Goal: Task Accomplishment & Management: Manage account settings

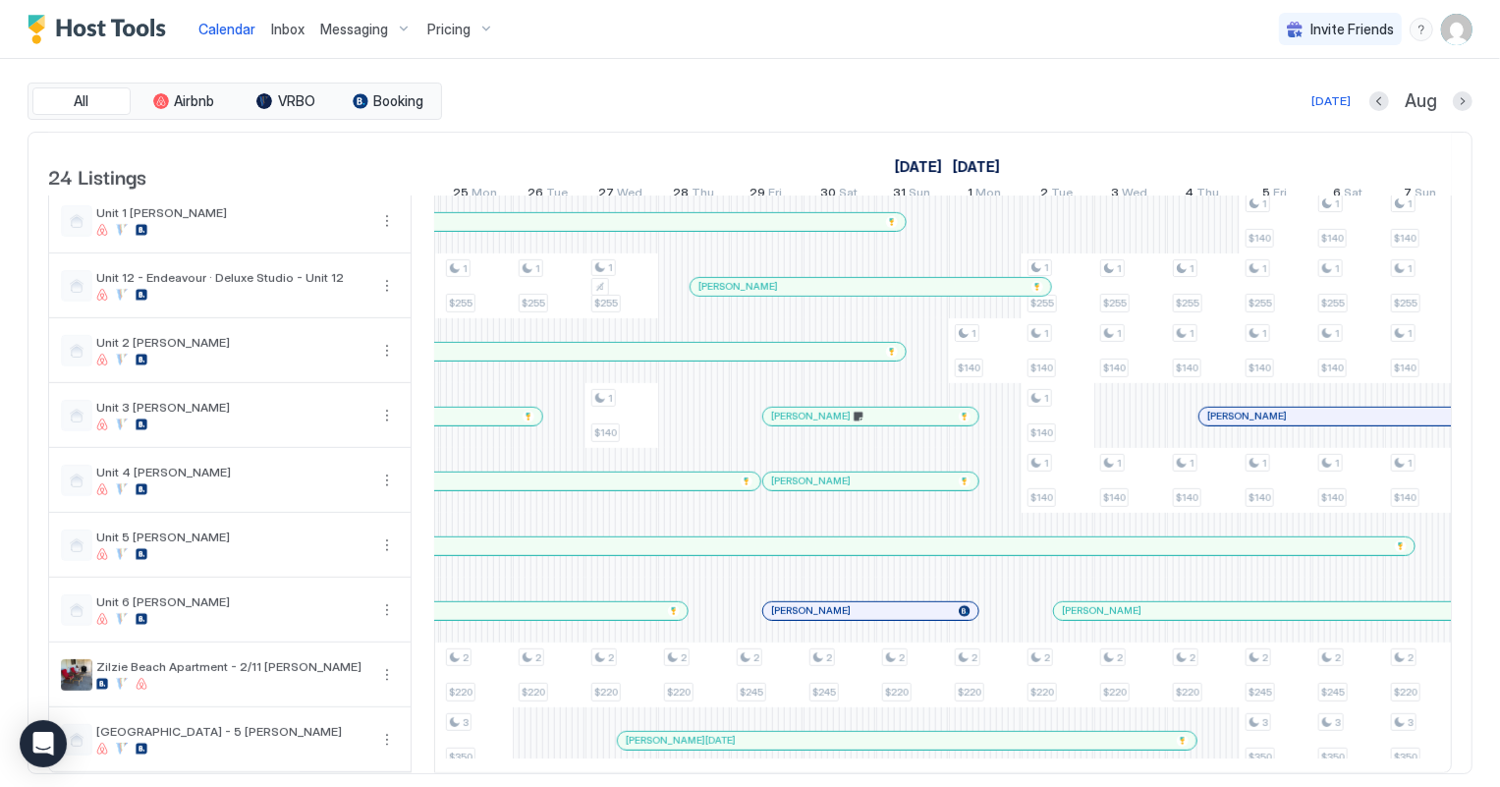
scroll to position [0, 1376]
click at [285, 26] on span "Inbox" at bounding box center [287, 29] width 33 height 17
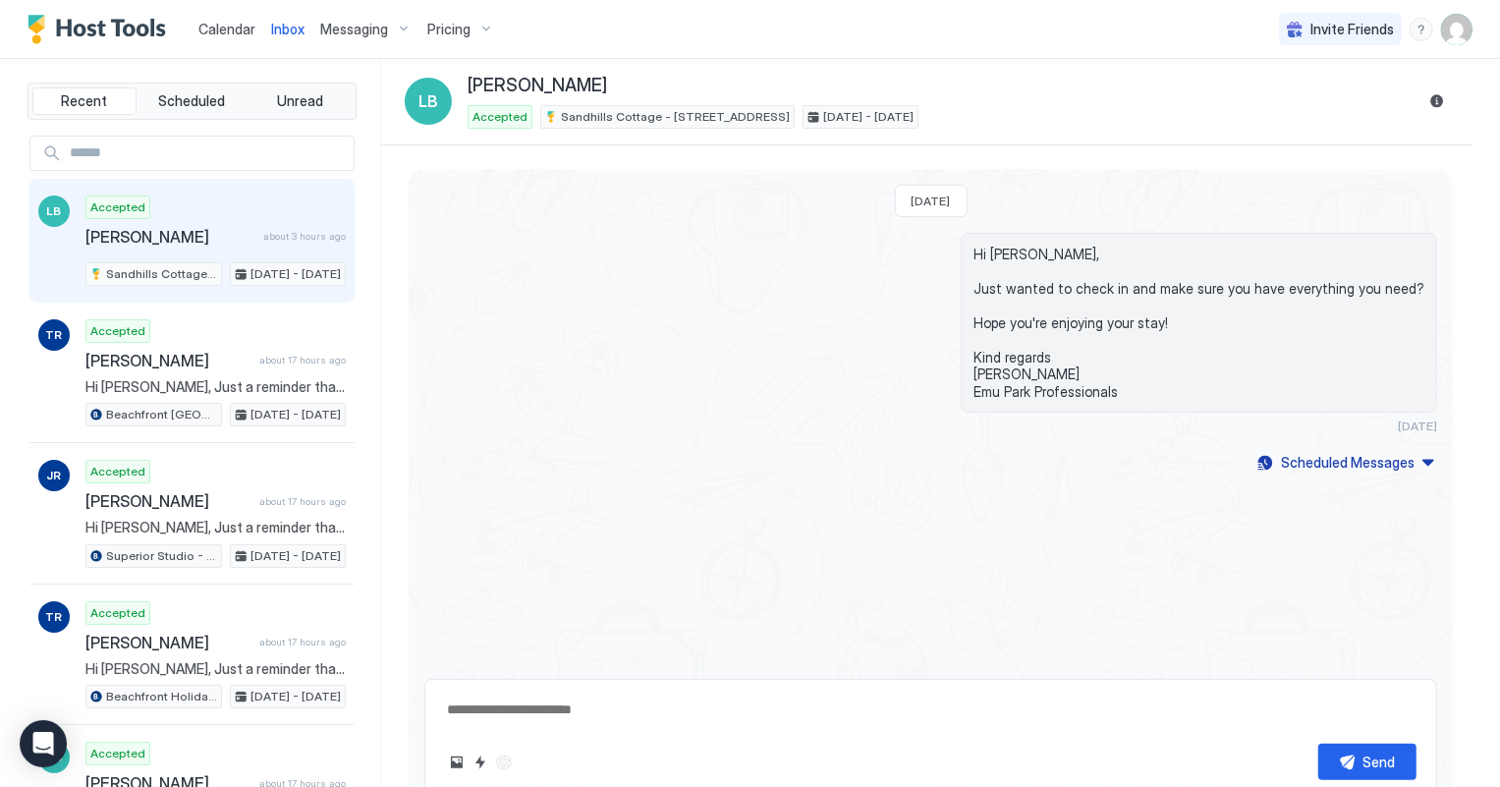
click at [215, 31] on span "Calendar" at bounding box center [226, 29] width 57 height 17
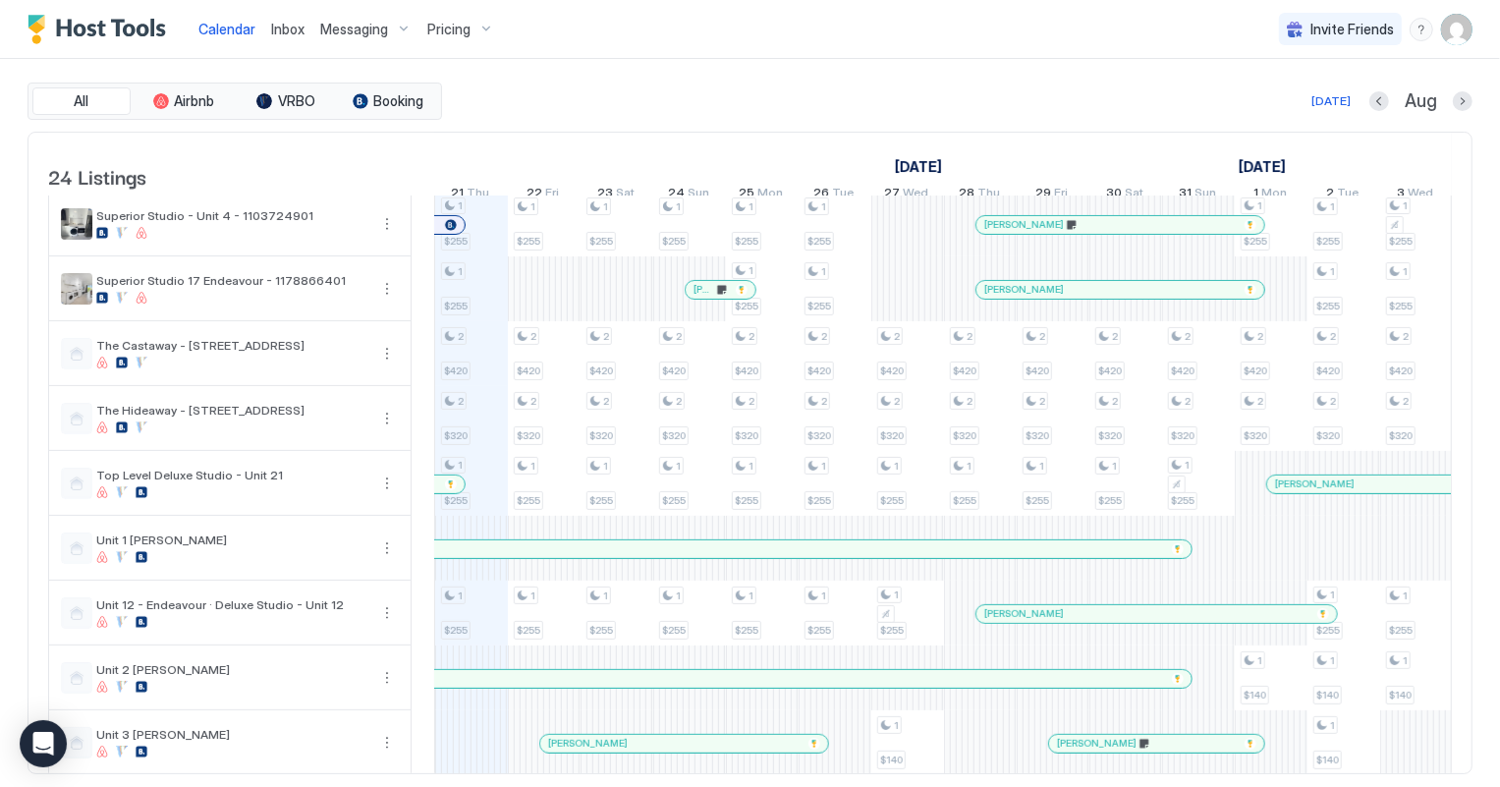
scroll to position [714, 0]
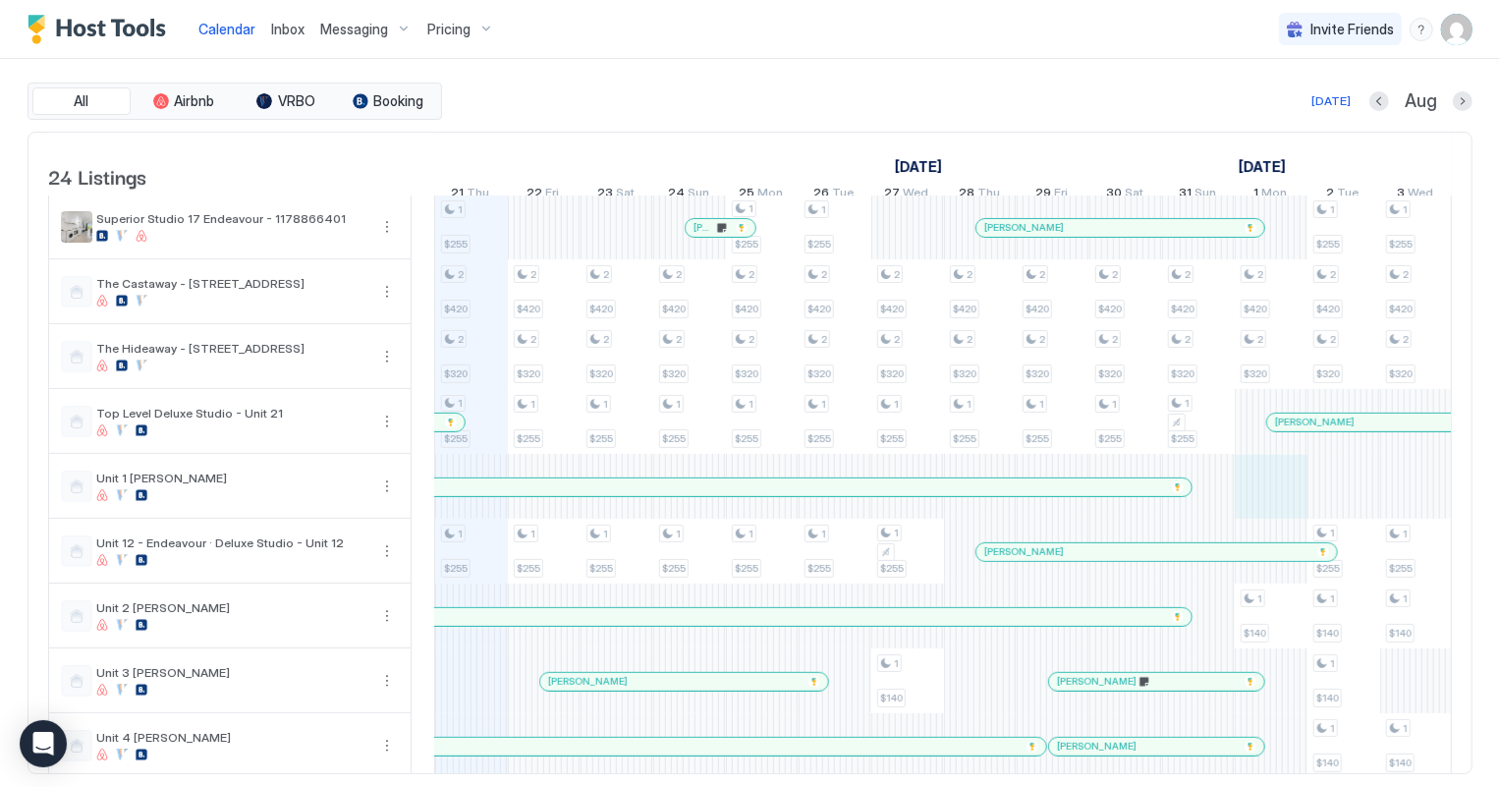
click at [1256, 502] on div "3 $275 2 $250 2 $250 2 $180 3 $390 1 $255 1 $255 2 $420 2 $320 1 $255 1 $255 2 …" at bounding box center [1307, 259] width 3925 height 1555
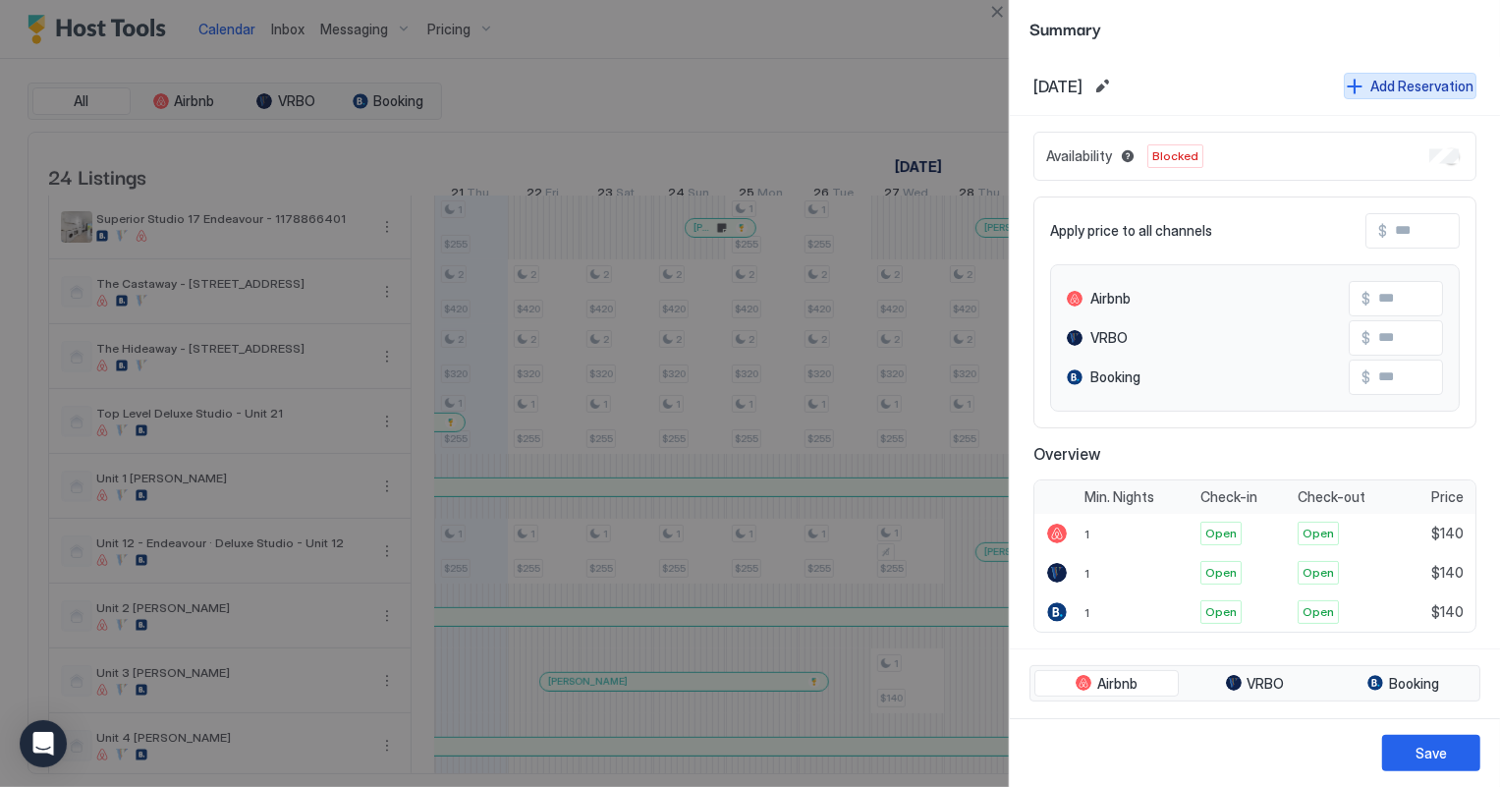
click at [1411, 88] on div "Add Reservation" at bounding box center [1421, 86] width 103 height 21
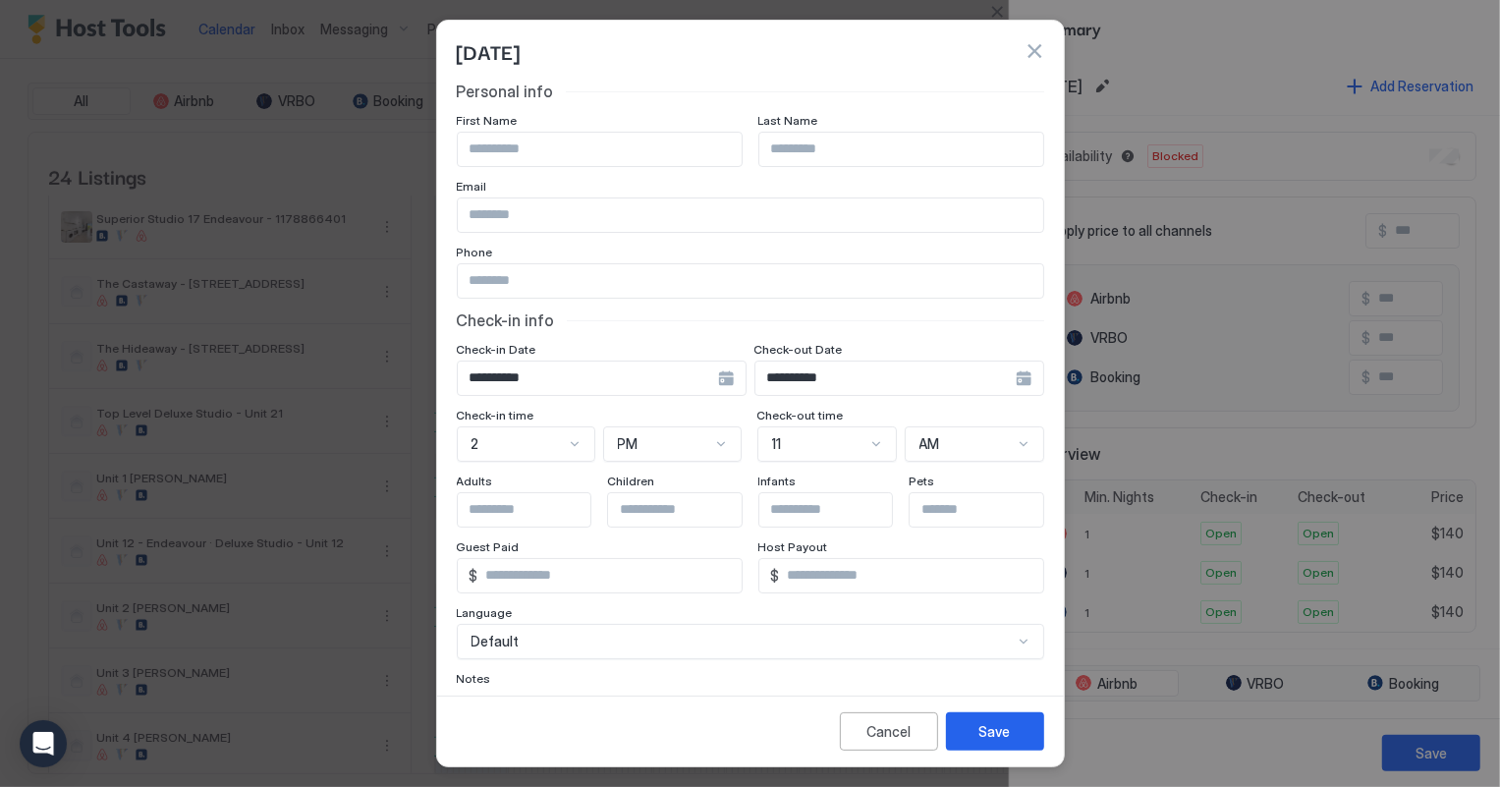
click at [545, 142] on input "Input Field" at bounding box center [600, 149] width 284 height 33
type input "*"
type input "****"
click at [789, 146] on input "Input Field" at bounding box center [901, 149] width 284 height 33
type input "****"
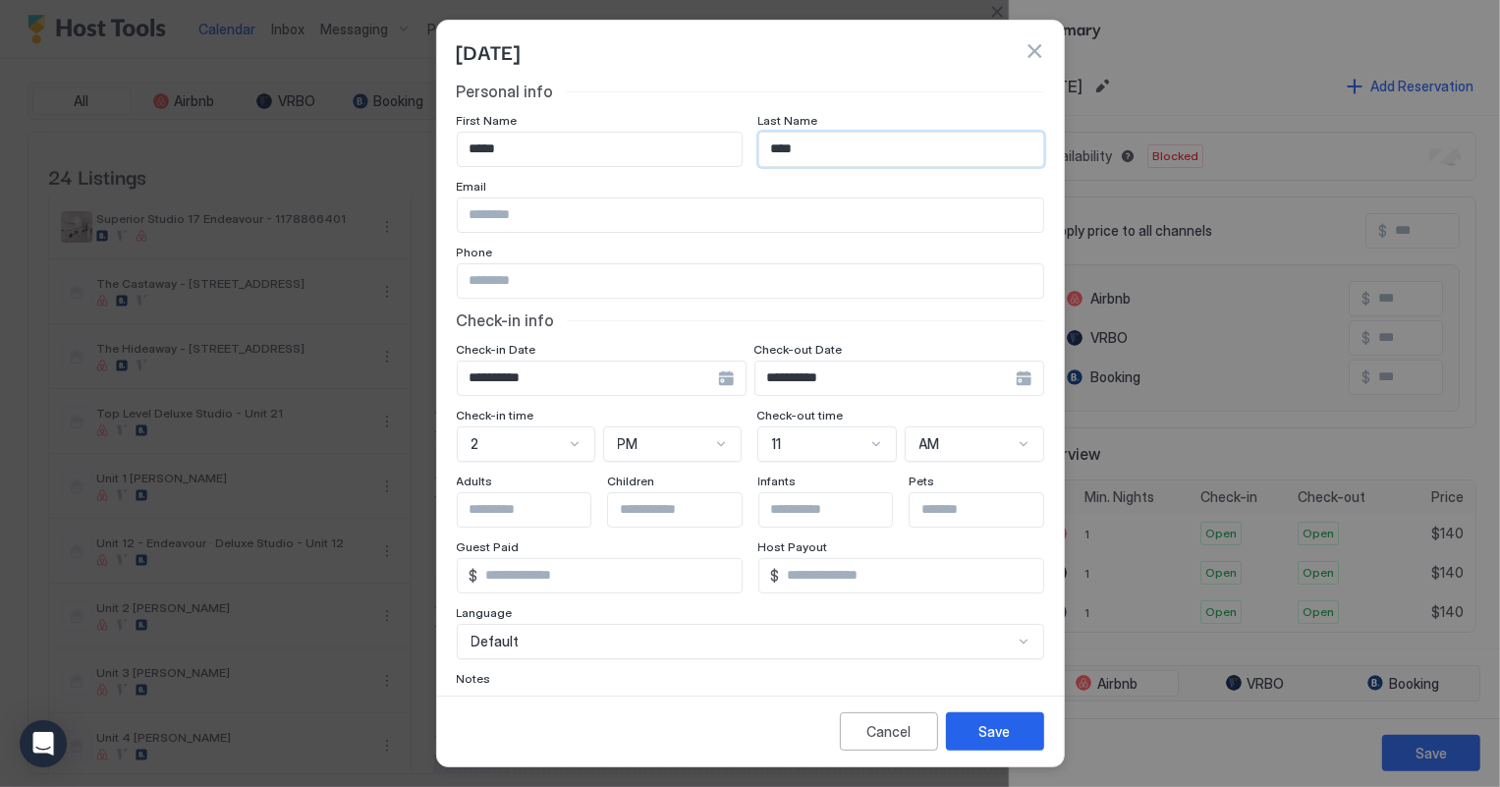
click at [643, 377] on input "**********" at bounding box center [588, 377] width 260 height 33
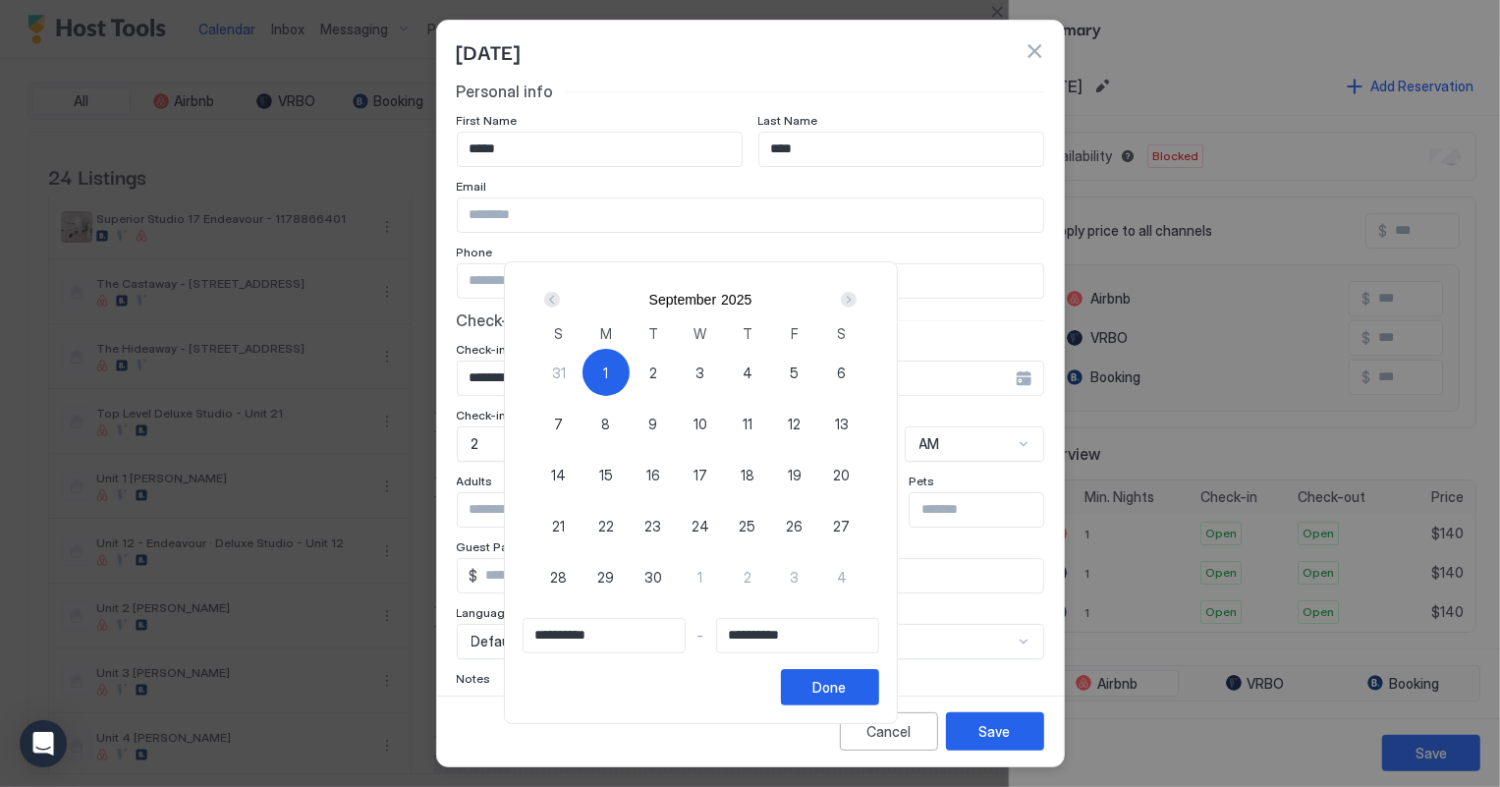
click at [630, 363] on div "1" at bounding box center [605, 372] width 47 height 47
type input "**********"
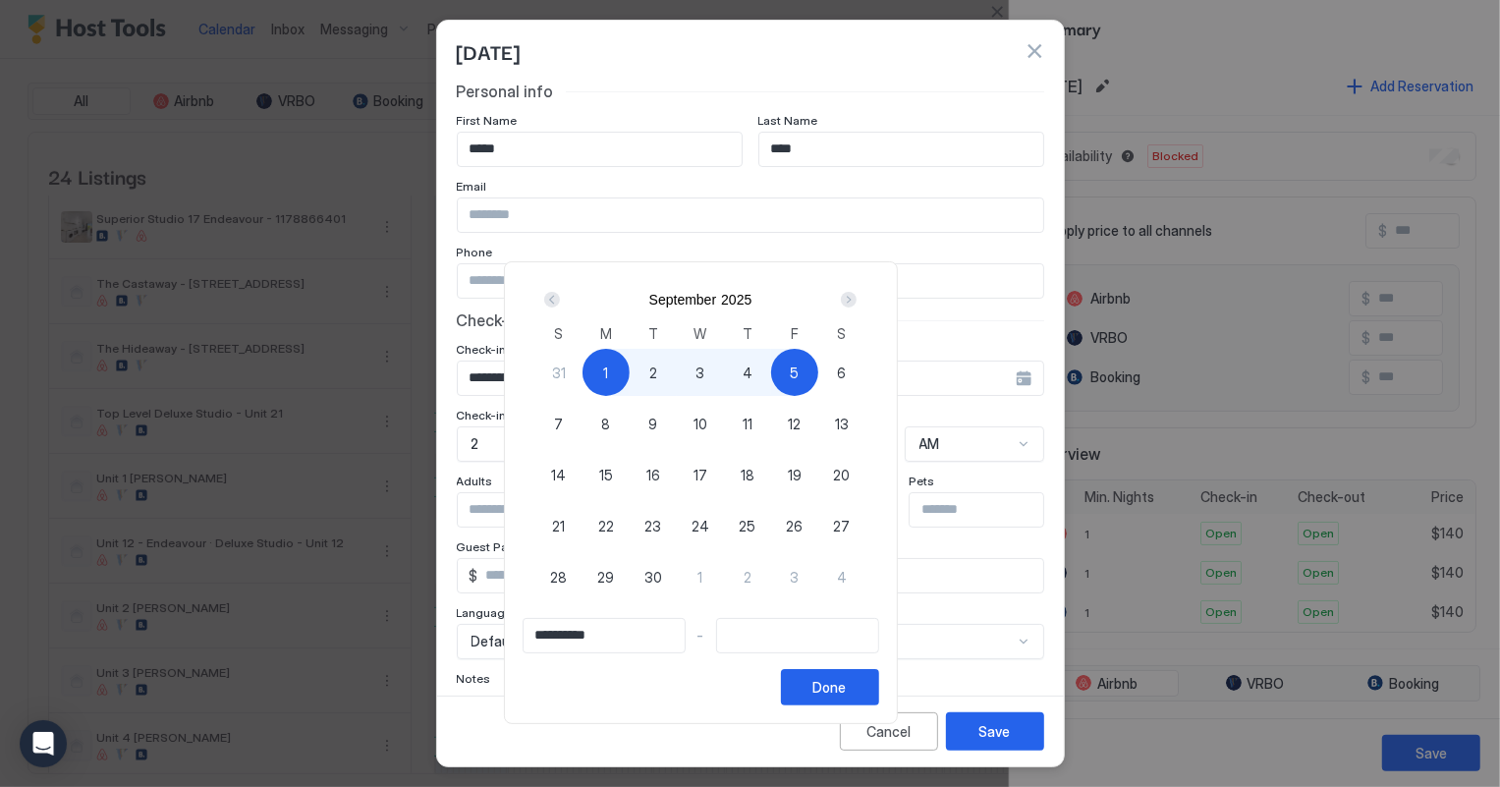
click at [818, 377] on div "5" at bounding box center [794, 372] width 47 height 47
type input "**********"
click at [847, 681] on div "Done" at bounding box center [829, 687] width 33 height 21
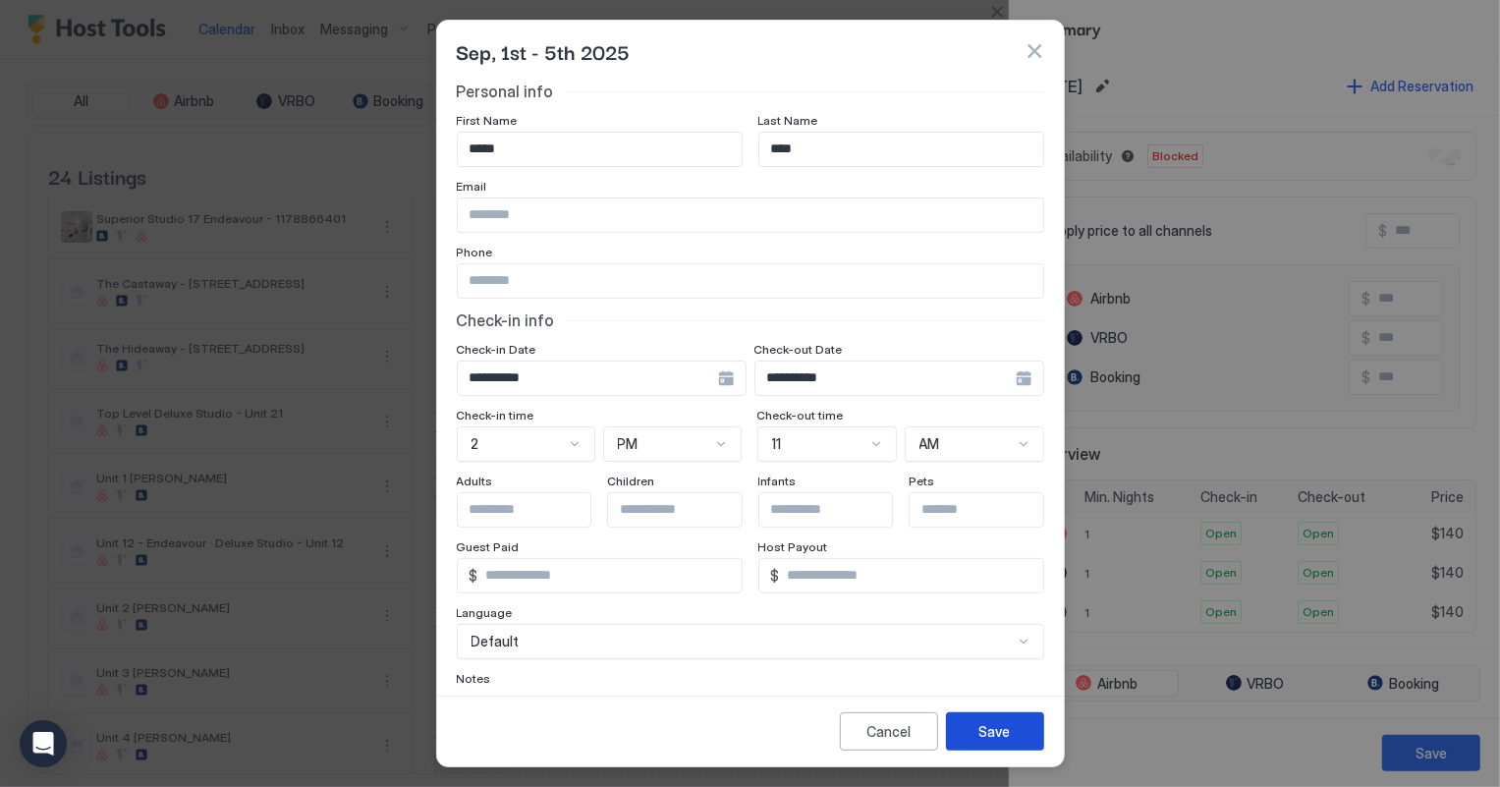
click at [1000, 728] on div "Save" at bounding box center [994, 731] width 31 height 21
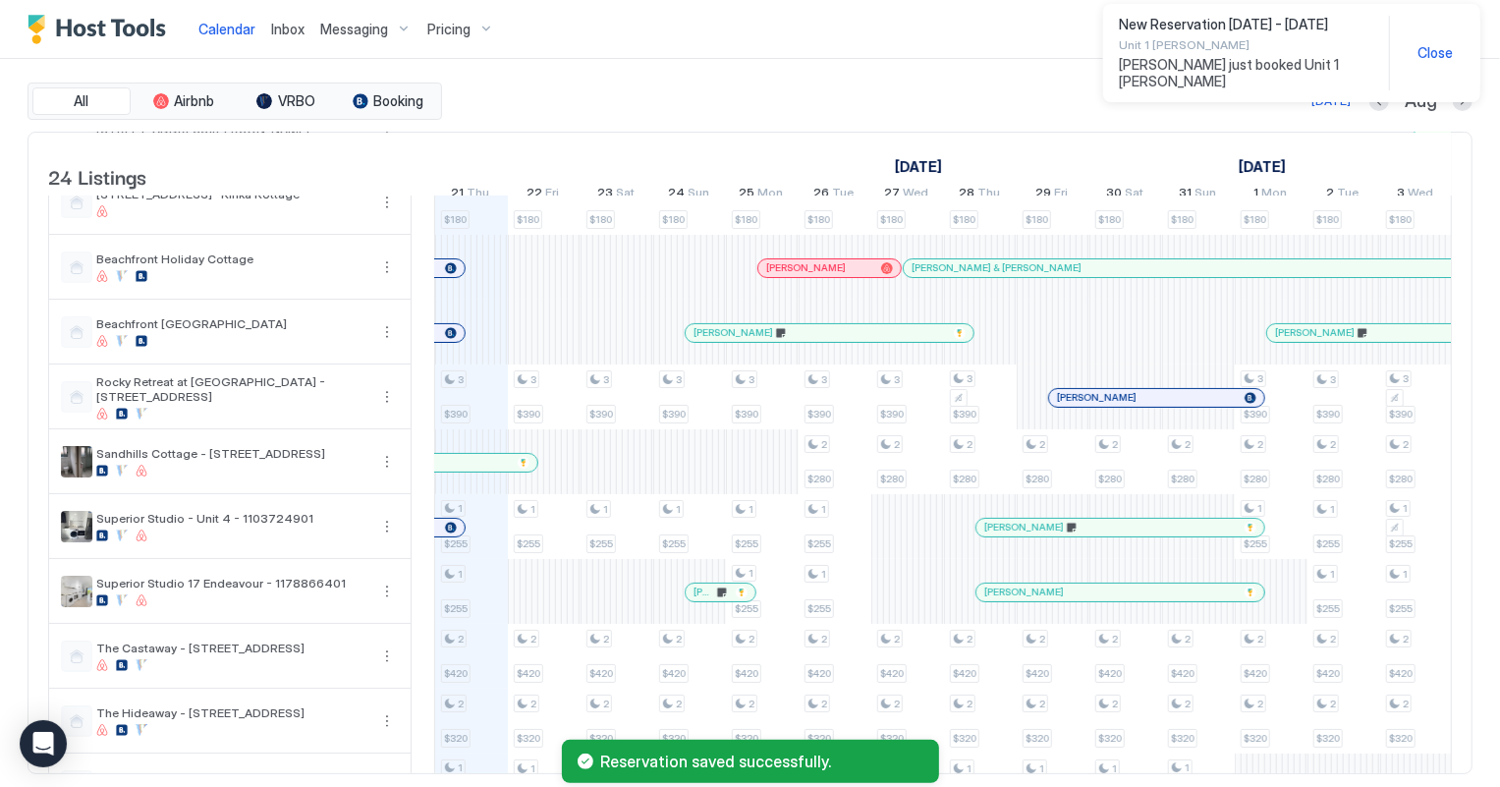
scroll to position [0, 0]
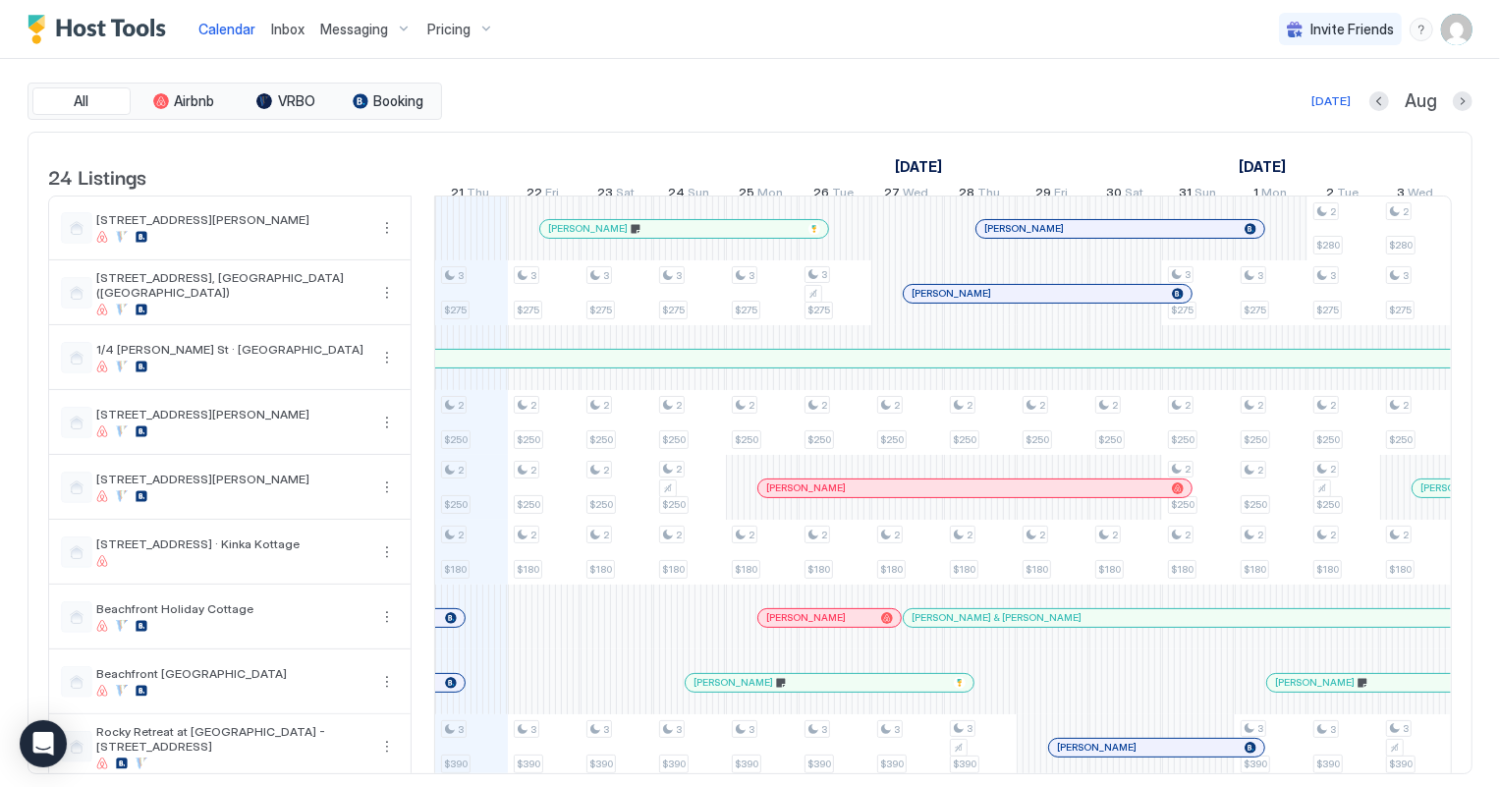
click at [289, 28] on span "Inbox" at bounding box center [287, 29] width 33 height 17
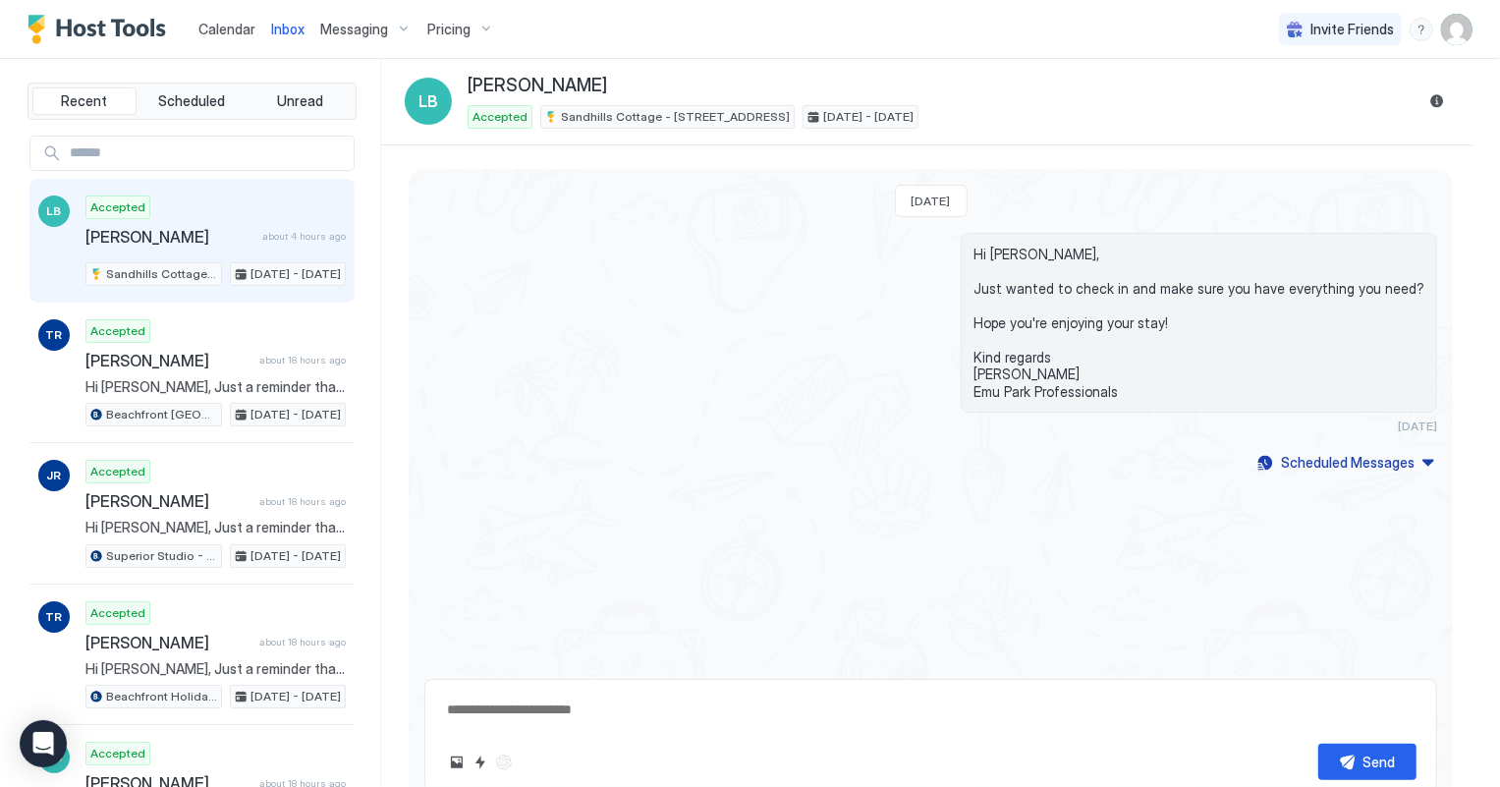
click at [223, 39] on link "Calendar" at bounding box center [226, 29] width 57 height 21
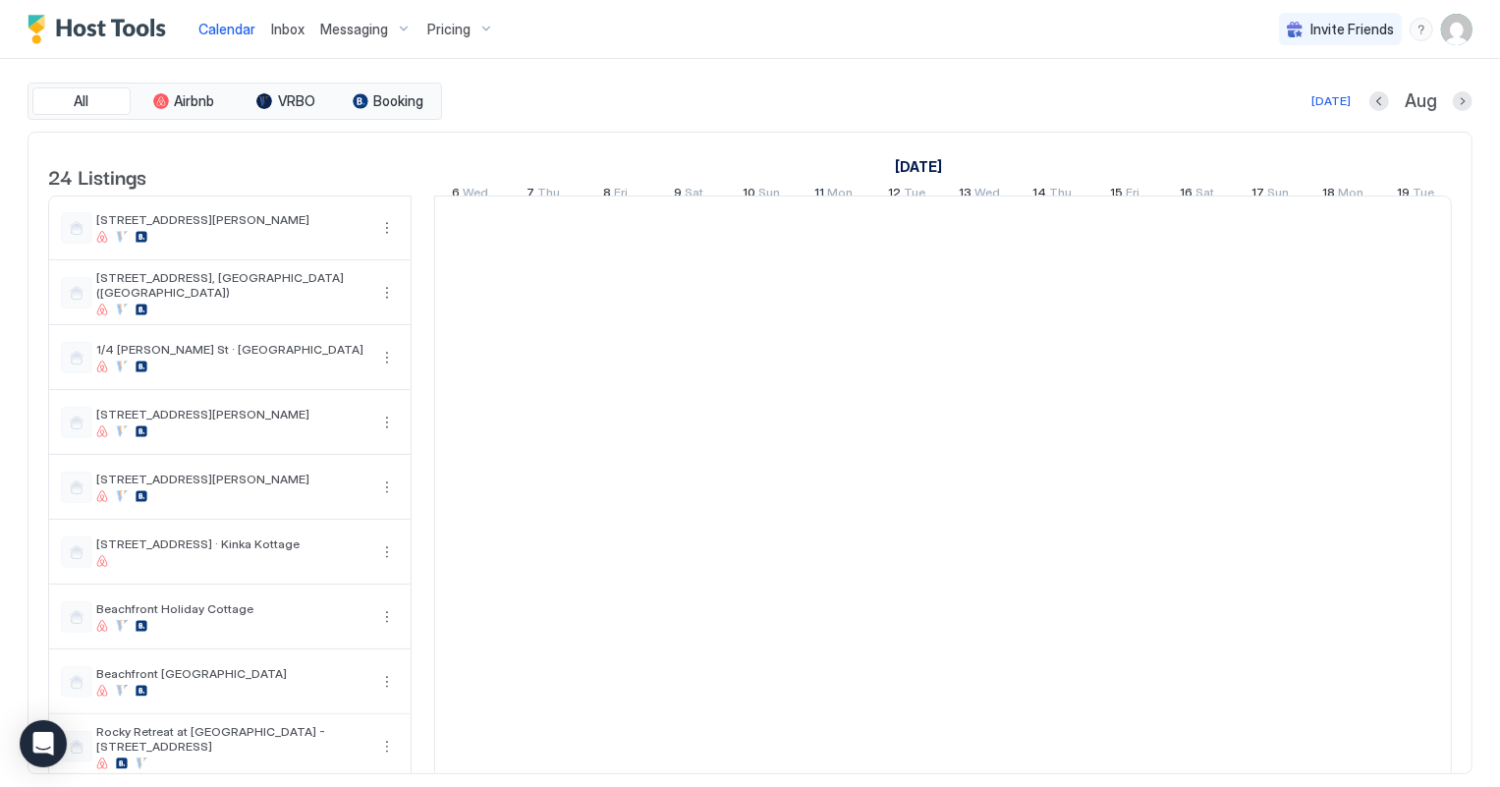
scroll to position [0, 1090]
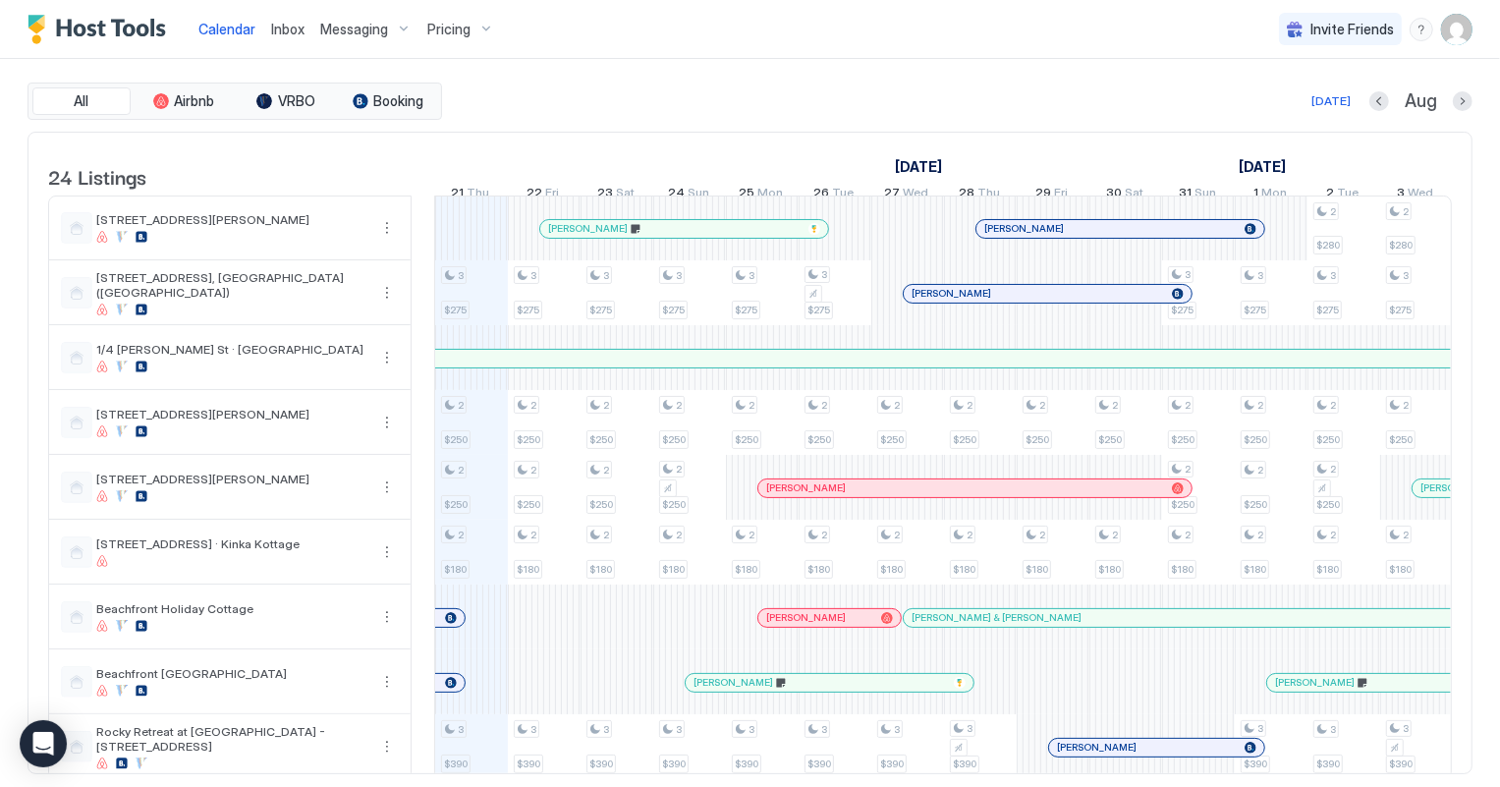
click at [276, 32] on span "Inbox" at bounding box center [287, 29] width 33 height 17
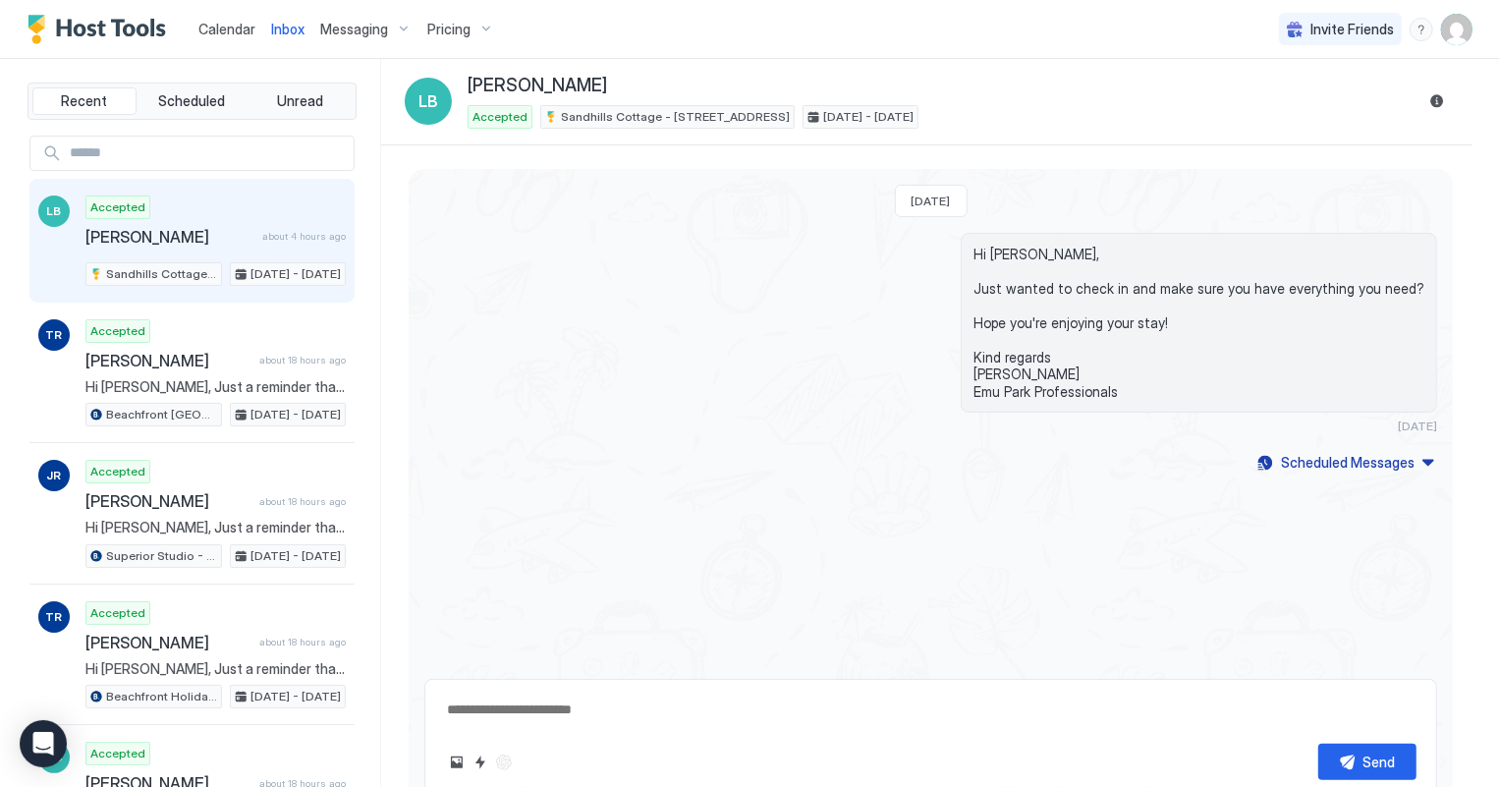
click at [226, 244] on span "[PERSON_NAME]" at bounding box center [169, 237] width 169 height 20
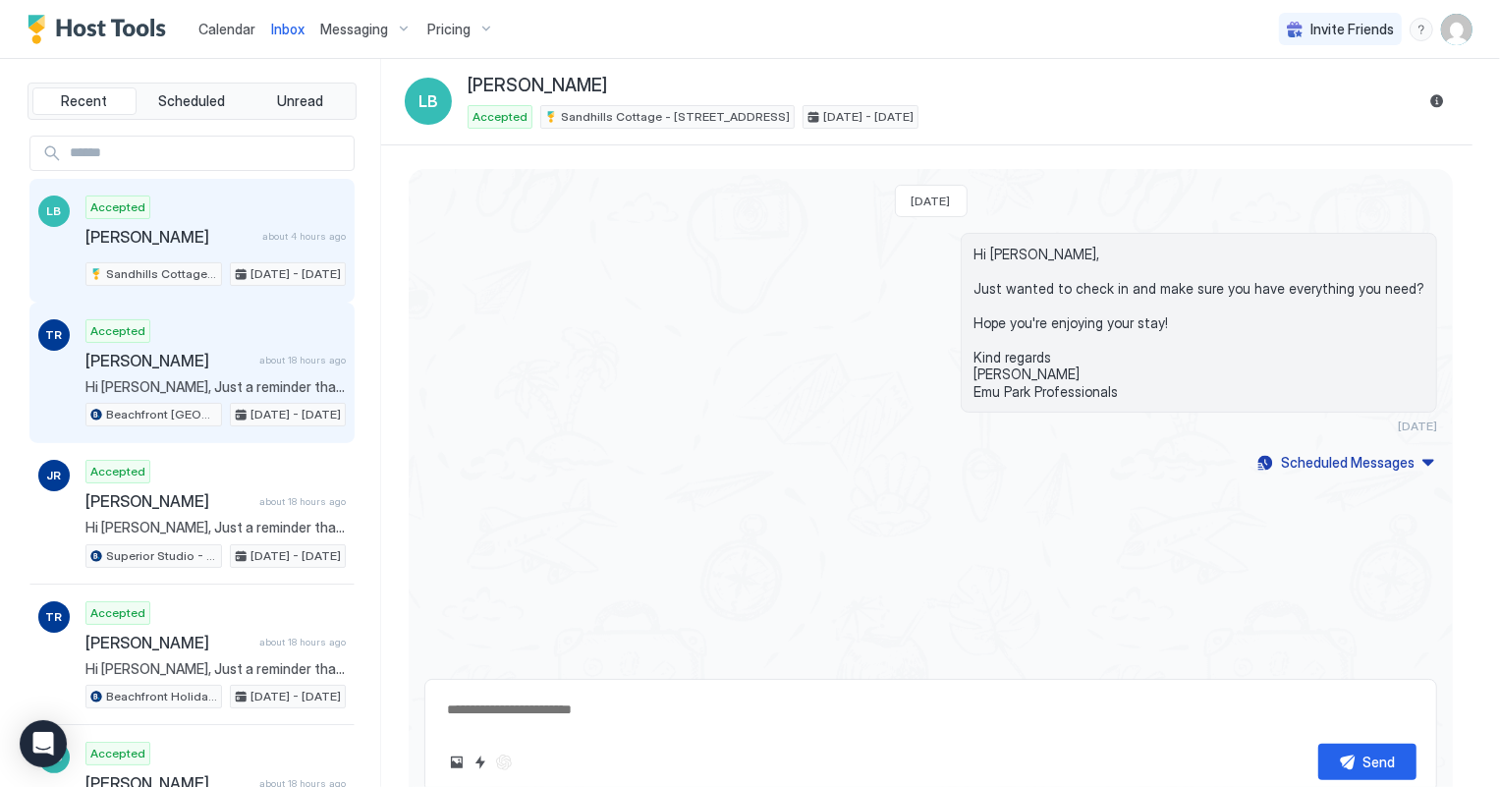
click at [250, 367] on div "[PERSON_NAME] about 18 hours ago" at bounding box center [215, 361] width 260 height 20
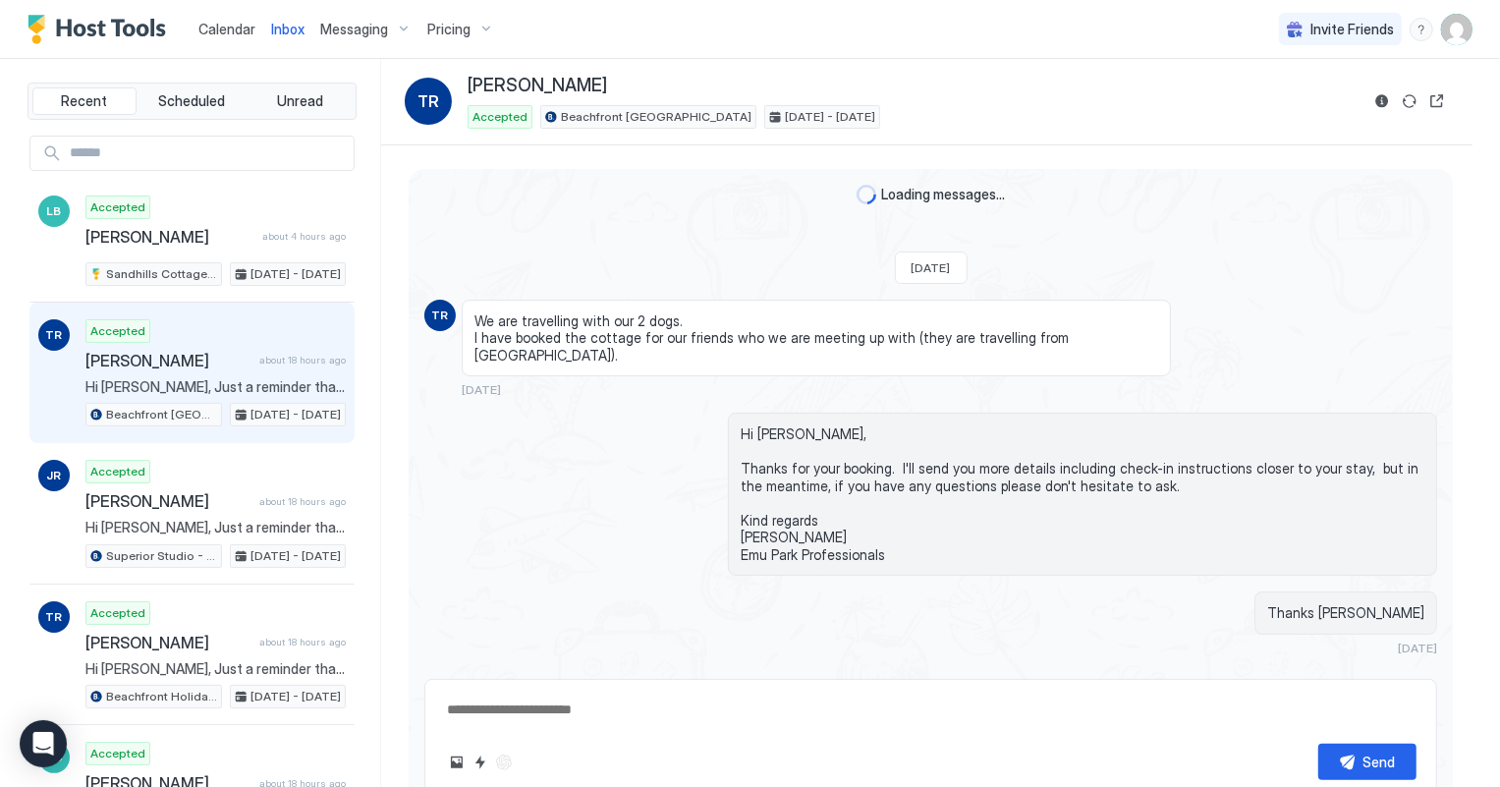
scroll to position [1006, 0]
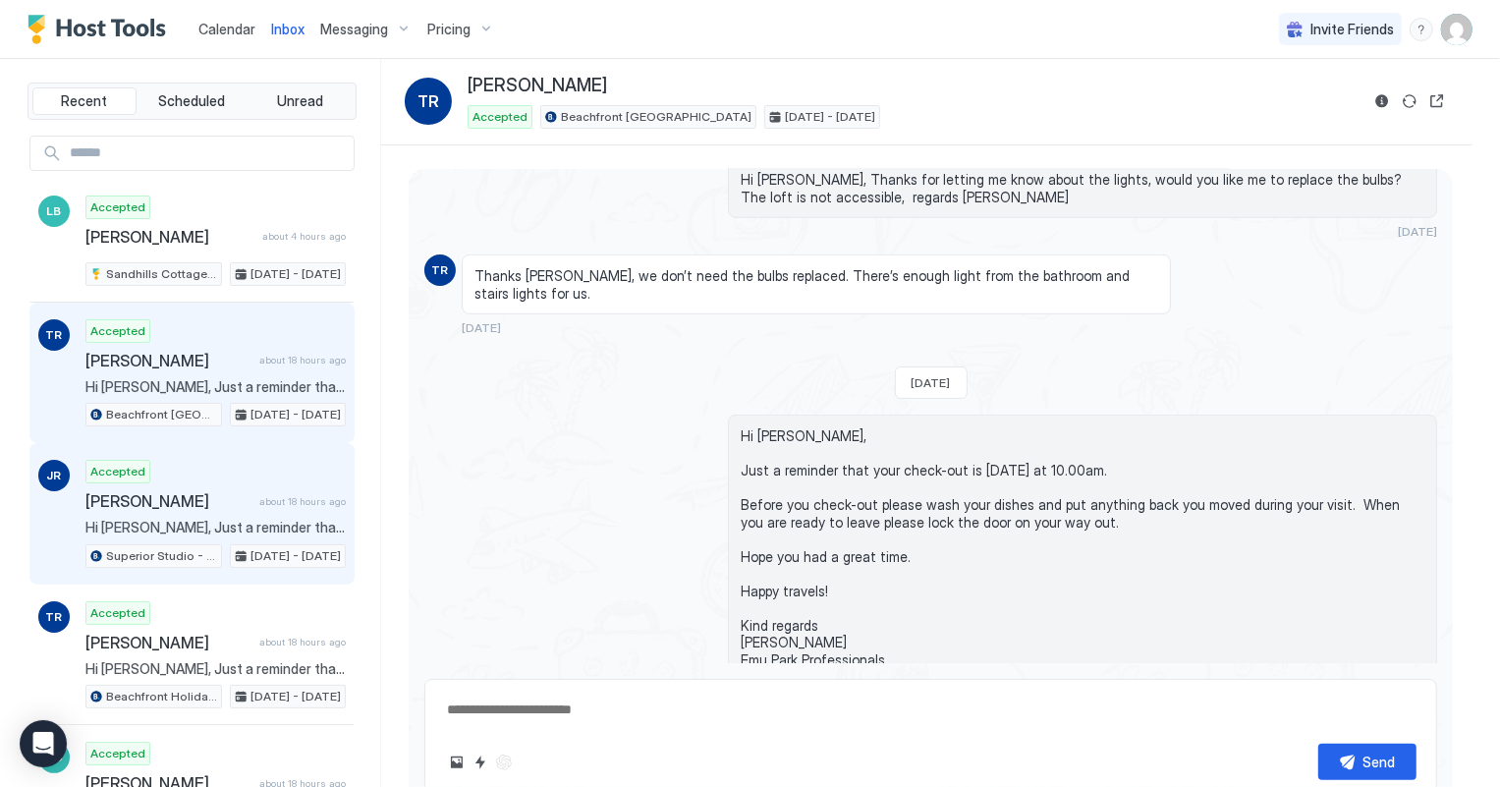
click at [226, 477] on div "Accepted [PERSON_NAME] about 18 hours ago Hi [PERSON_NAME], Just a reminder tha…" at bounding box center [215, 514] width 260 height 108
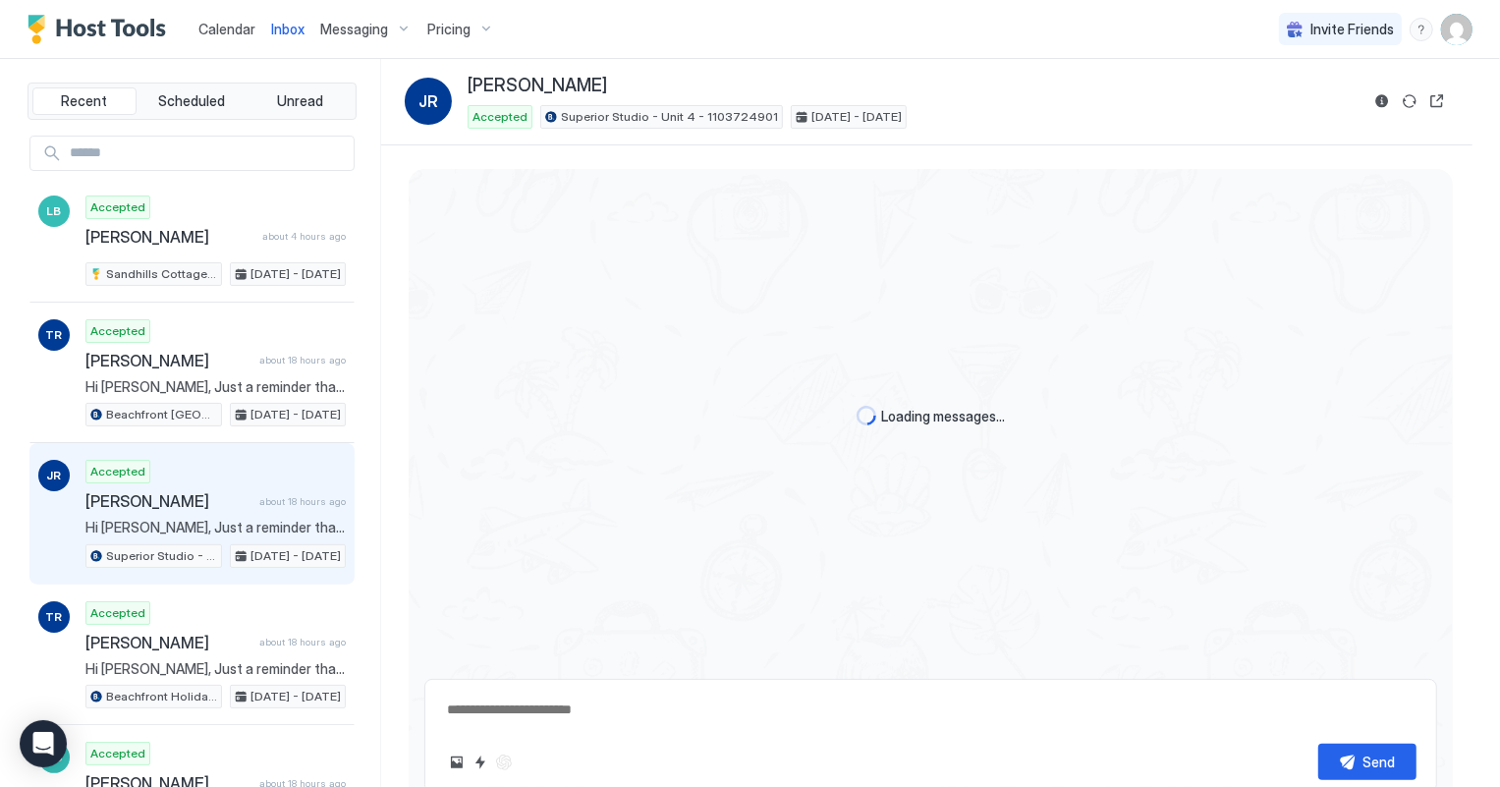
scroll to position [401, 0]
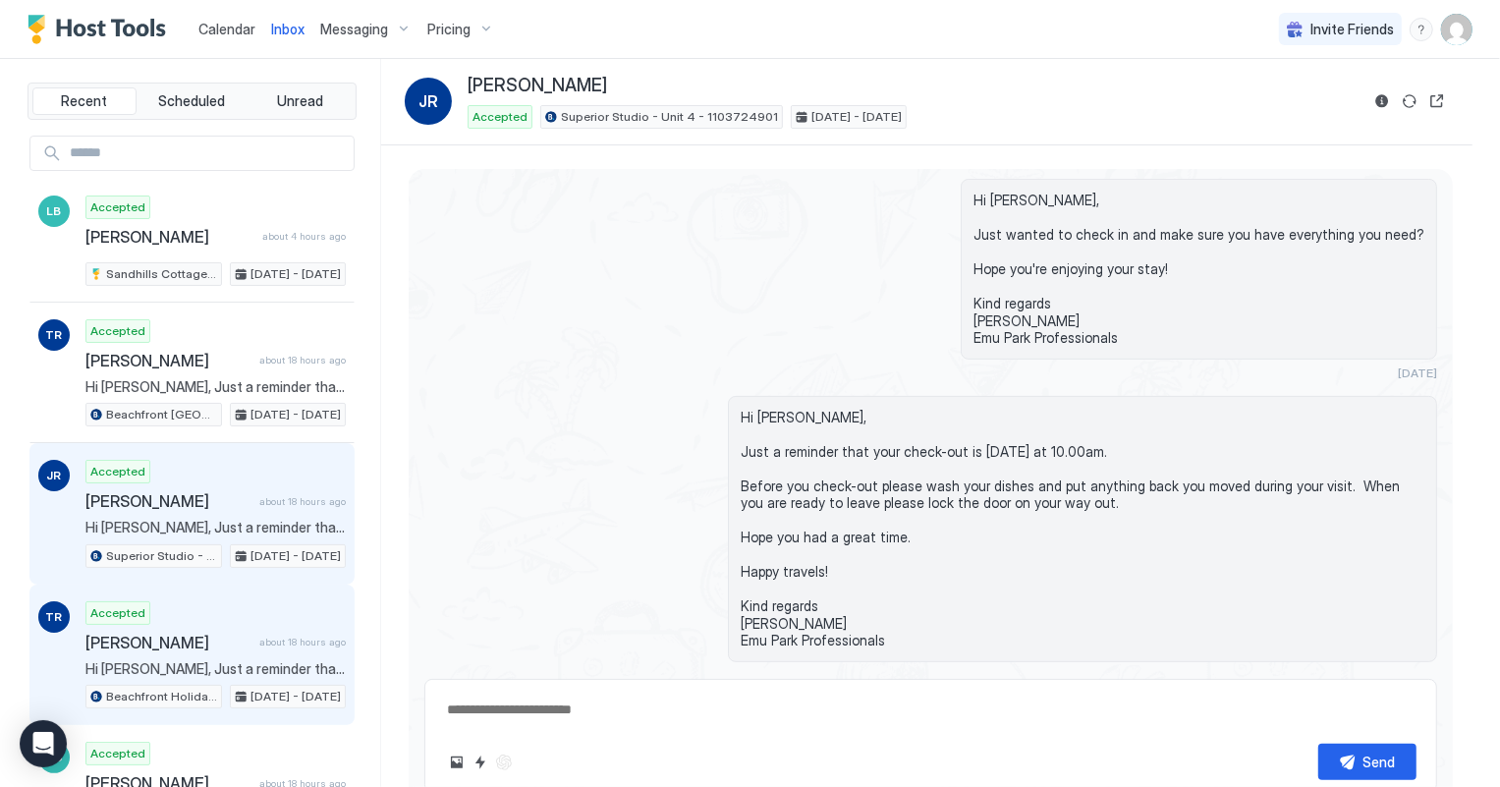
click at [194, 633] on span "[PERSON_NAME]" at bounding box center [168, 643] width 166 height 20
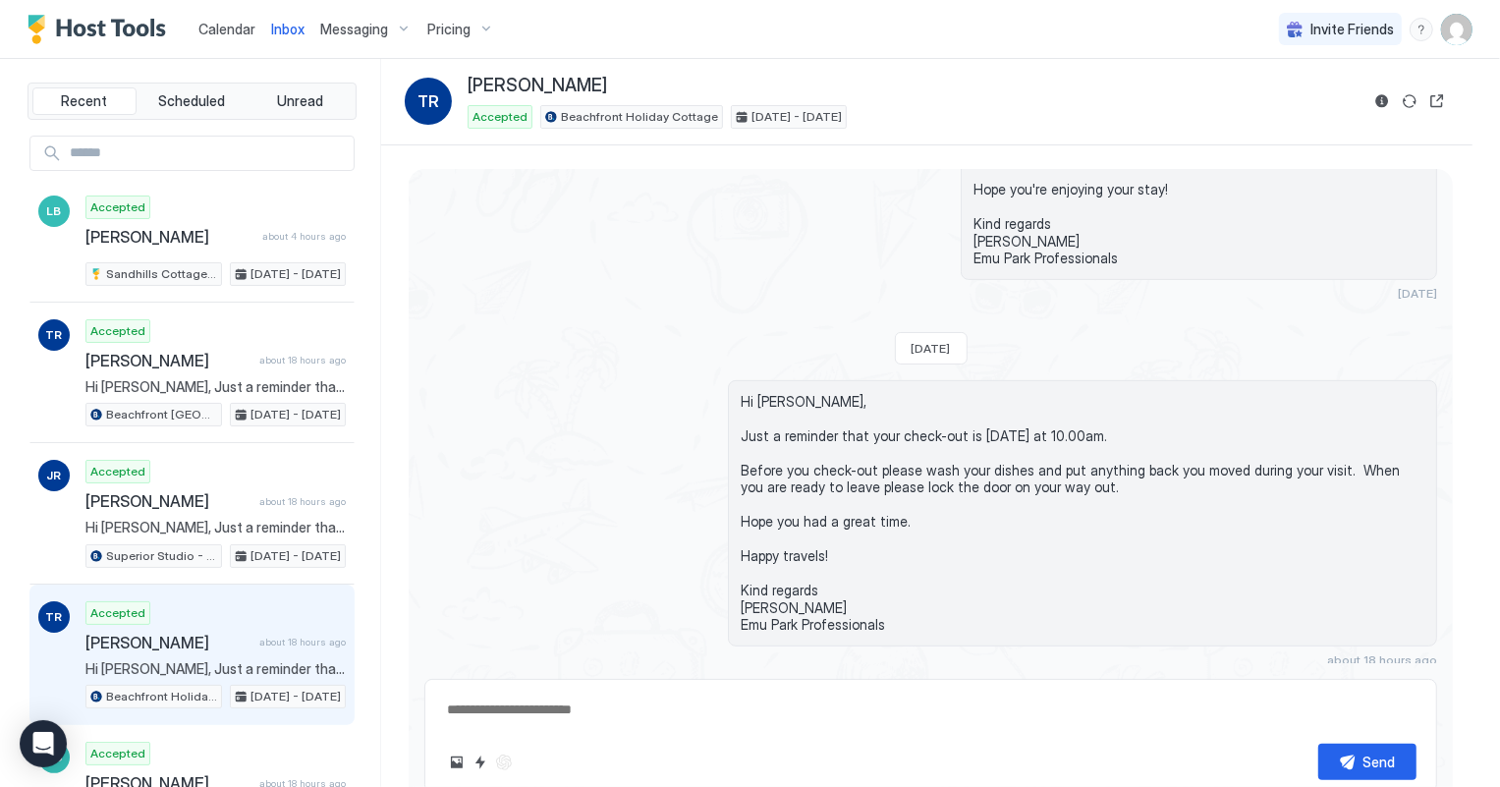
click at [219, 28] on span "Calendar" at bounding box center [226, 29] width 57 height 17
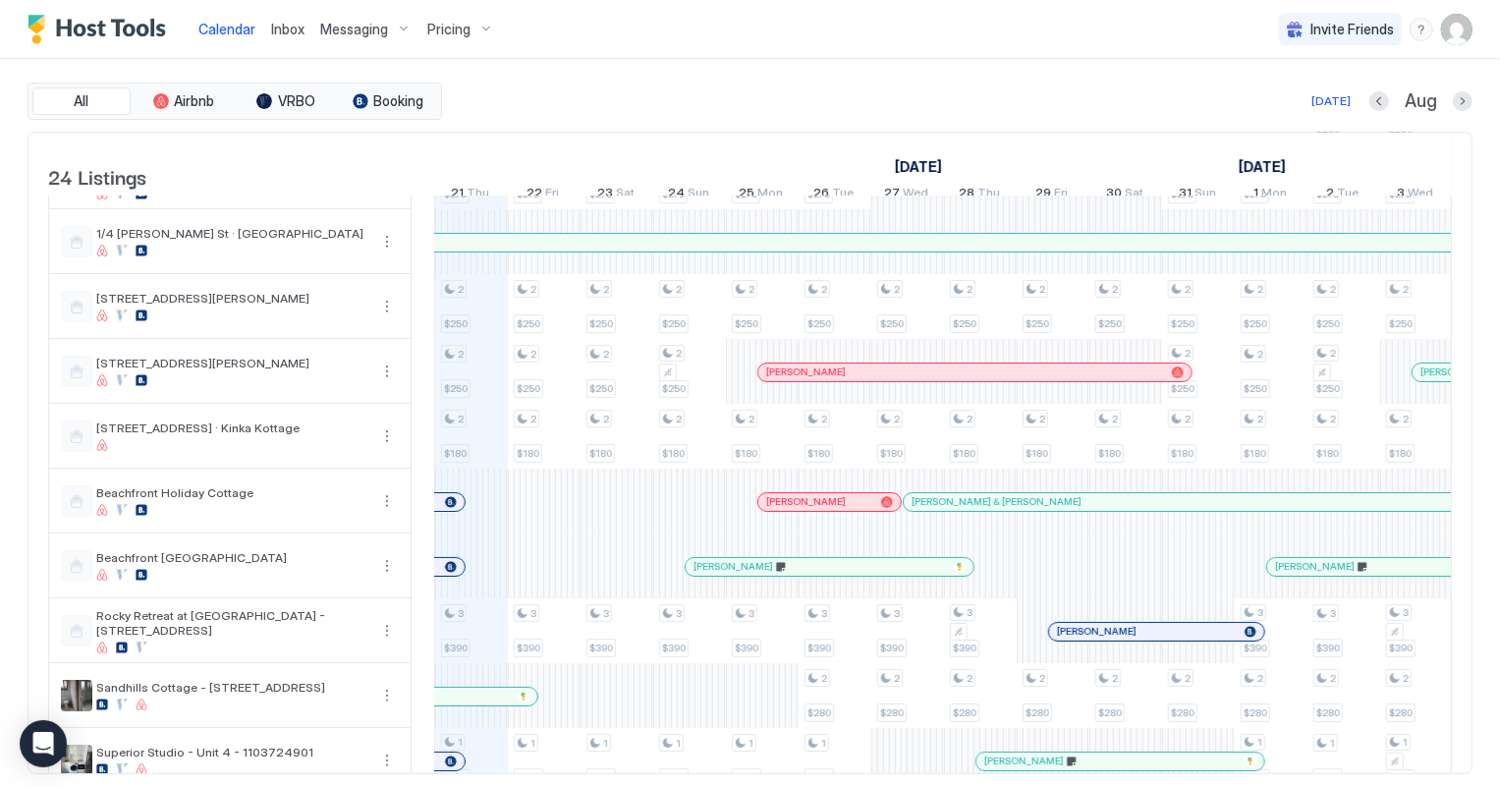
scroll to position [109, 0]
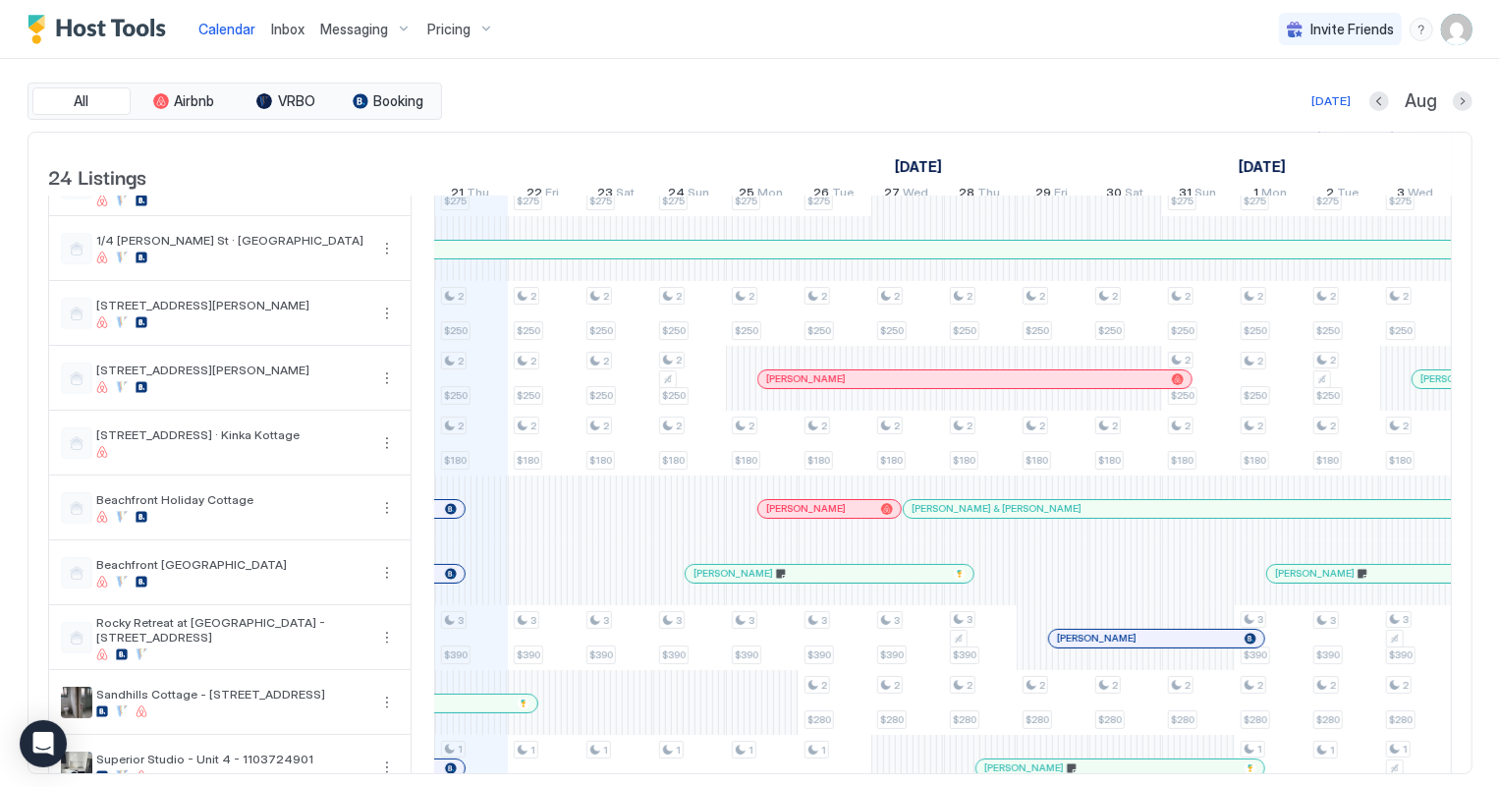
click at [279, 25] on span "Inbox" at bounding box center [287, 29] width 33 height 17
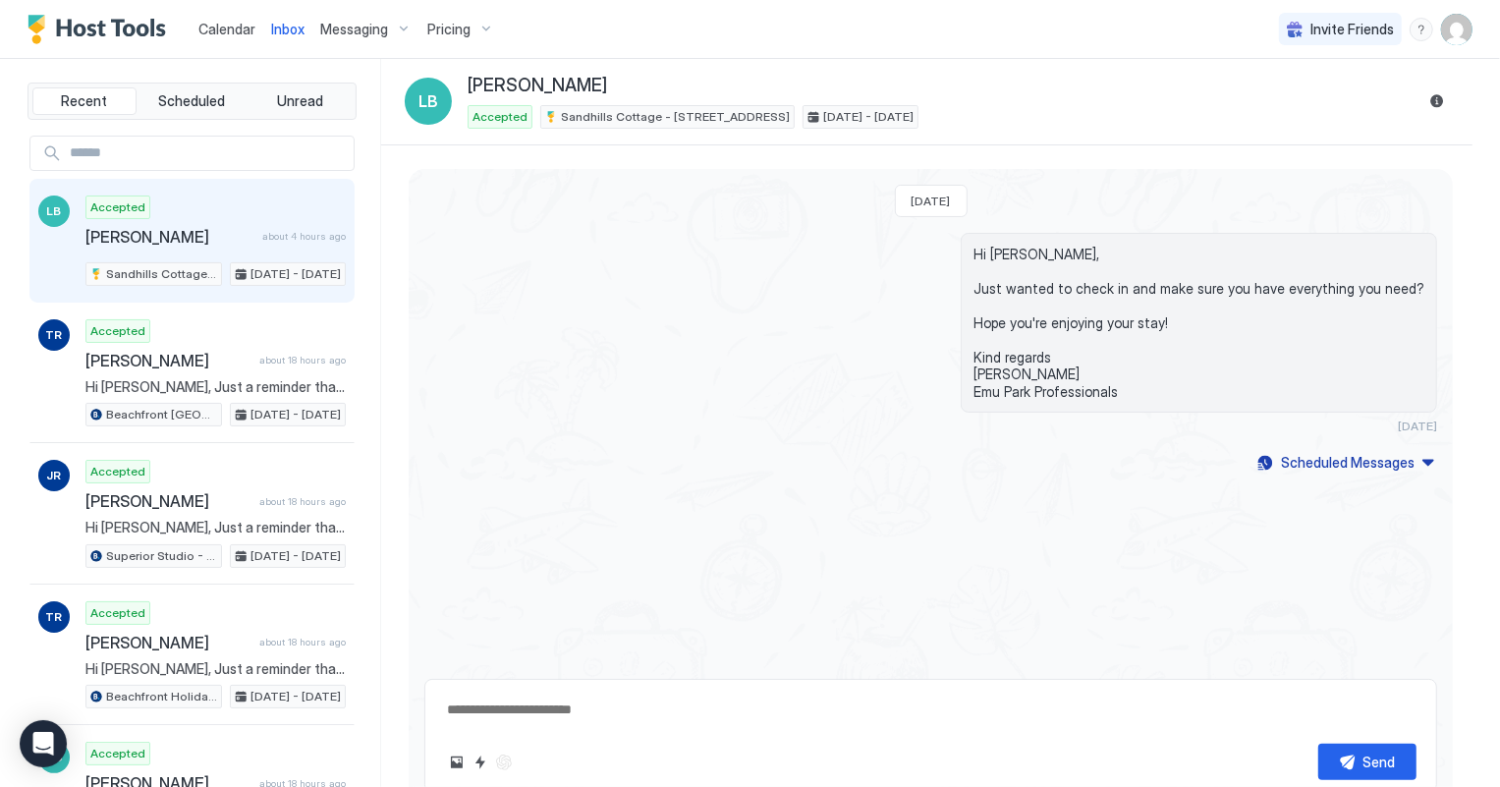
click at [245, 28] on span "Calendar" at bounding box center [226, 29] width 57 height 17
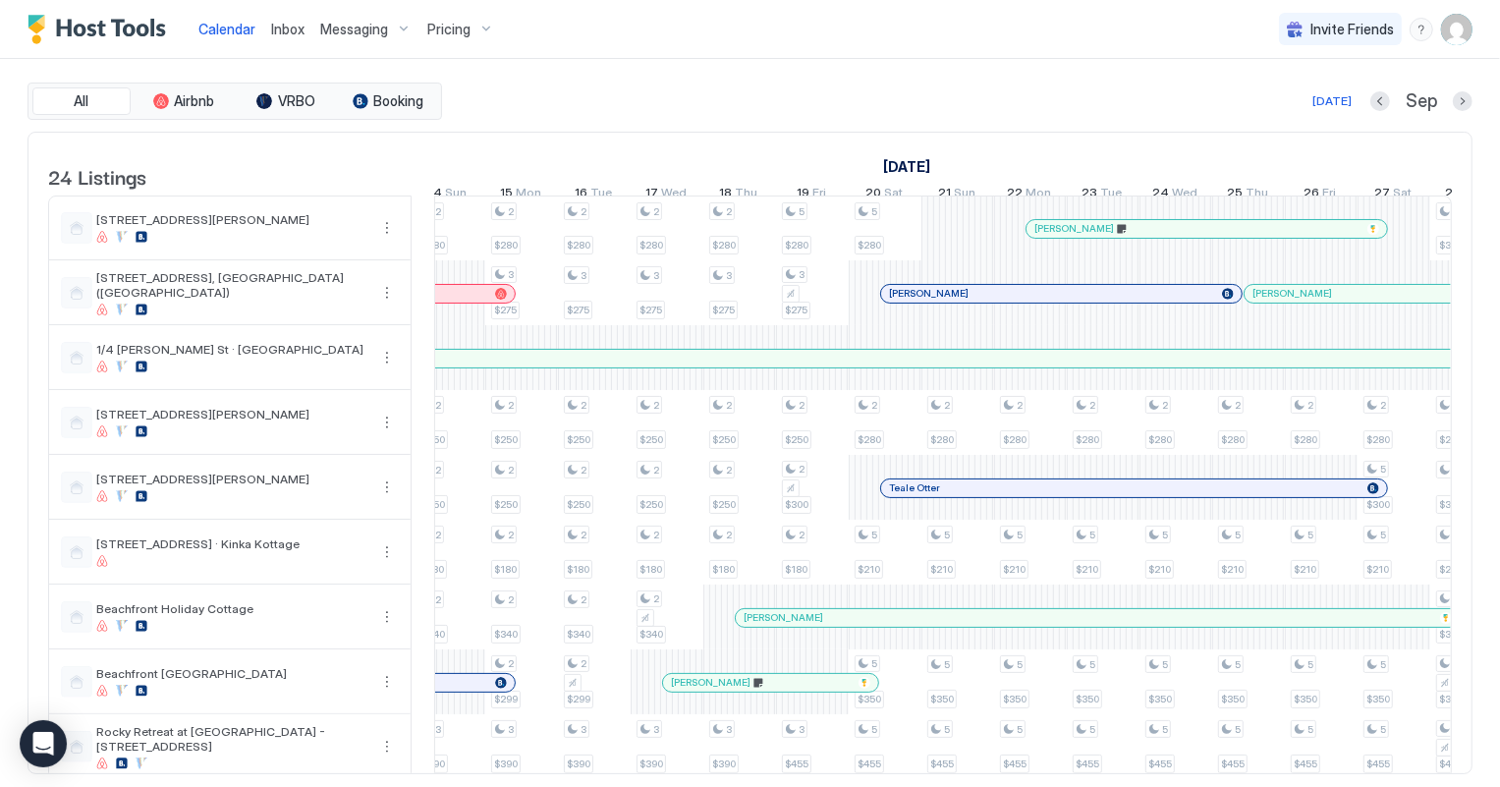
click at [1175, 237] on div at bounding box center [1175, 229] width 16 height 16
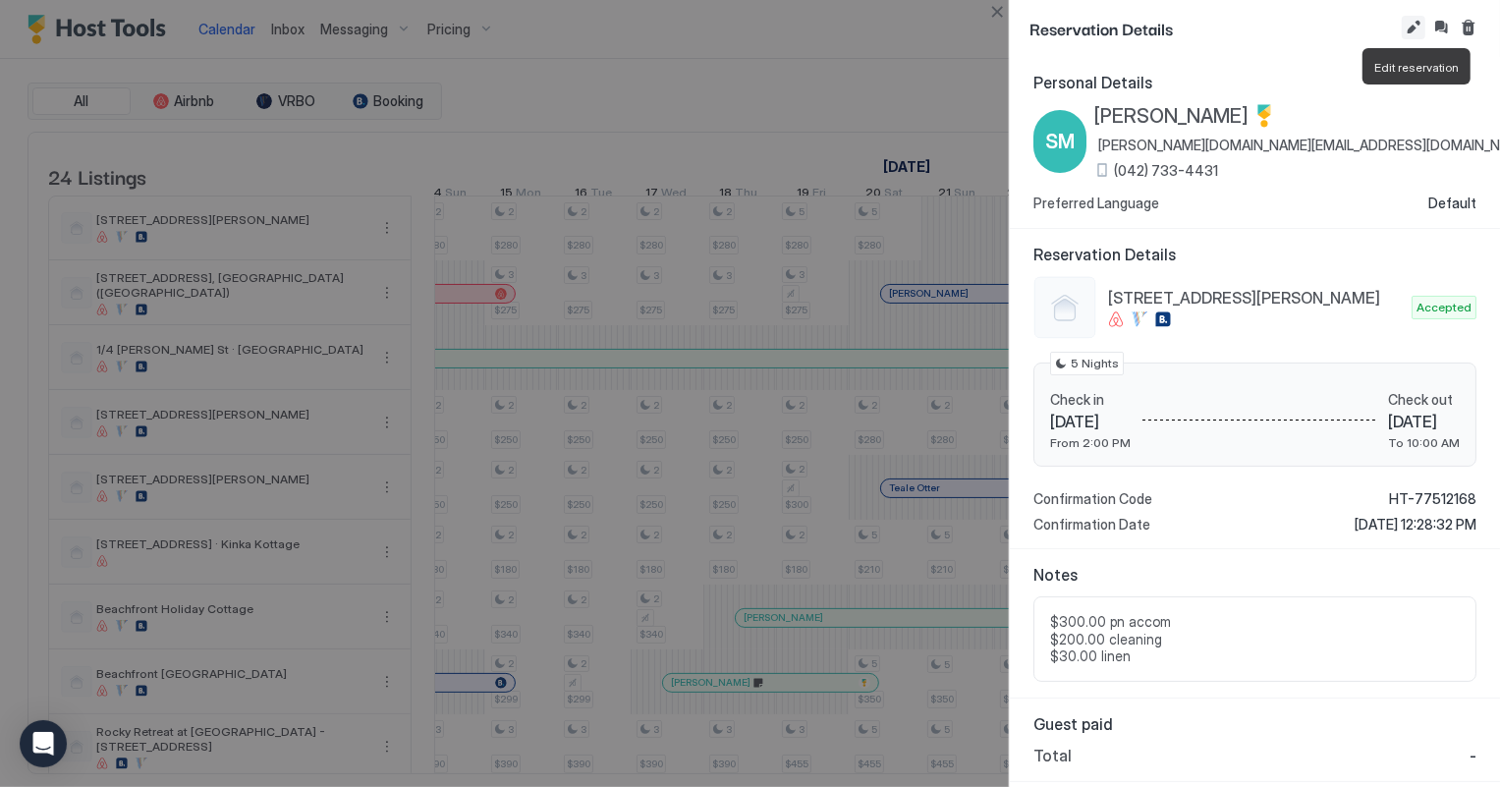
click at [1411, 21] on button "Edit reservation" at bounding box center [1414, 28] width 24 height 24
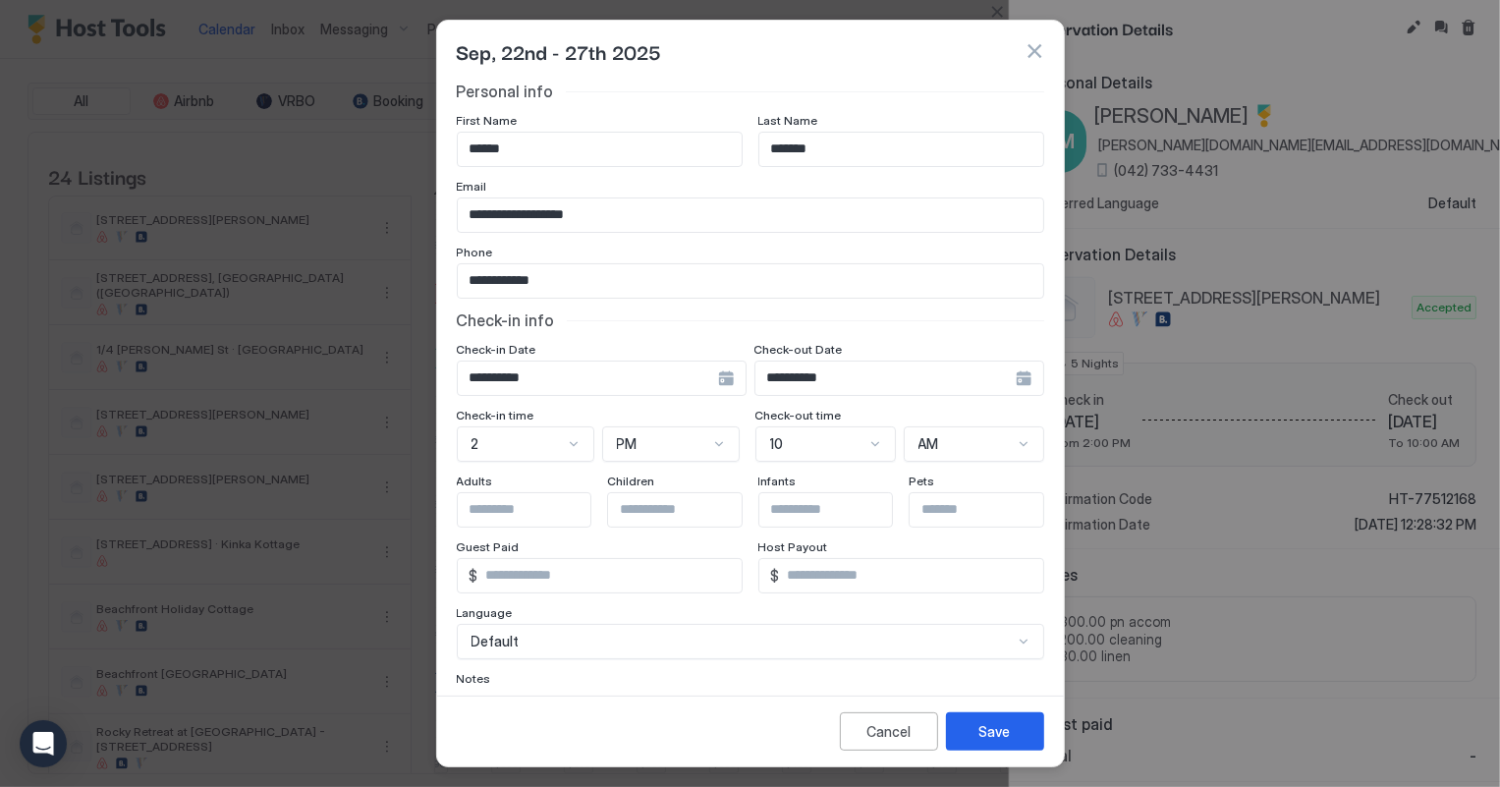
click at [800, 147] on input "*******" at bounding box center [901, 149] width 284 height 33
type input "*******"
click at [1029, 726] on button "Save" at bounding box center [995, 731] width 98 height 38
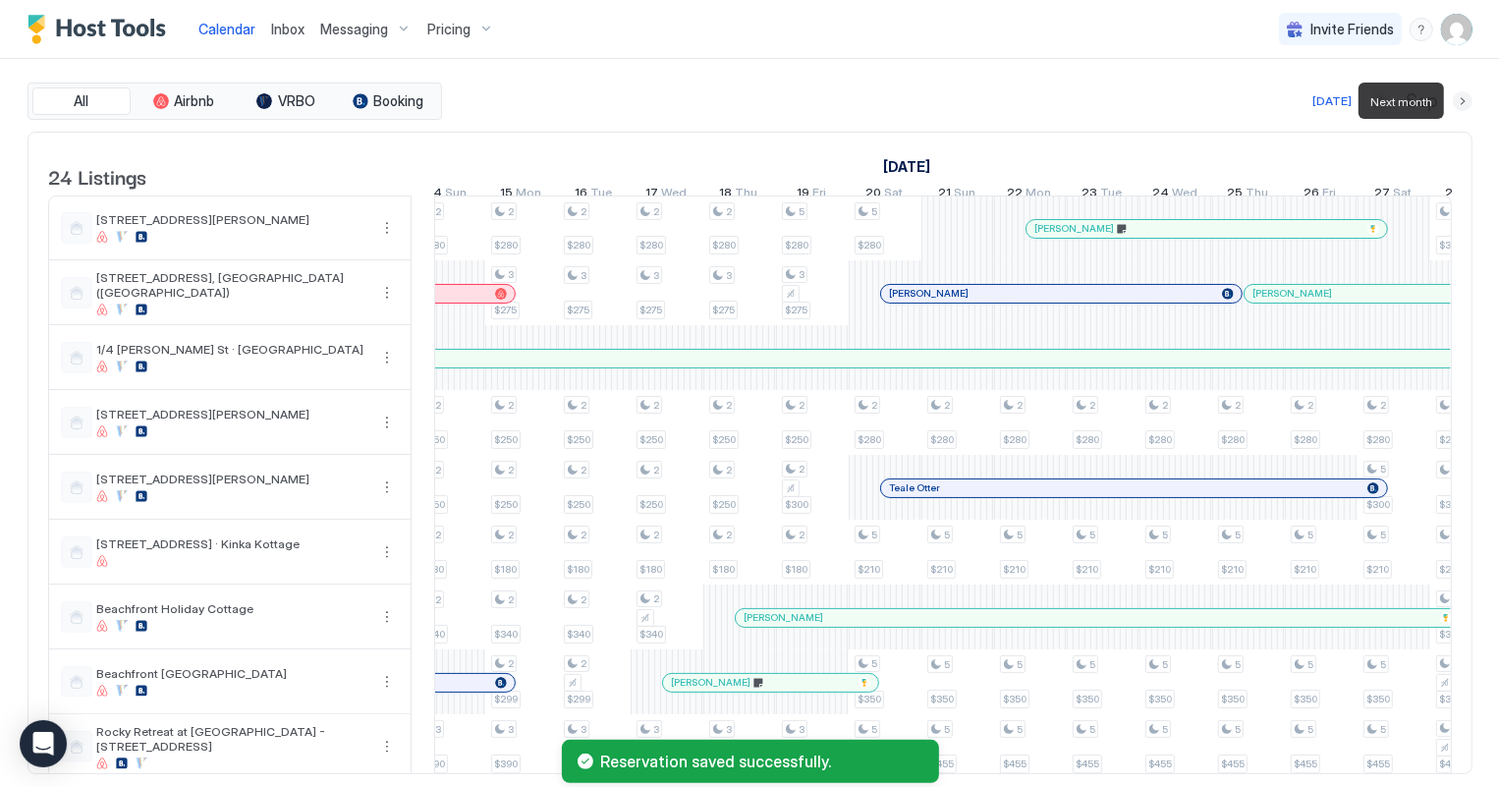
click at [1465, 98] on button "Next month" at bounding box center [1463, 101] width 20 height 20
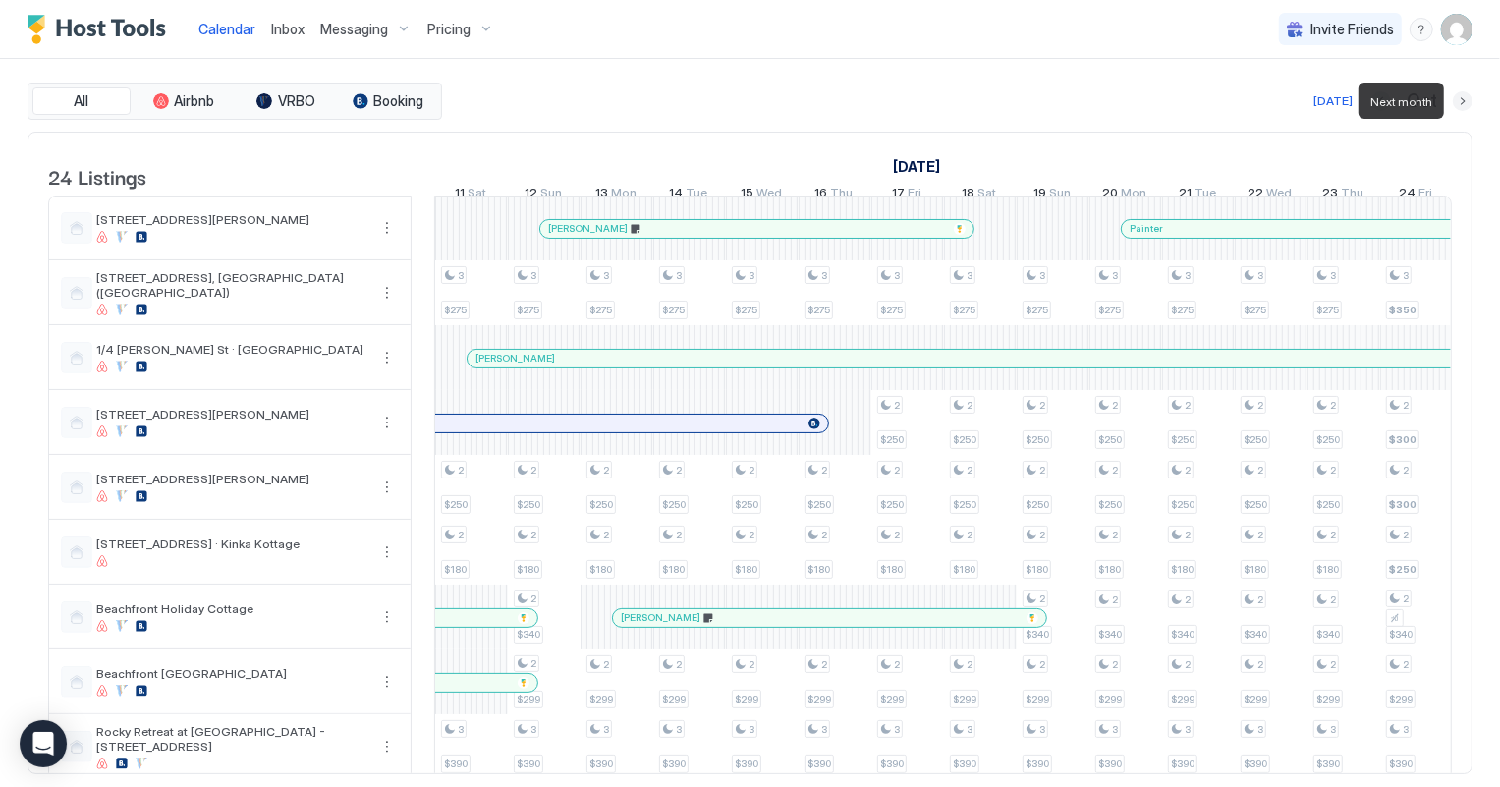
click at [1465, 98] on button "Next month" at bounding box center [1463, 101] width 20 height 20
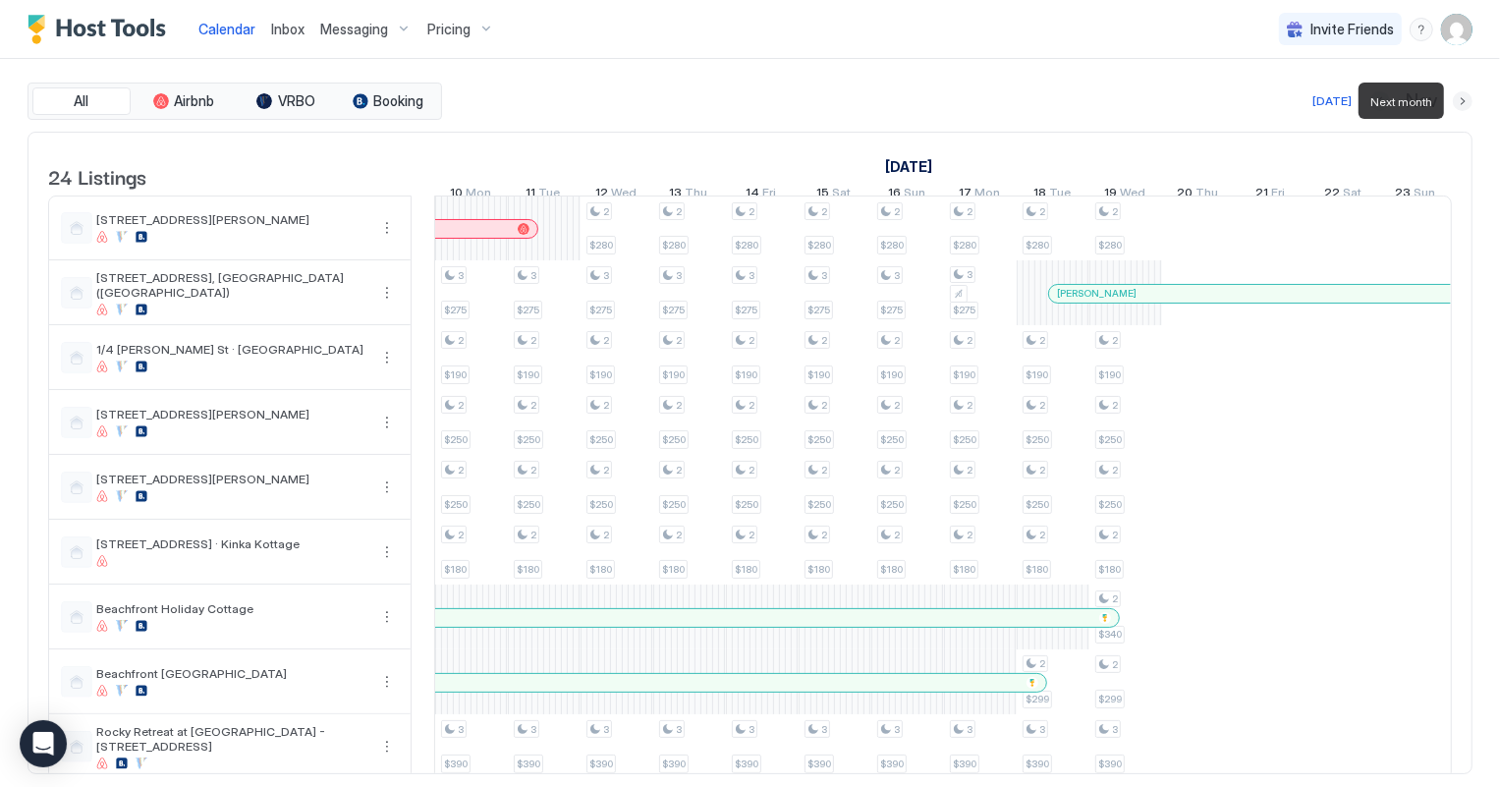
click at [1465, 98] on button "Next month" at bounding box center [1463, 101] width 20 height 20
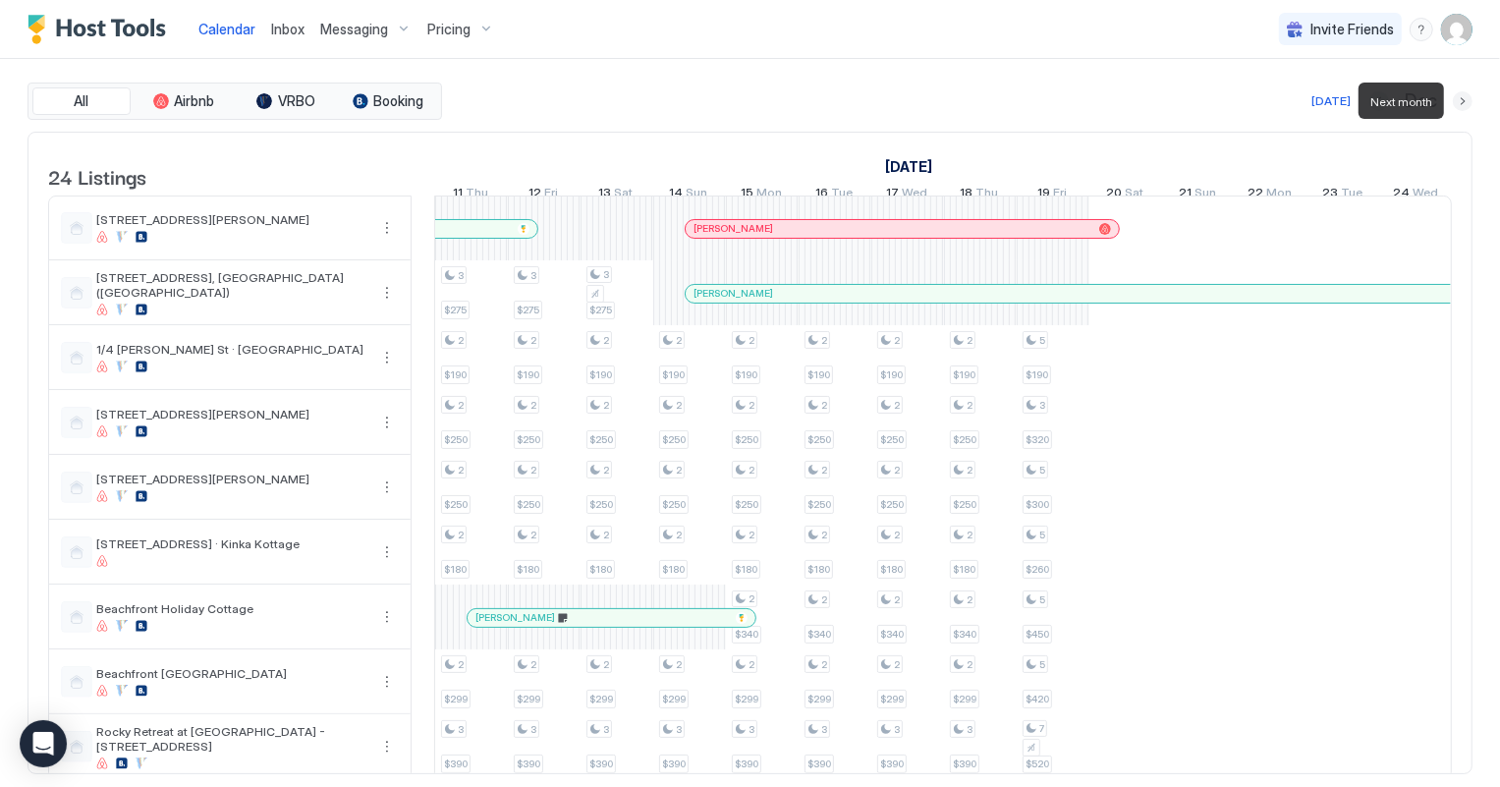
click at [1465, 98] on button "Next month" at bounding box center [1463, 101] width 20 height 20
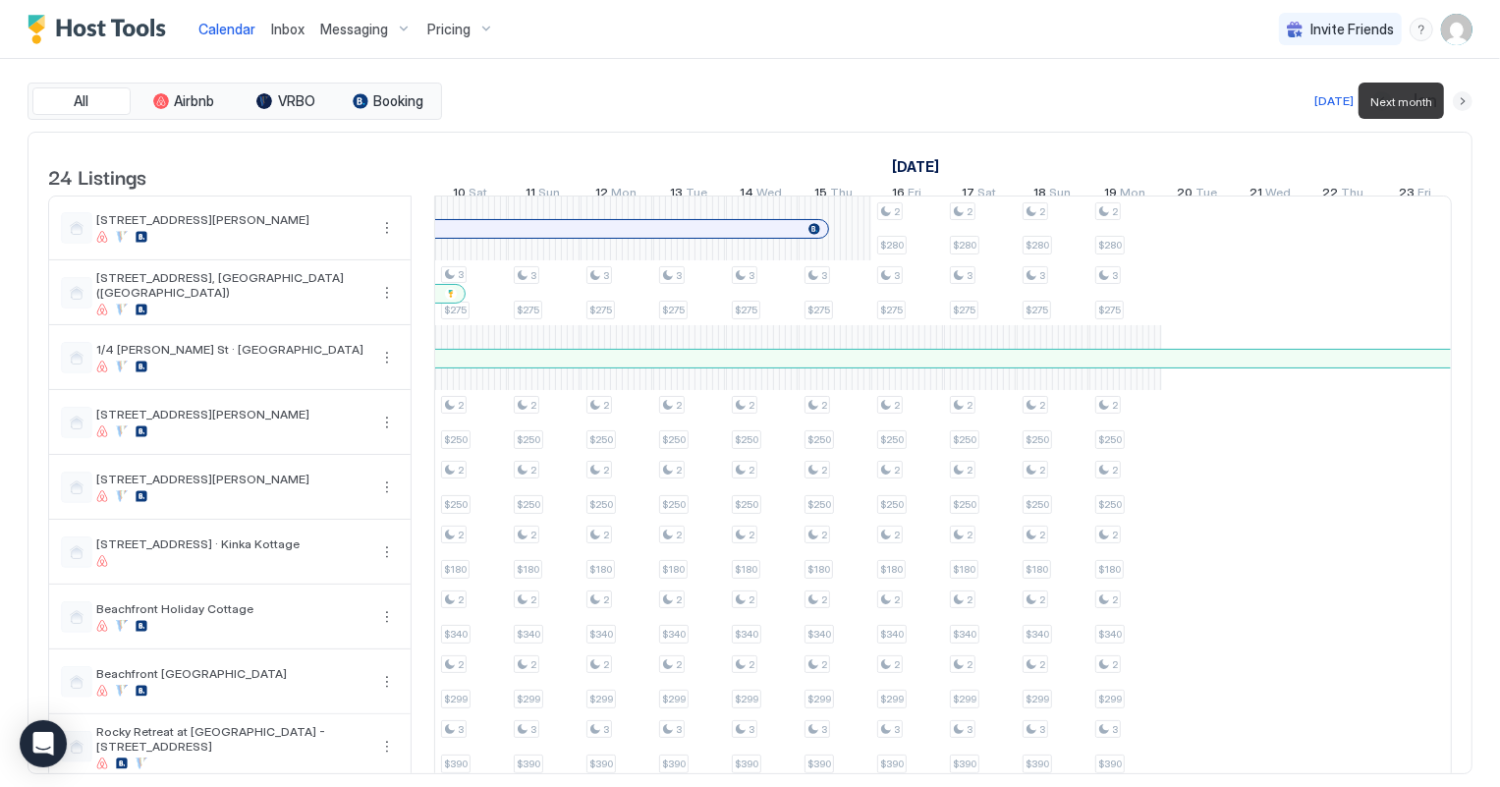
click at [1465, 98] on button "Next month" at bounding box center [1463, 101] width 20 height 20
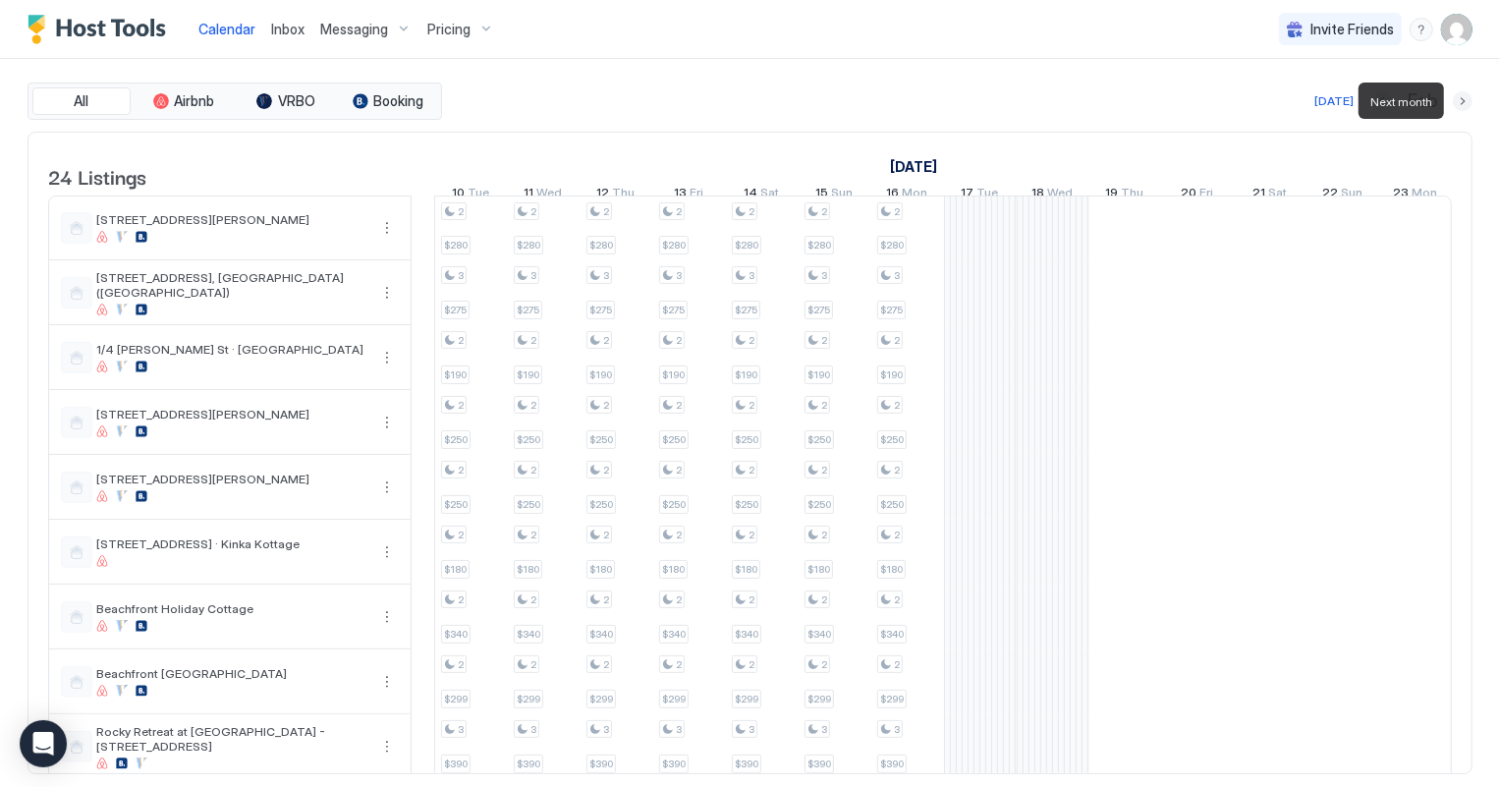
click at [1465, 98] on button "Next month" at bounding box center [1463, 101] width 20 height 20
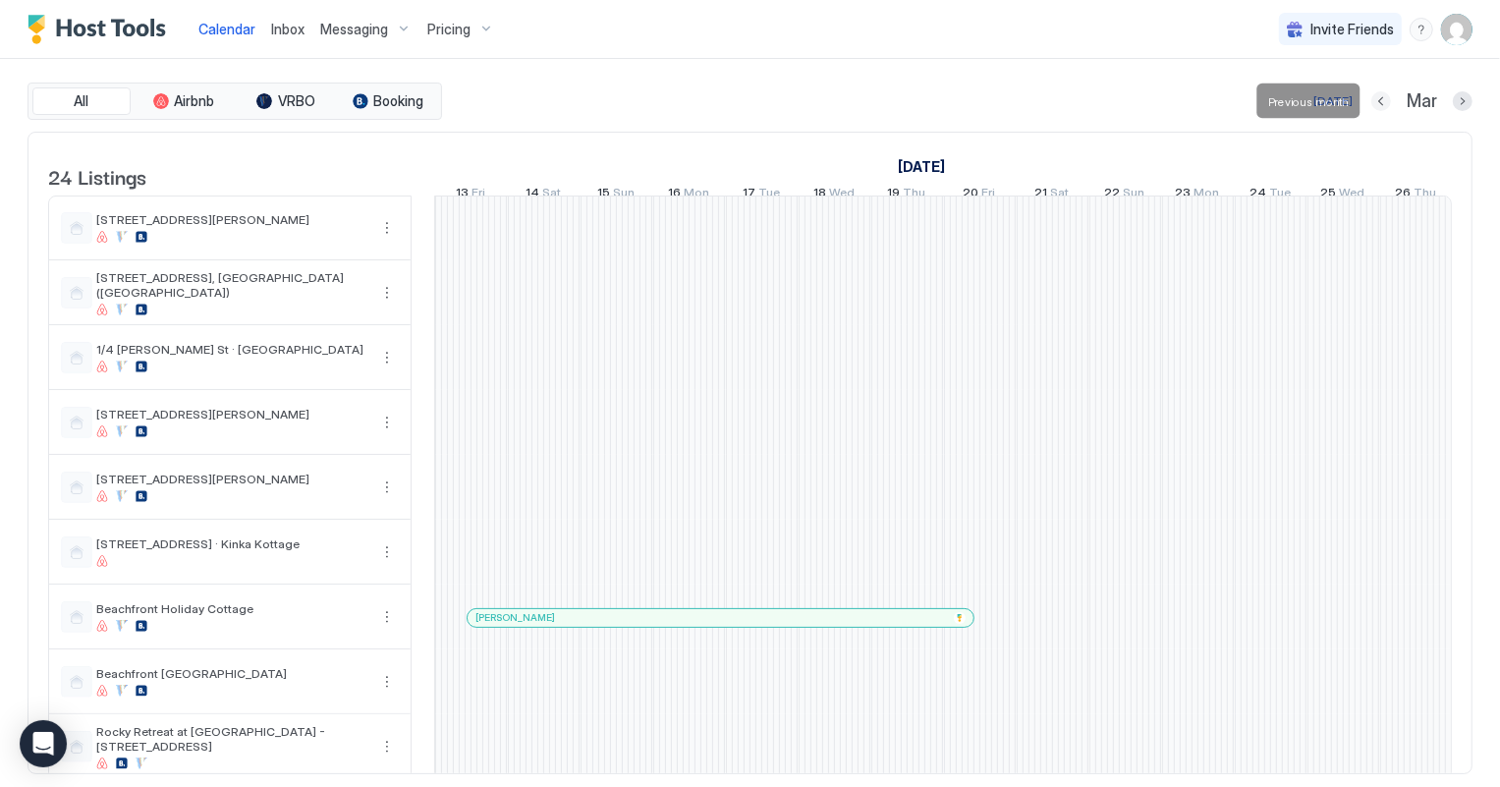
click at [1376, 100] on button "Previous month" at bounding box center [1381, 101] width 20 height 20
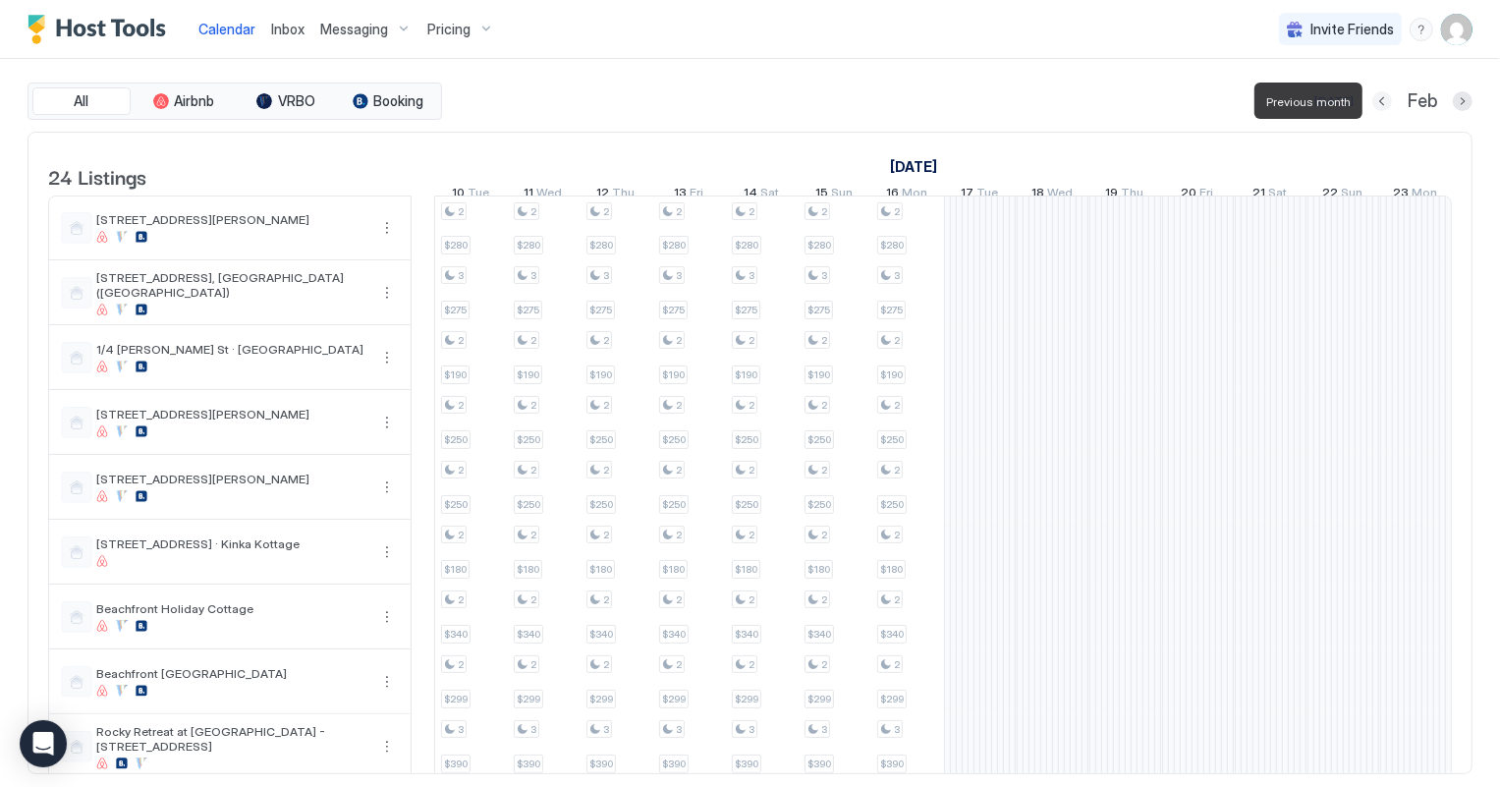
click at [1378, 99] on button "Previous month" at bounding box center [1382, 101] width 20 height 20
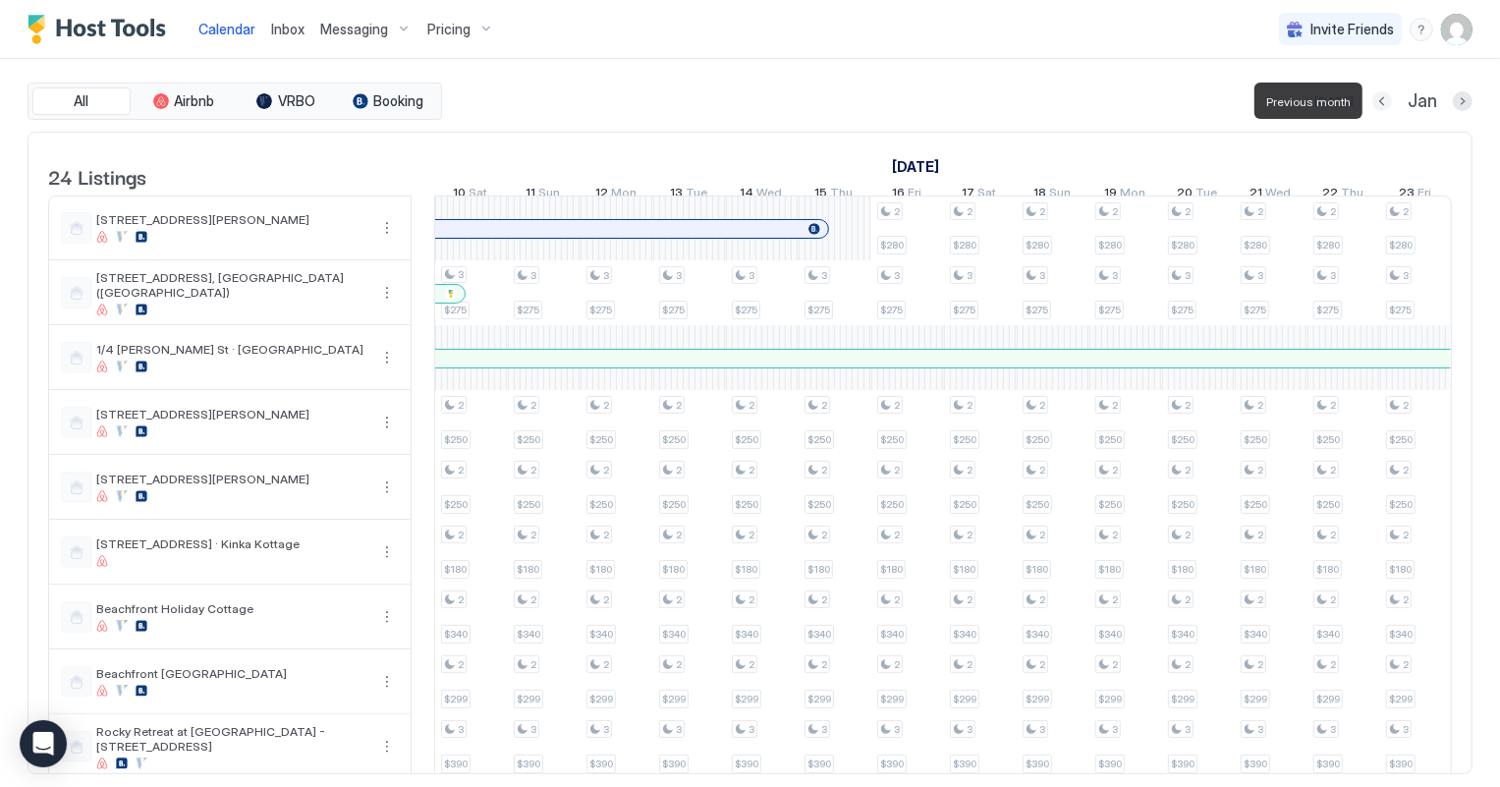
click at [1378, 99] on button "Previous month" at bounding box center [1382, 101] width 20 height 20
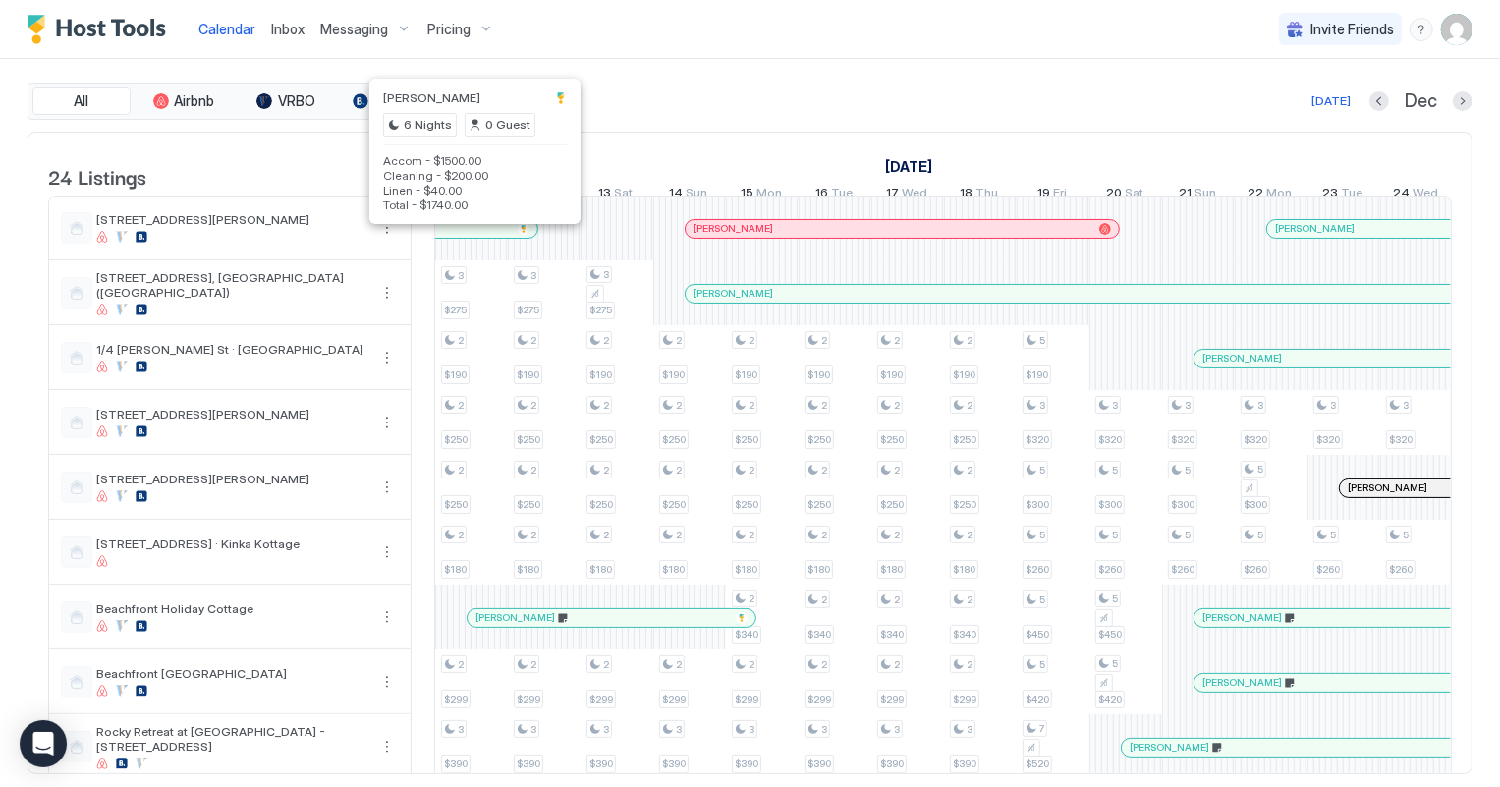
click at [470, 237] on div at bounding box center [472, 229] width 16 height 16
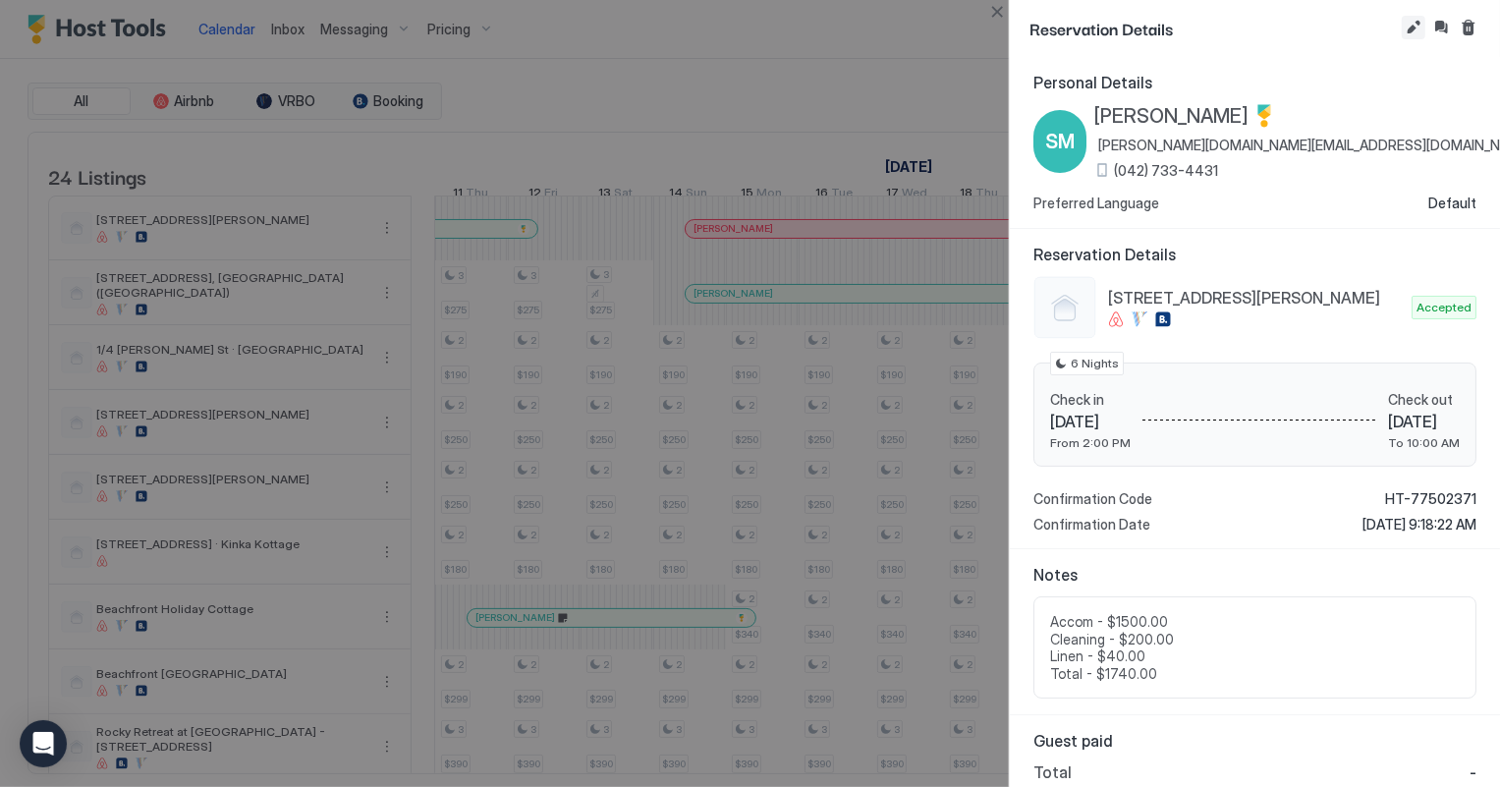
click at [1409, 25] on button "Edit reservation" at bounding box center [1414, 28] width 24 height 24
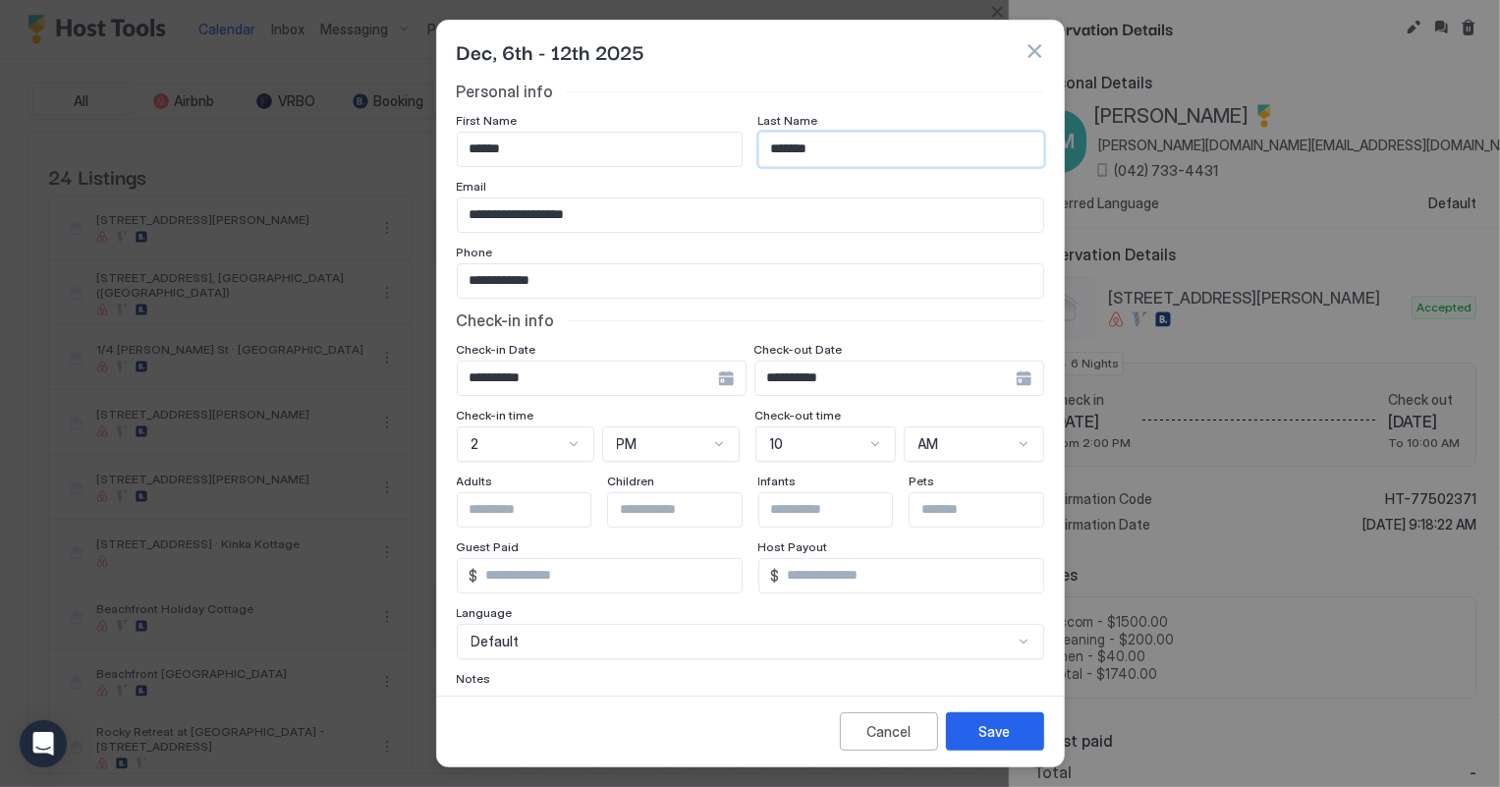
click at [800, 145] on input "*******" at bounding box center [901, 149] width 284 height 33
type input "*******"
click at [991, 722] on div "Save" at bounding box center [994, 731] width 31 height 21
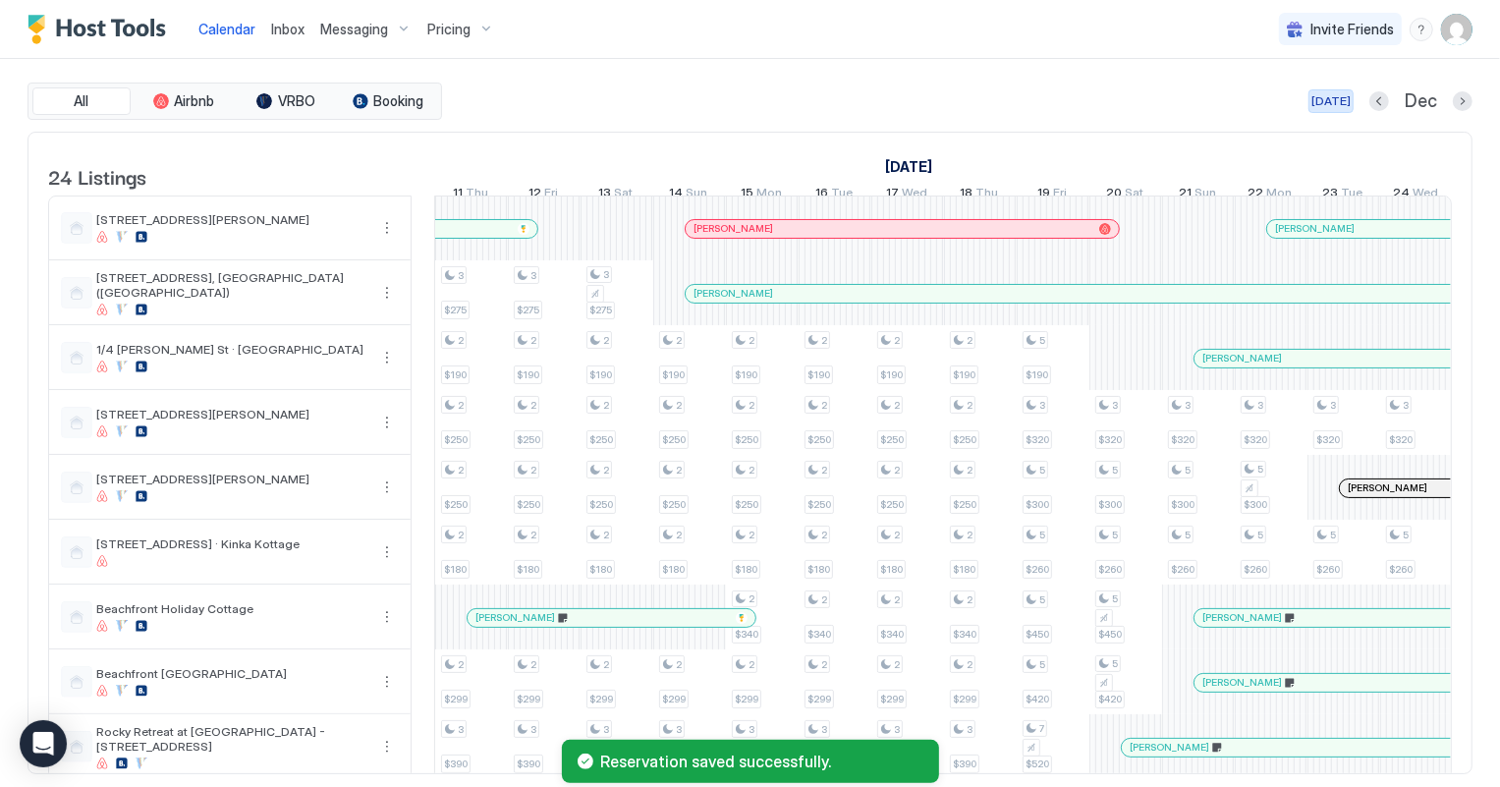
click at [1325, 96] on div "[DATE]" at bounding box center [1330, 101] width 39 height 18
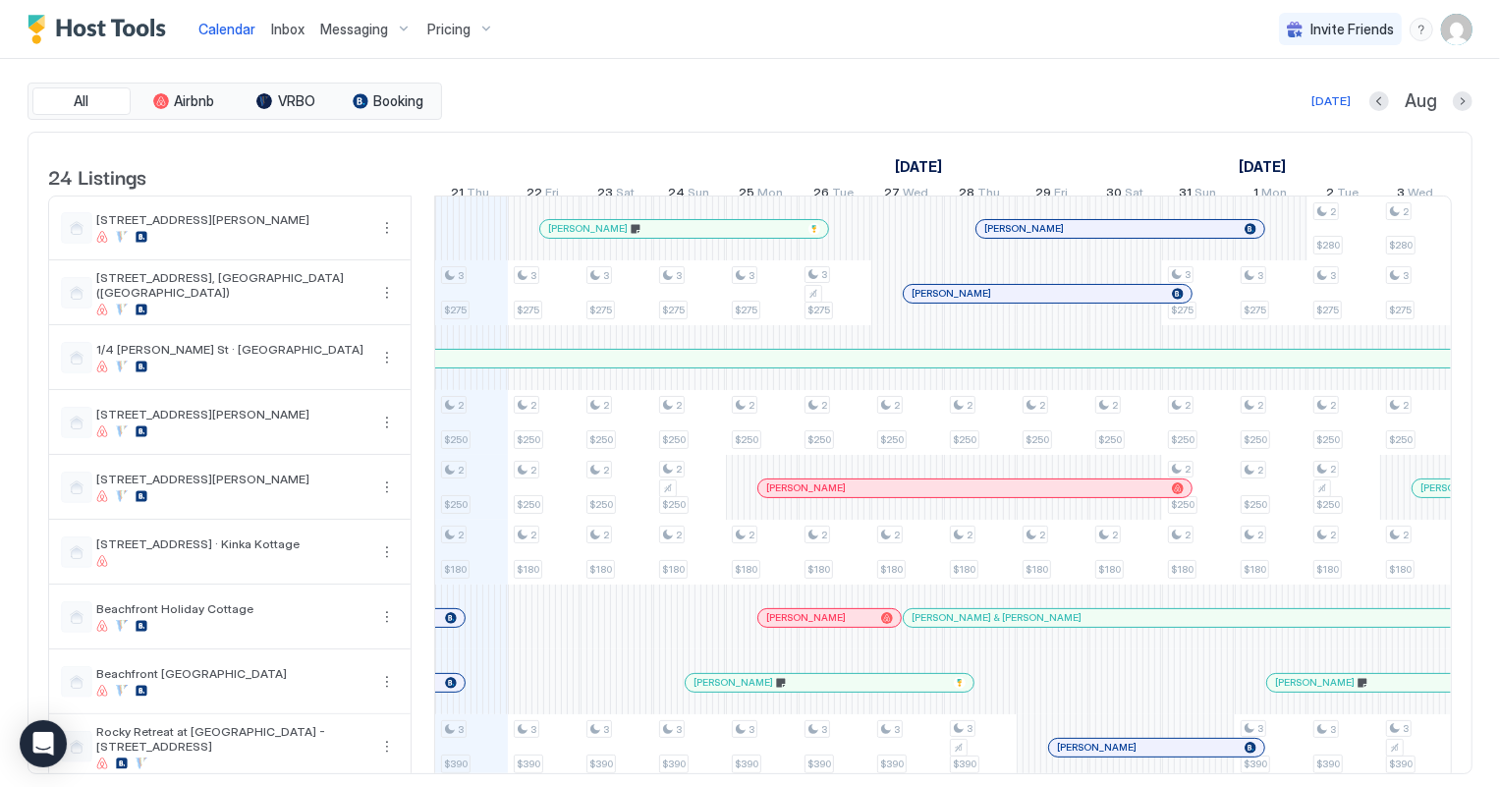
click at [275, 27] on span "Inbox" at bounding box center [287, 29] width 33 height 17
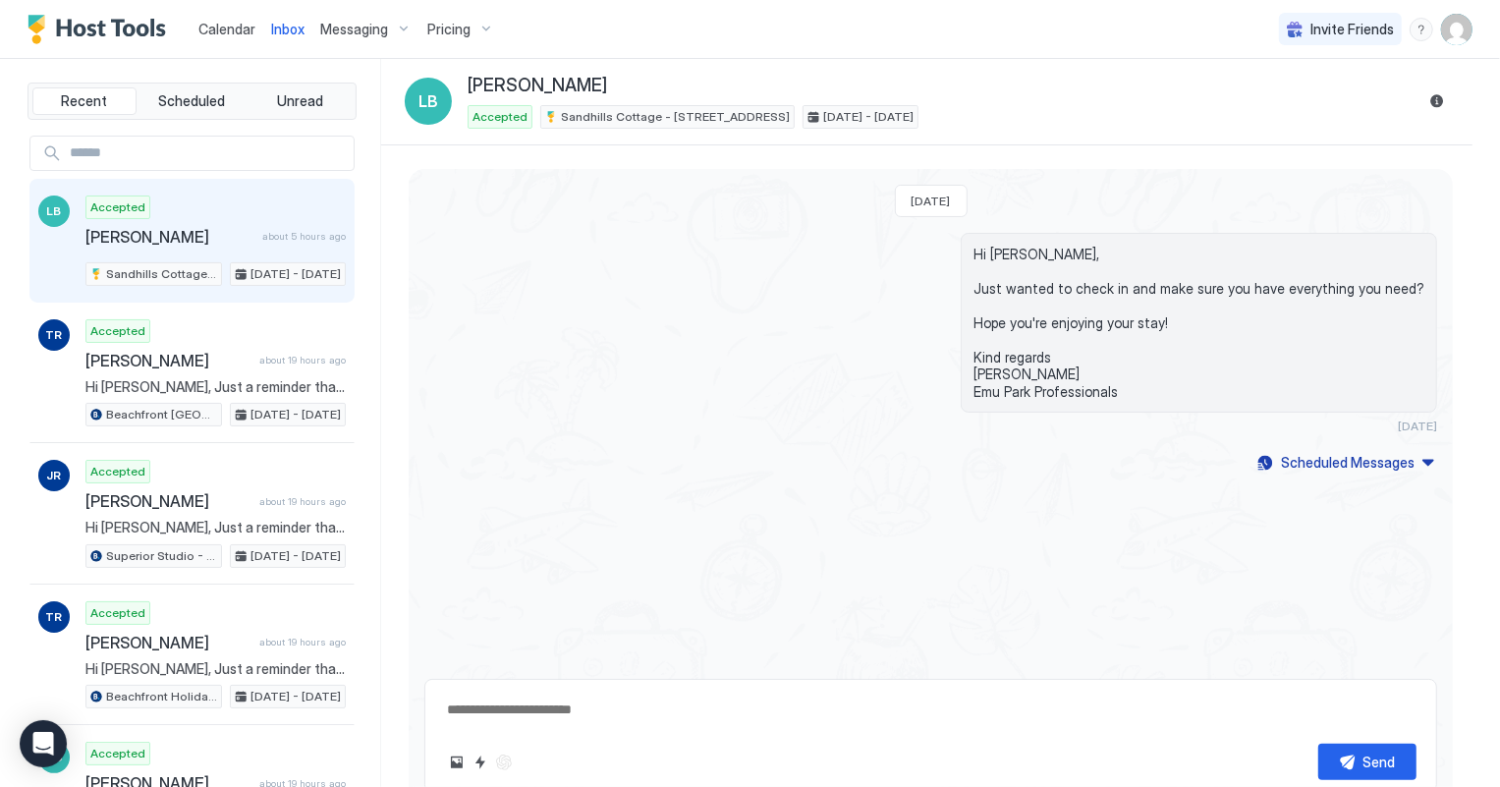
click at [223, 30] on span "Calendar" at bounding box center [226, 29] width 57 height 17
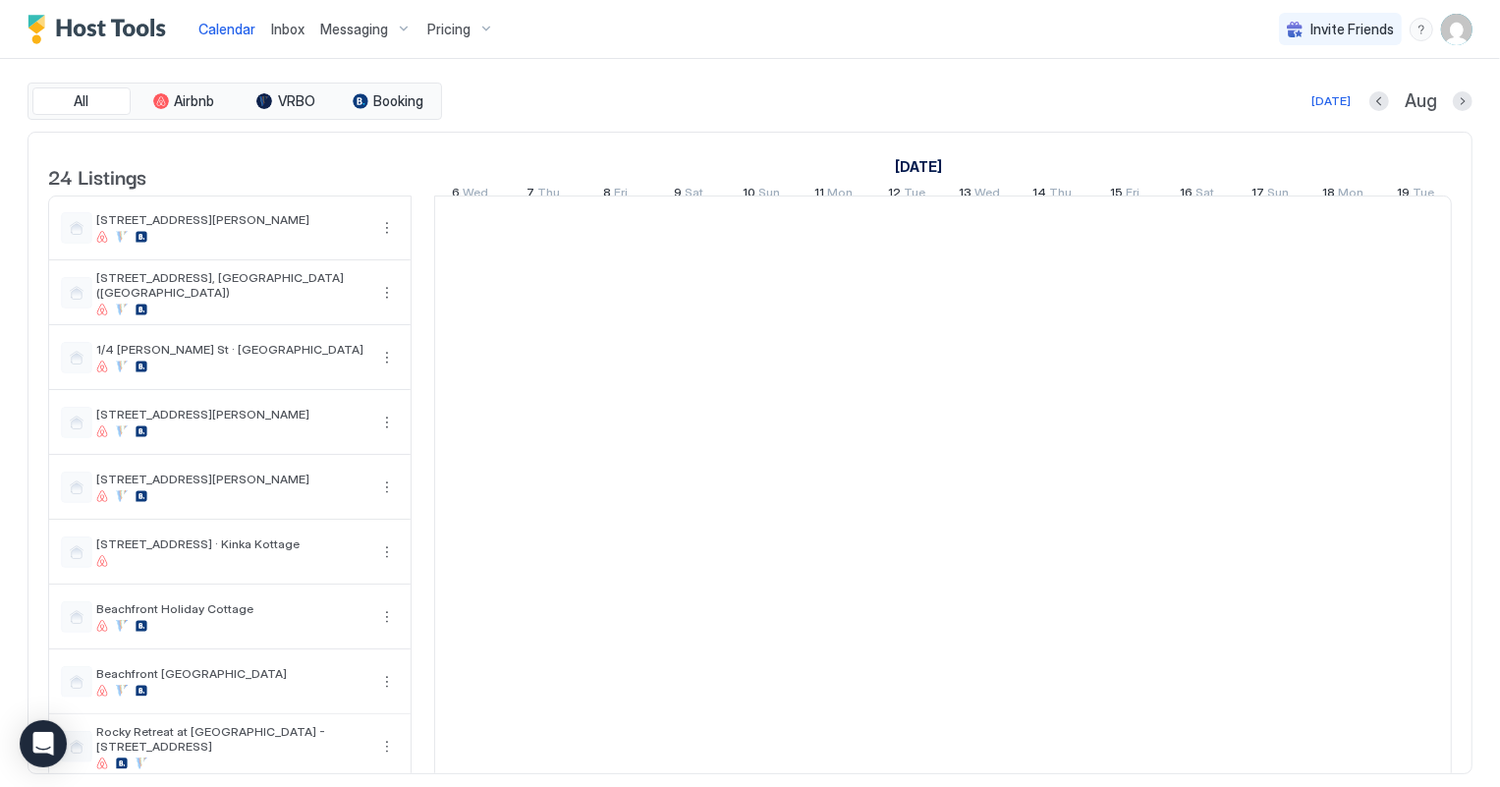
scroll to position [0, 1090]
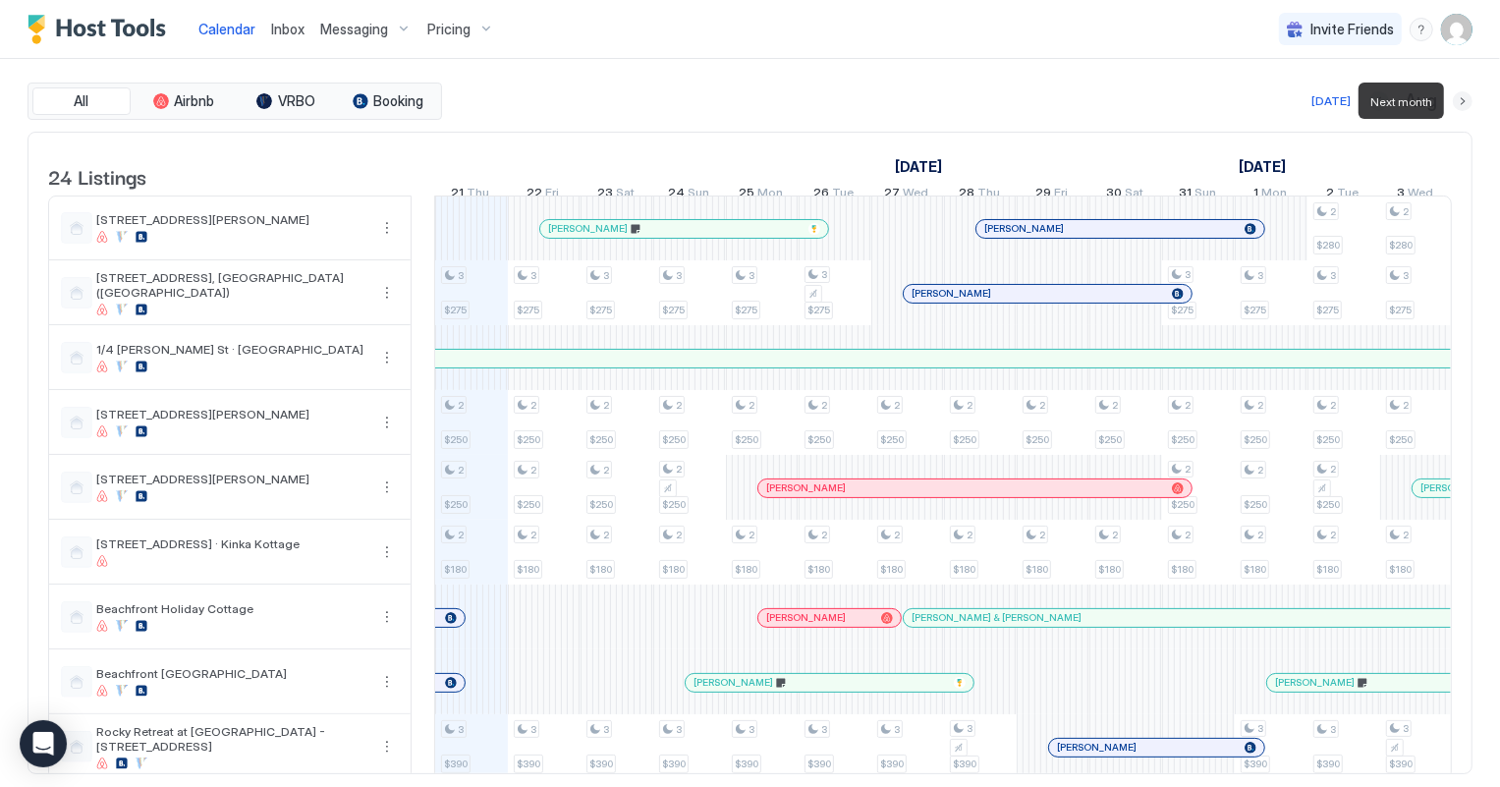
click at [1466, 98] on button "Next month" at bounding box center [1463, 101] width 20 height 20
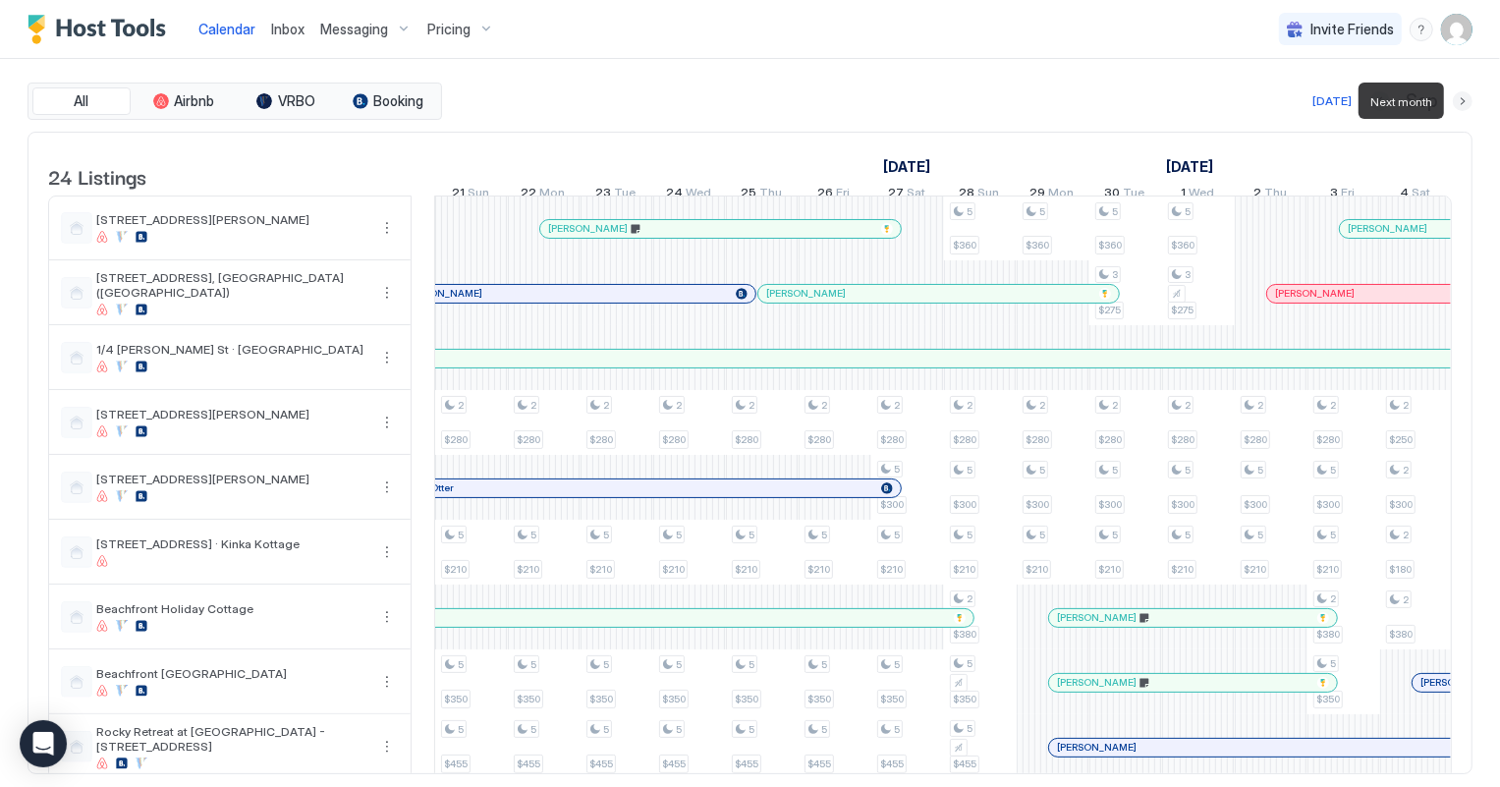
click at [1466, 98] on button "Next month" at bounding box center [1463, 101] width 20 height 20
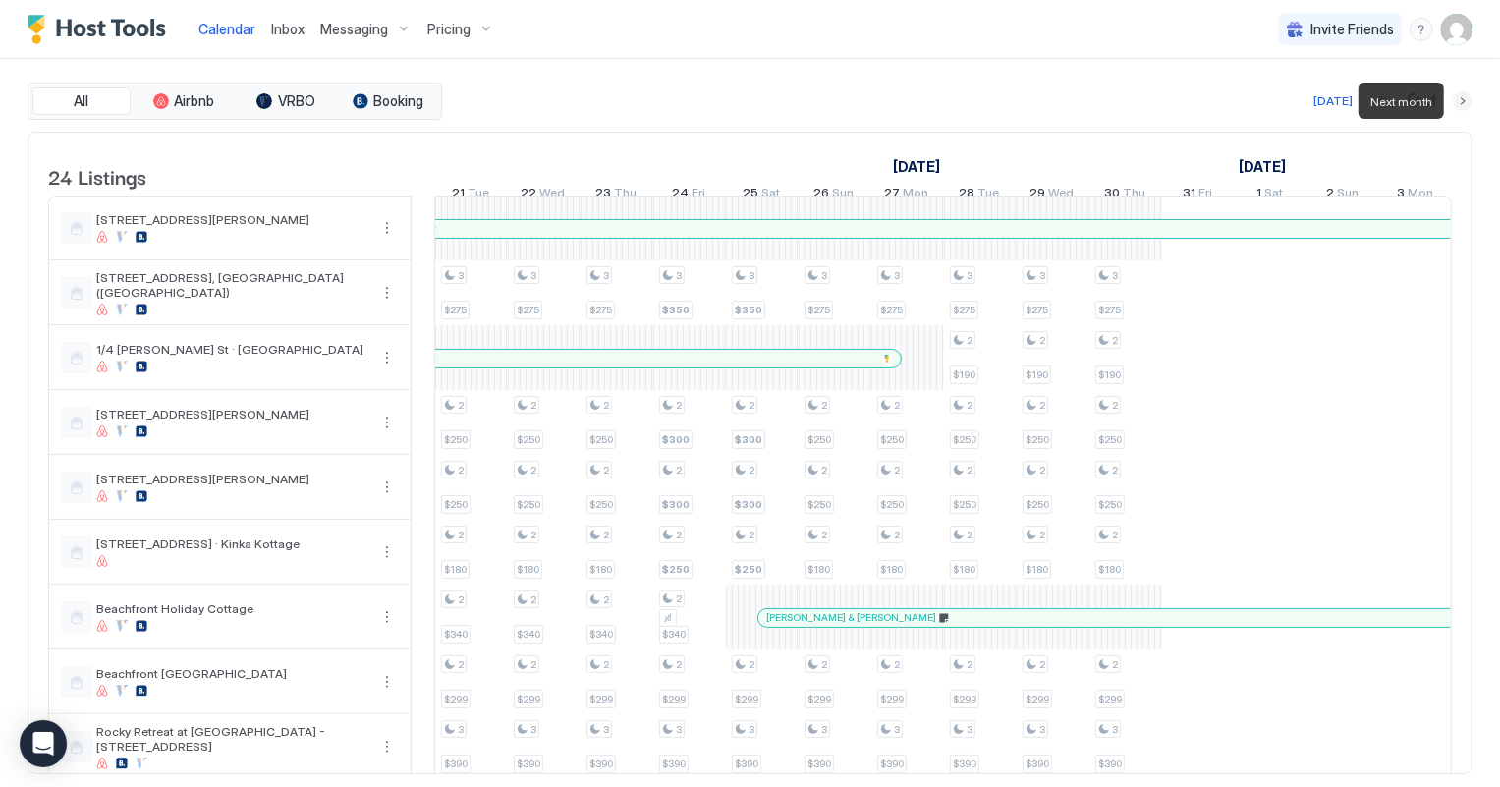
click at [1466, 98] on button "Next month" at bounding box center [1463, 101] width 20 height 20
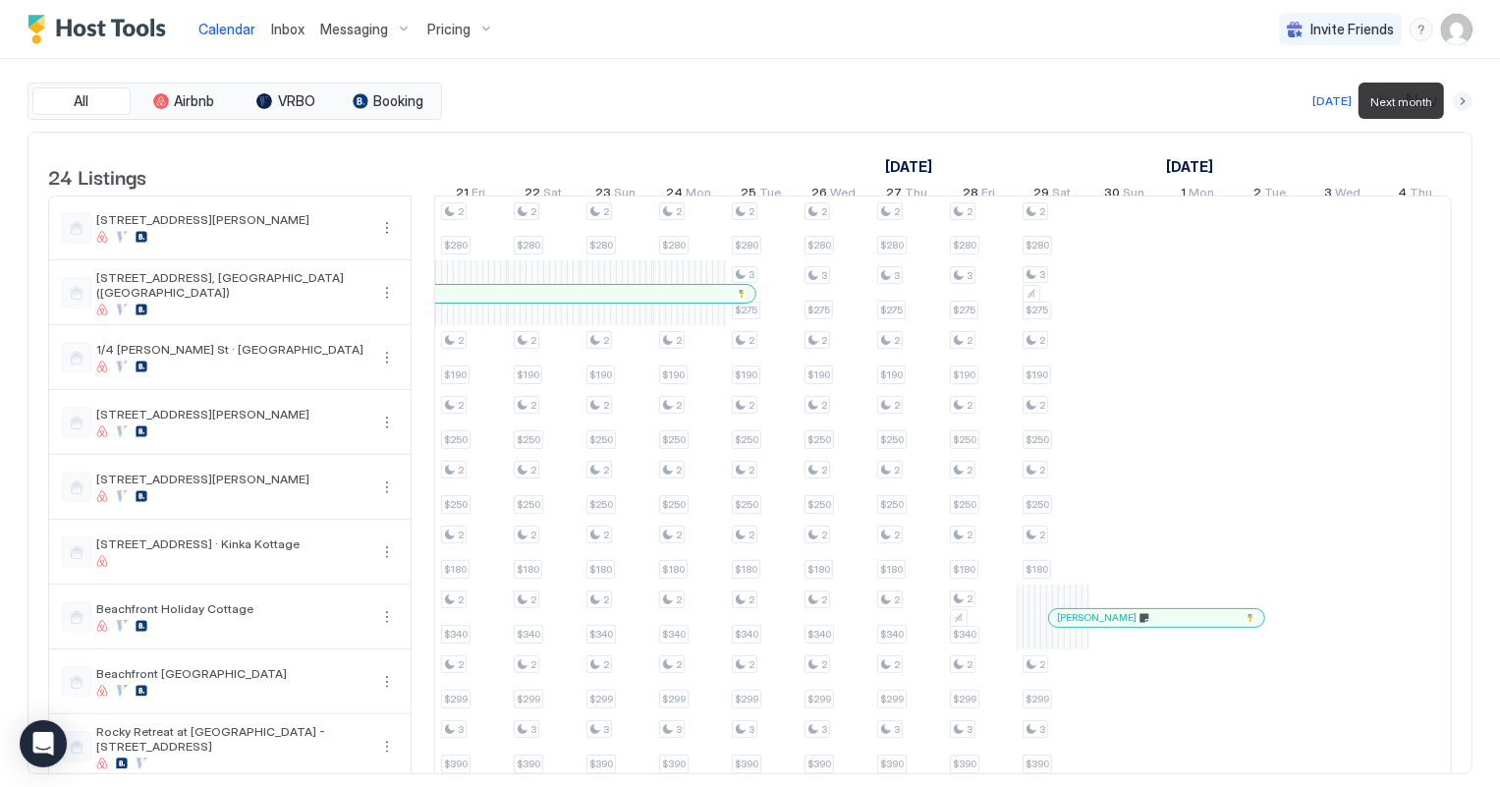
click at [1466, 98] on button "Next month" at bounding box center [1463, 101] width 20 height 20
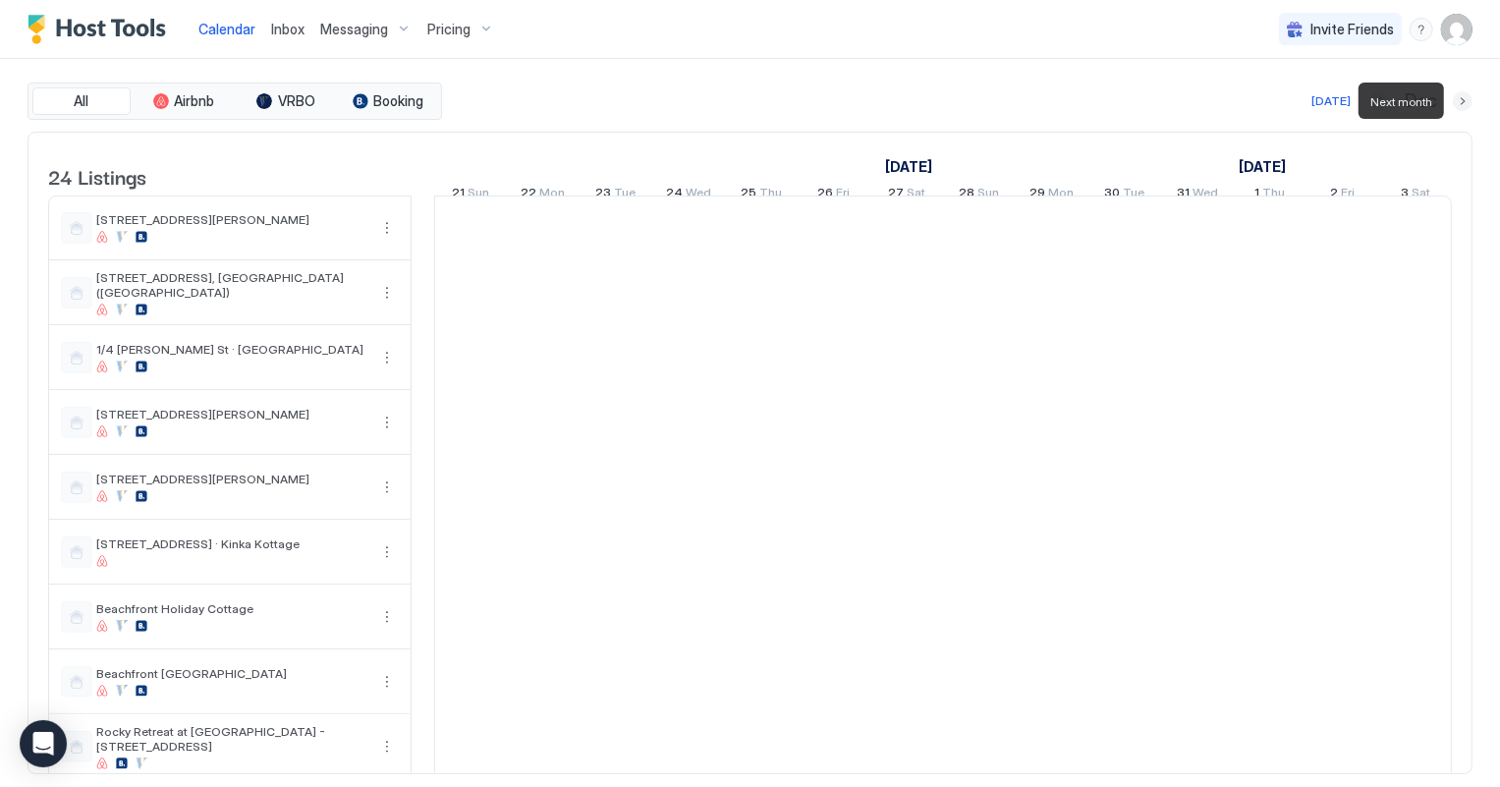
click at [1466, 98] on button "Next month" at bounding box center [1463, 101] width 20 height 20
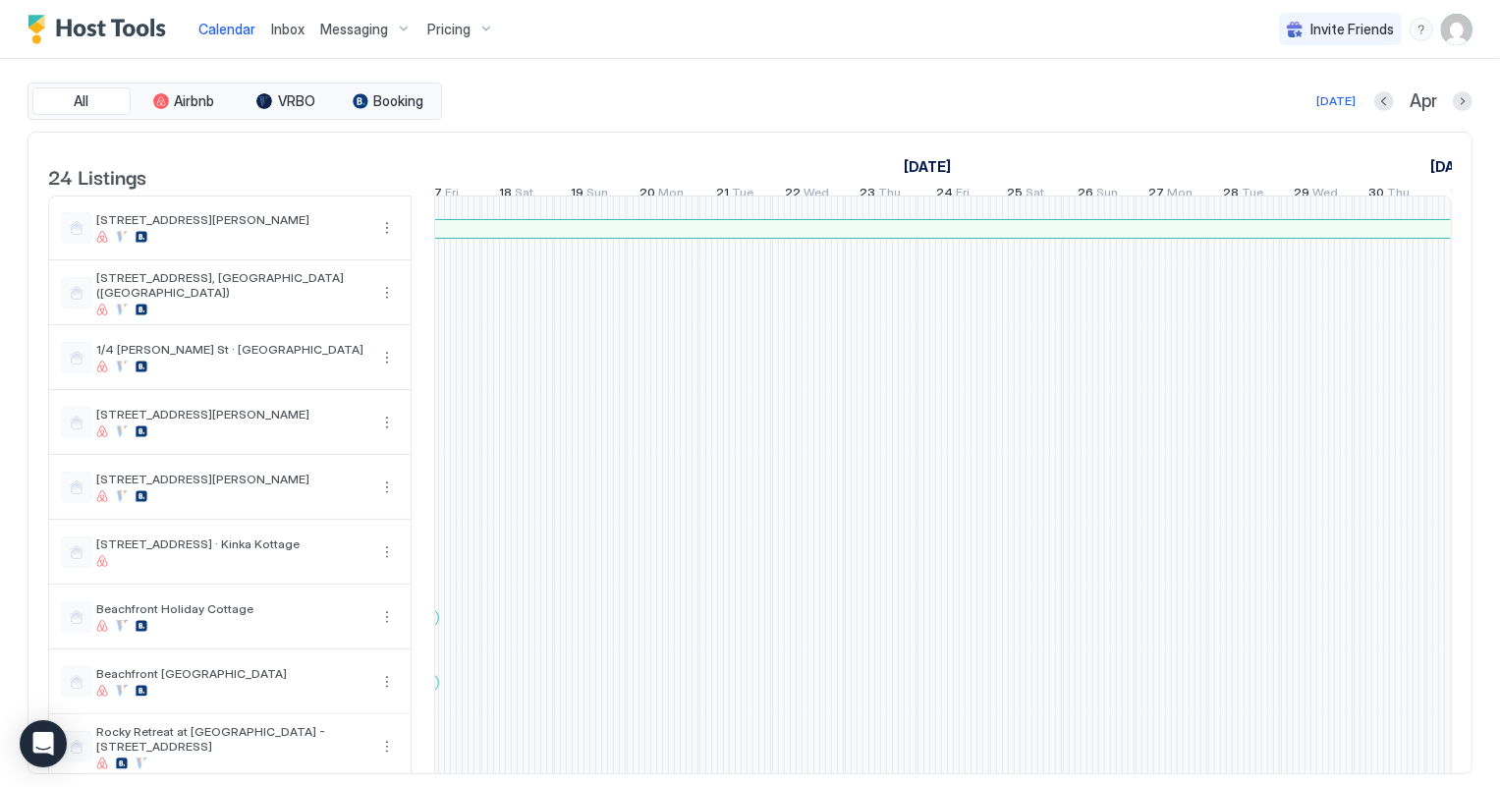
scroll to position [0, 759]
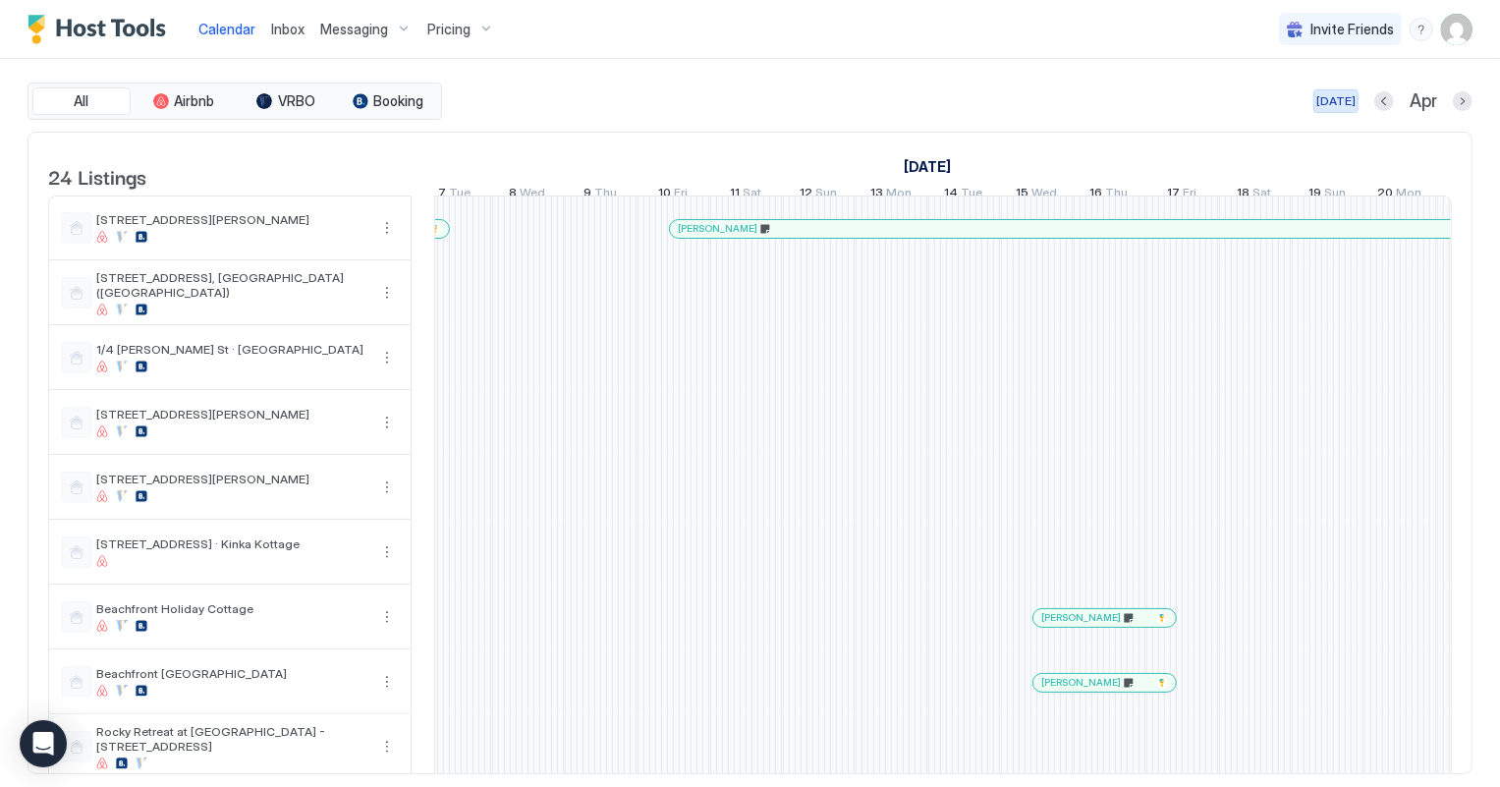
click at [1331, 97] on div "[DATE]" at bounding box center [1335, 101] width 39 height 18
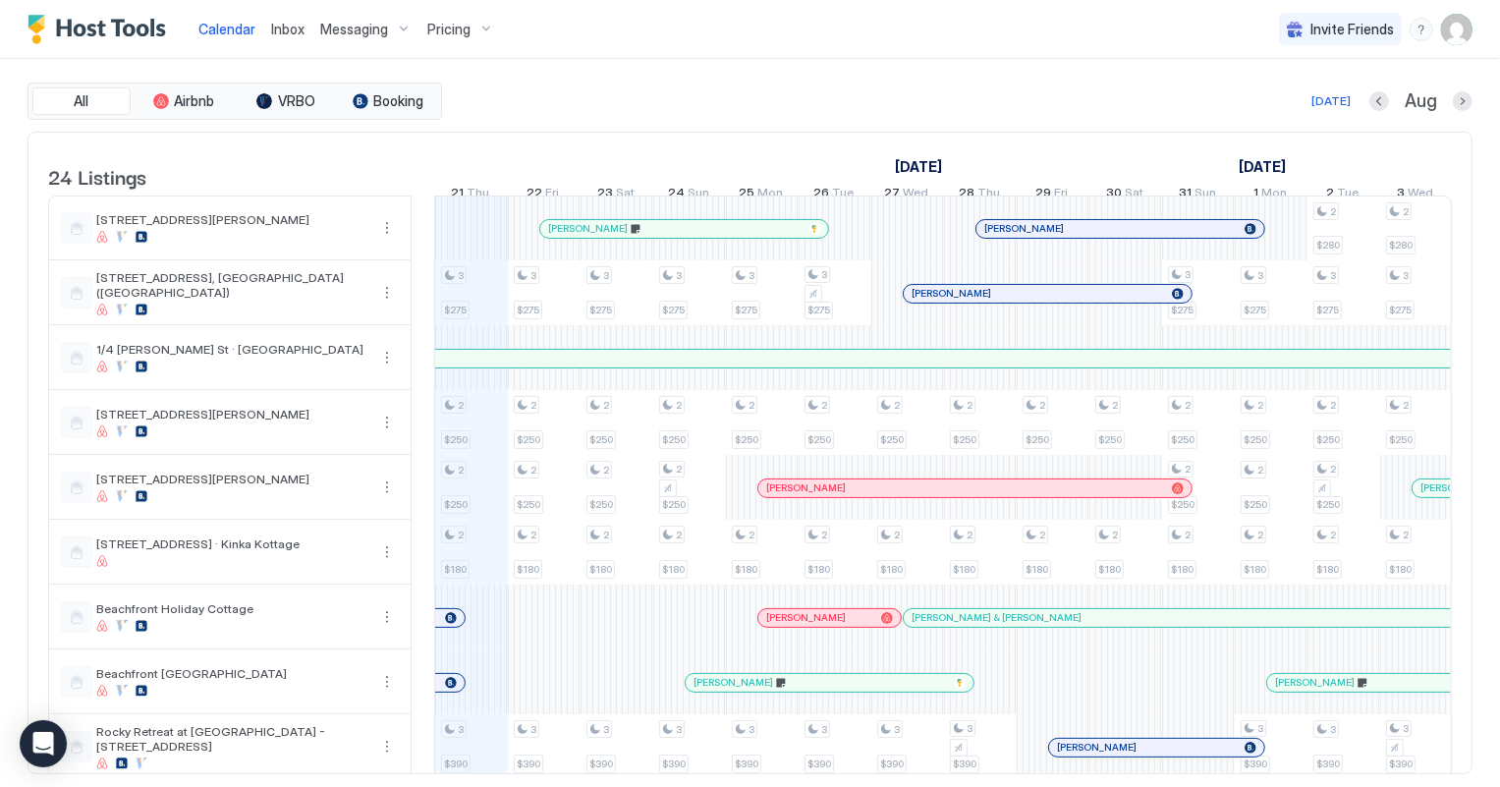
click at [439, 28] on span "Pricing" at bounding box center [448, 30] width 43 height 18
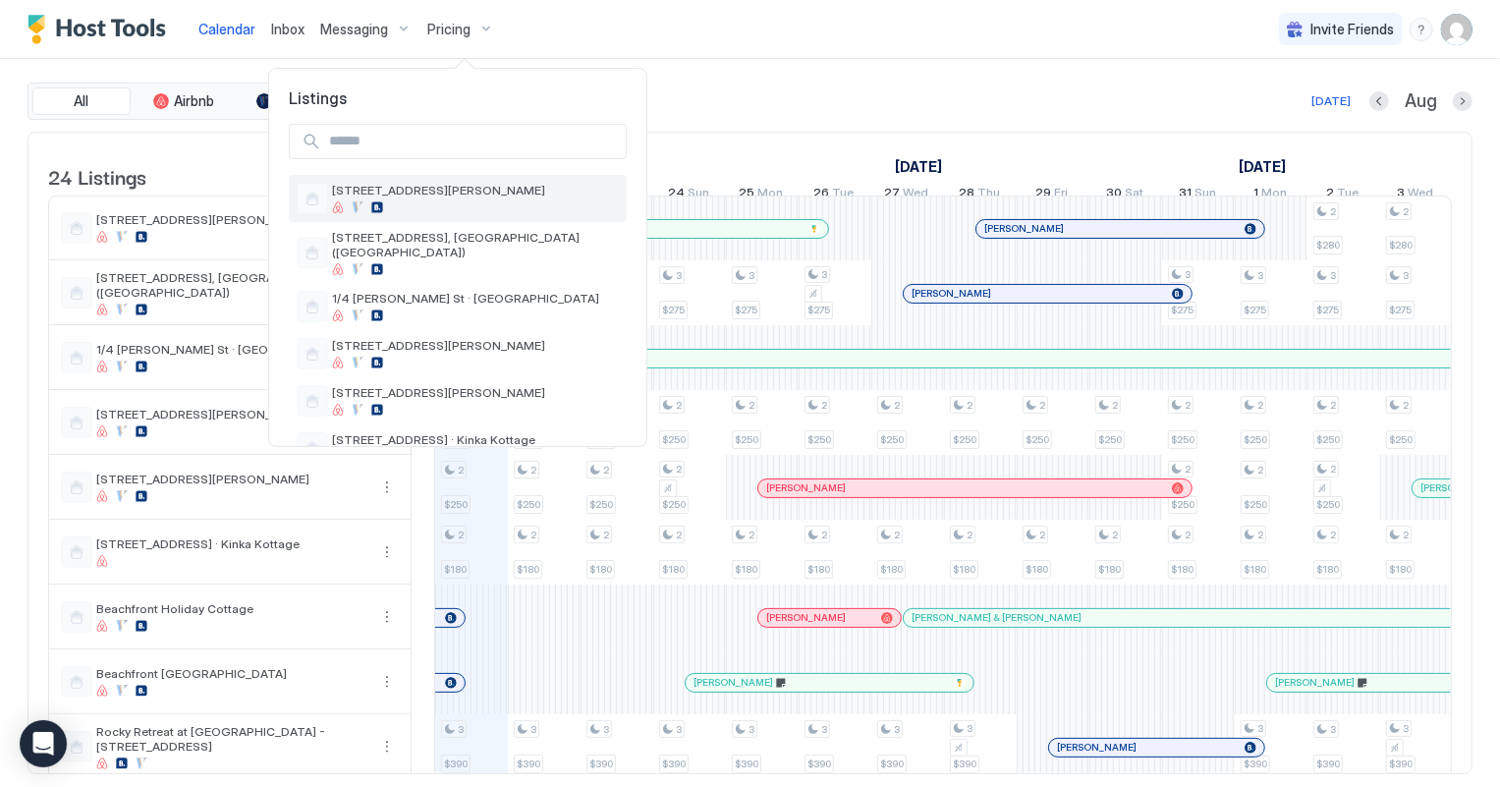
click at [427, 194] on span "[STREET_ADDRESS][PERSON_NAME]" at bounding box center [475, 190] width 287 height 15
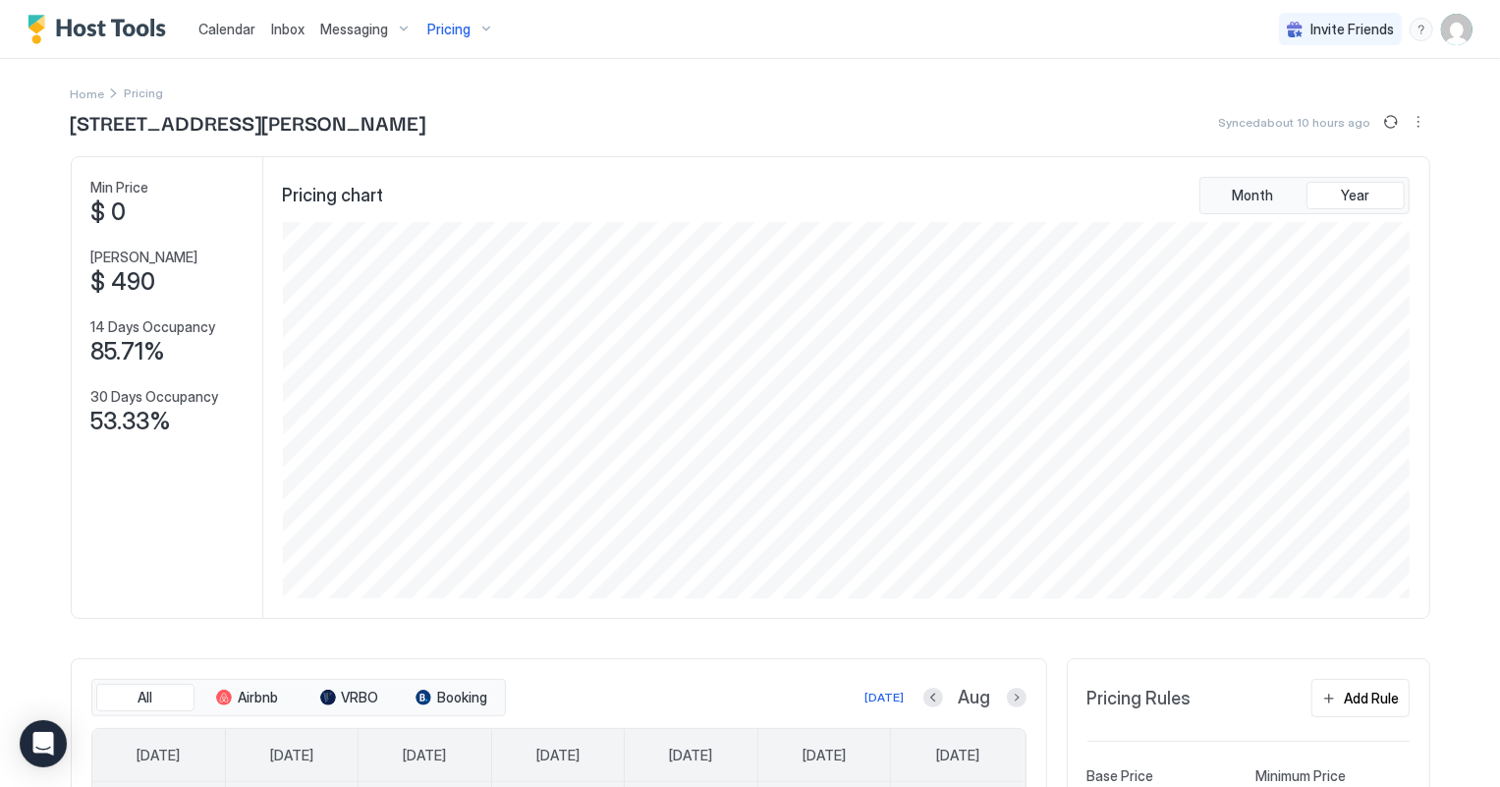
click at [229, 28] on span "Calendar" at bounding box center [226, 29] width 57 height 17
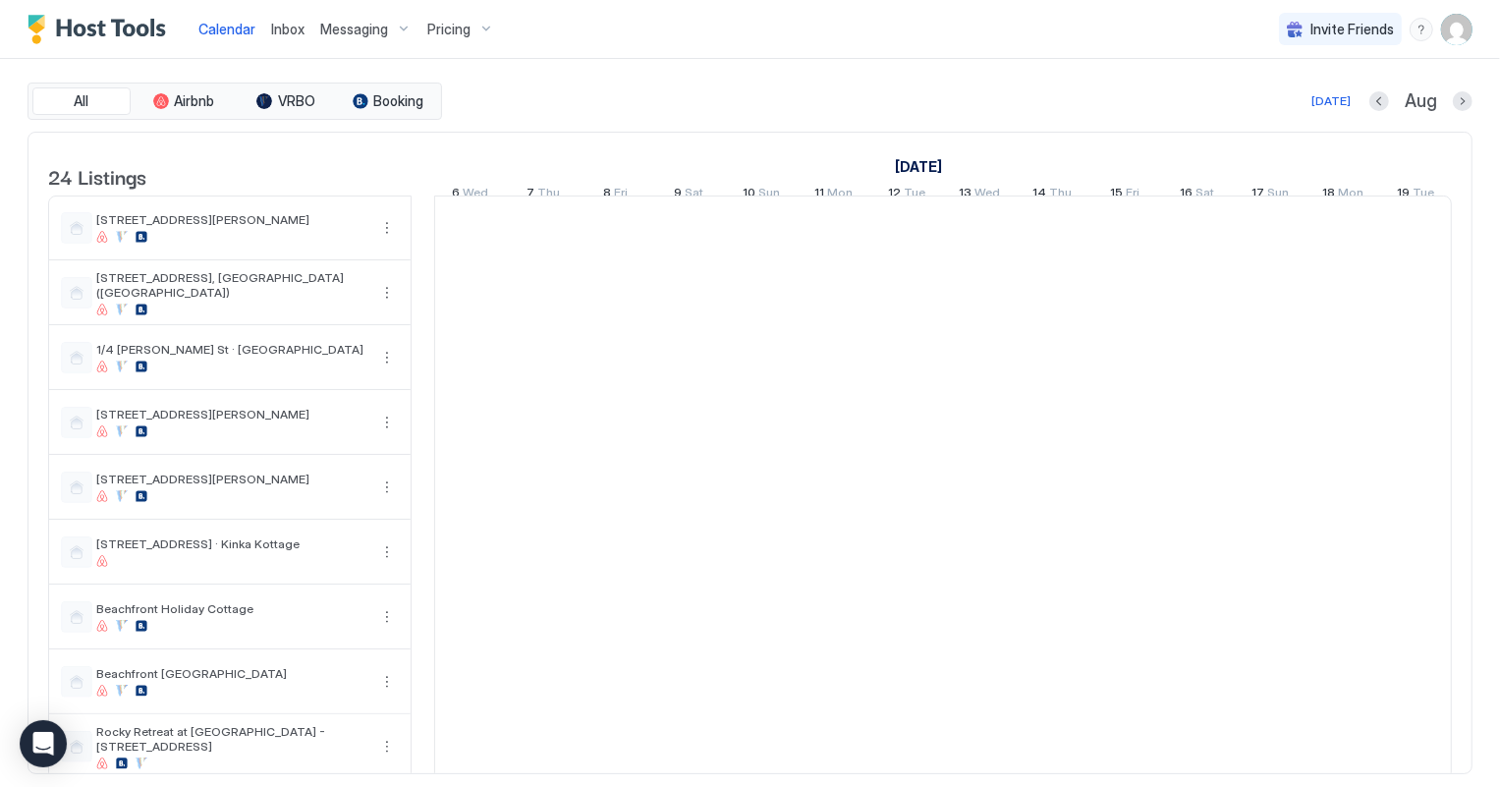
scroll to position [0, 1090]
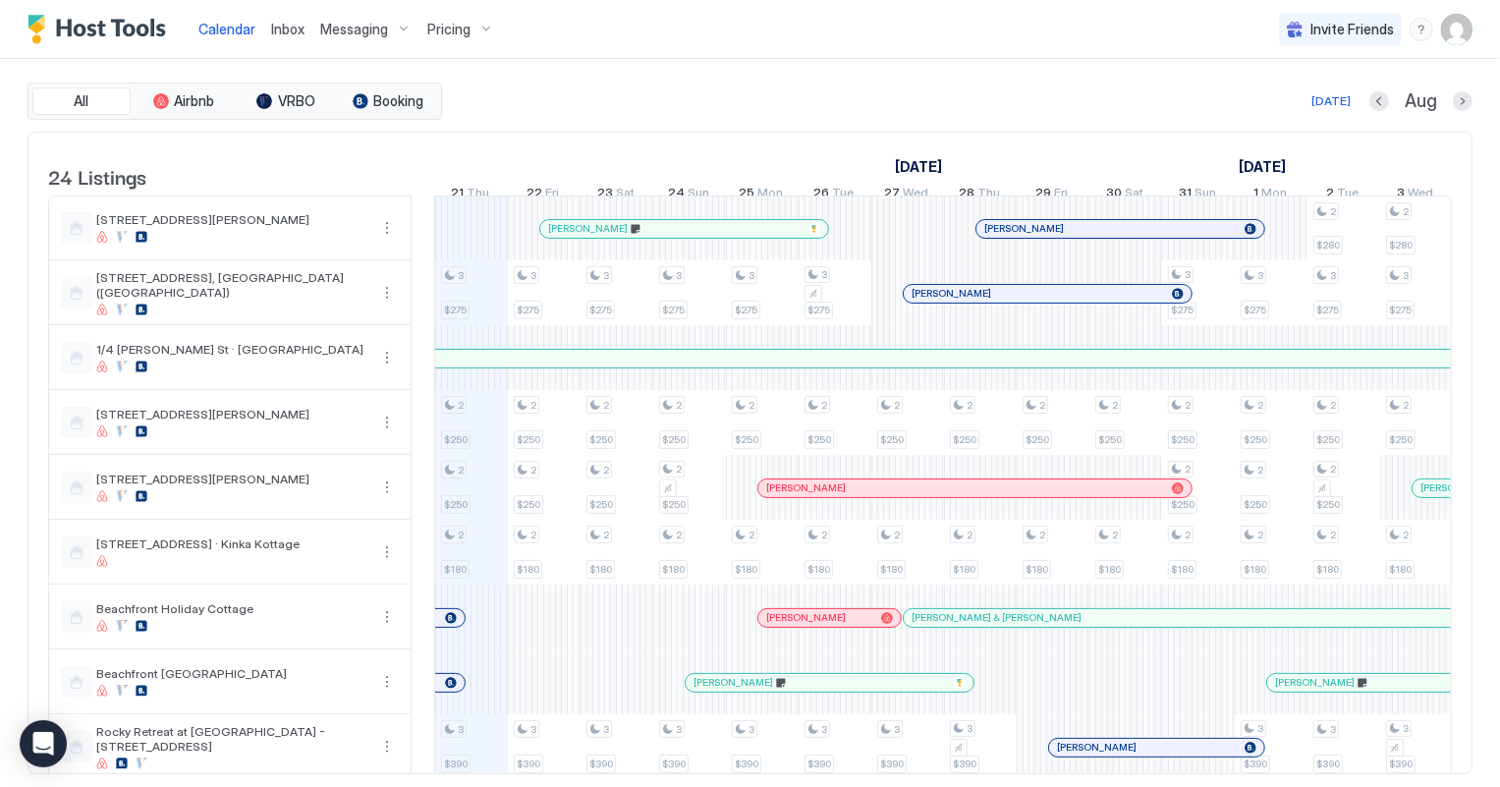
click at [295, 28] on span "Inbox" at bounding box center [287, 29] width 33 height 17
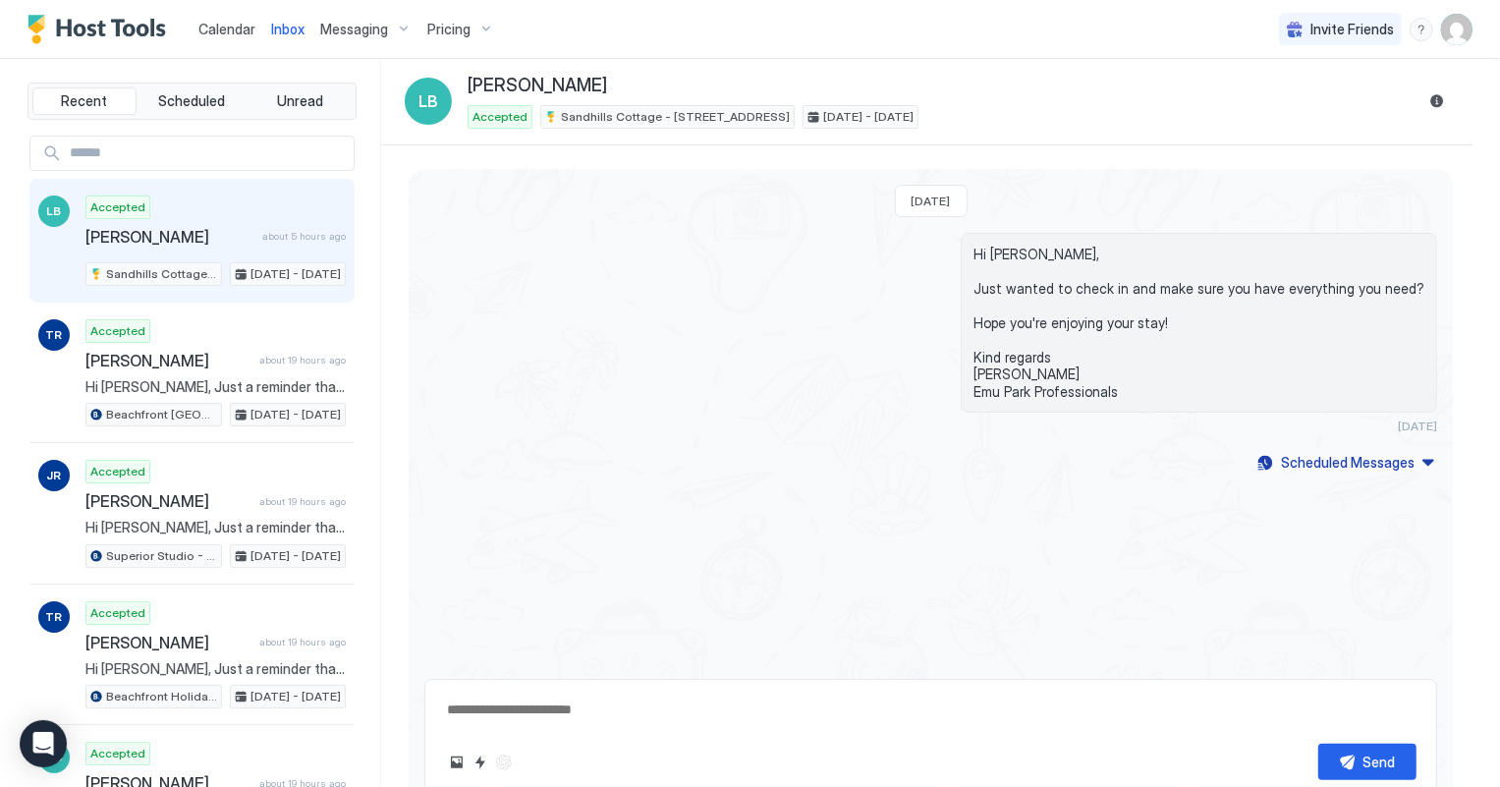
click at [224, 34] on span "Calendar" at bounding box center [226, 29] width 57 height 17
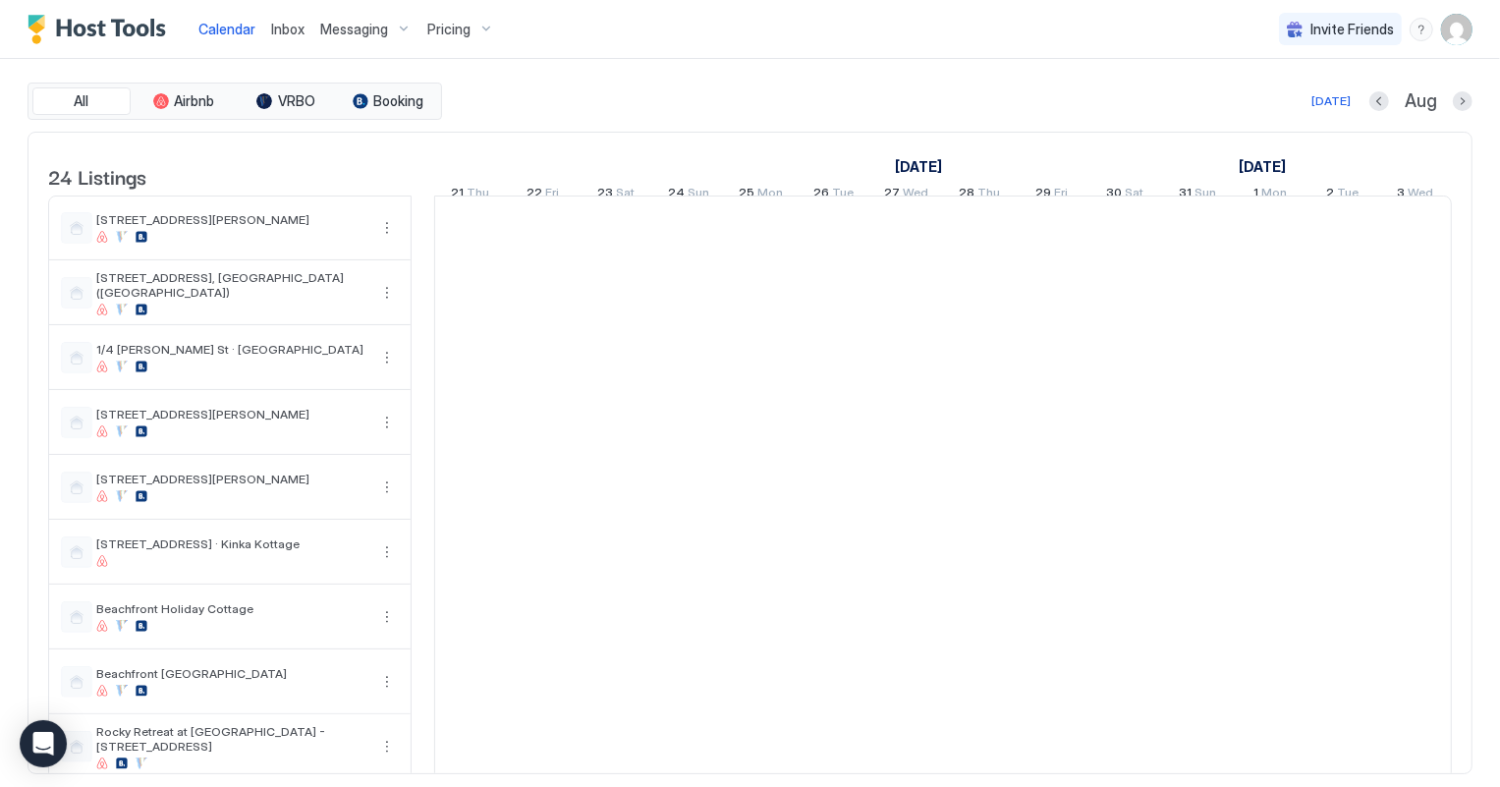
scroll to position [0, 1090]
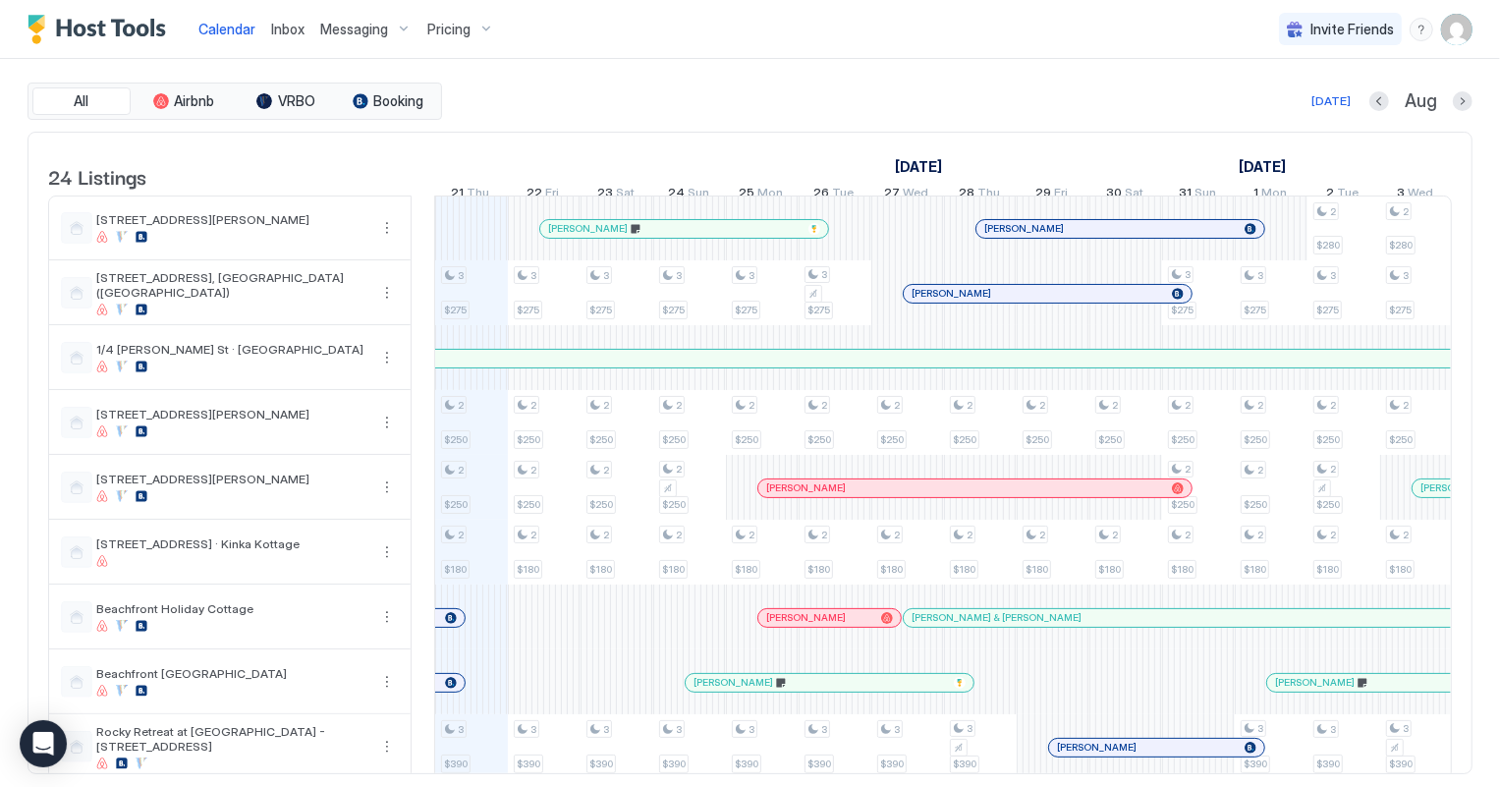
click at [721, 237] on div at bounding box center [722, 229] width 16 height 16
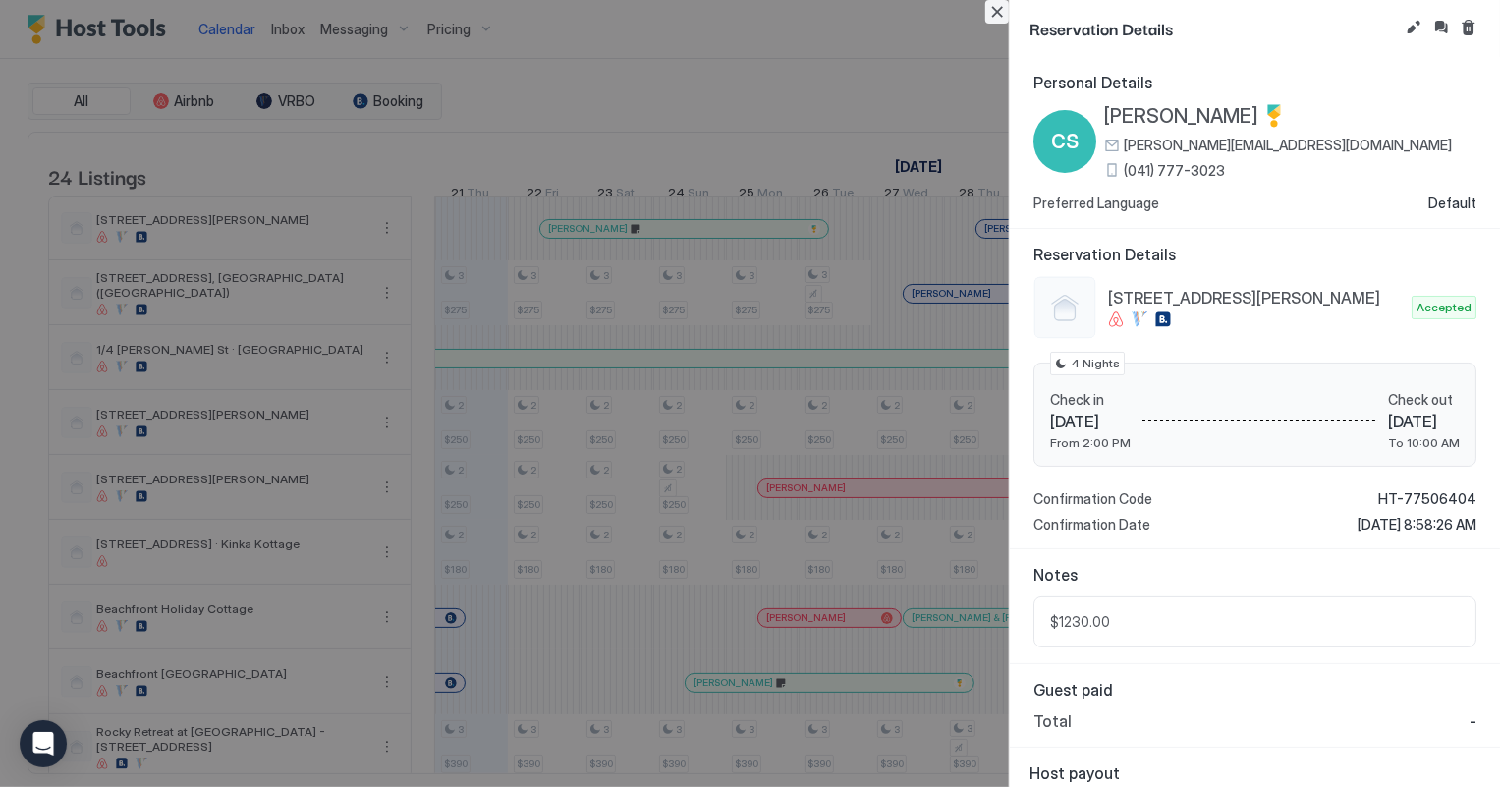
click at [1002, 12] on button "Close" at bounding box center [997, 12] width 24 height 24
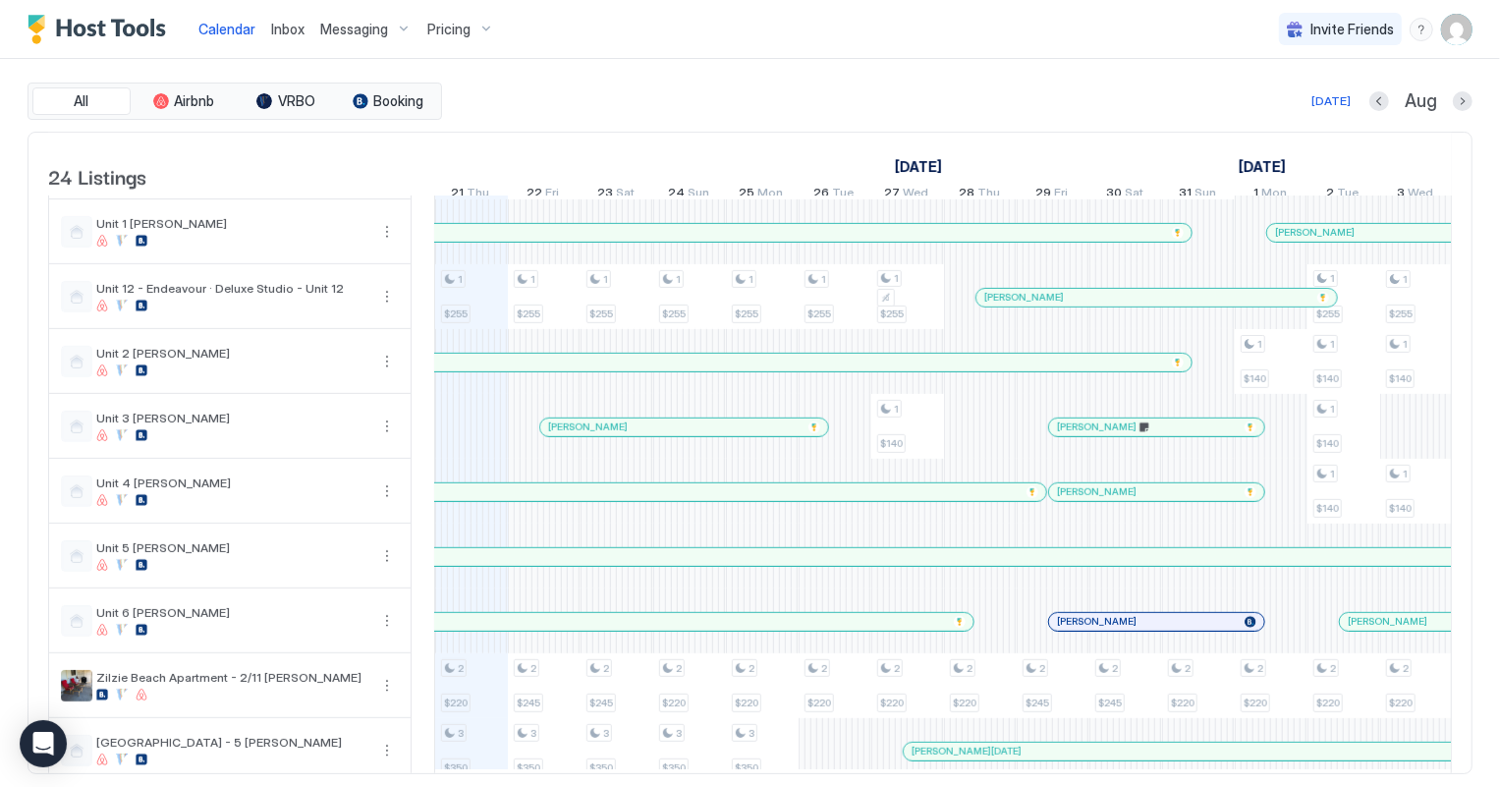
scroll to position [982, 0]
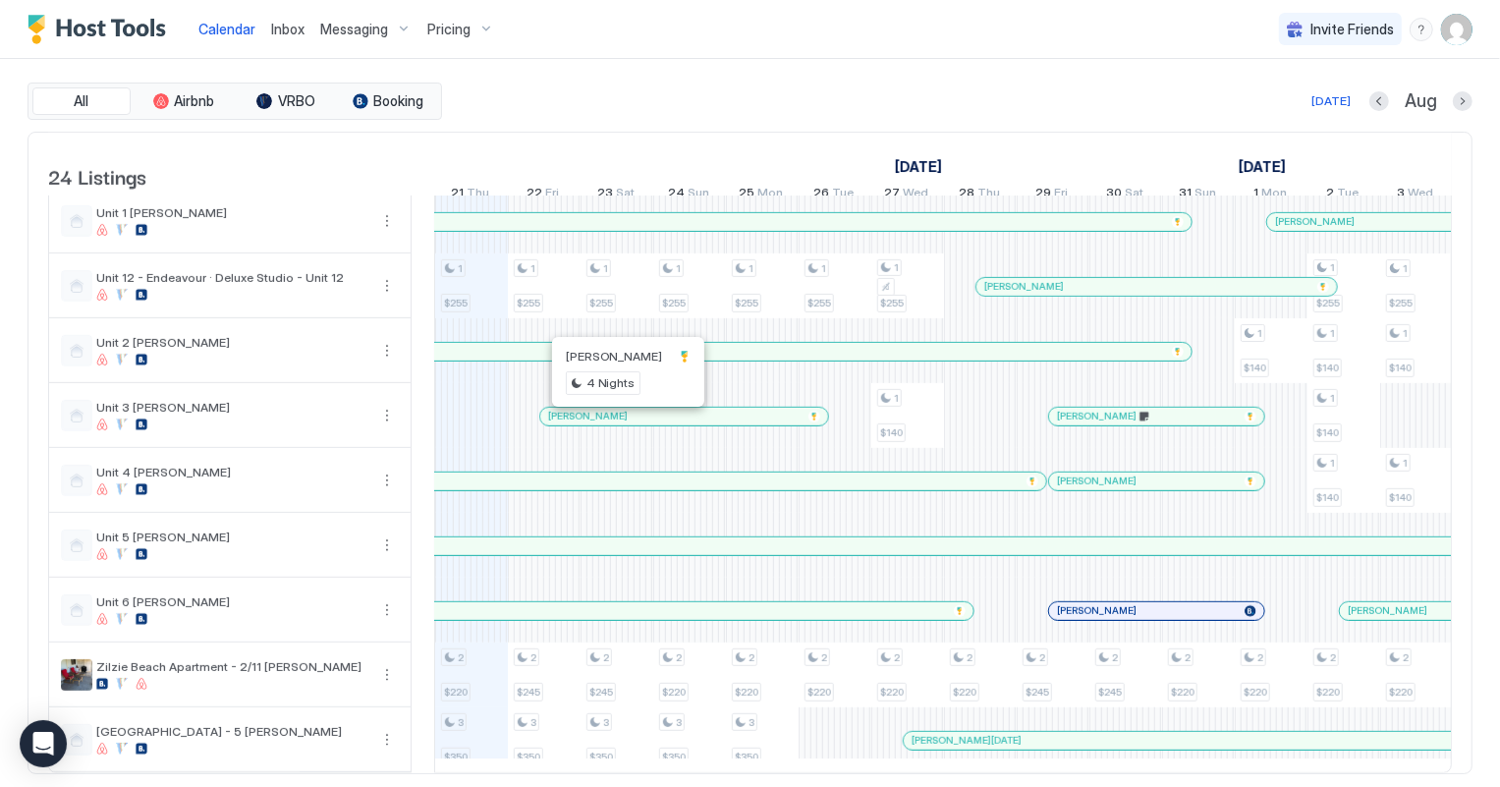
click at [616, 424] on div at bounding box center [617, 417] width 16 height 16
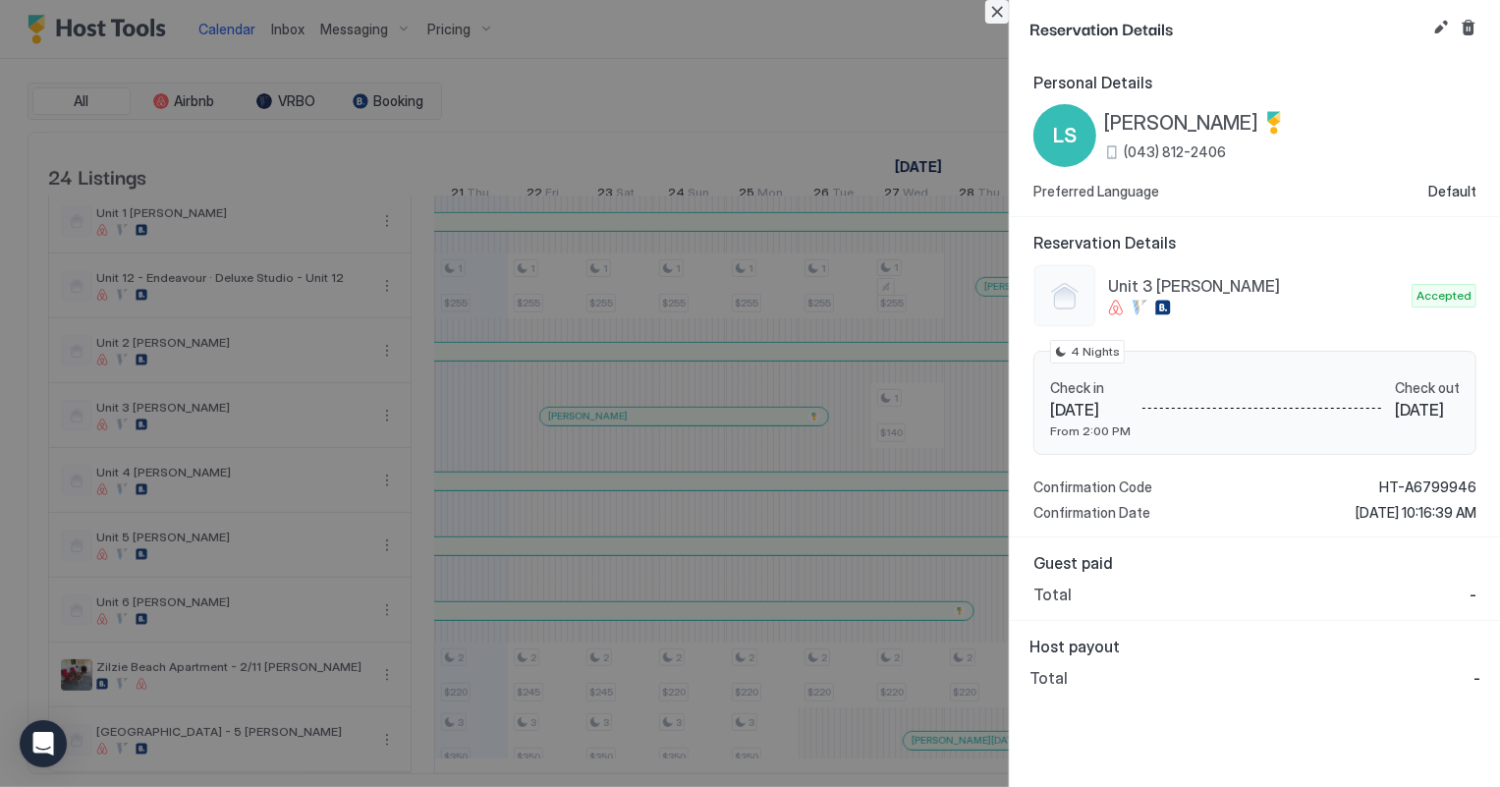
click at [998, 10] on button "Close" at bounding box center [997, 12] width 24 height 24
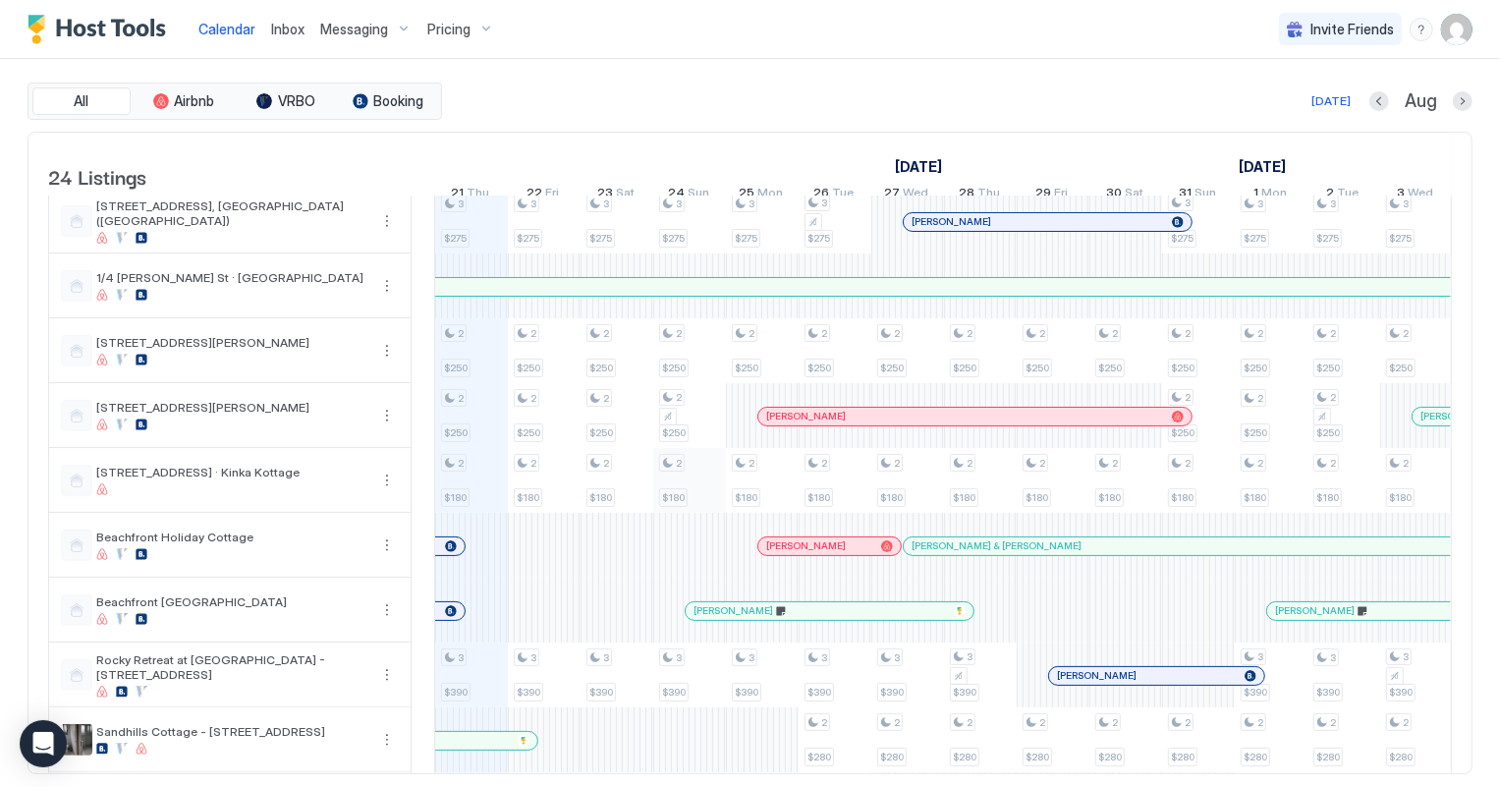
scroll to position [267, 0]
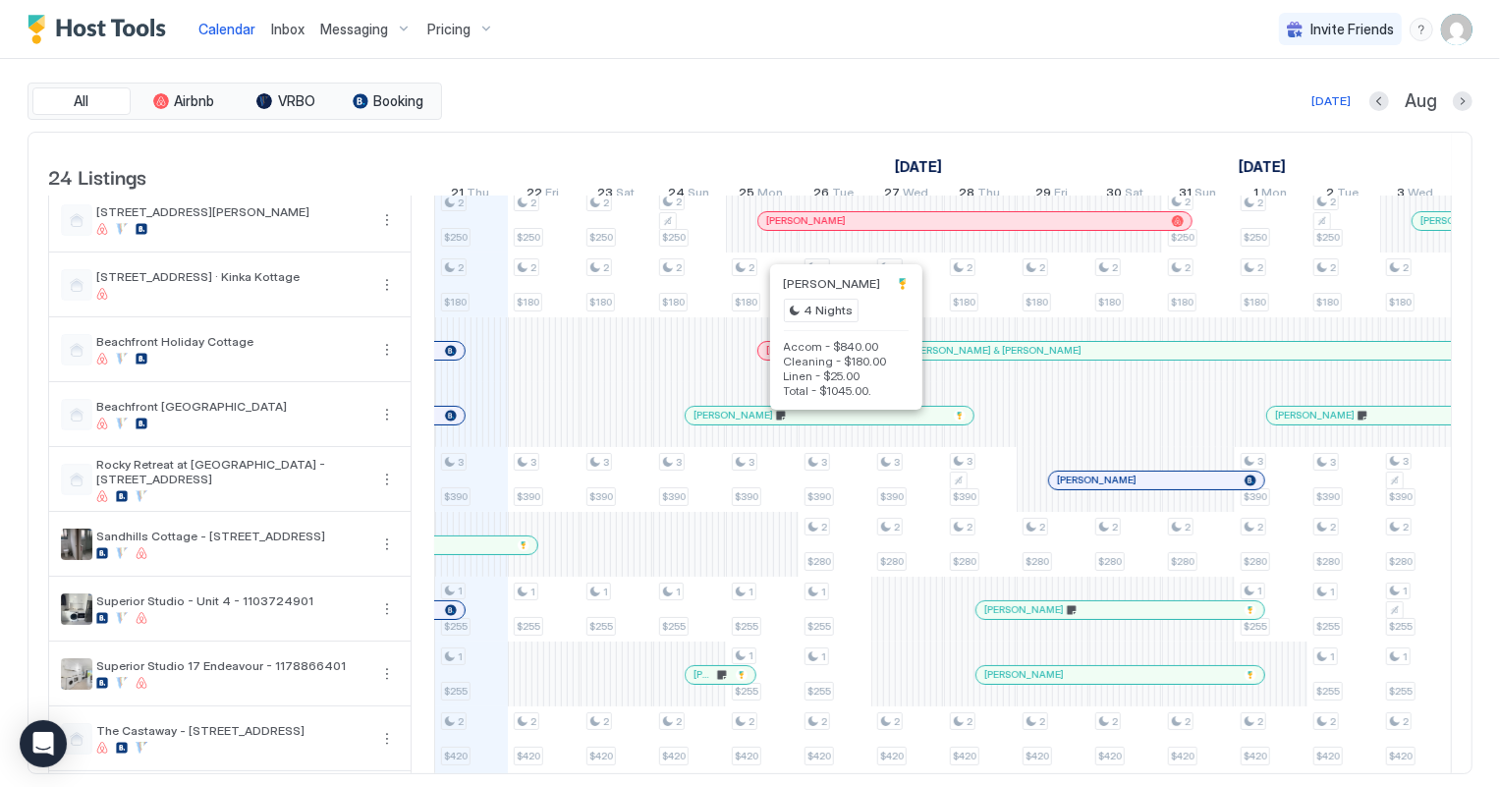
click at [834, 423] on div at bounding box center [835, 416] width 16 height 16
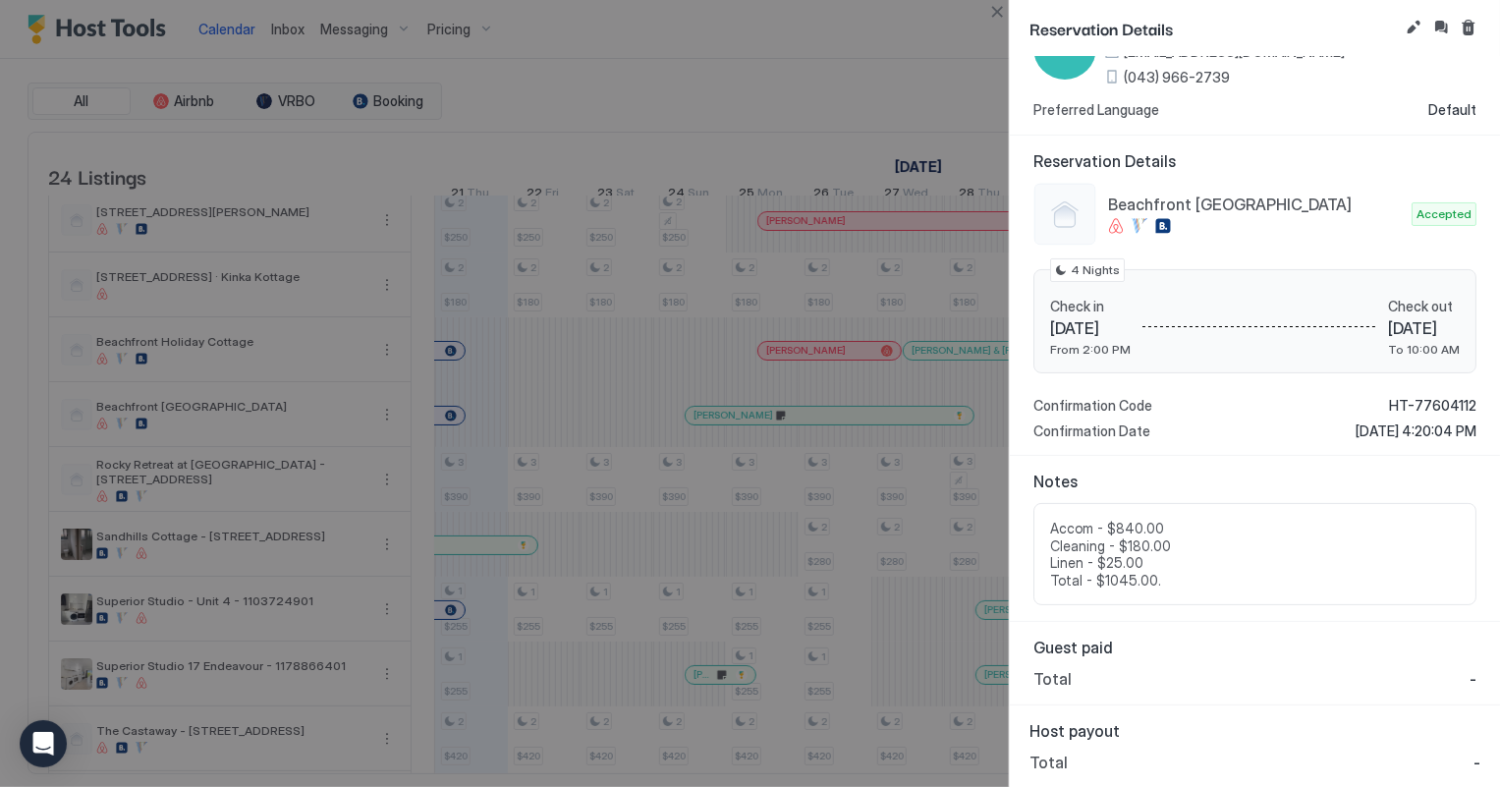
scroll to position [4, 0]
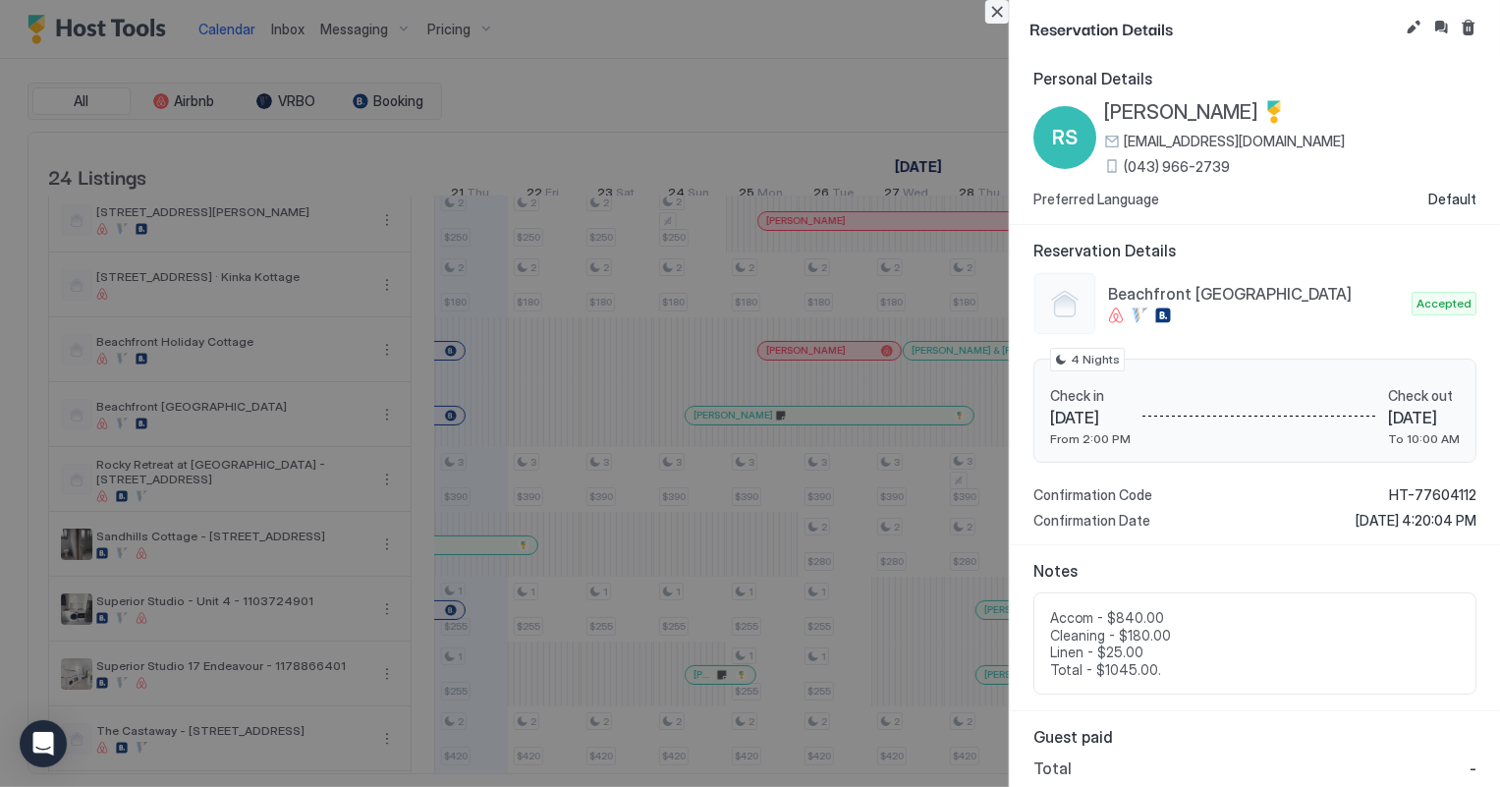
click at [989, 14] on button "Close" at bounding box center [997, 12] width 24 height 24
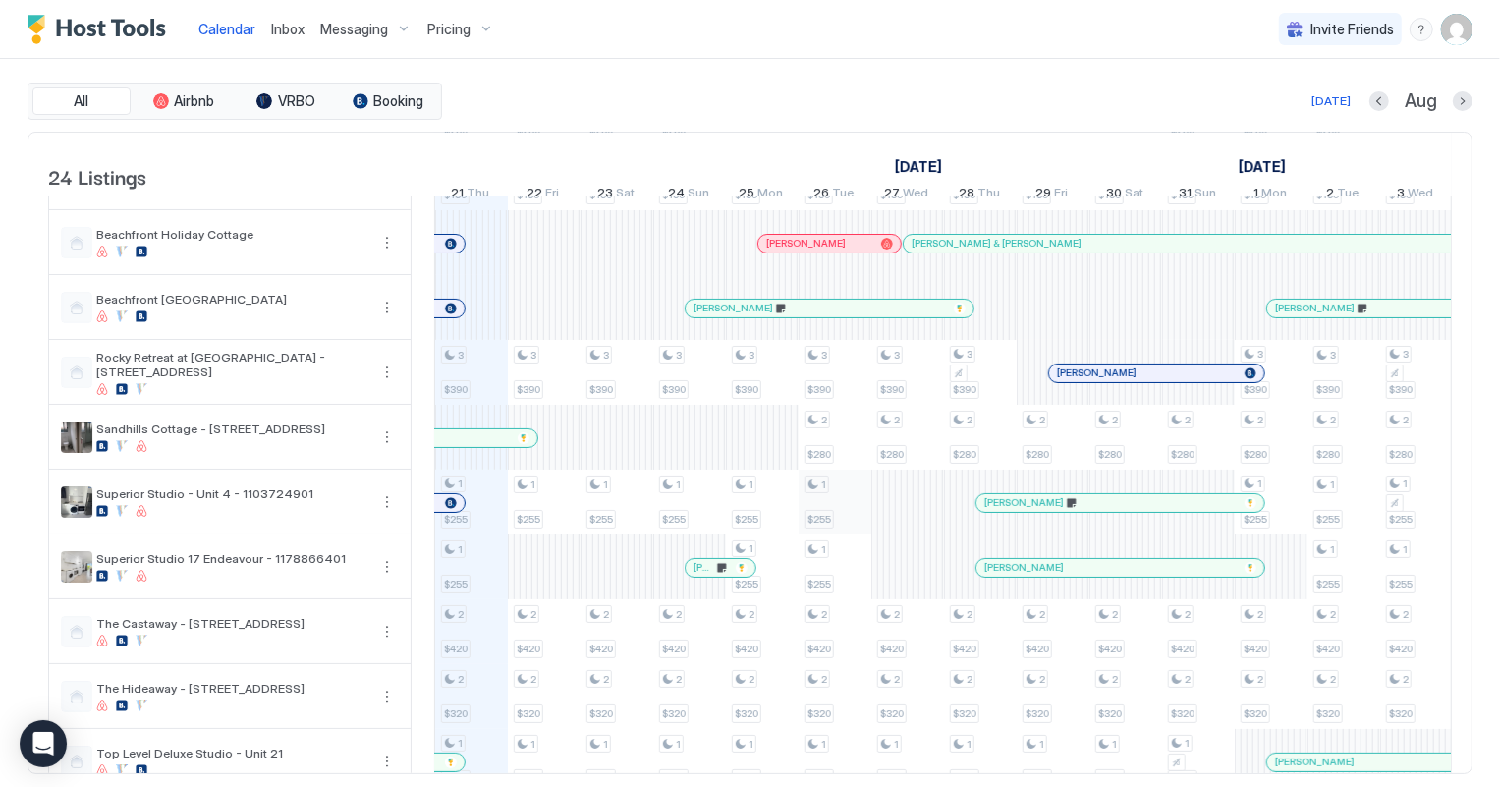
scroll to position [535, 0]
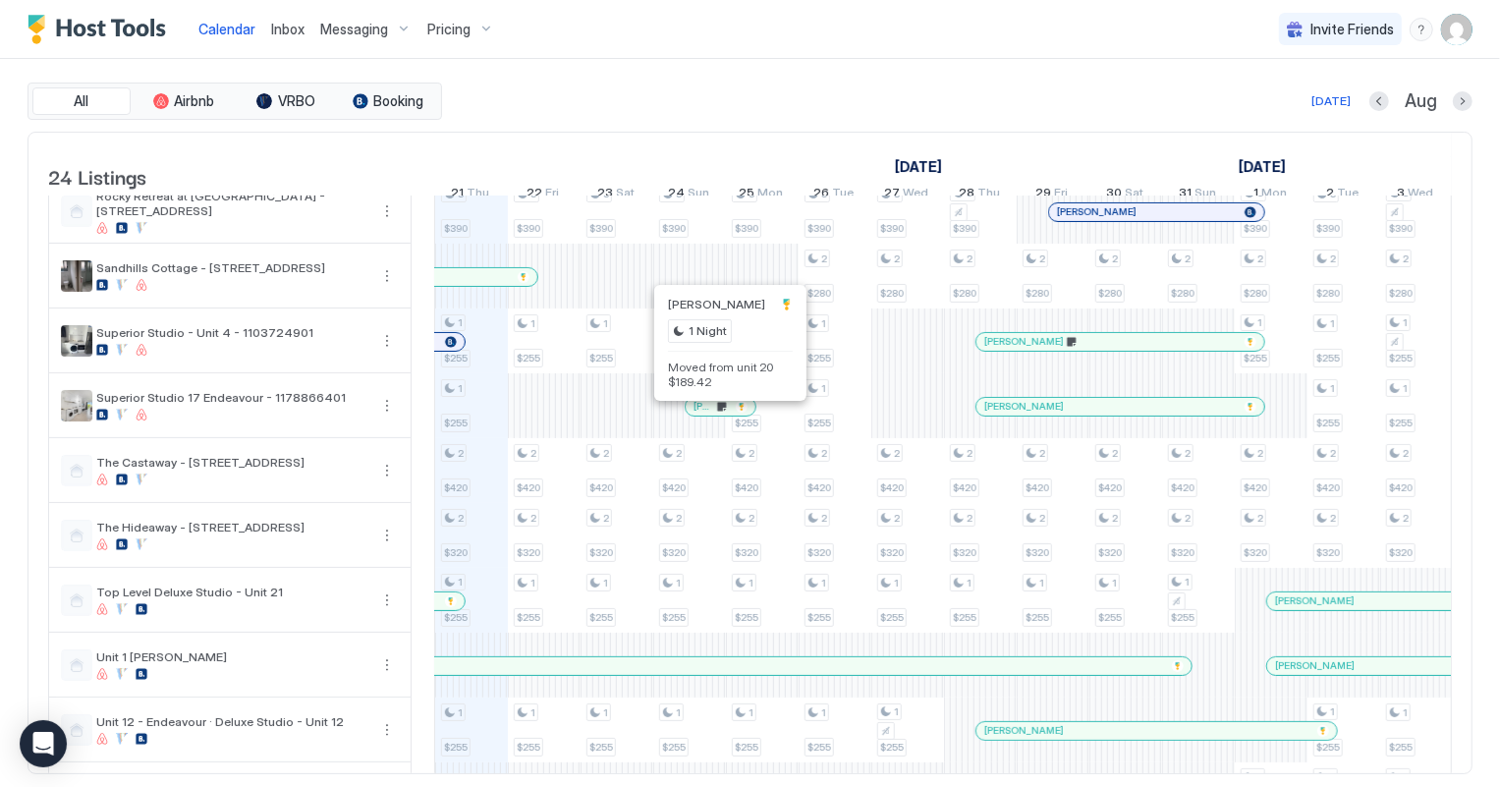
click at [727, 411] on div "[PERSON_NAME]" at bounding box center [720, 406] width 54 height 13
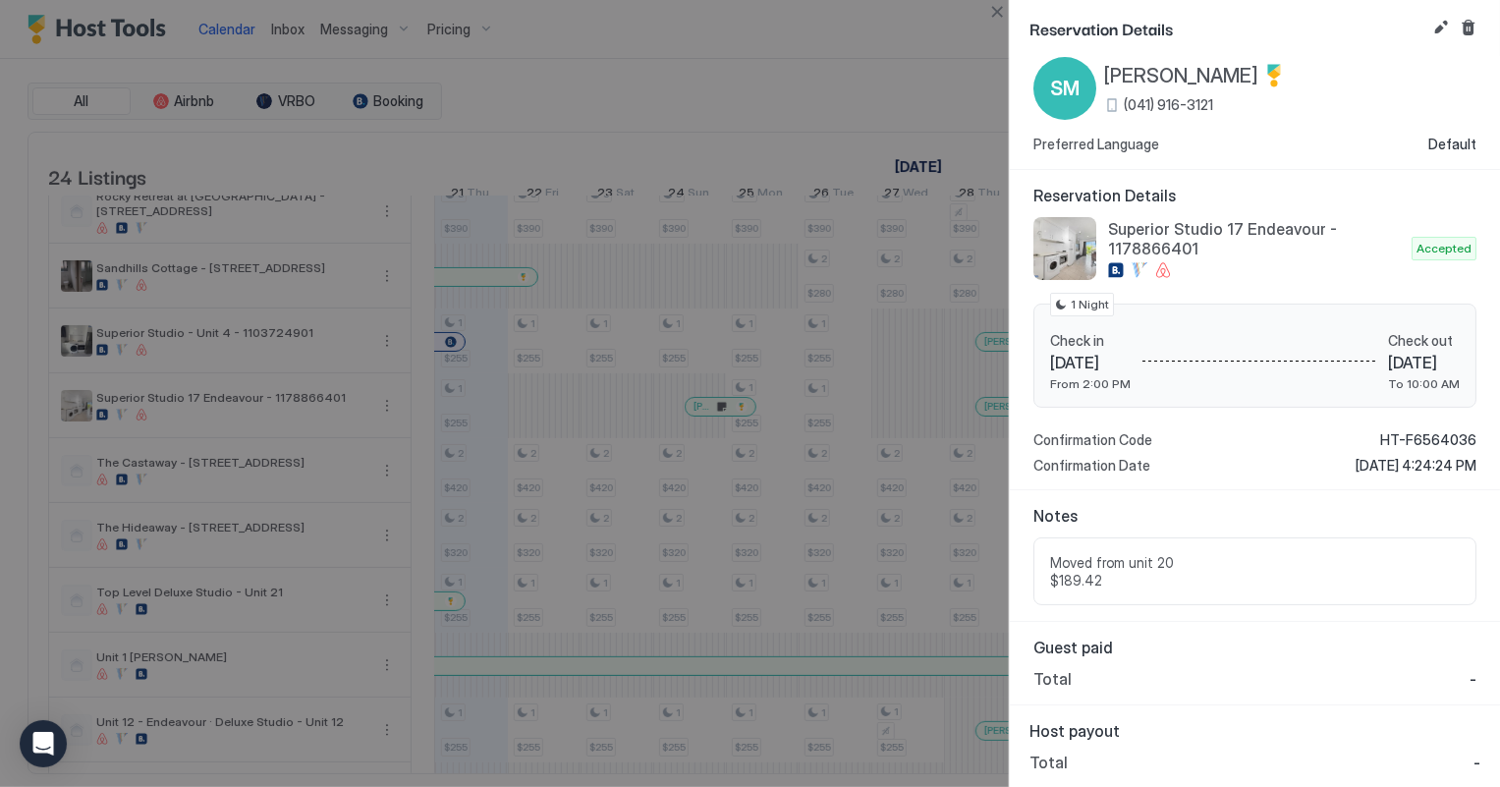
scroll to position [0, 0]
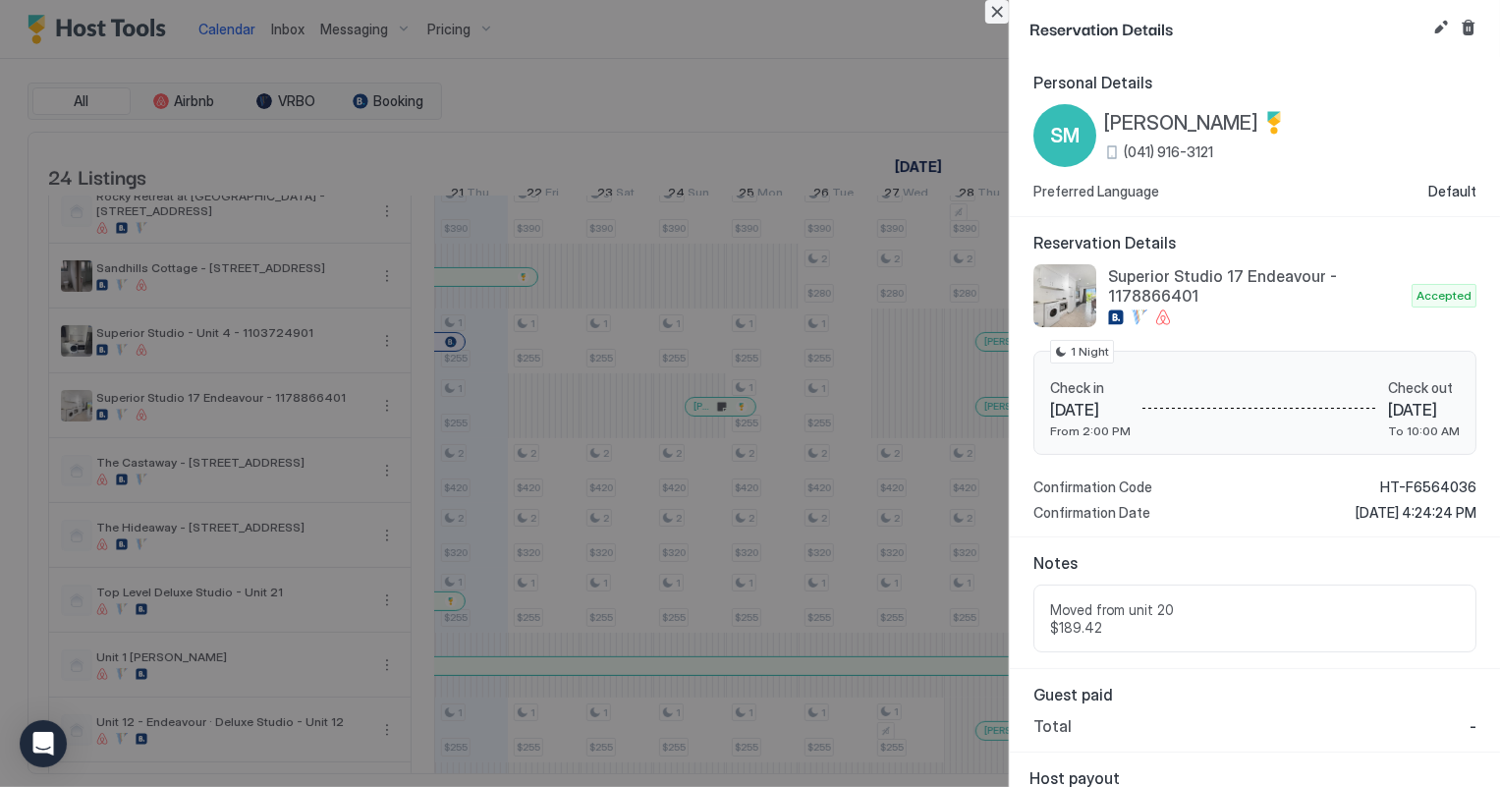
click at [995, 11] on button "Close" at bounding box center [997, 12] width 24 height 24
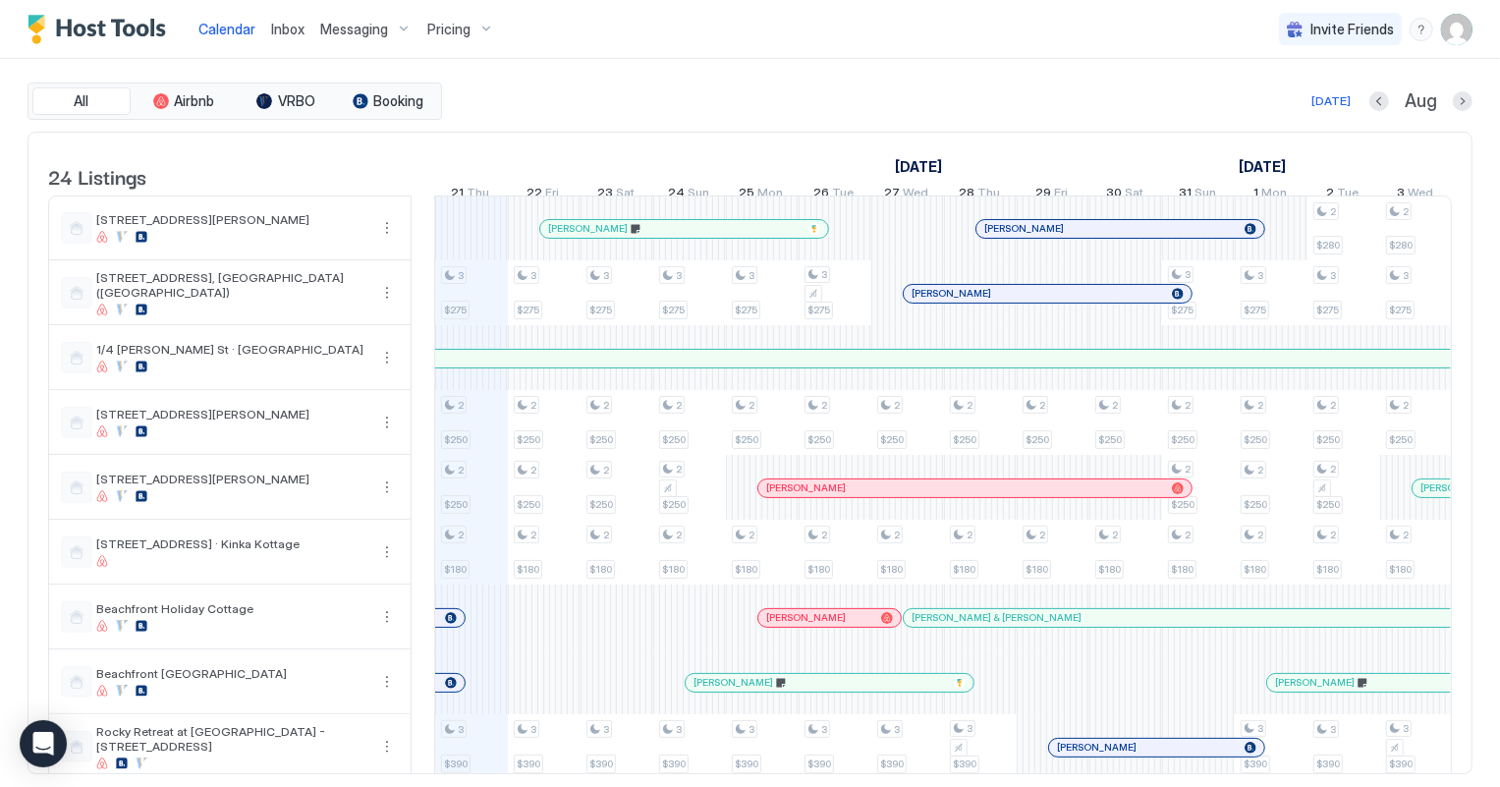
click at [290, 26] on span "Inbox" at bounding box center [287, 29] width 33 height 17
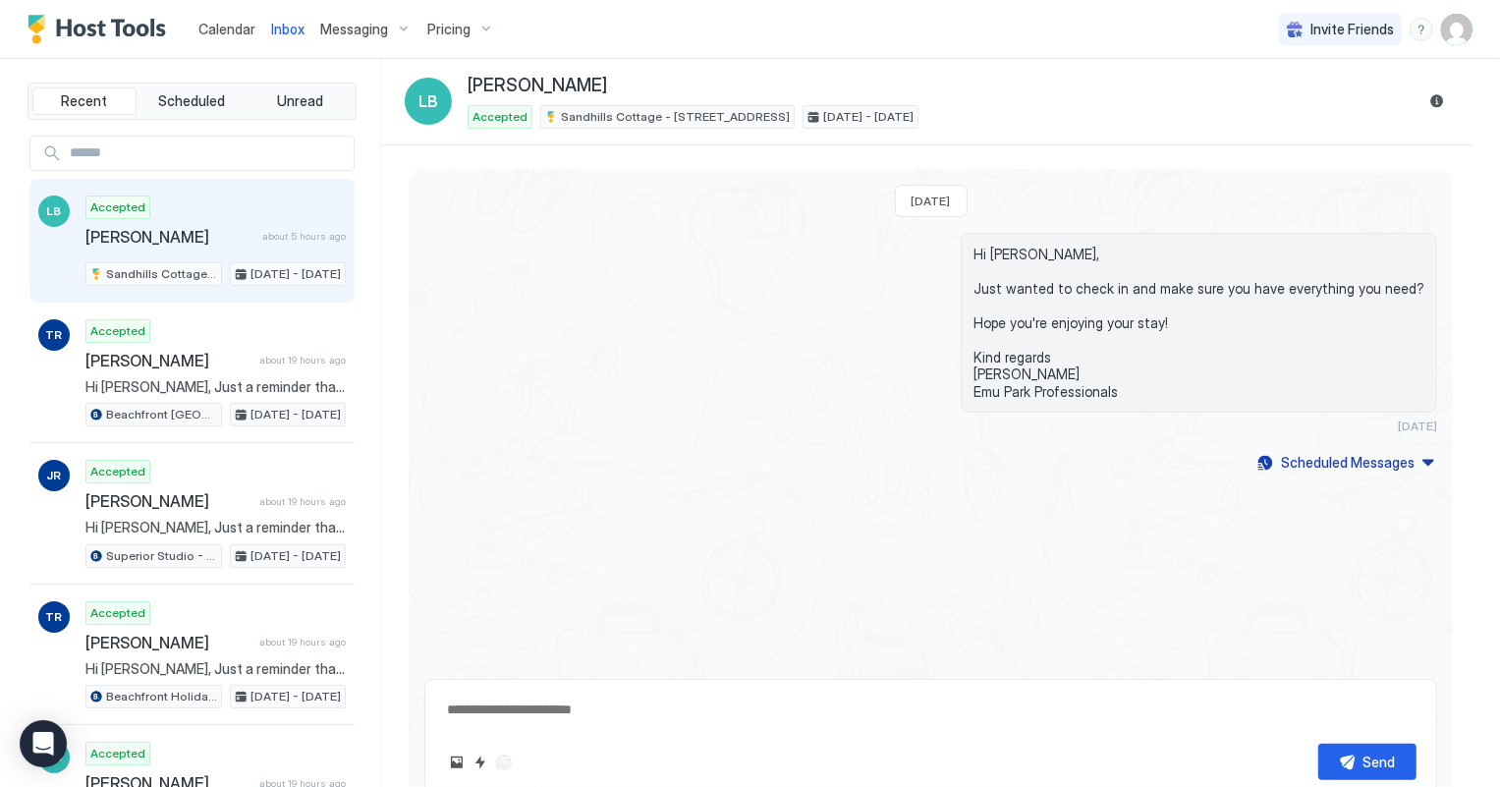
click at [225, 27] on span "Calendar" at bounding box center [226, 29] width 57 height 17
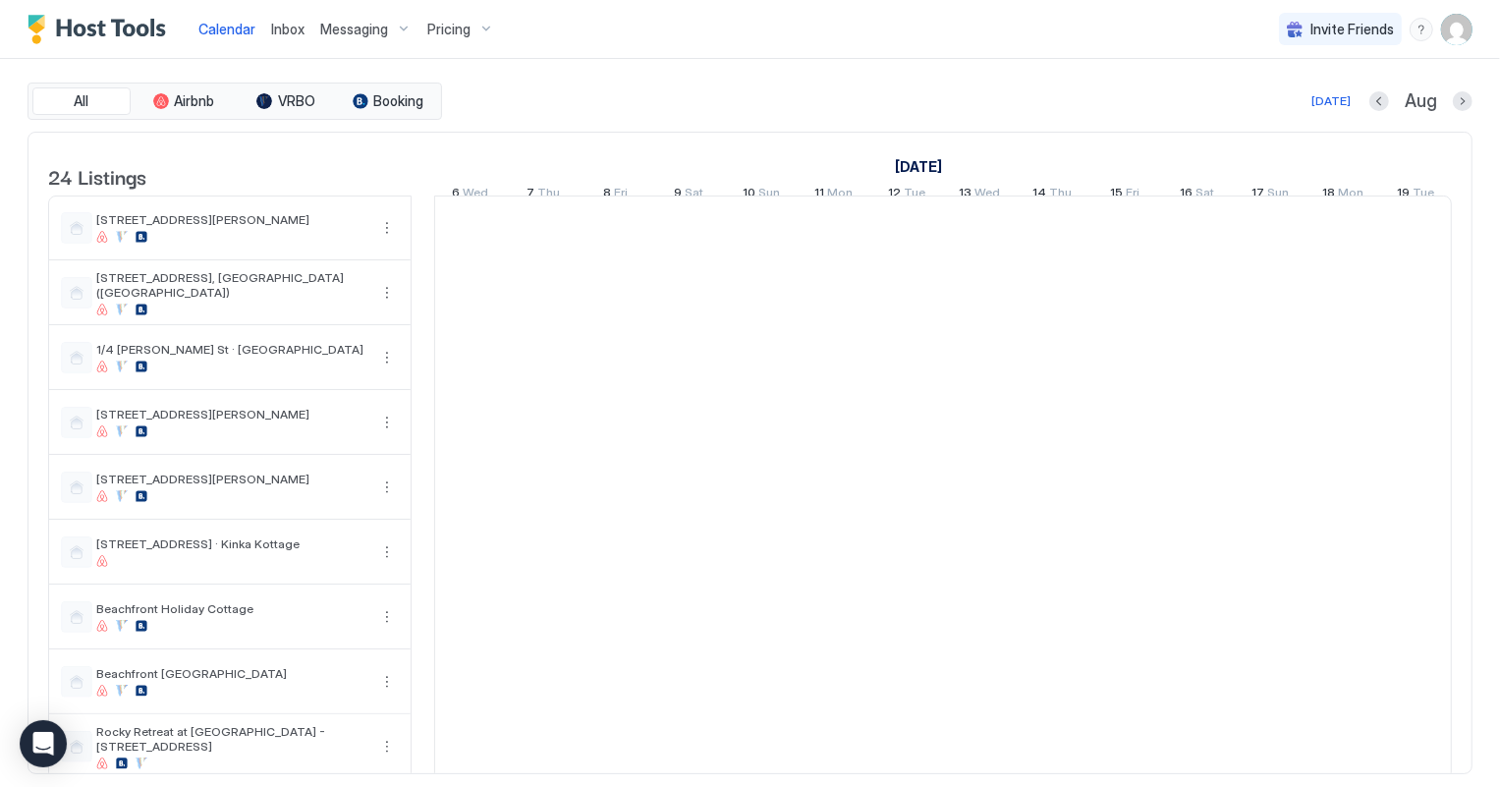
scroll to position [0, 1090]
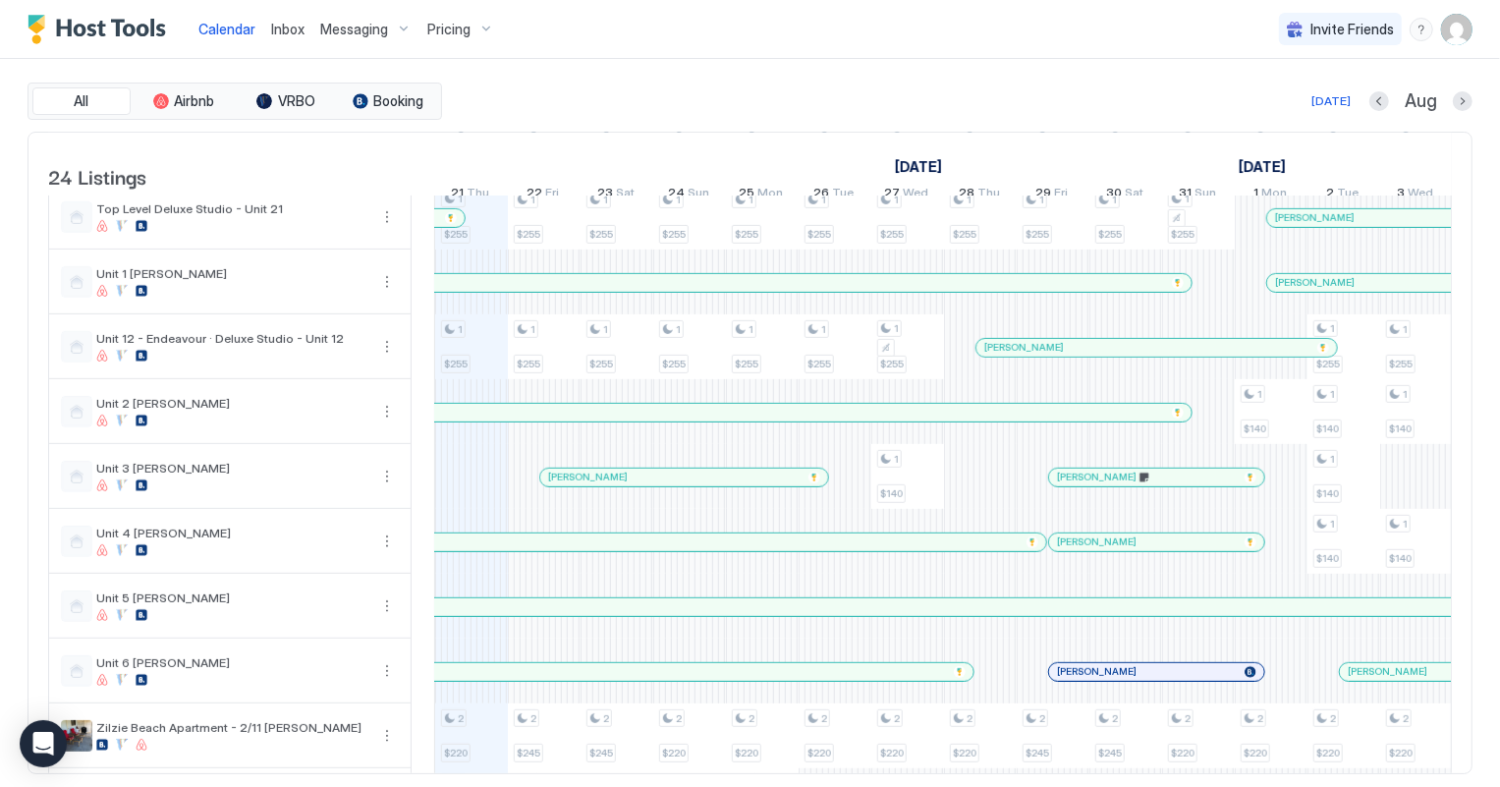
scroll to position [824, 0]
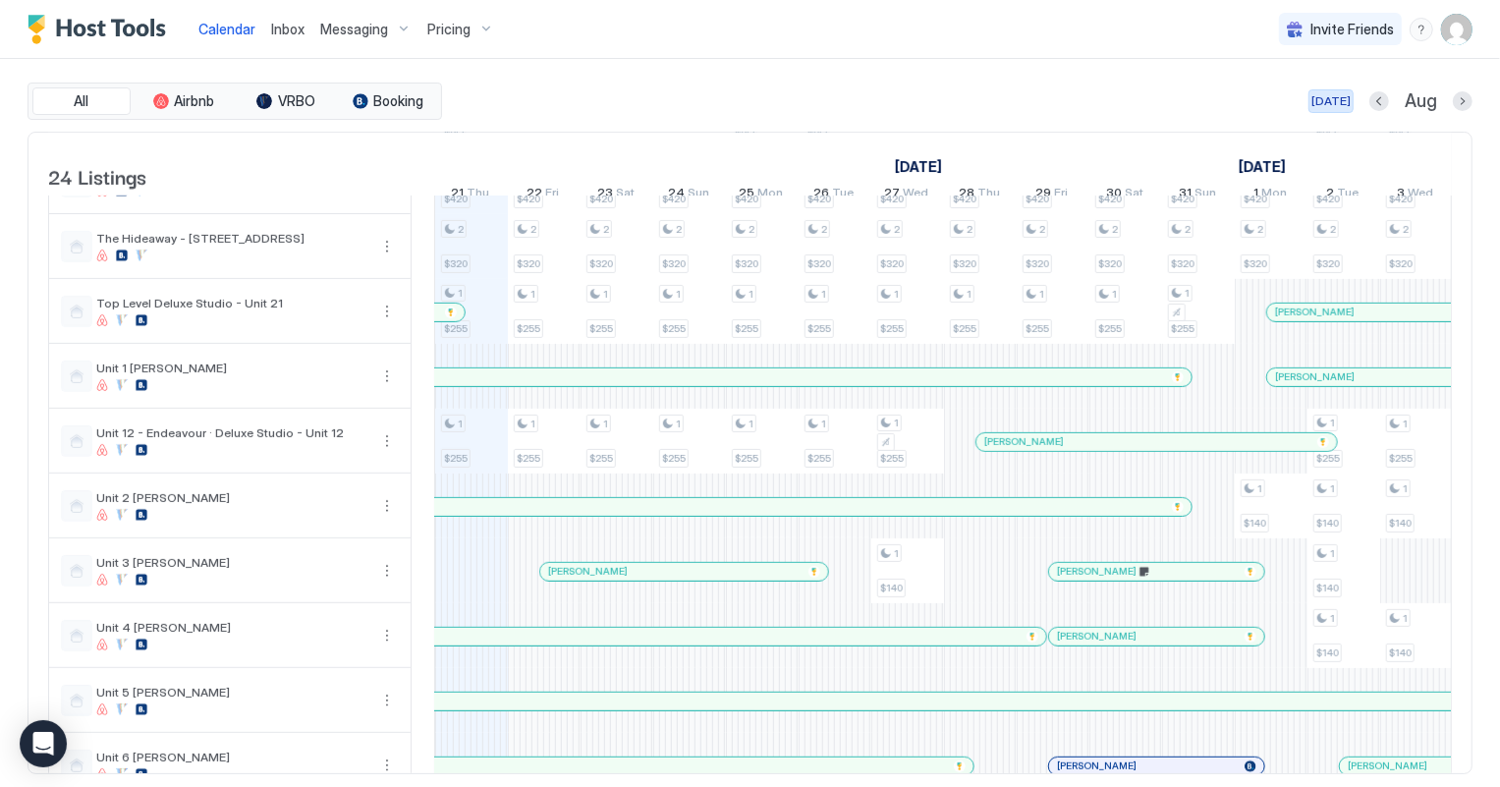
click at [1339, 102] on div "[DATE]" at bounding box center [1330, 101] width 39 height 18
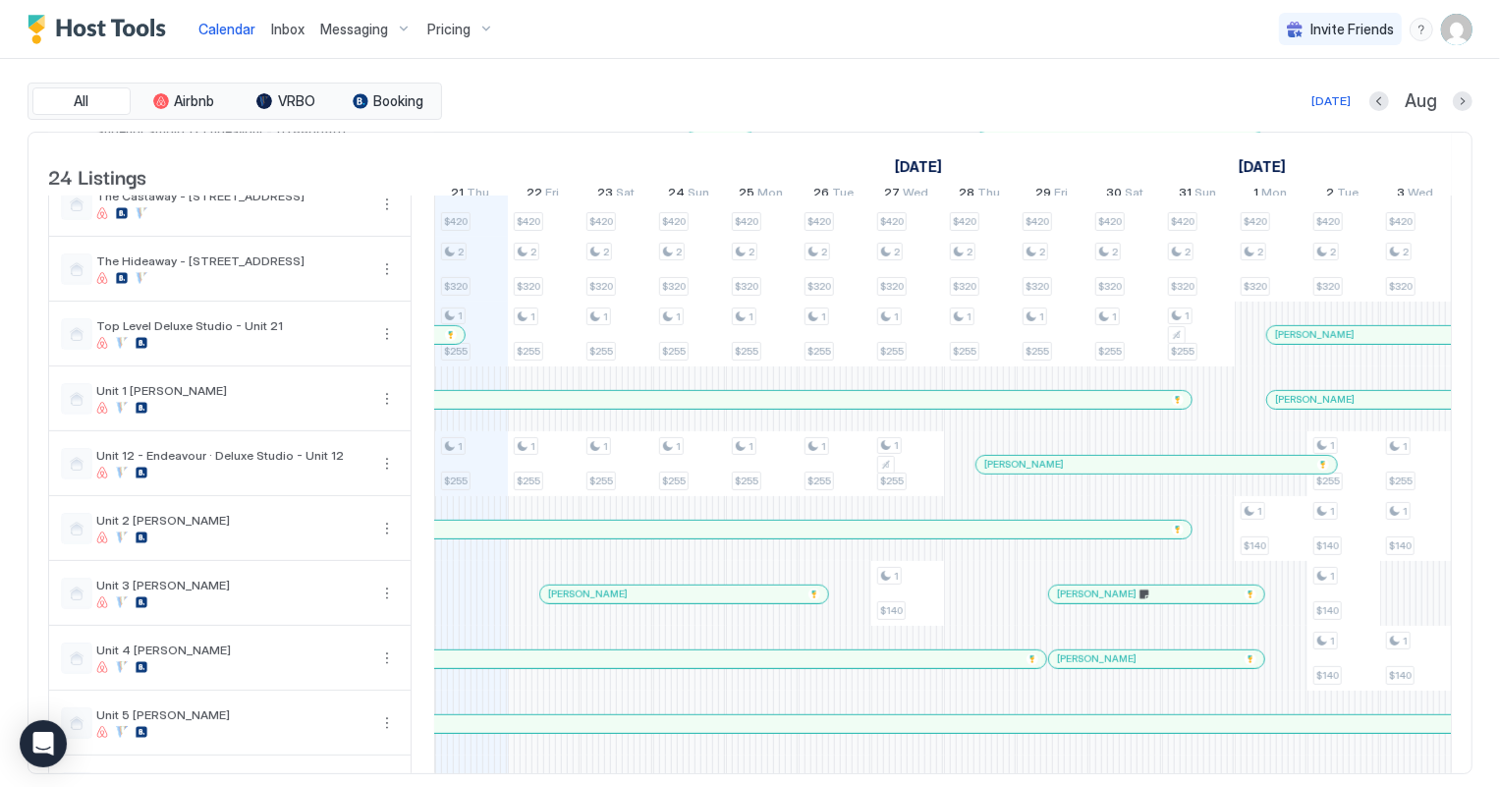
scroll to position [803, 0]
drag, startPoint x: 844, startPoint y: 606, endPoint x: 950, endPoint y: 609, distance: 106.1
click at [971, 609] on div "3 $275 2 $250 2 $250 2 $180 3 $390 1 $255 1 $255 2 $420 2 $320 1 $255 1 $255 2 …" at bounding box center [1307, 170] width 3925 height 1555
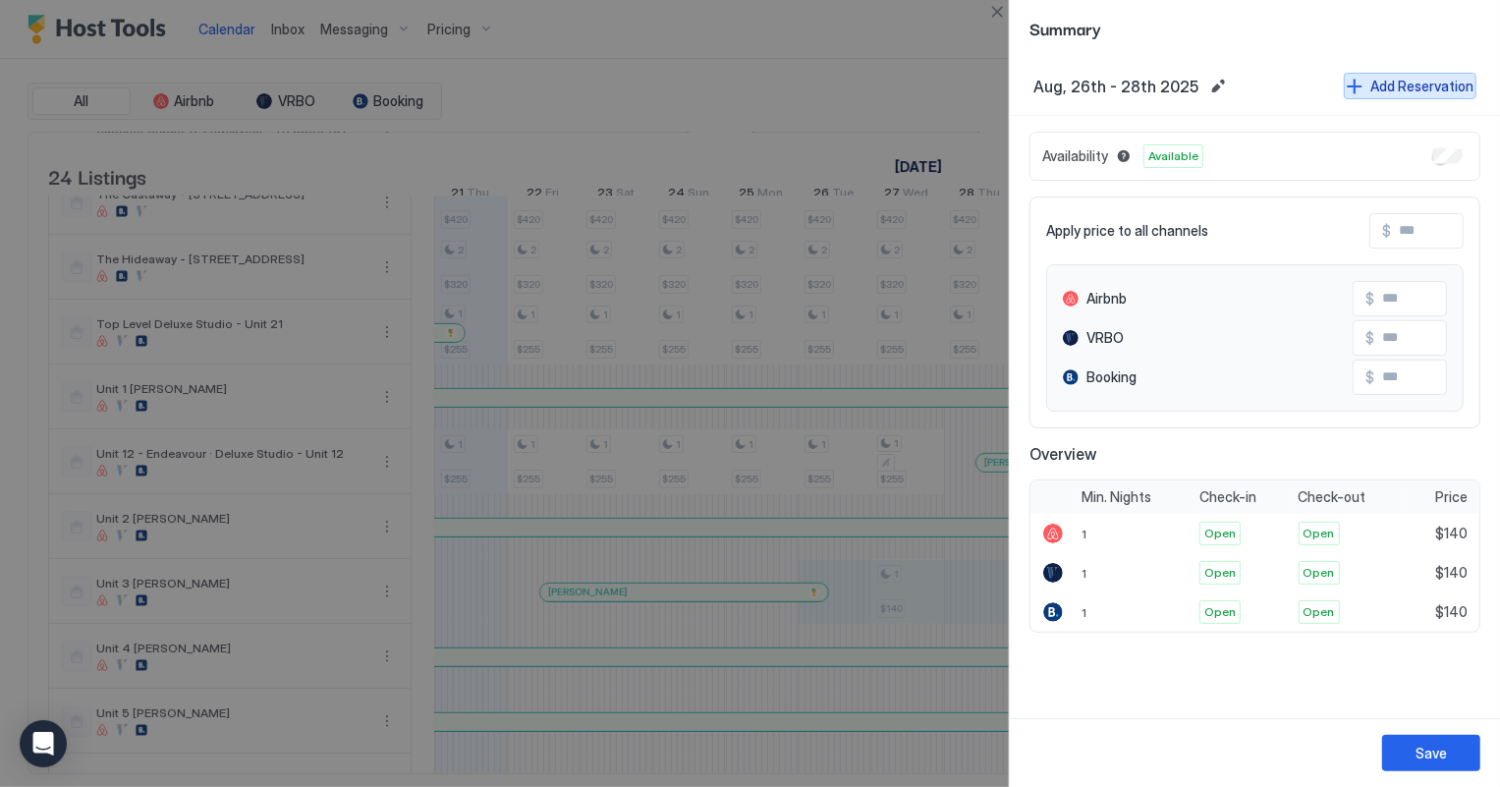
click at [1420, 83] on div "Add Reservation" at bounding box center [1421, 86] width 103 height 21
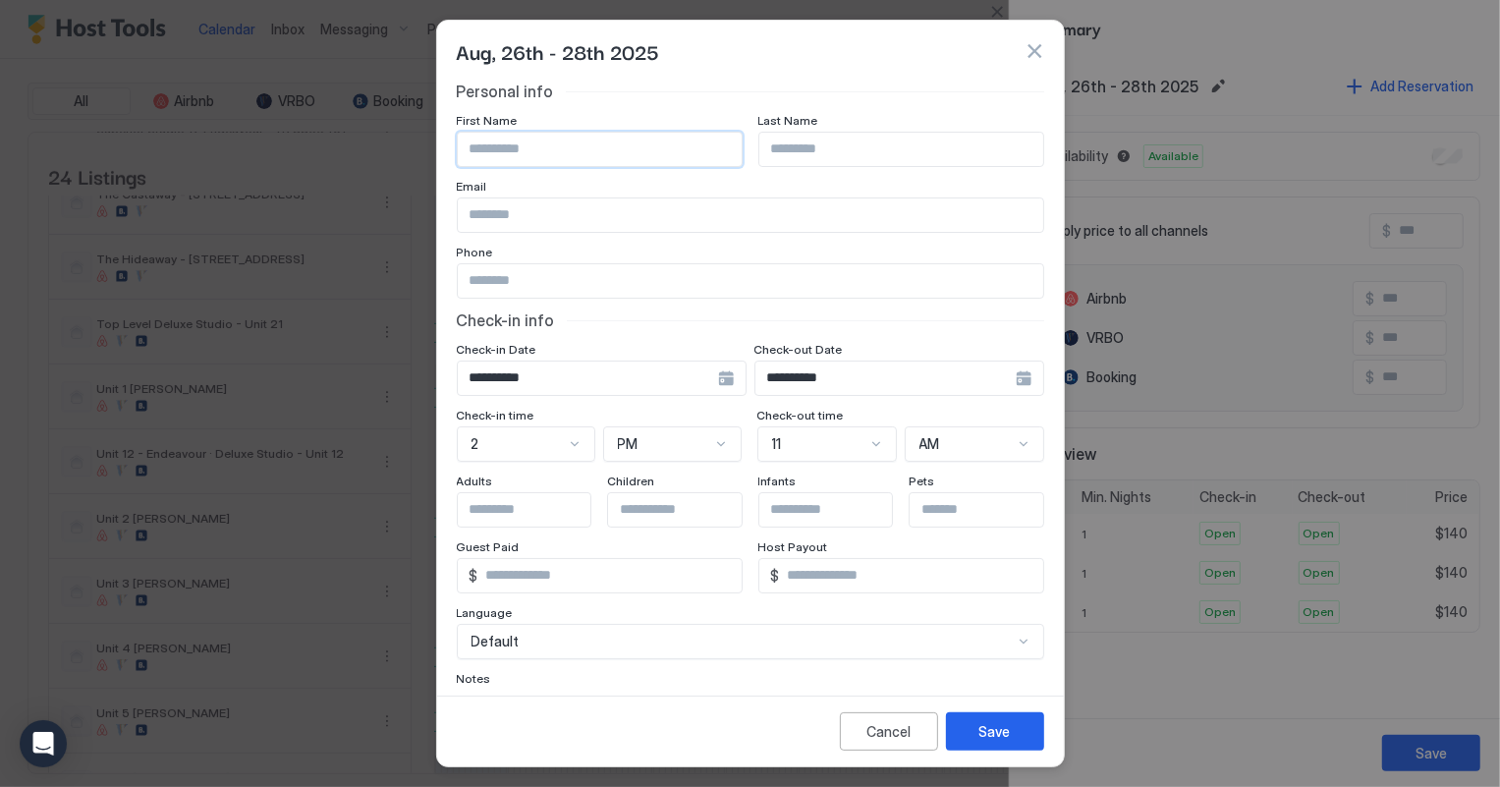
click at [499, 143] on input "Input Field" at bounding box center [600, 149] width 284 height 33
type input "****"
click at [803, 141] on input "Input Field" at bounding box center [901, 149] width 284 height 33
type input "****"
click at [952, 724] on button "Save" at bounding box center [995, 731] width 98 height 38
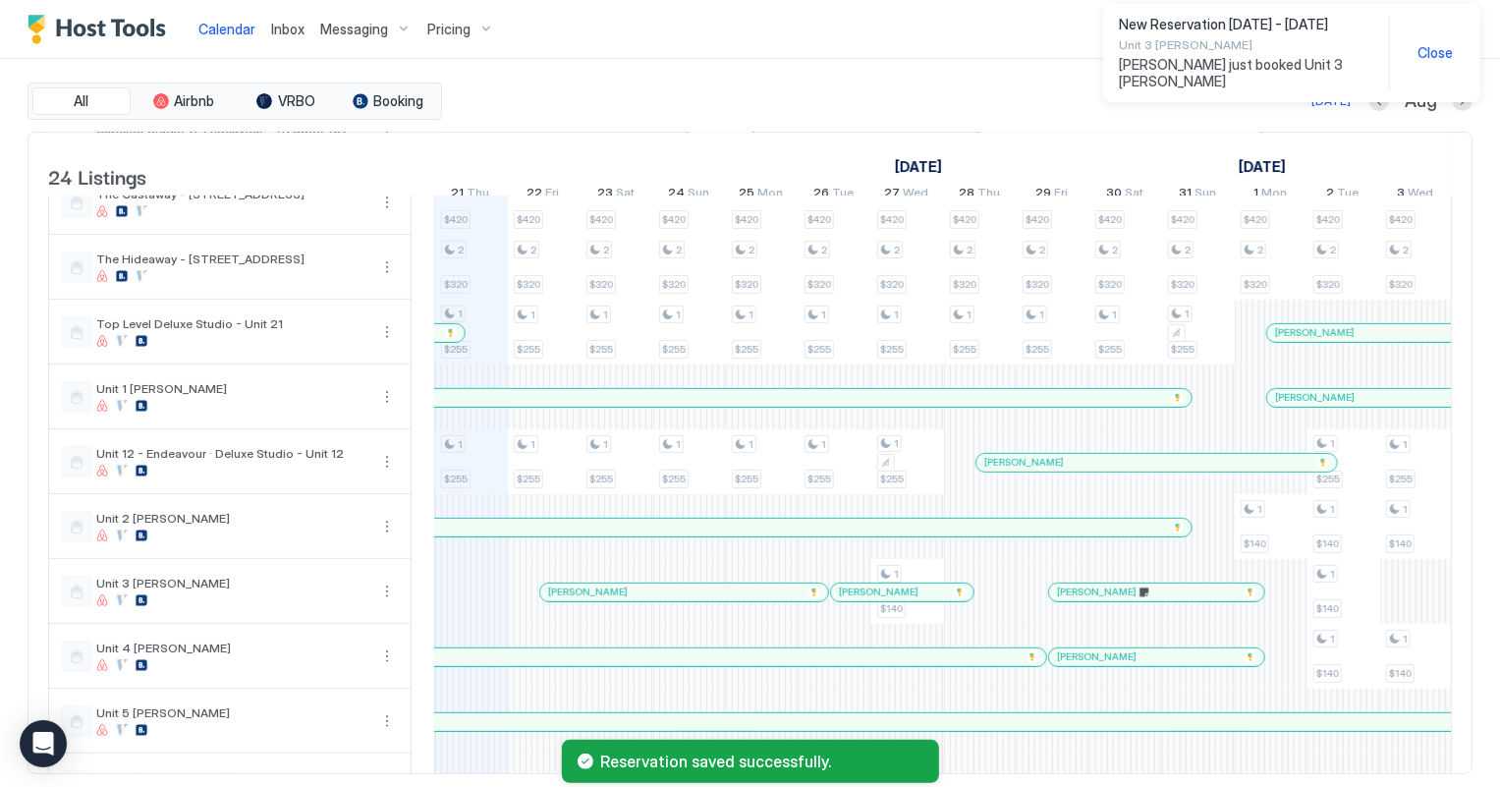
click at [908, 601] on div "Gary Finn" at bounding box center [902, 592] width 142 height 18
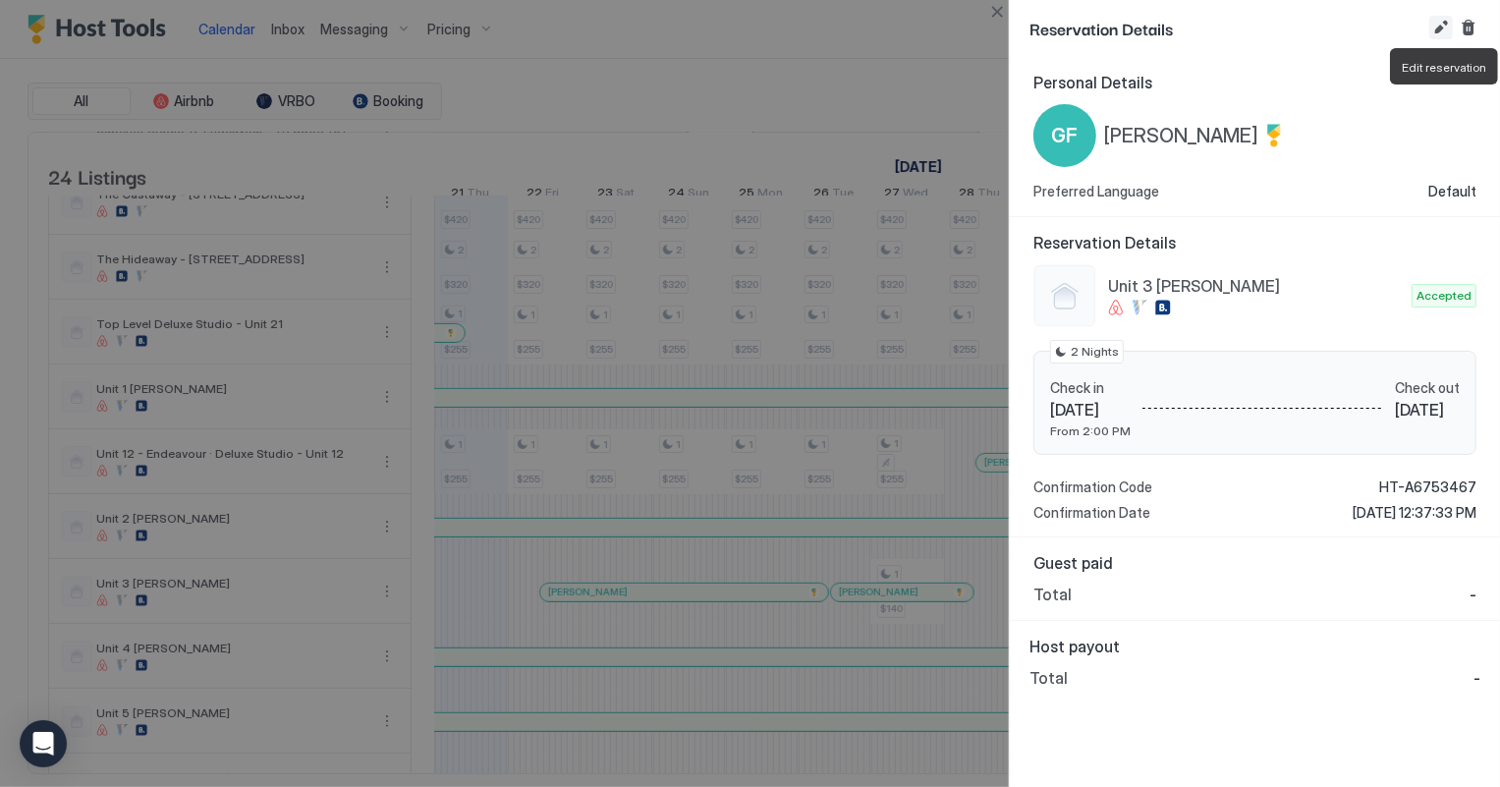
click at [1440, 25] on button "Edit reservation" at bounding box center [1441, 28] width 24 height 24
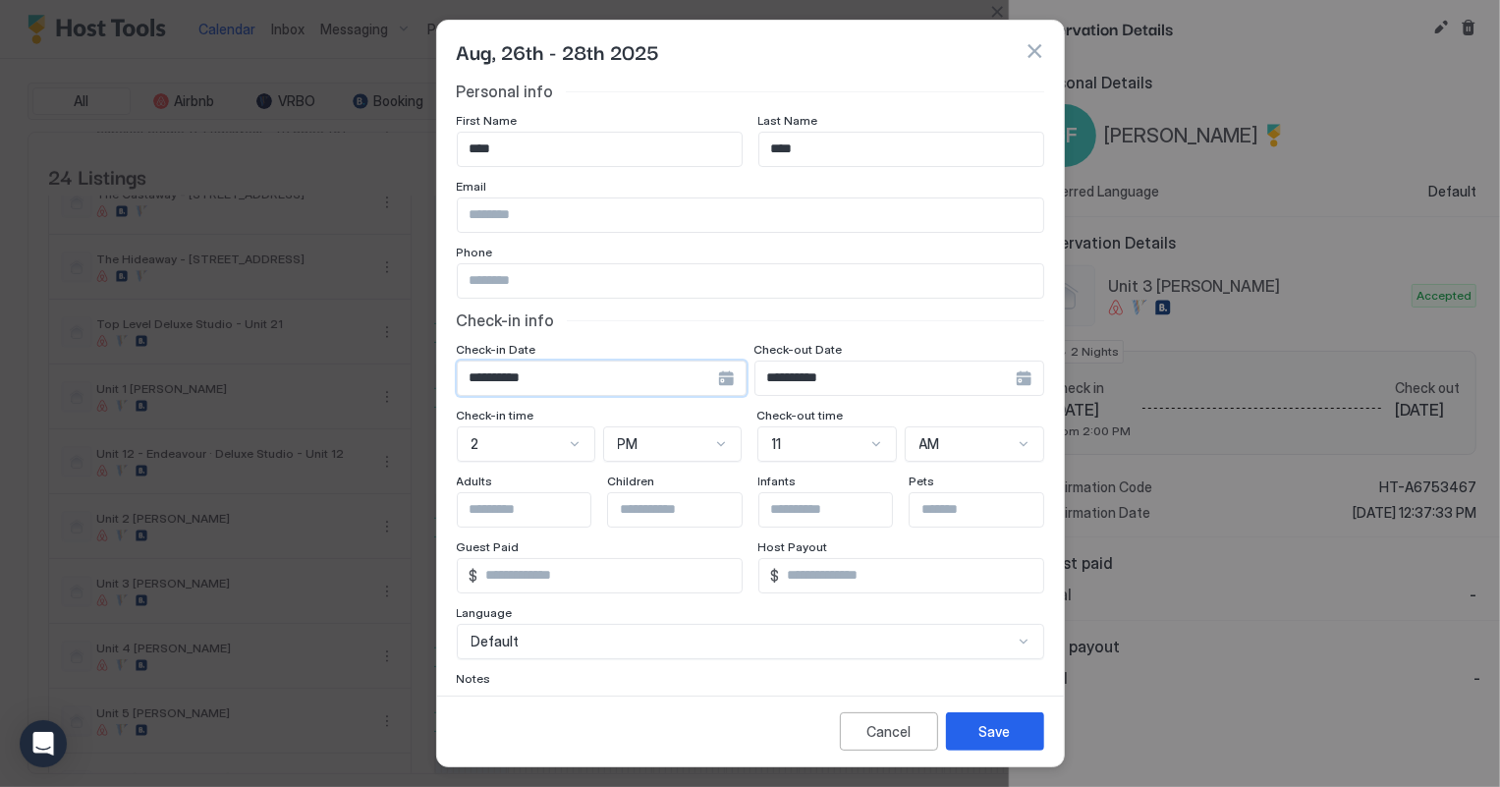
click at [656, 381] on input "**********" at bounding box center [588, 377] width 260 height 33
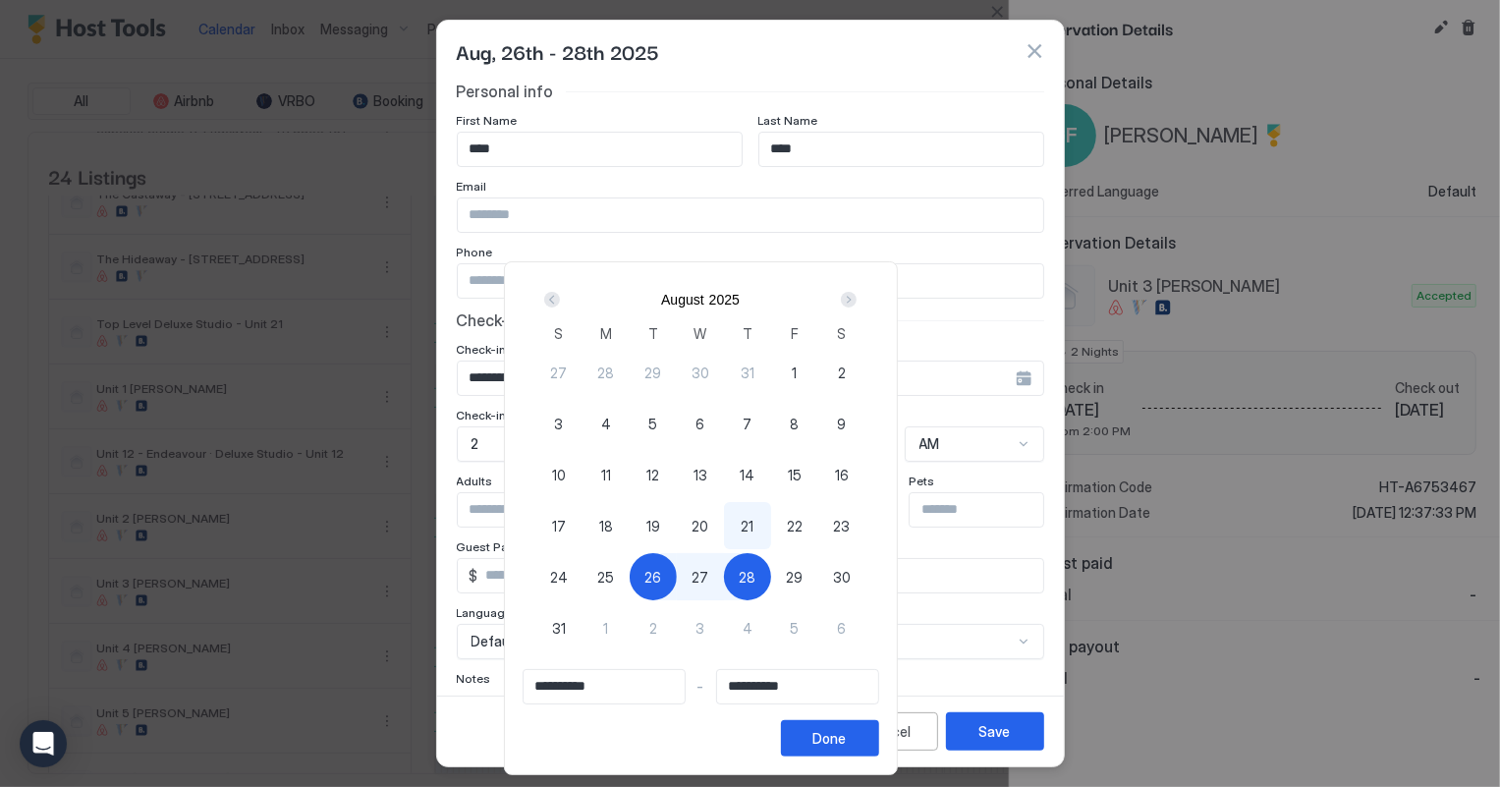
click at [661, 576] on span "26" at bounding box center [652, 577] width 17 height 21
type input "**********"
click at [661, 576] on span "26" at bounding box center [652, 577] width 17 height 21
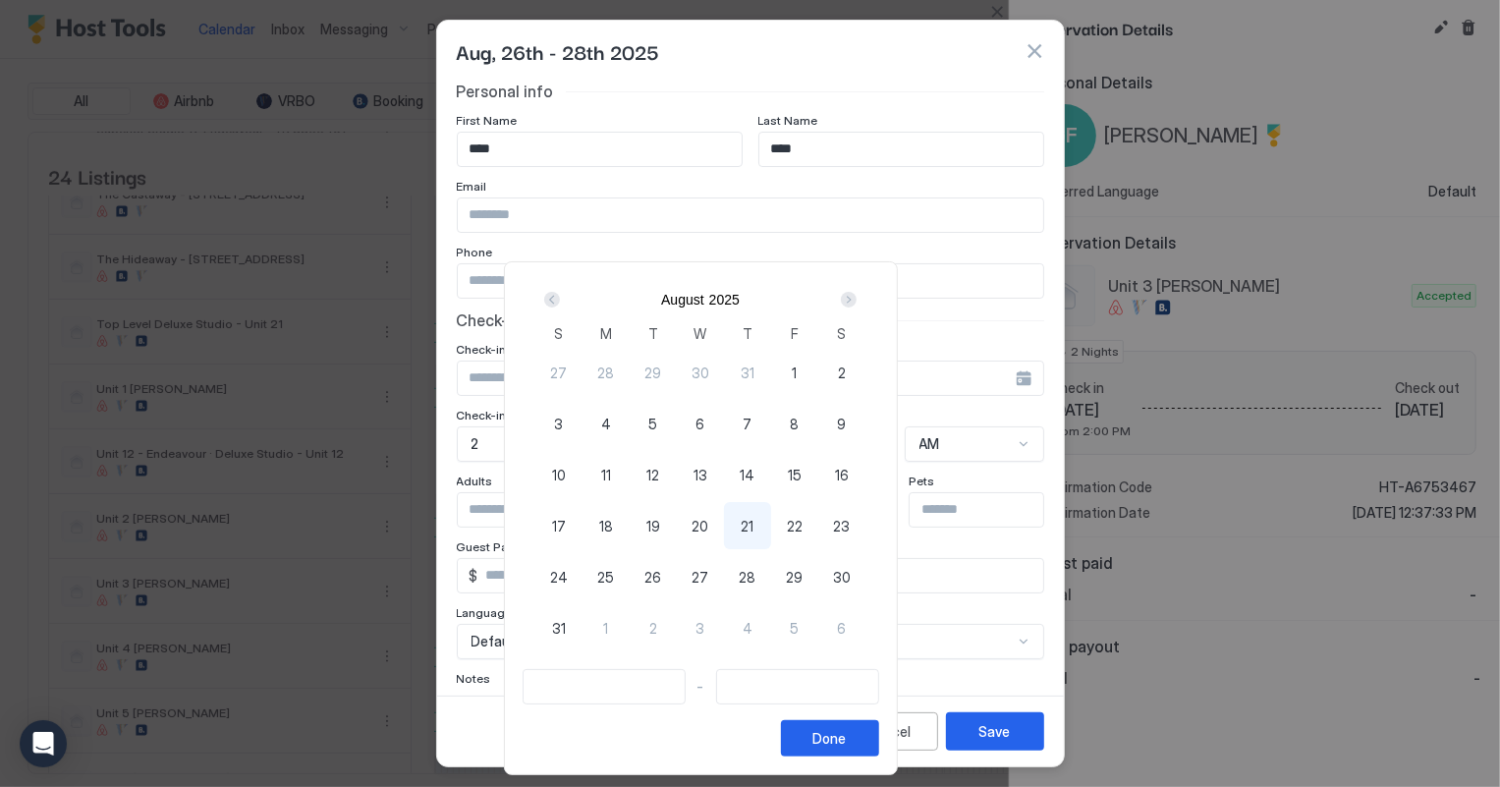
click at [661, 576] on span "26" at bounding box center [652, 577] width 17 height 21
type input "**********"
click at [816, 577] on div "29" at bounding box center [794, 576] width 47 height 47
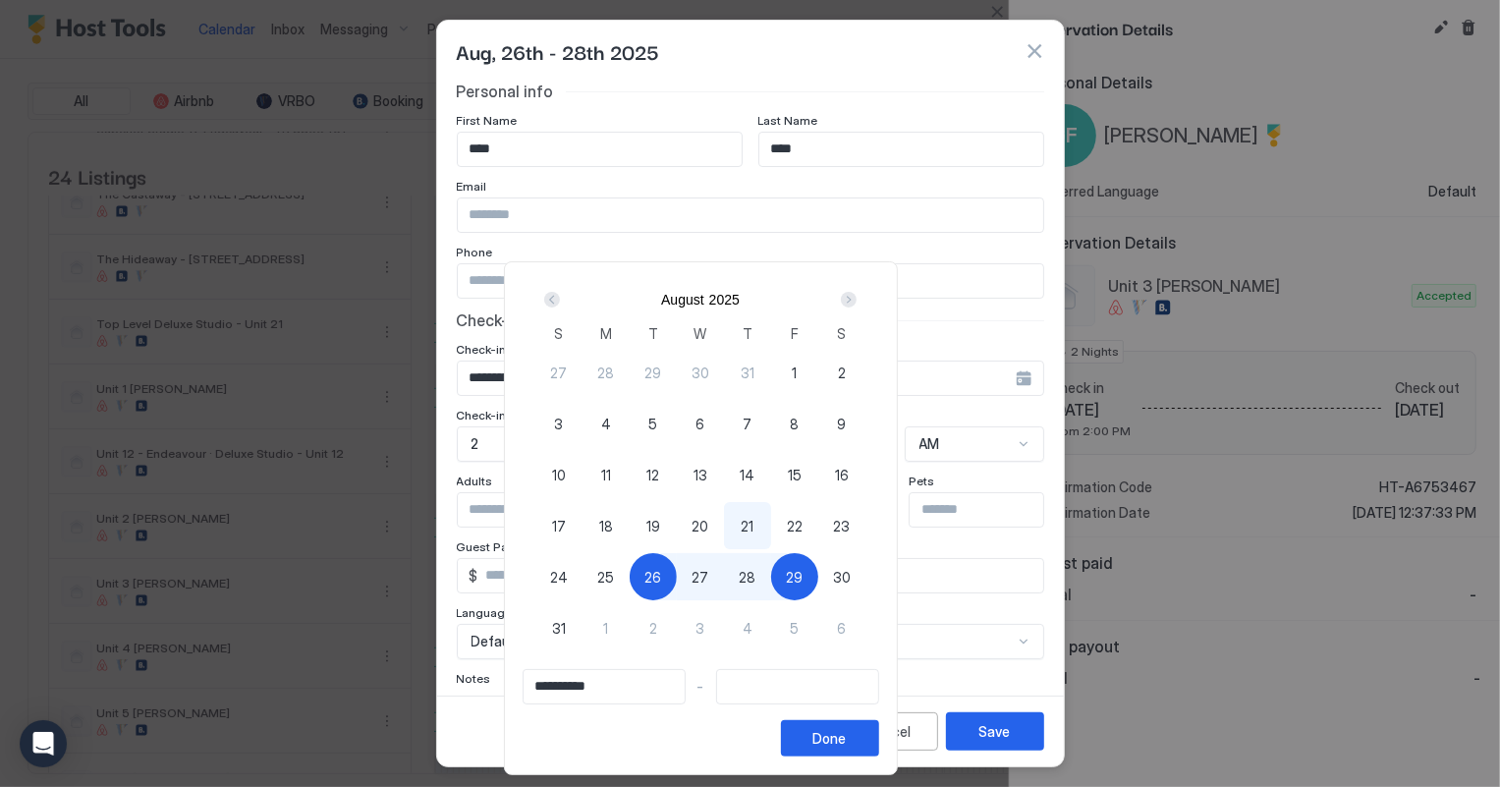
type input "**********"
click at [847, 731] on div "Done" at bounding box center [829, 738] width 33 height 21
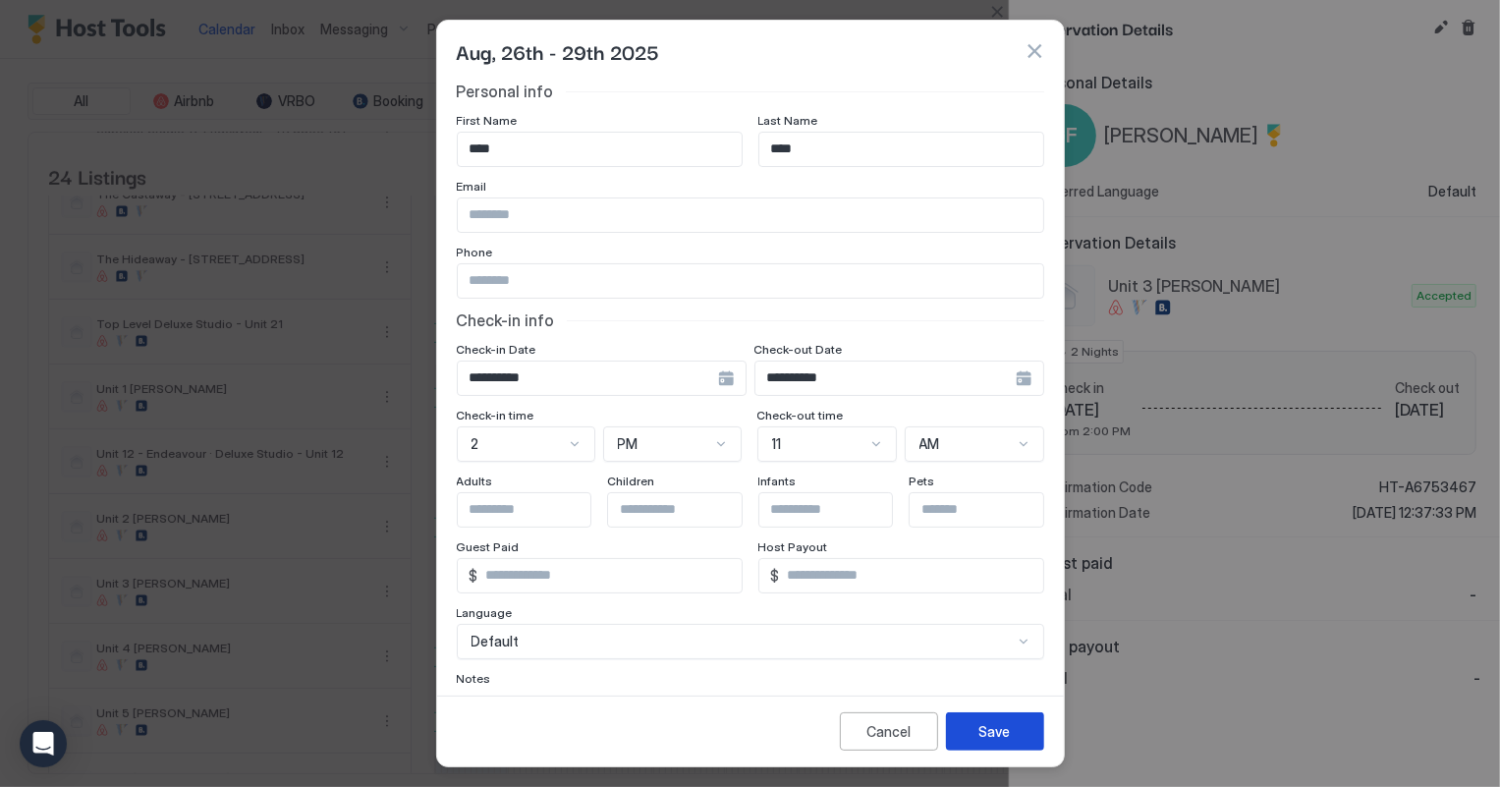
click at [1026, 727] on button "Save" at bounding box center [995, 731] width 98 height 38
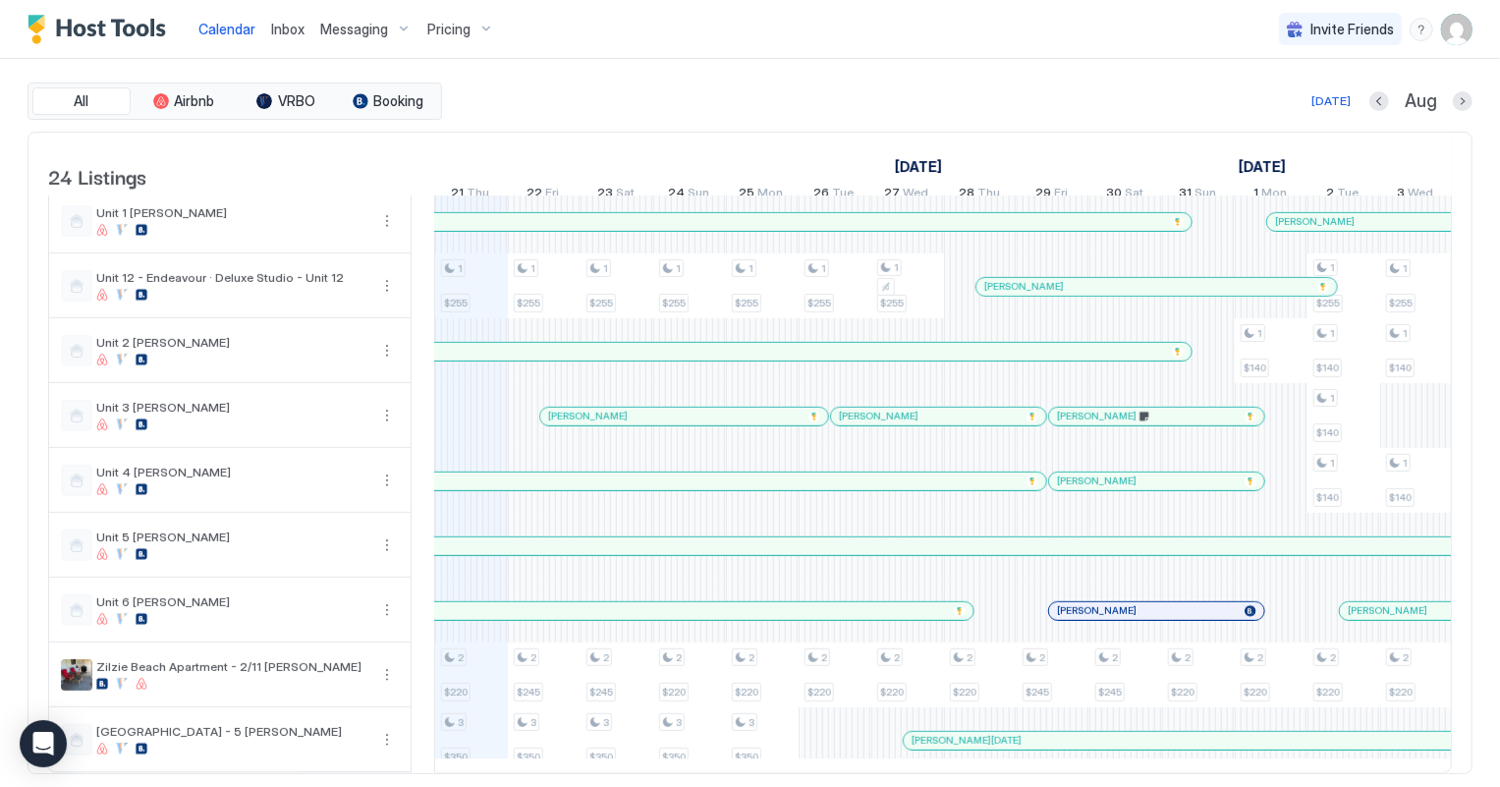
scroll to position [1002, 0]
click at [660, 409] on div at bounding box center [661, 417] width 16 height 16
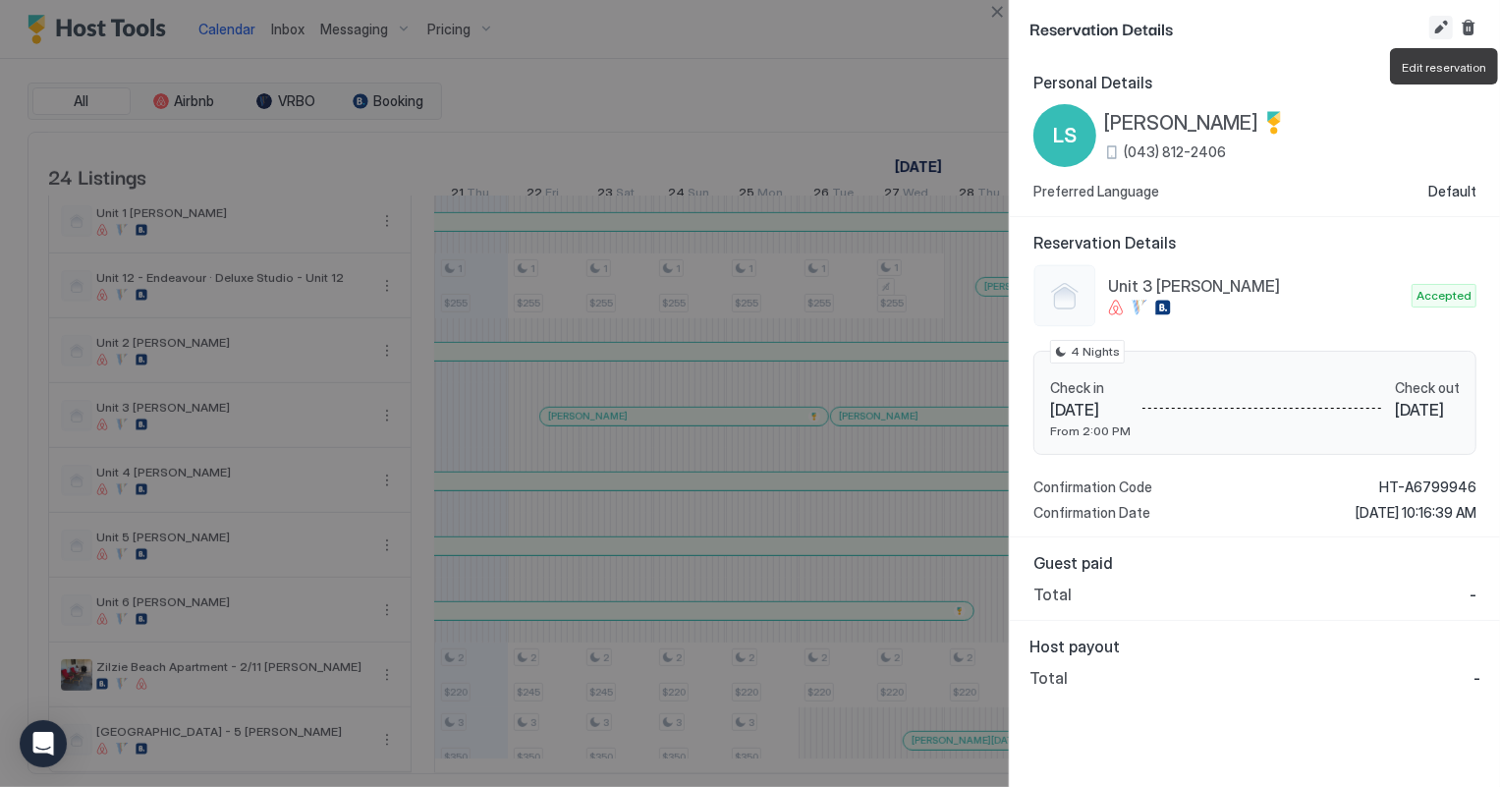
click at [1438, 29] on button "Edit reservation" at bounding box center [1441, 28] width 24 height 24
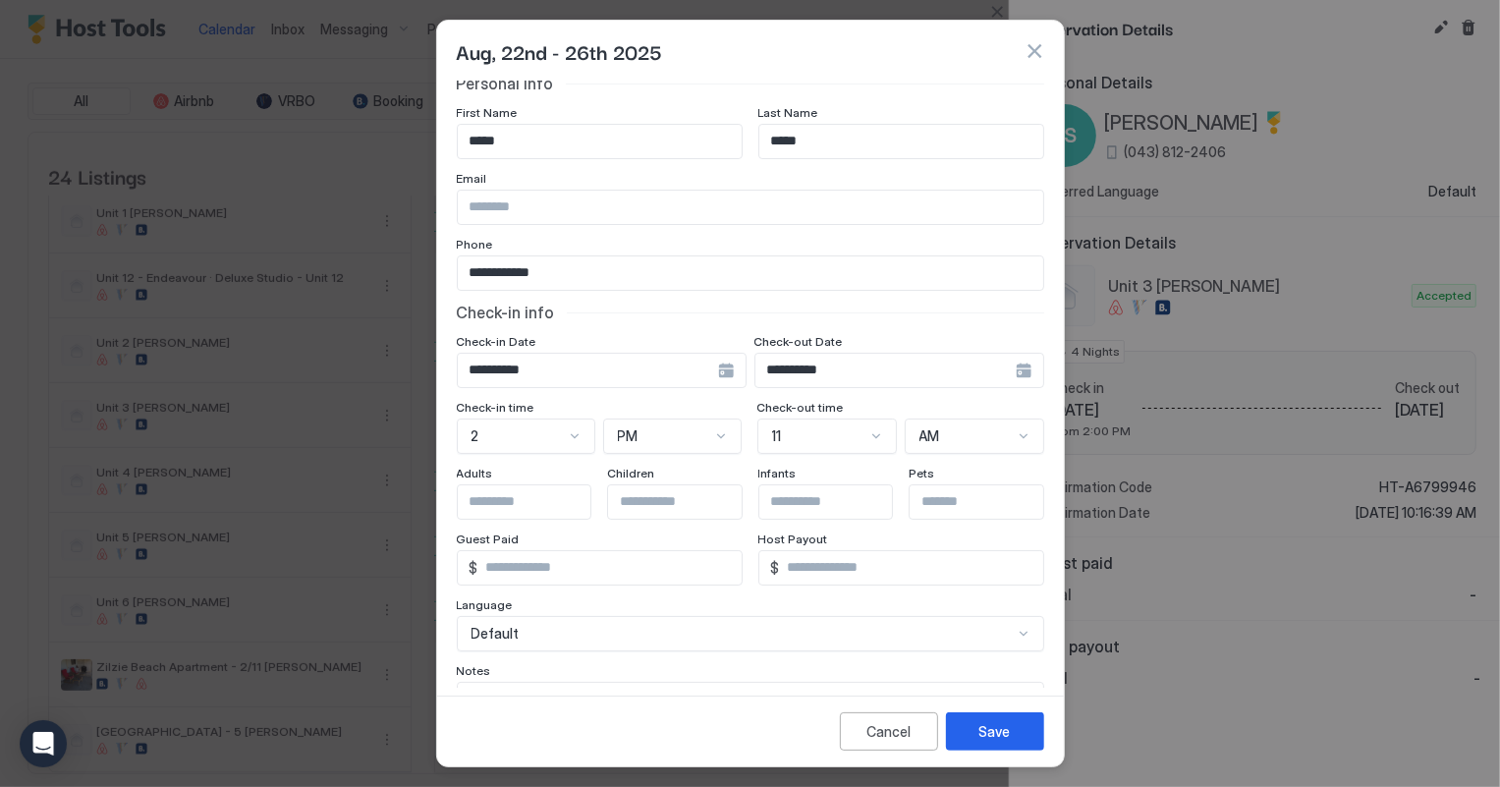
scroll to position [0, 0]
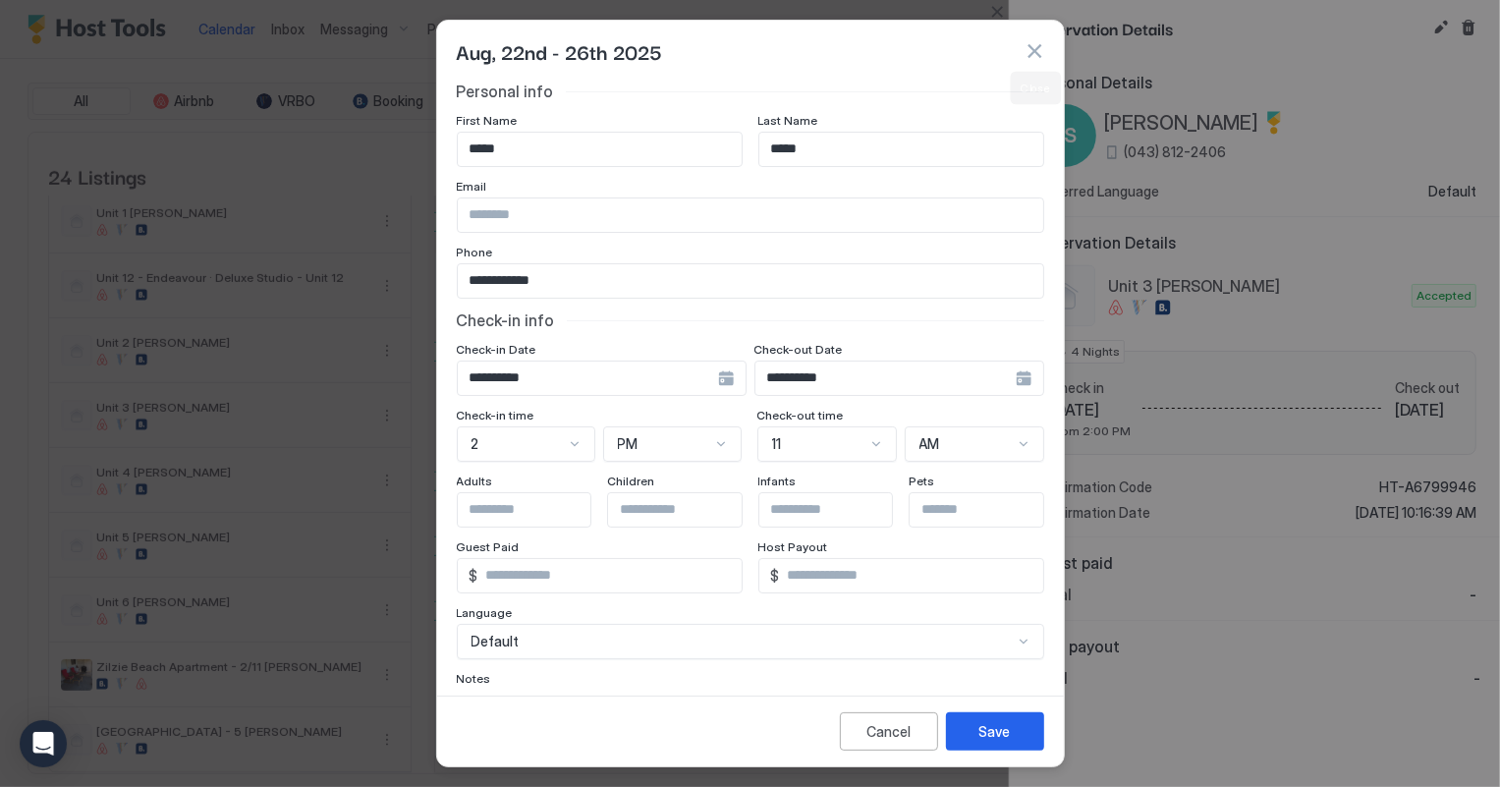
click at [1033, 48] on button "button" at bounding box center [1034, 51] width 20 height 20
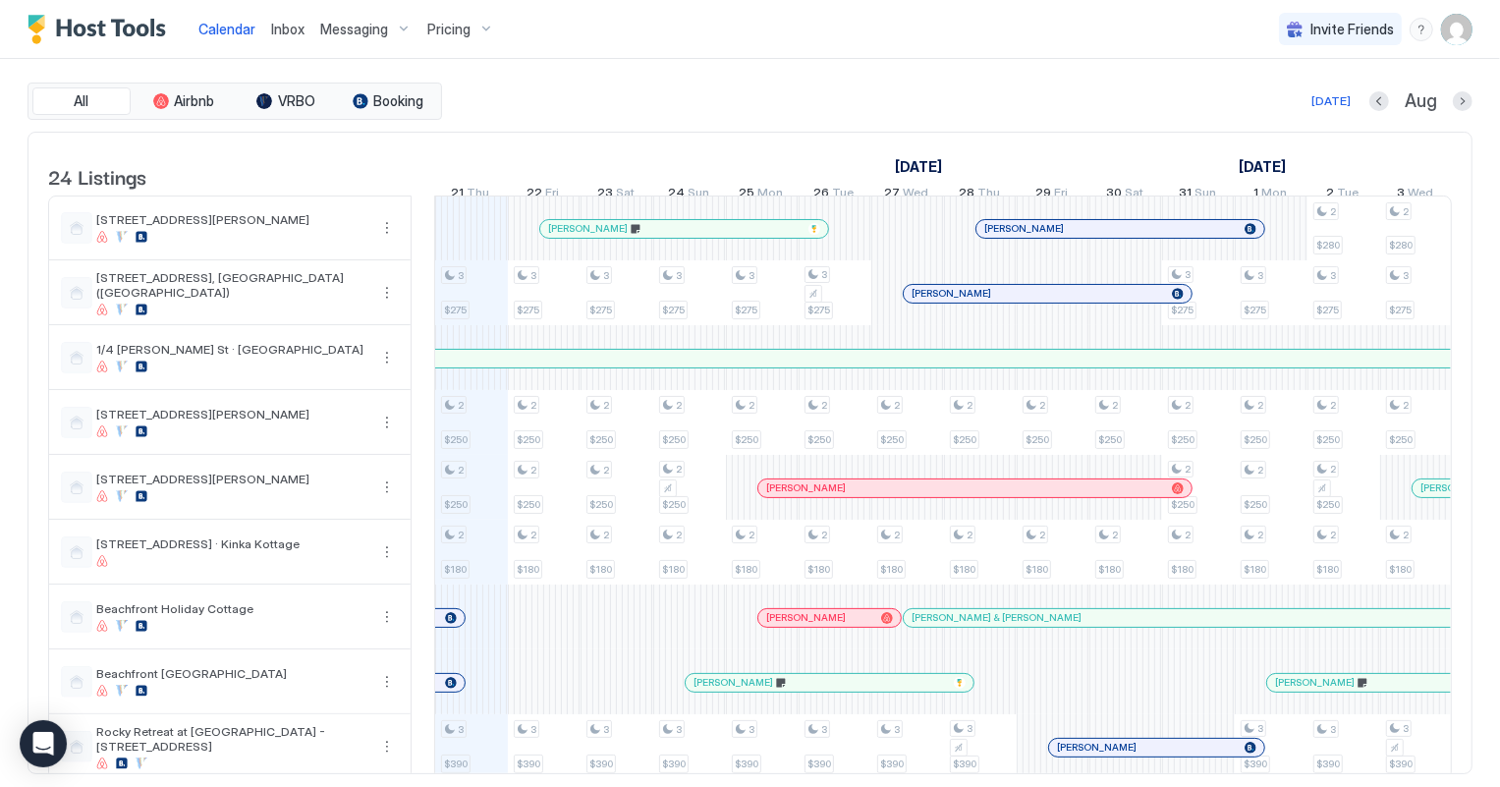
click at [281, 30] on span "Inbox" at bounding box center [287, 29] width 33 height 17
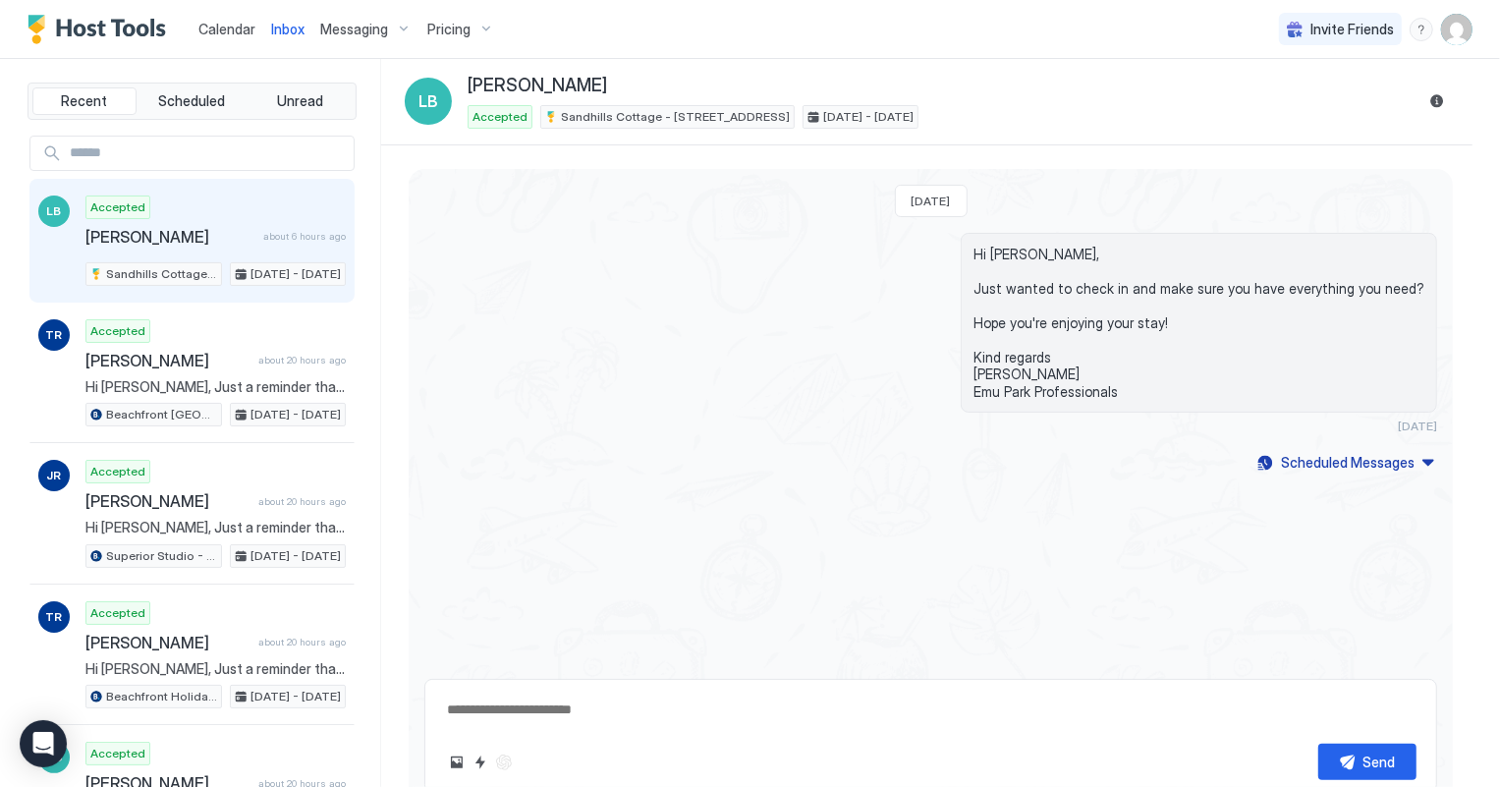
click at [228, 26] on span "Calendar" at bounding box center [226, 29] width 57 height 17
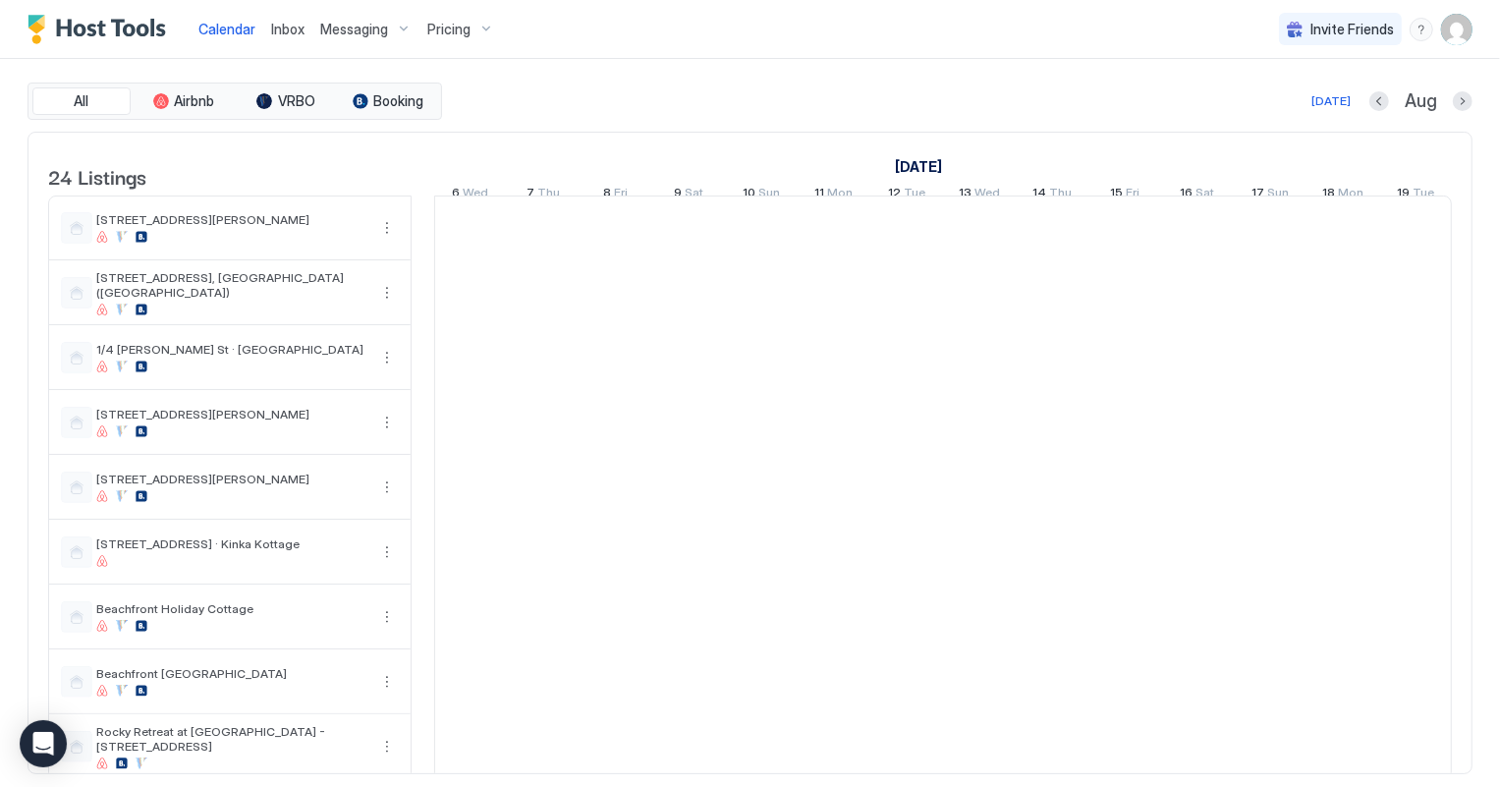
scroll to position [0, 1090]
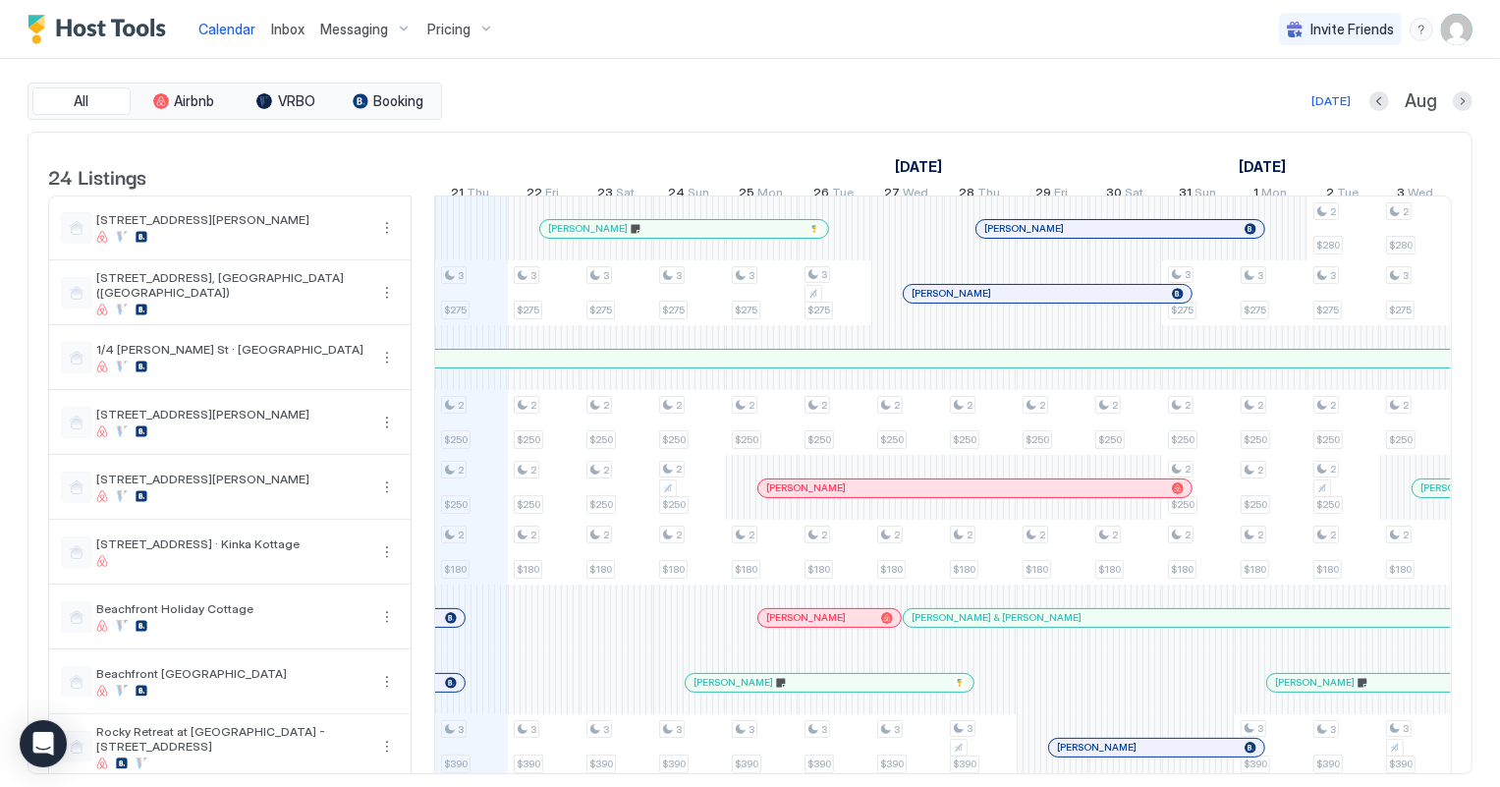
click at [773, 691] on div at bounding box center [774, 683] width 16 height 16
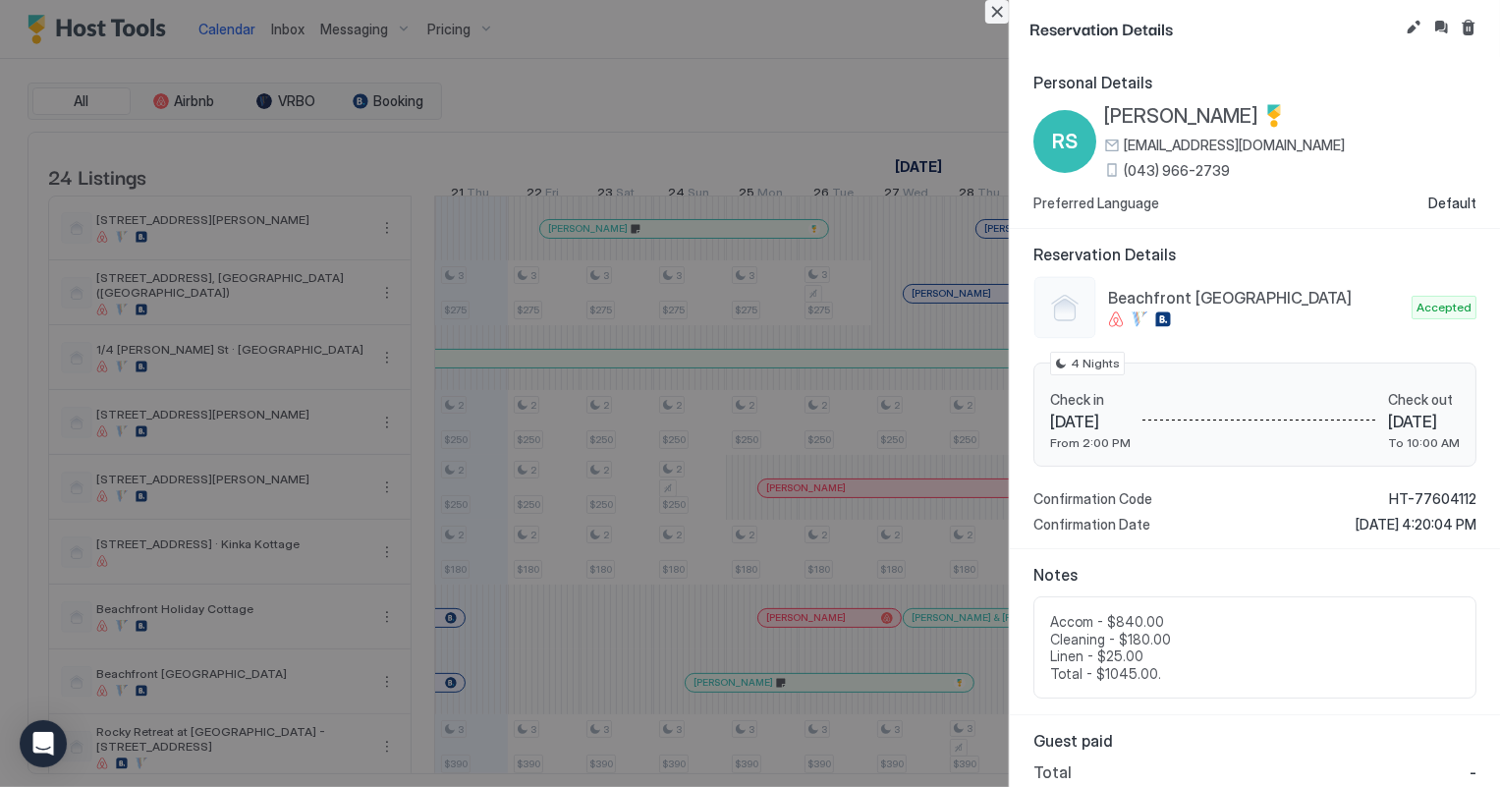
click at [995, 11] on button "Close" at bounding box center [997, 12] width 24 height 24
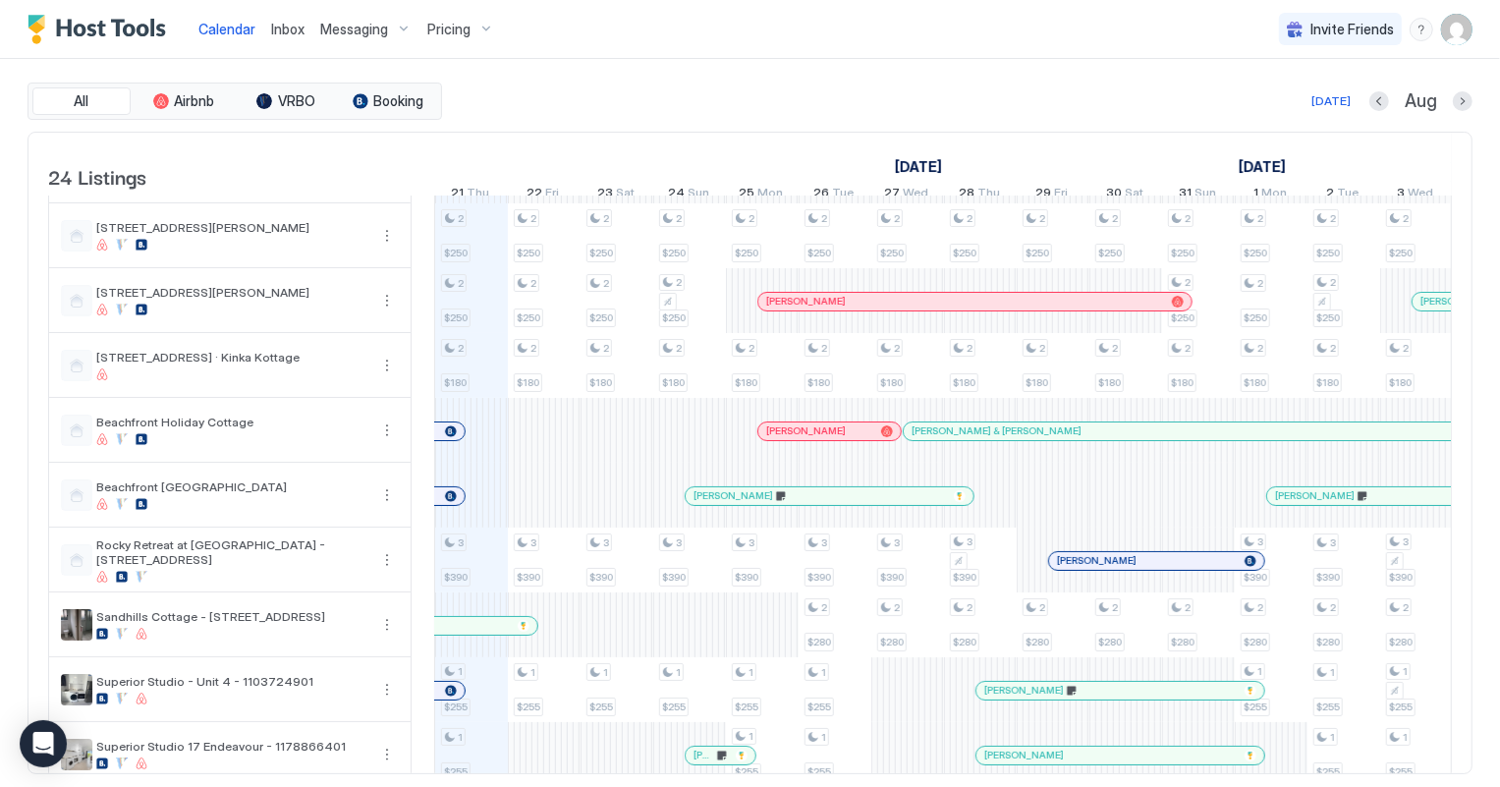
scroll to position [357, 0]
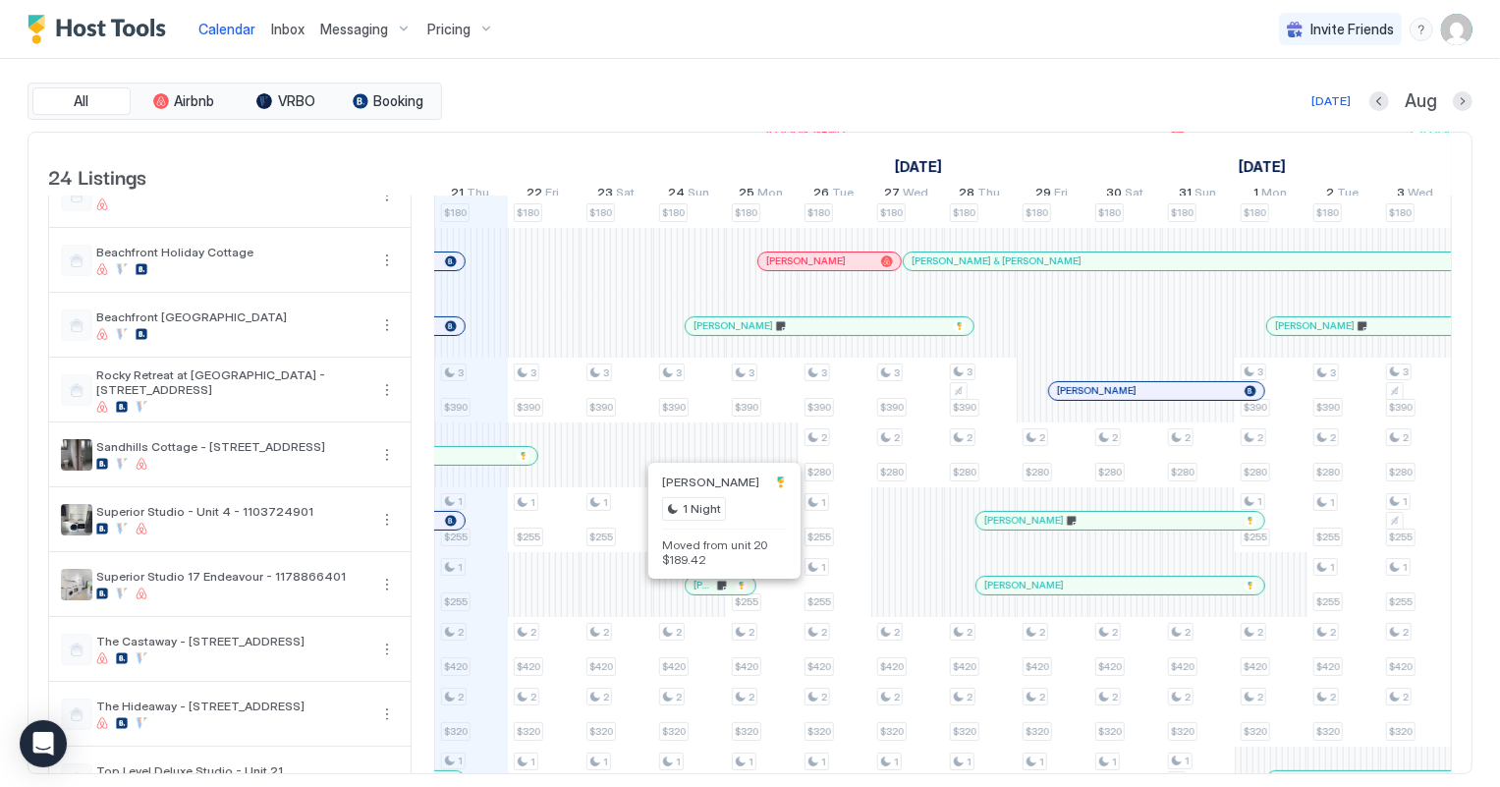
click at [715, 593] on div at bounding box center [716, 586] width 16 height 16
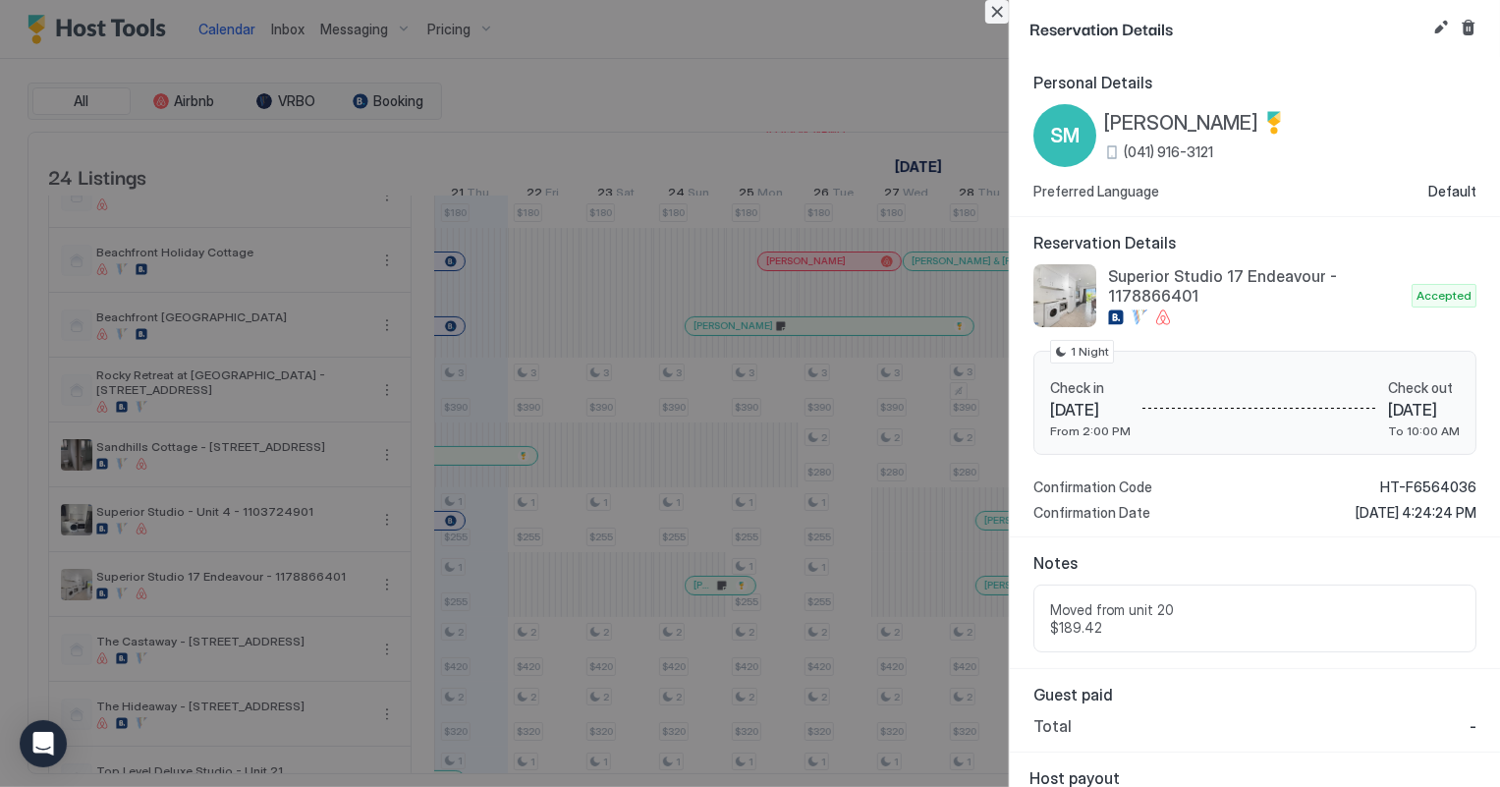
click at [1000, 15] on button "Close" at bounding box center [997, 12] width 24 height 24
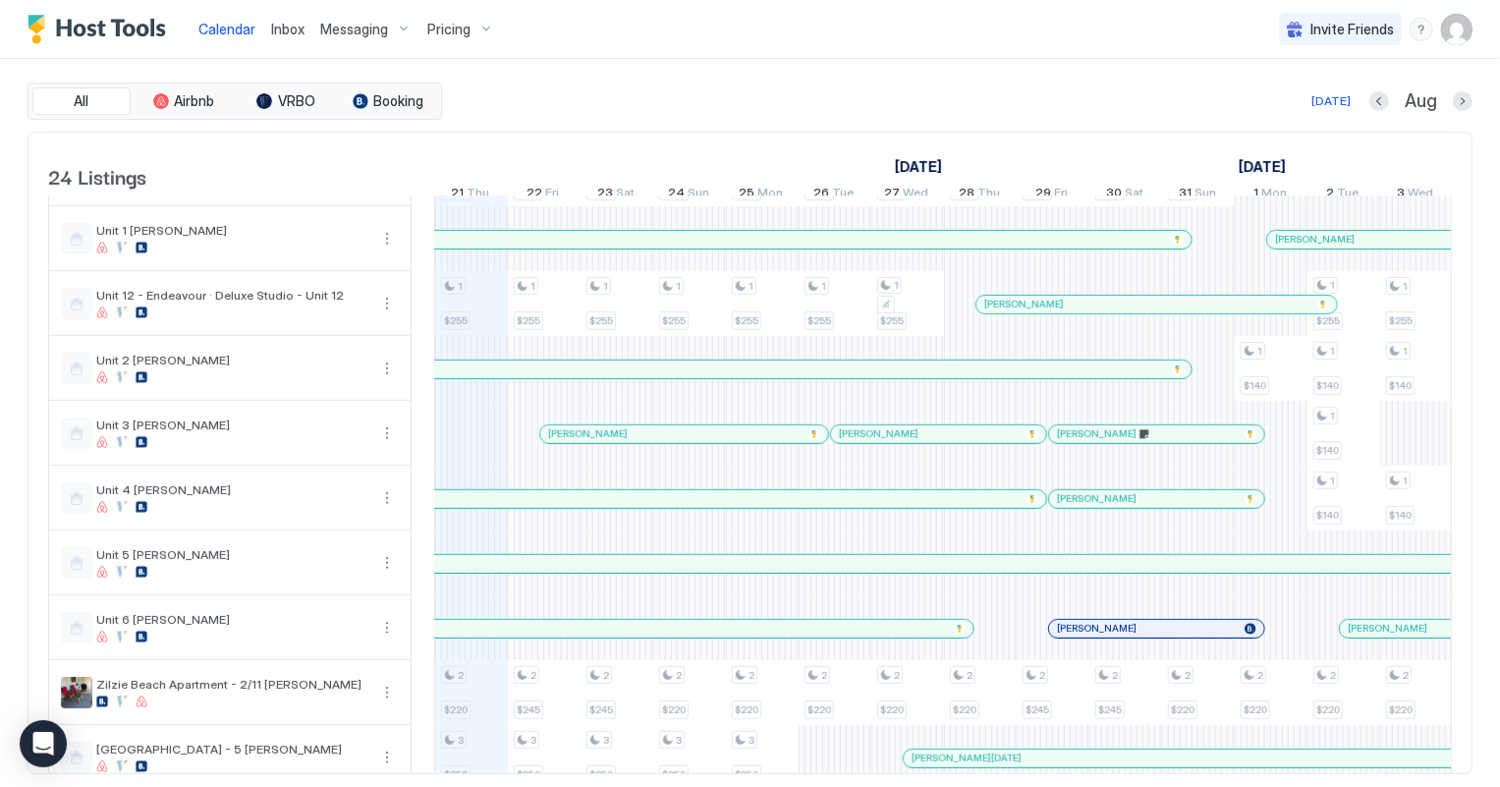
scroll to position [982, 0]
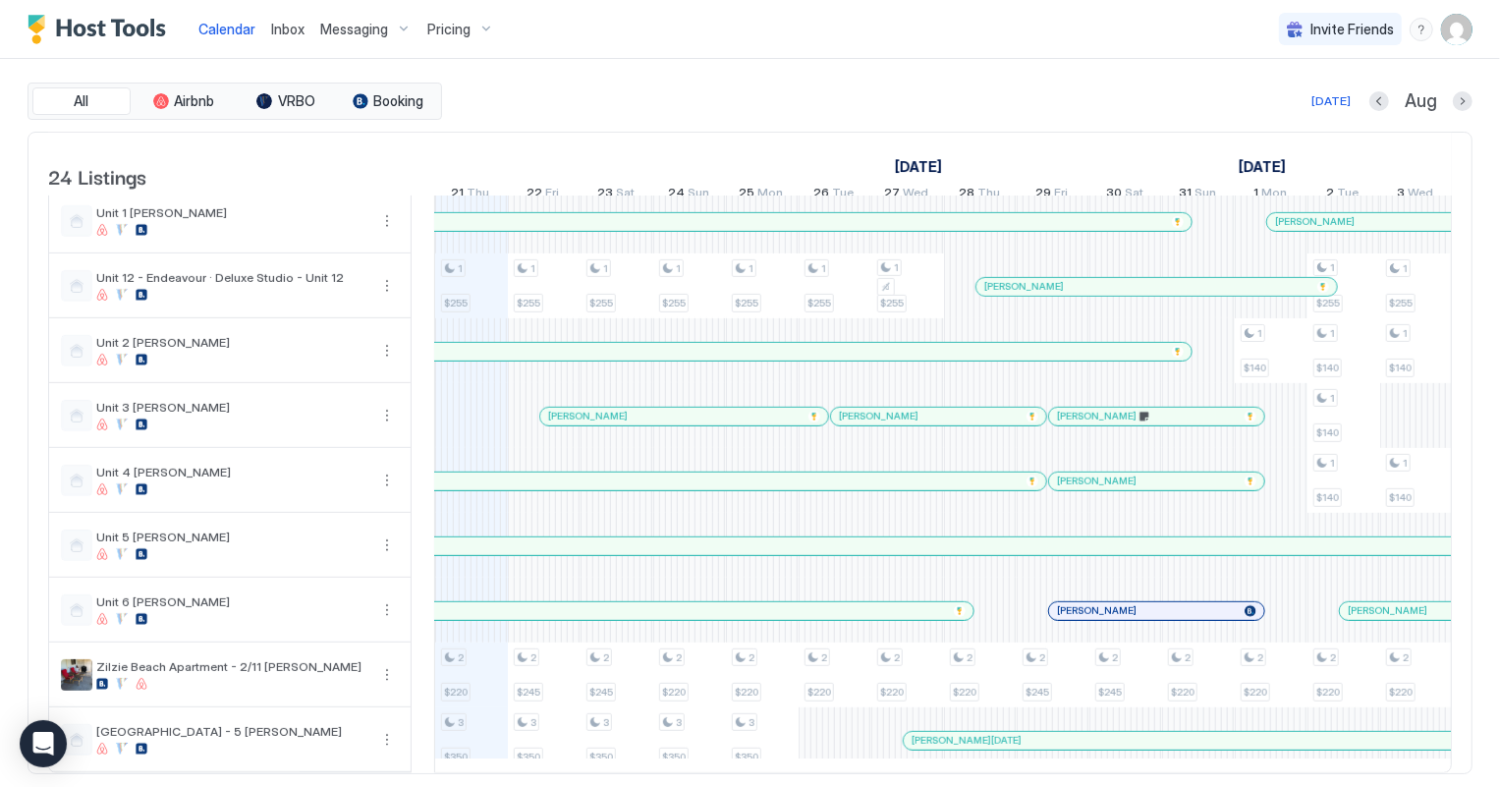
click at [1026, 555] on div "[PERSON_NAME]" at bounding box center [575, 546] width 2250 height 18
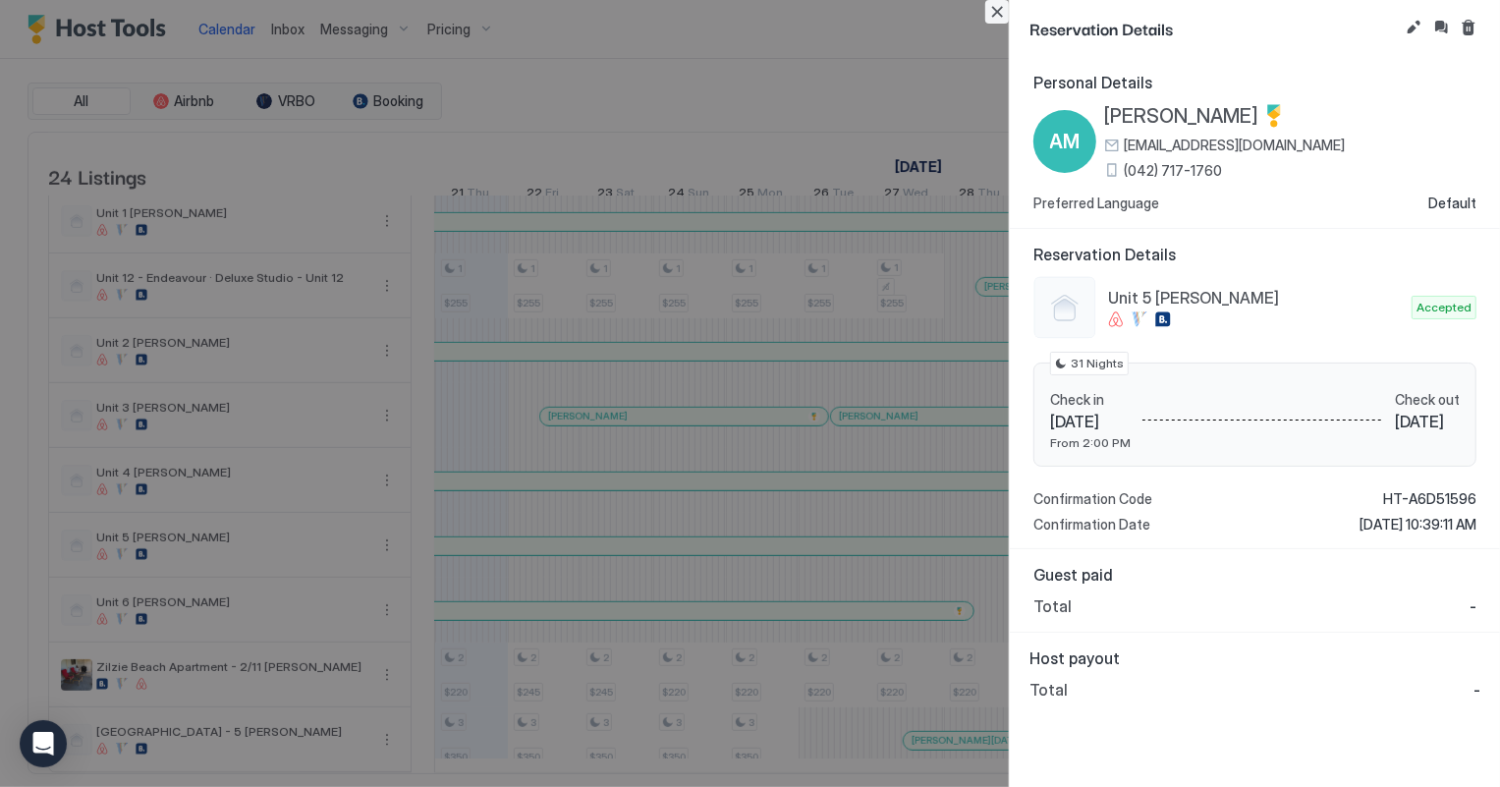
click at [990, 14] on button "Close" at bounding box center [997, 12] width 24 height 24
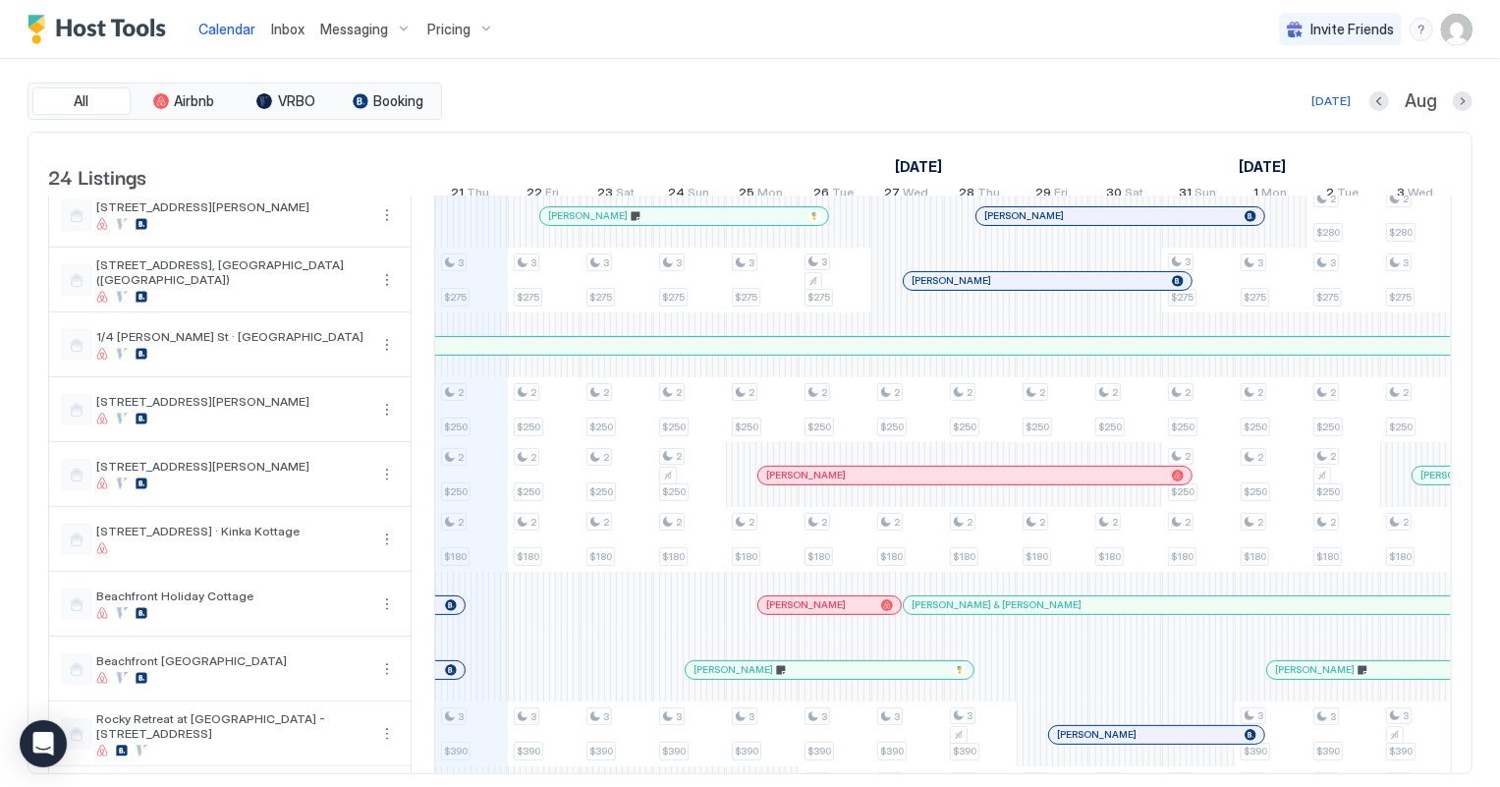
scroll to position [0, 0]
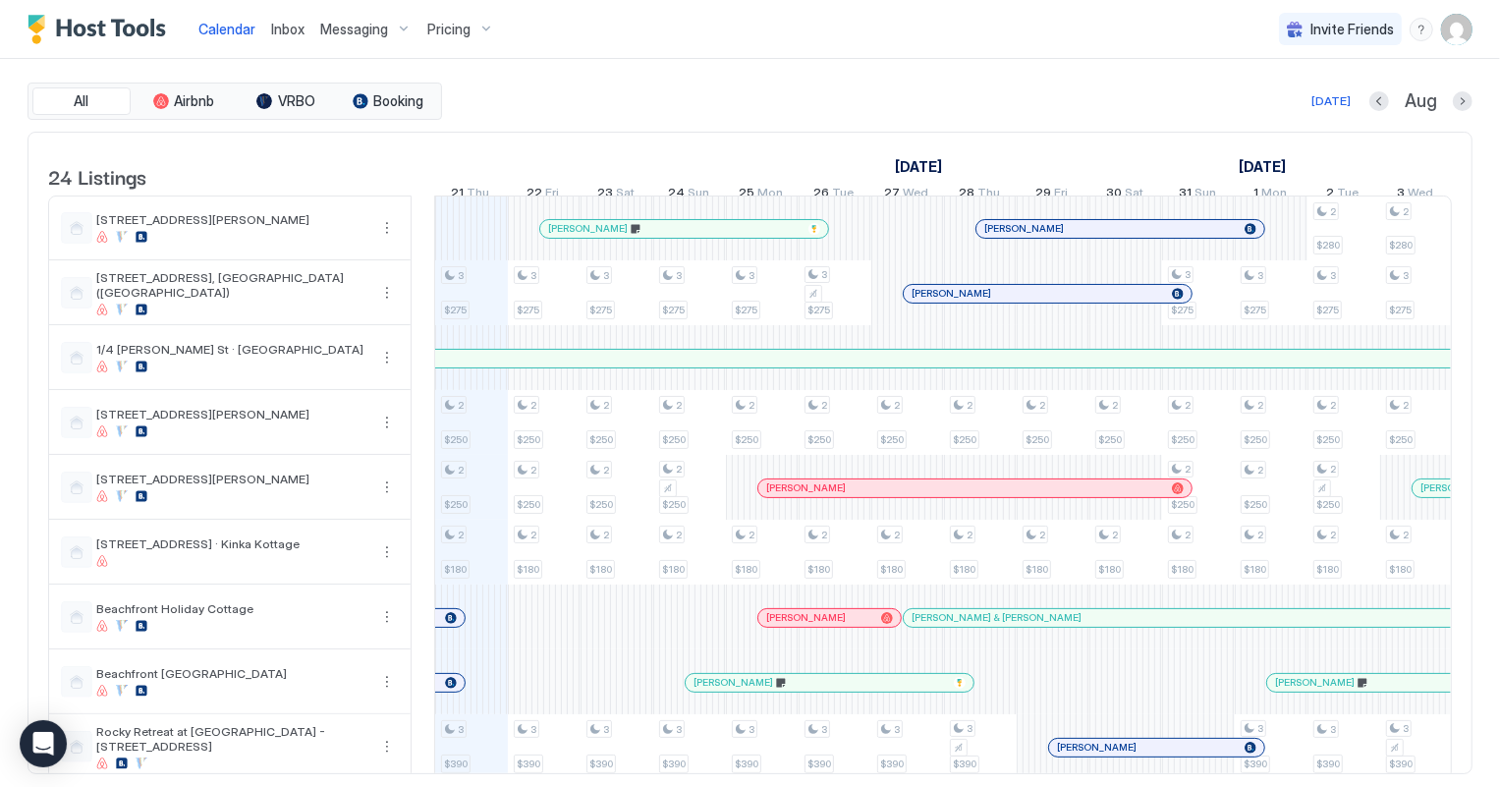
click at [283, 25] on span "Inbox" at bounding box center [287, 29] width 33 height 17
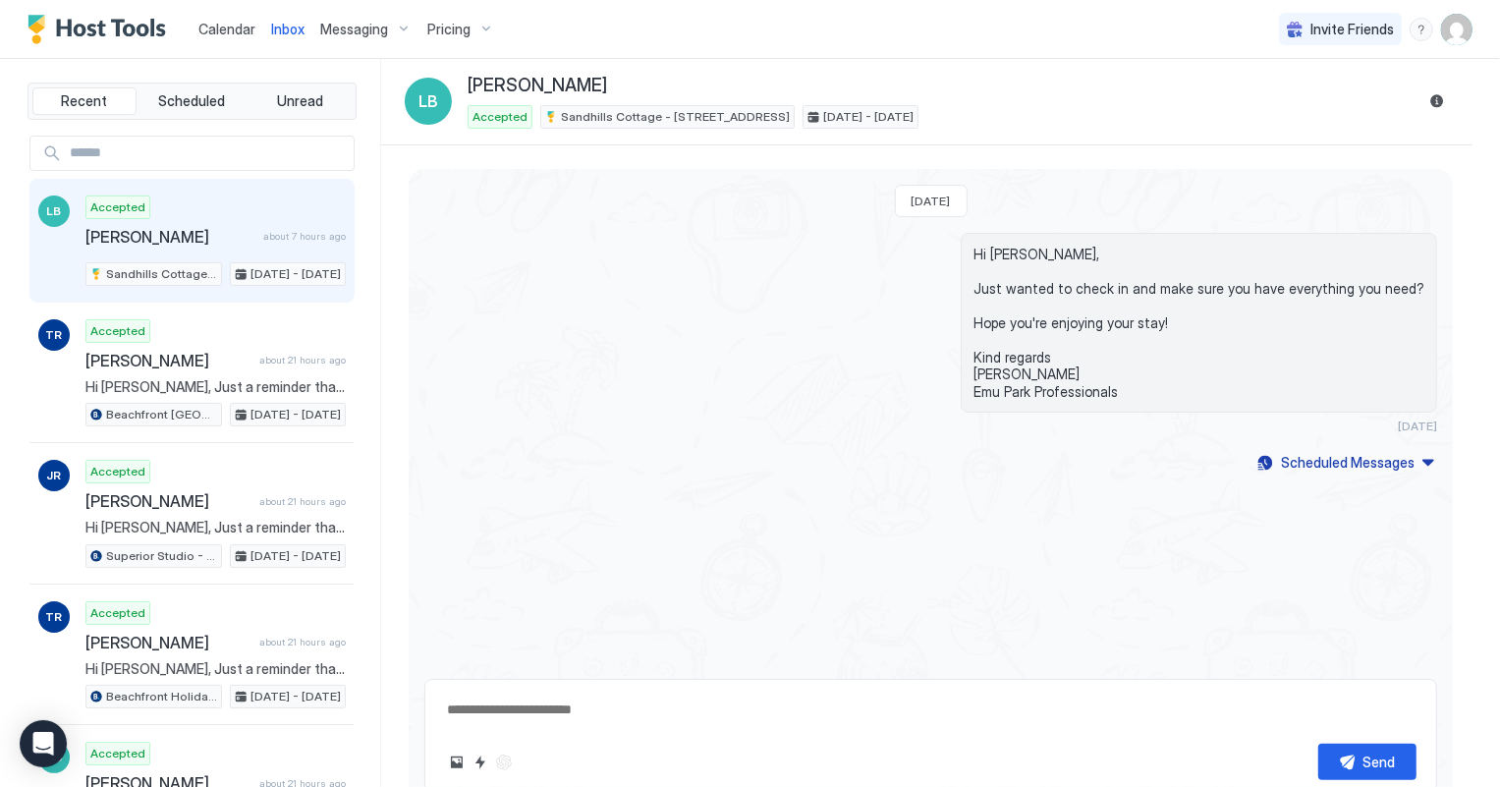
click at [213, 28] on span "Calendar" at bounding box center [226, 29] width 57 height 17
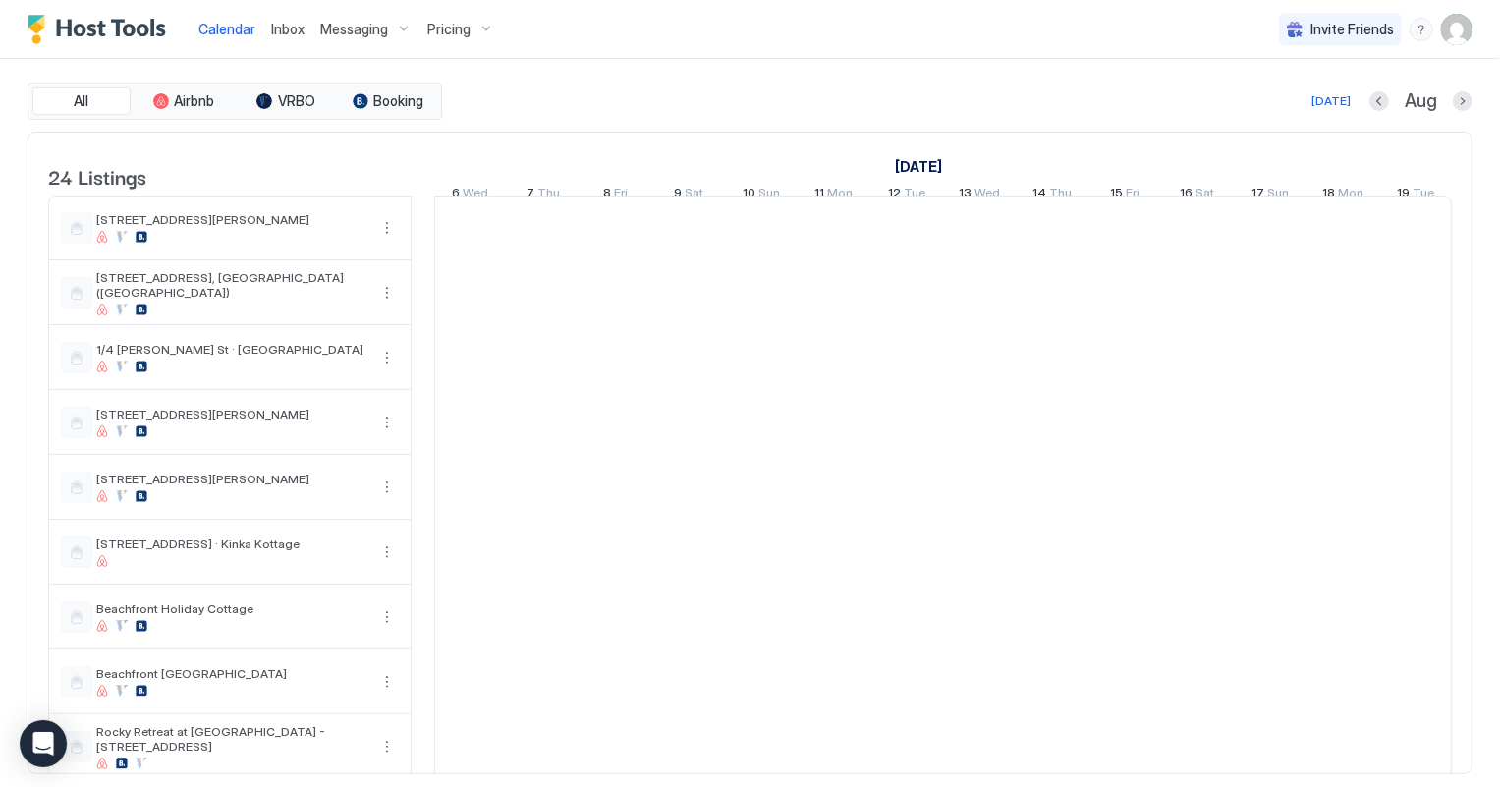
scroll to position [0, 1090]
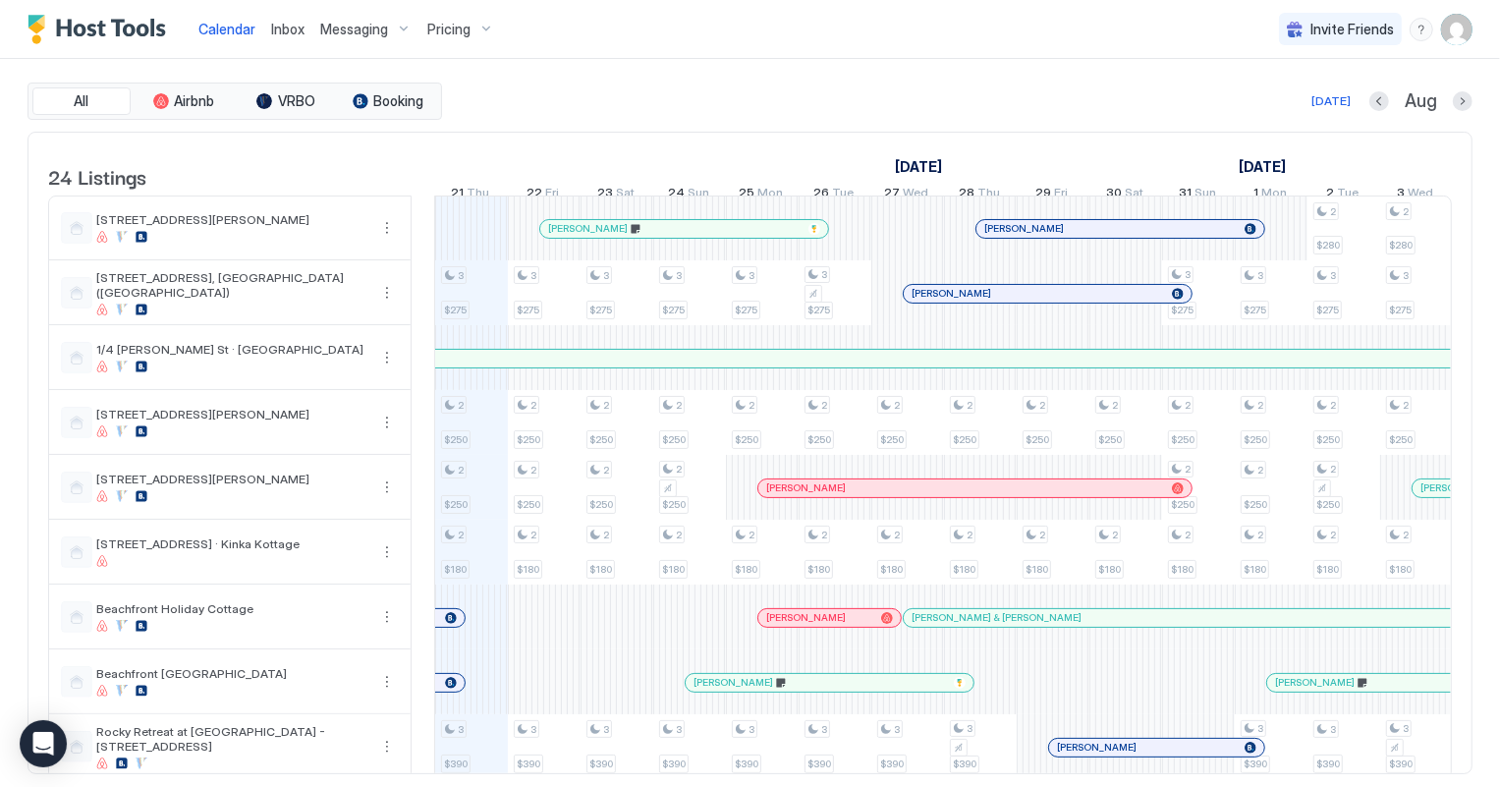
click at [287, 28] on span "Inbox" at bounding box center [287, 29] width 33 height 17
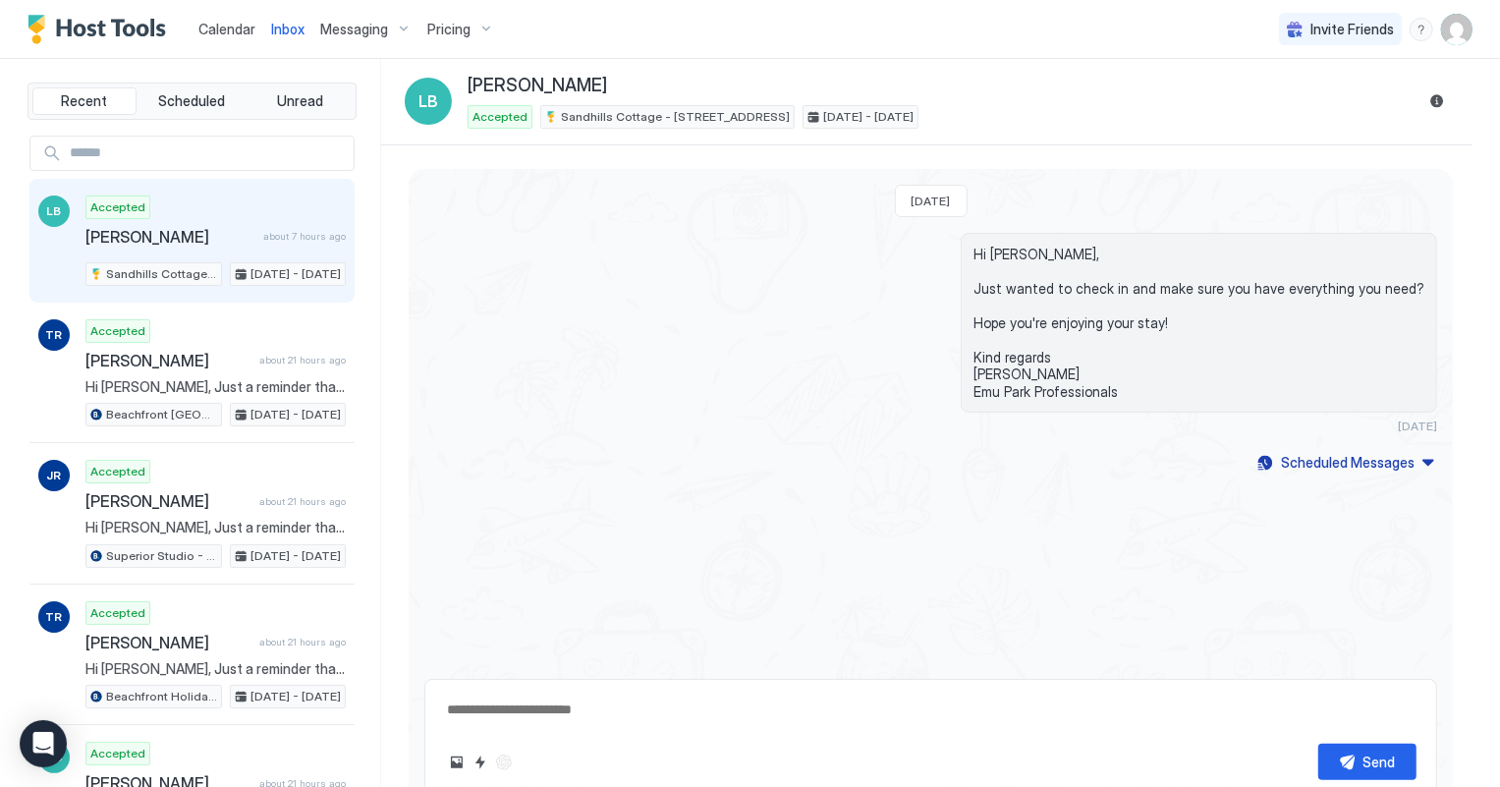
click at [240, 28] on span "Calendar" at bounding box center [226, 29] width 57 height 17
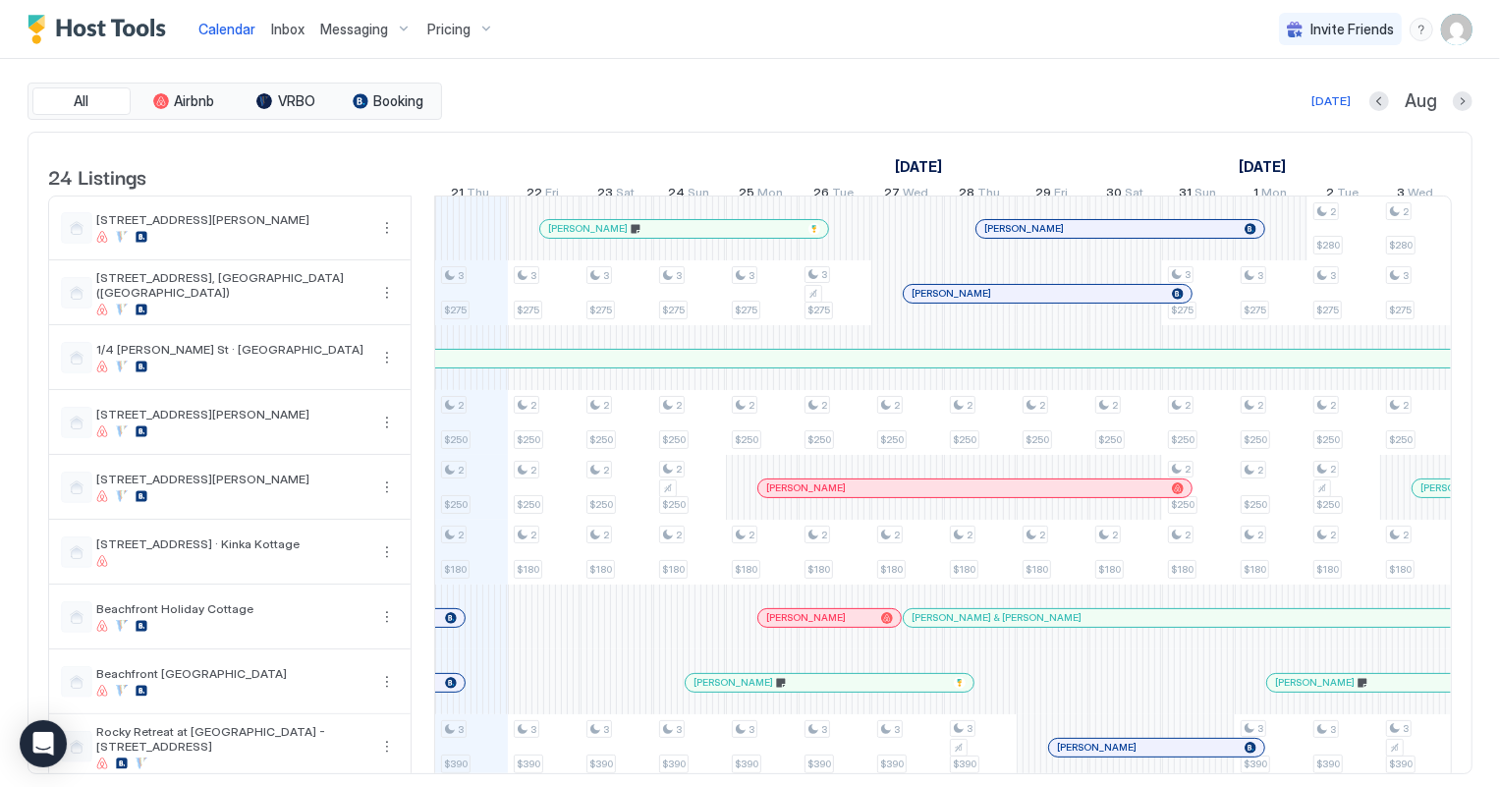
click at [271, 29] on span "Inbox" at bounding box center [287, 29] width 33 height 17
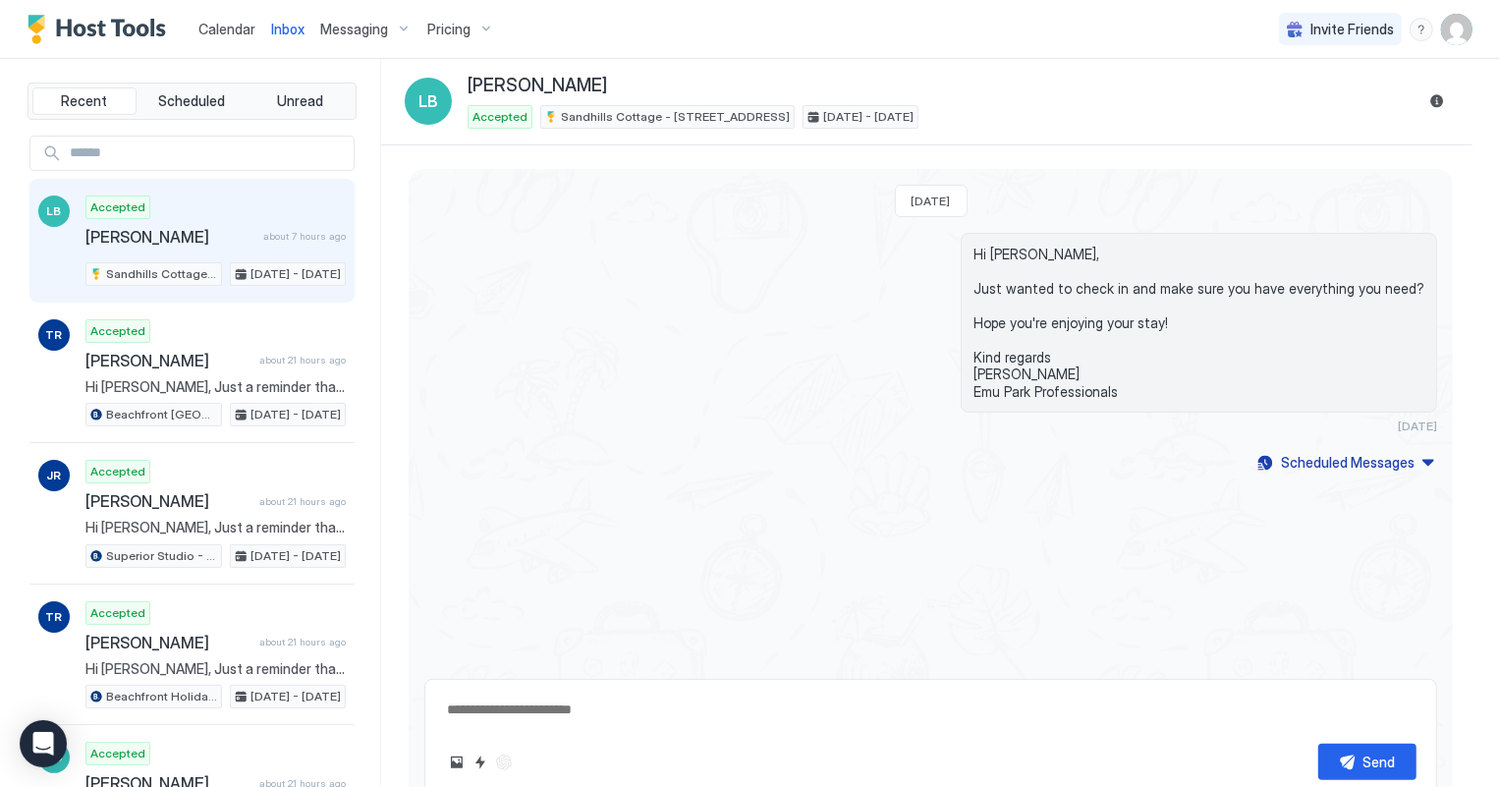
click at [202, 28] on span "Calendar" at bounding box center [226, 29] width 57 height 17
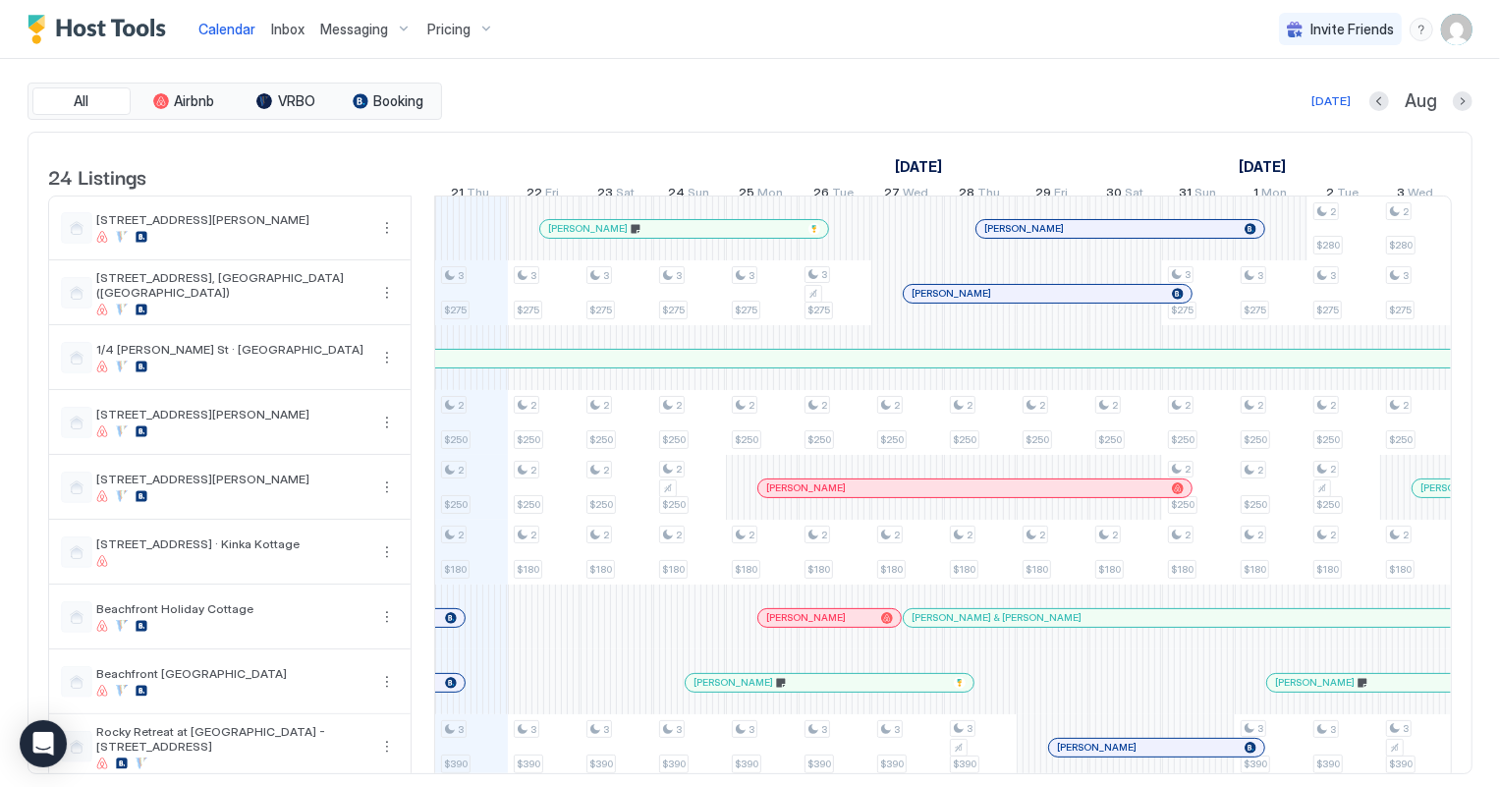
click at [438, 28] on span "Pricing" at bounding box center [448, 30] width 43 height 18
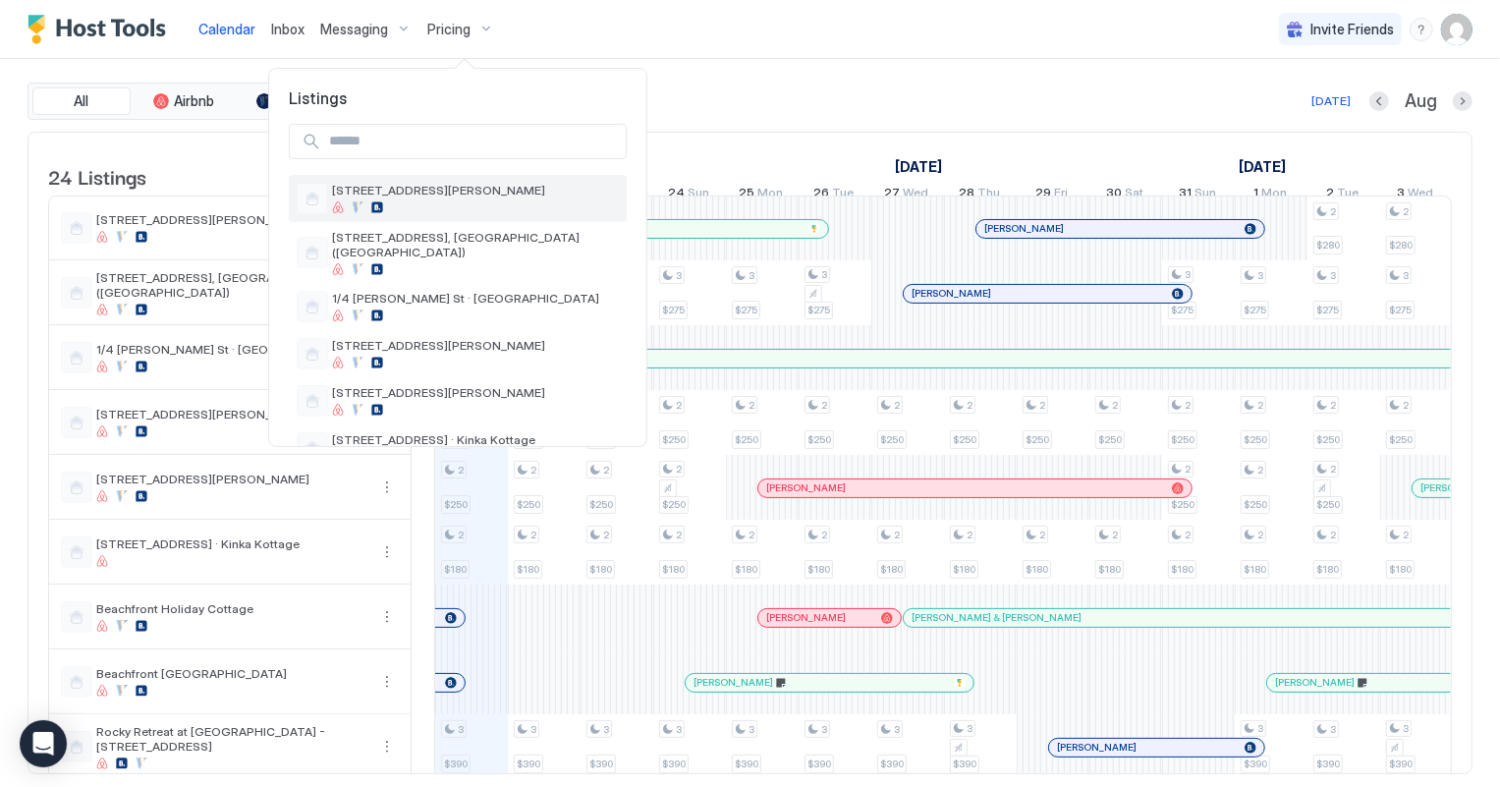
click at [456, 187] on span "[STREET_ADDRESS][PERSON_NAME]" at bounding box center [475, 190] width 287 height 15
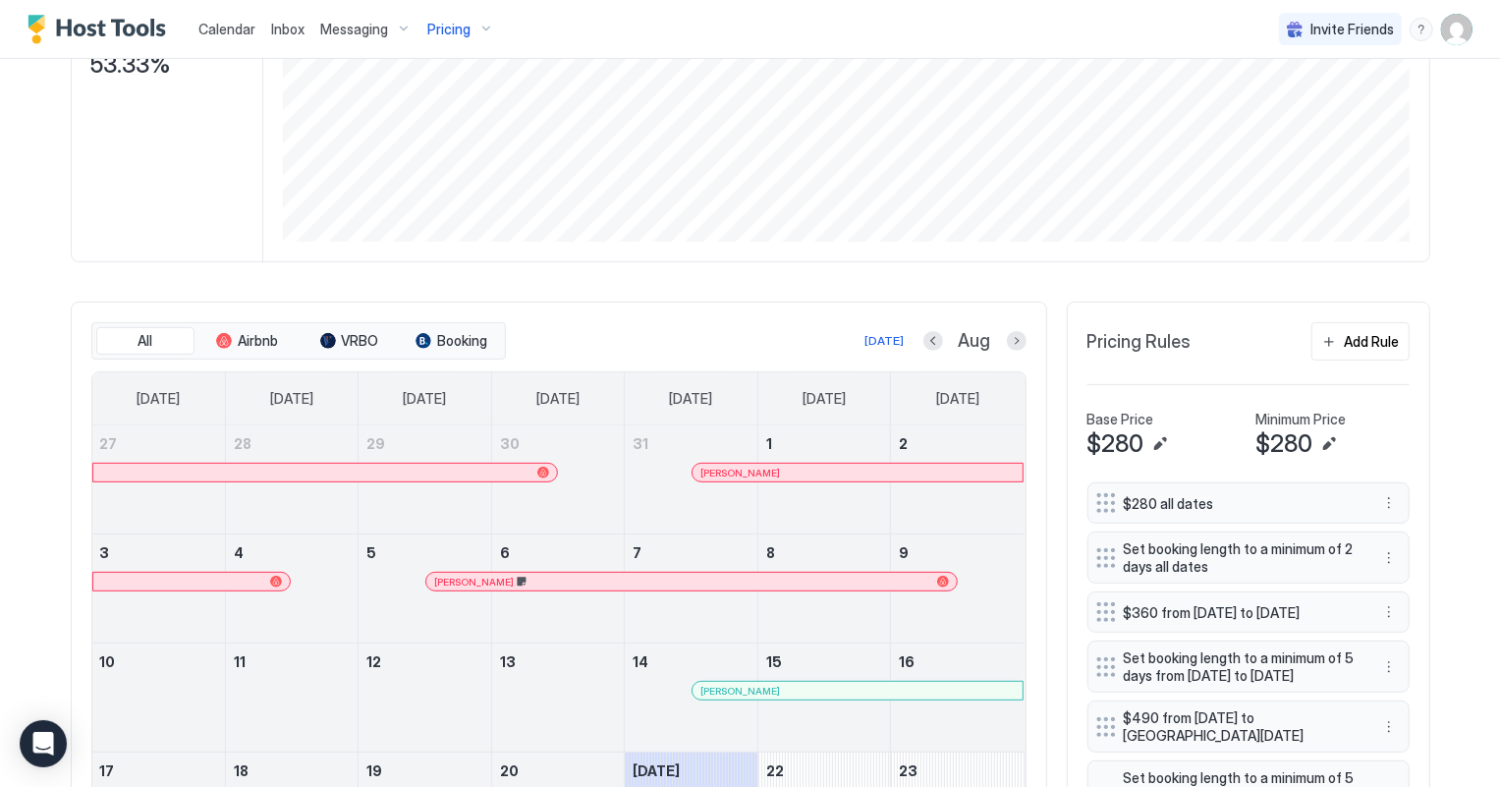
scroll to position [446, 0]
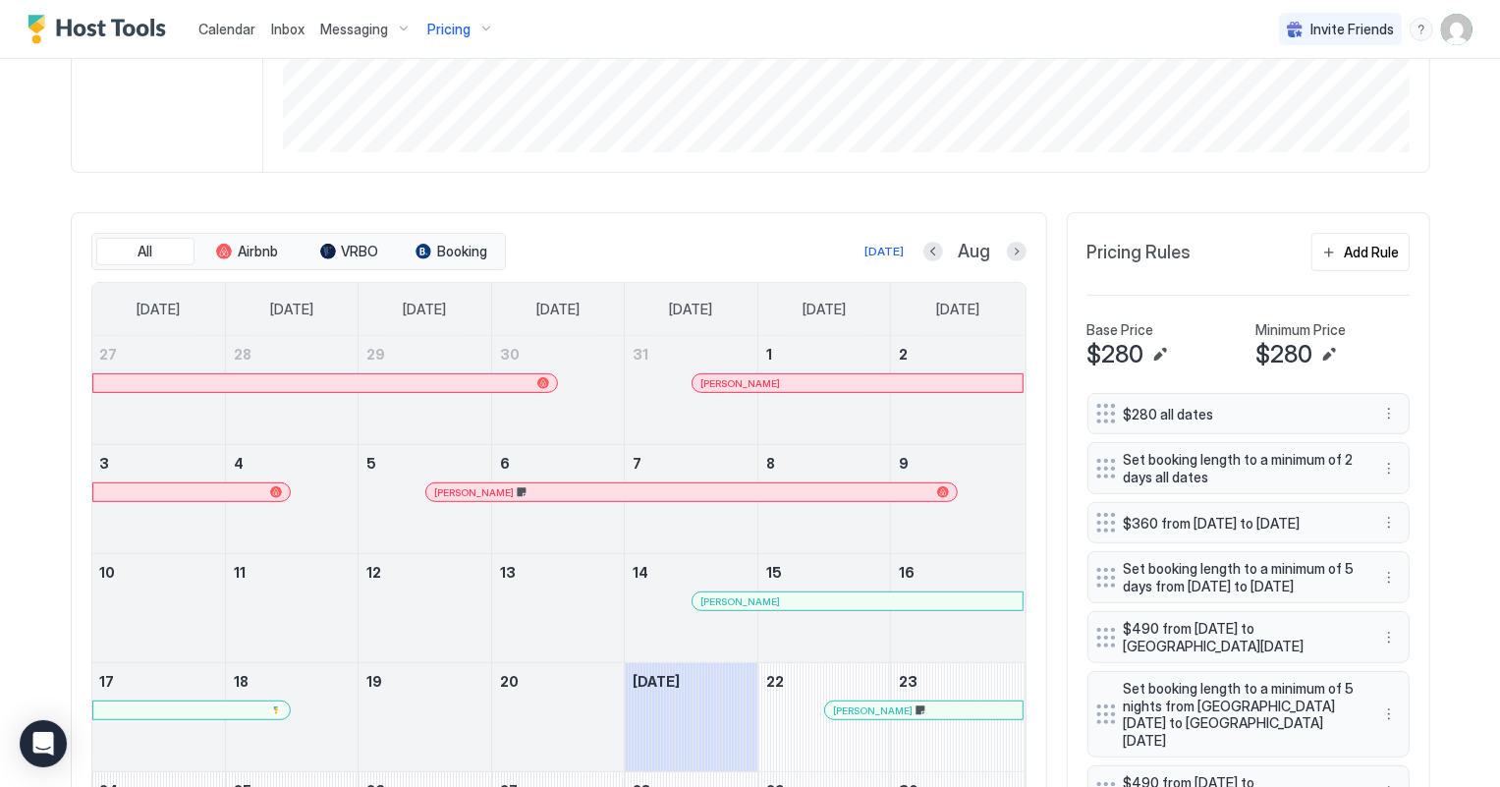
click at [220, 25] on span "Calendar" at bounding box center [226, 29] width 57 height 17
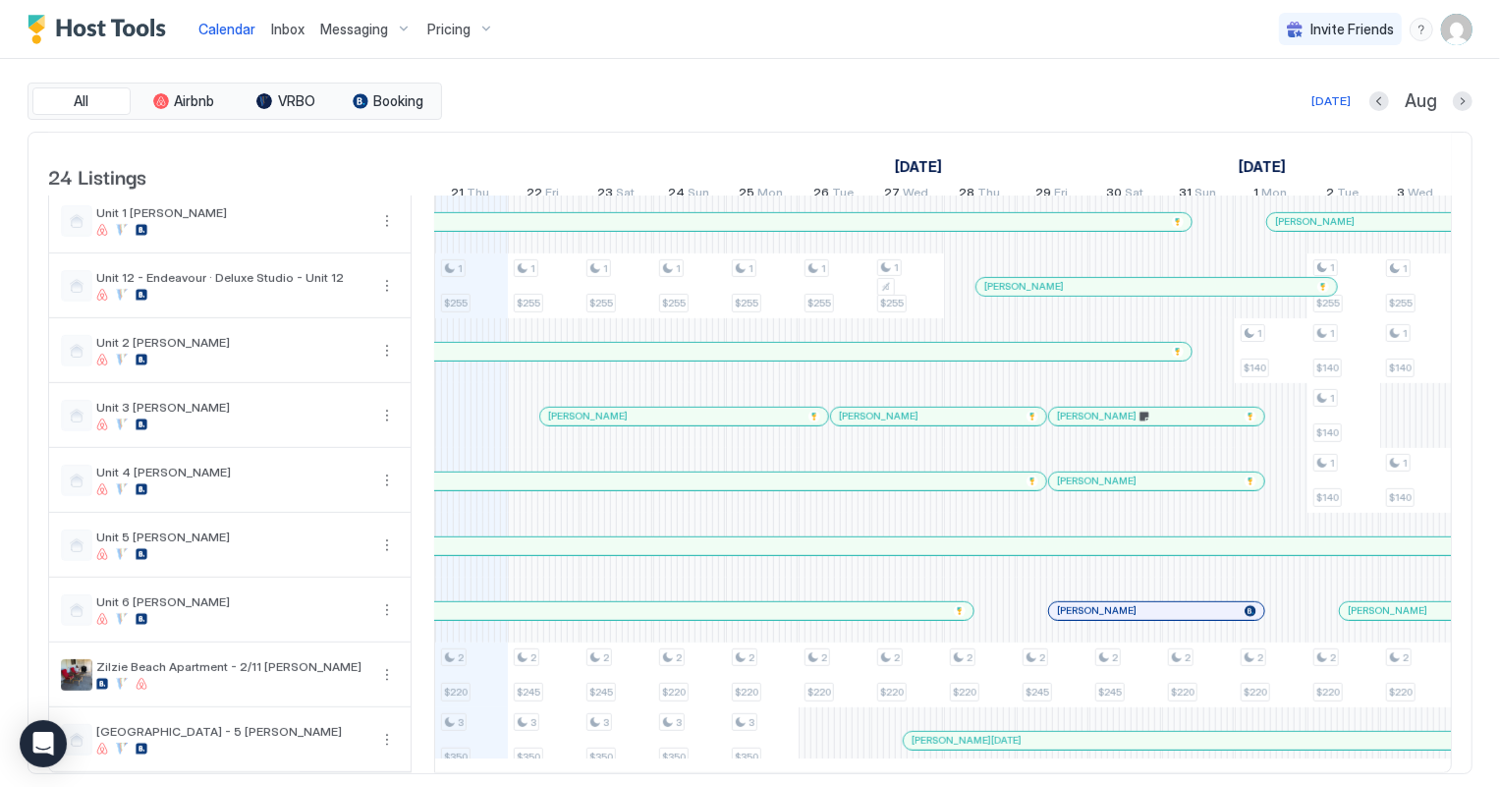
scroll to position [1002, 0]
click at [1182, 473] on div at bounding box center [1190, 481] width 16 height 16
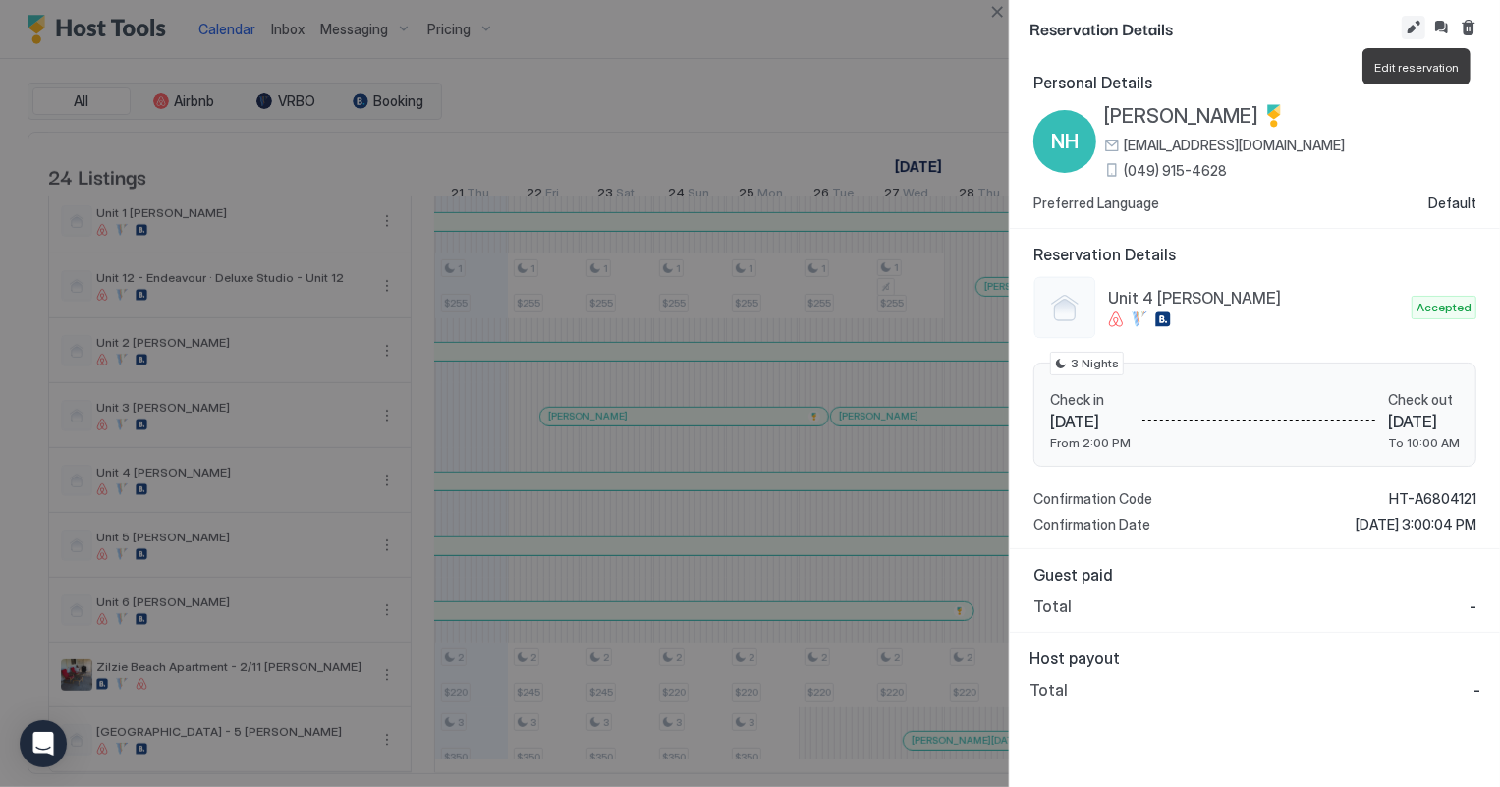
click at [1414, 23] on button "Edit reservation" at bounding box center [1414, 28] width 24 height 24
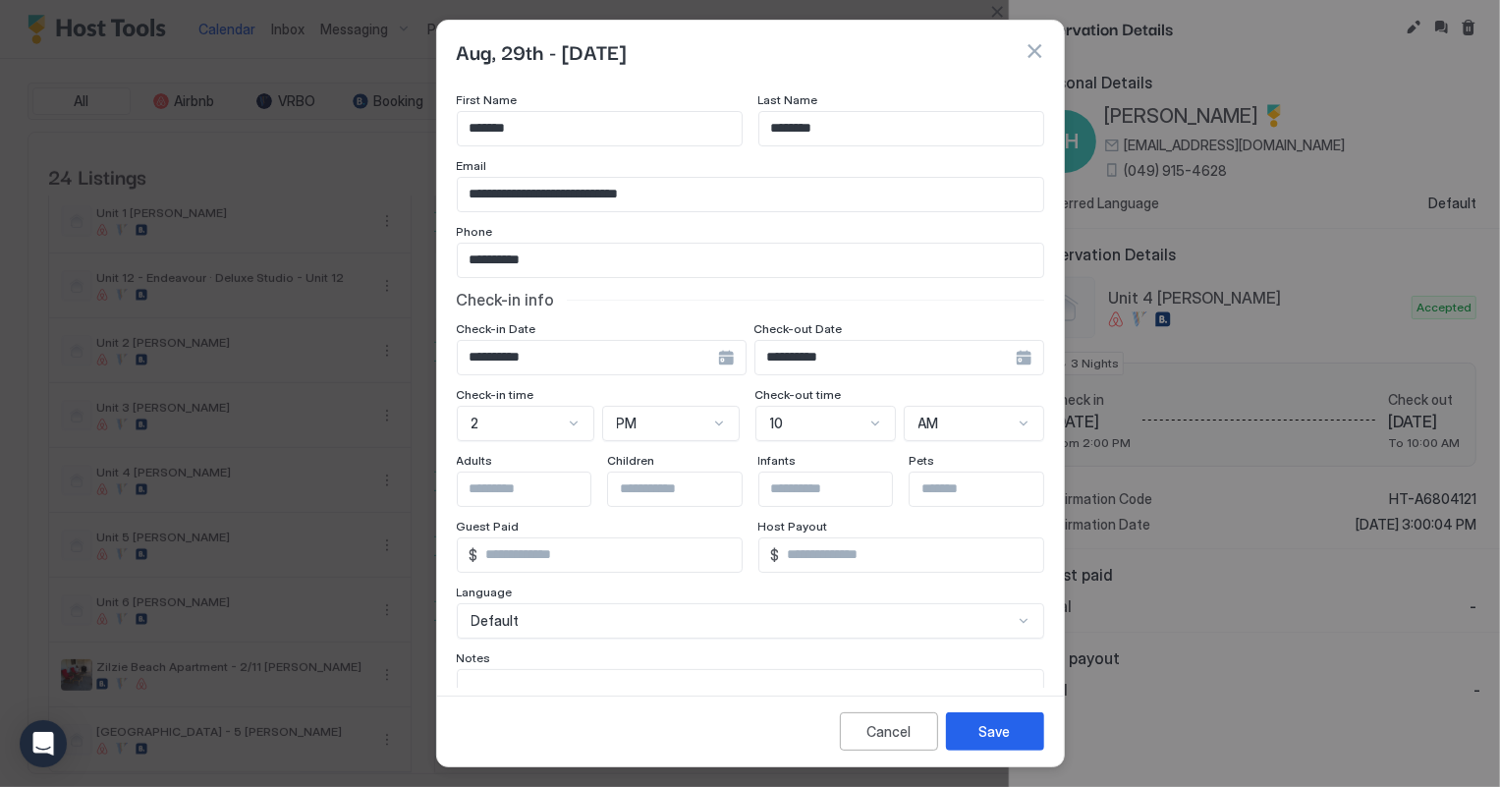
scroll to position [0, 0]
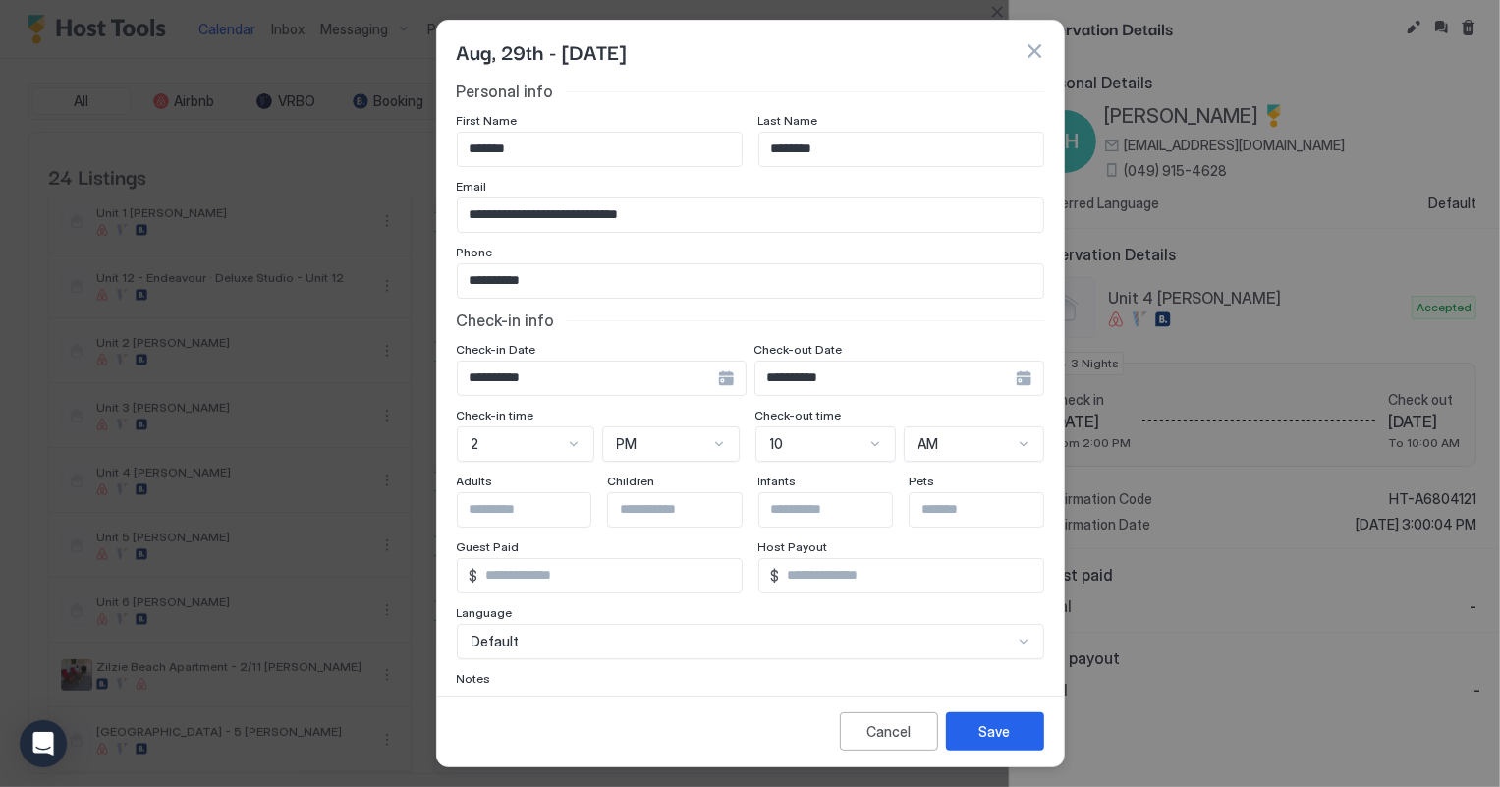
click at [1031, 56] on button "button" at bounding box center [1034, 51] width 20 height 20
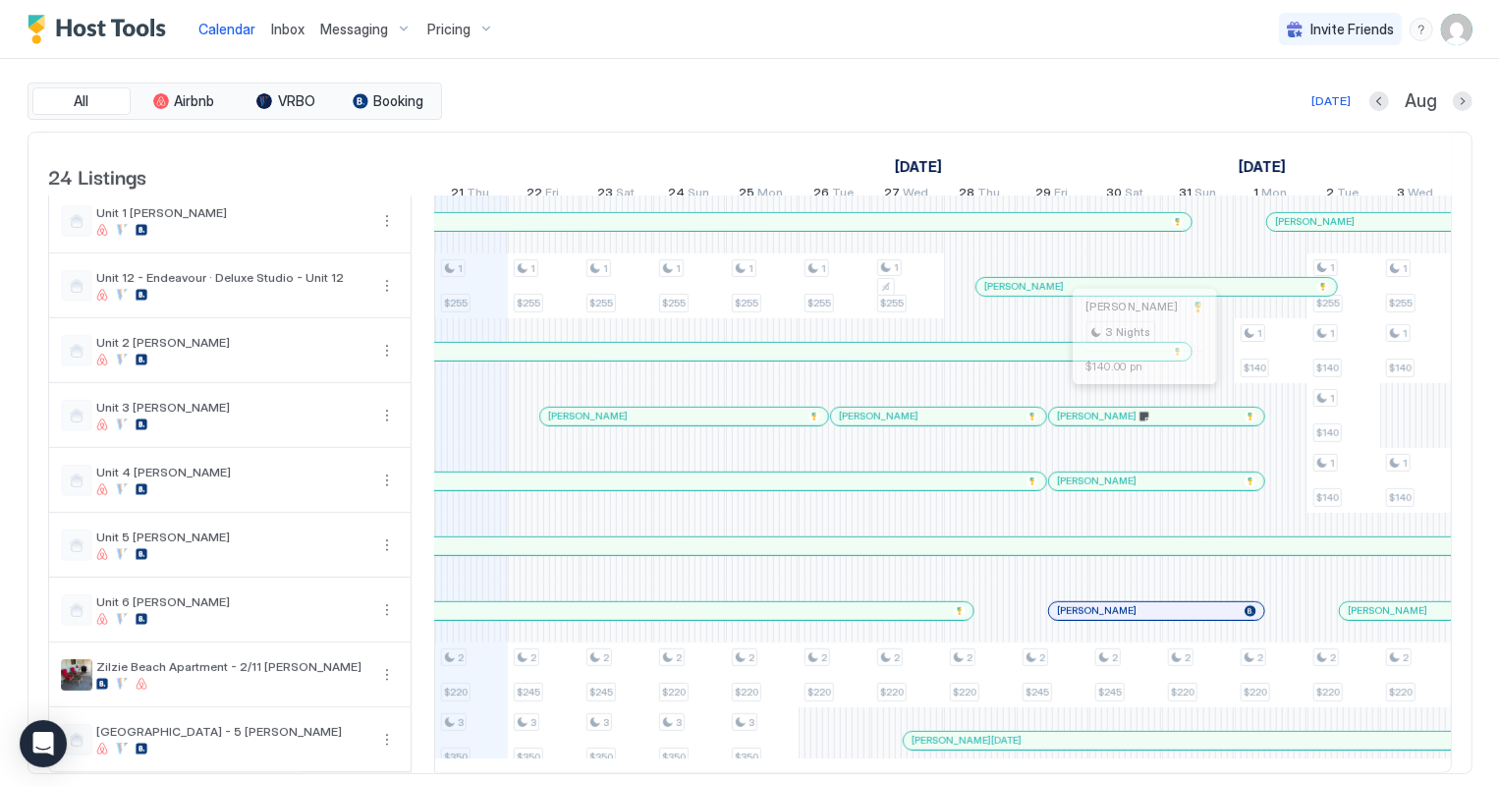
click at [1140, 409] on div at bounding box center [1142, 417] width 16 height 16
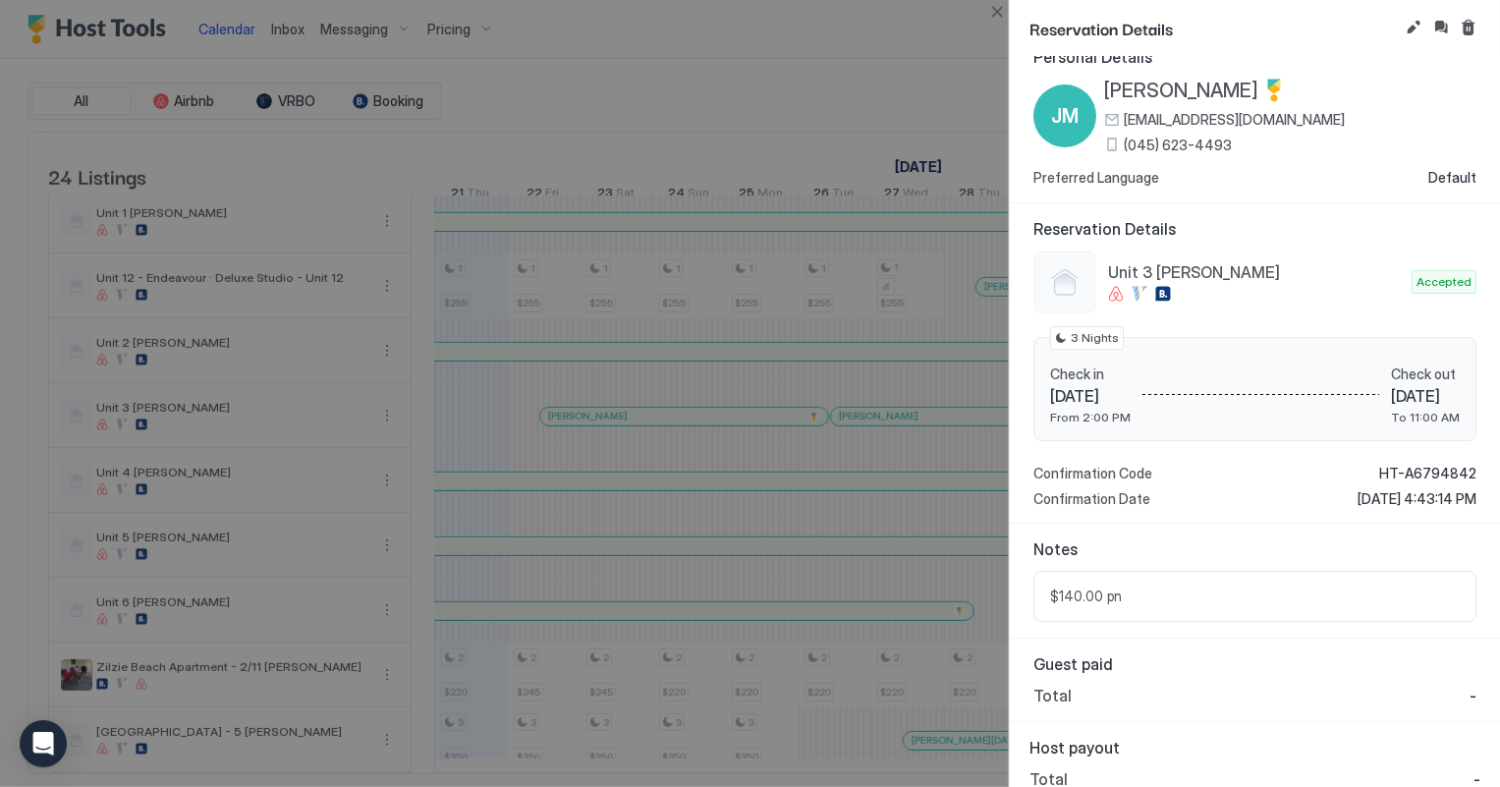
scroll to position [41, 0]
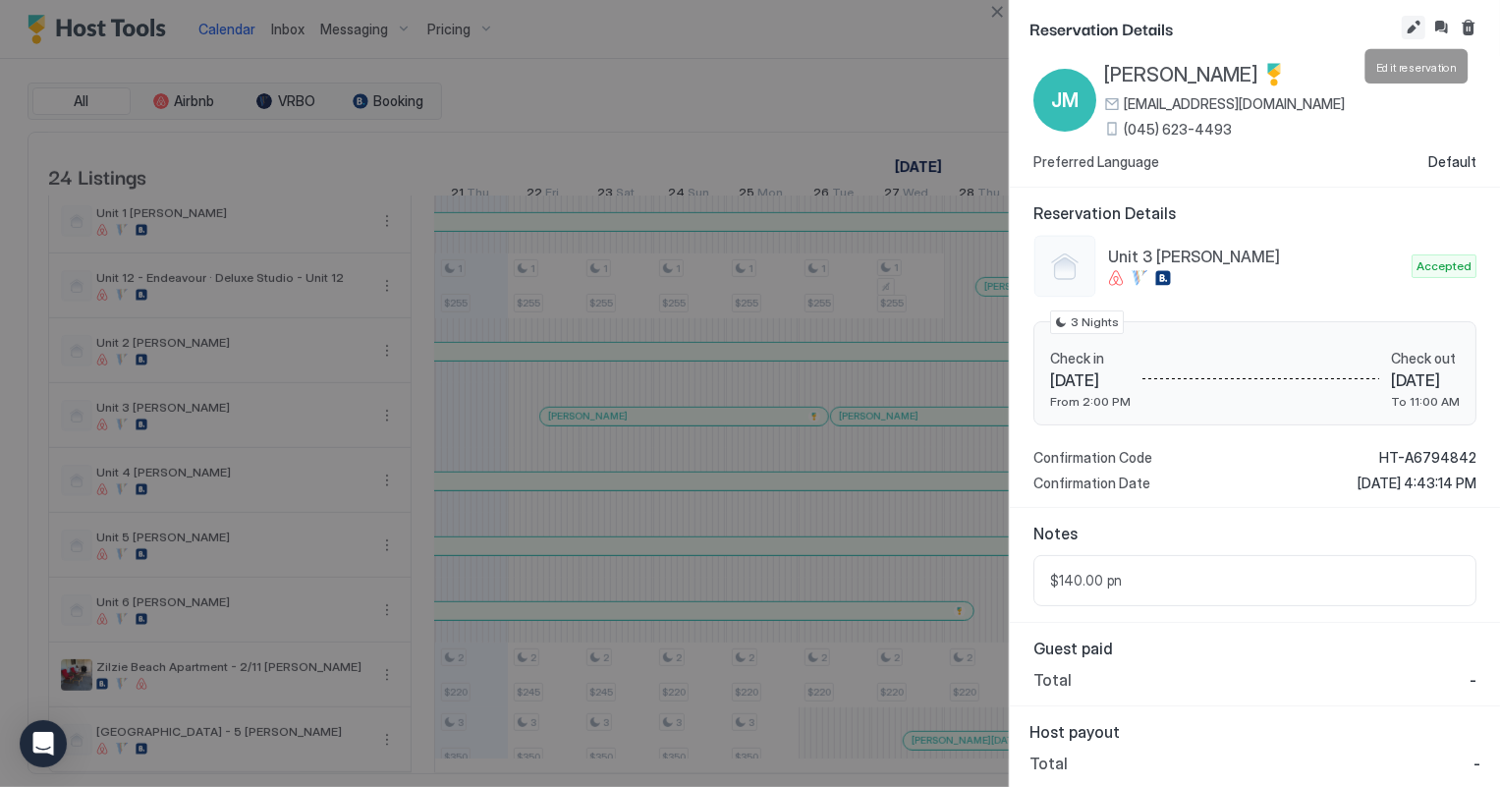
click at [1411, 28] on button "Edit reservation" at bounding box center [1414, 28] width 24 height 24
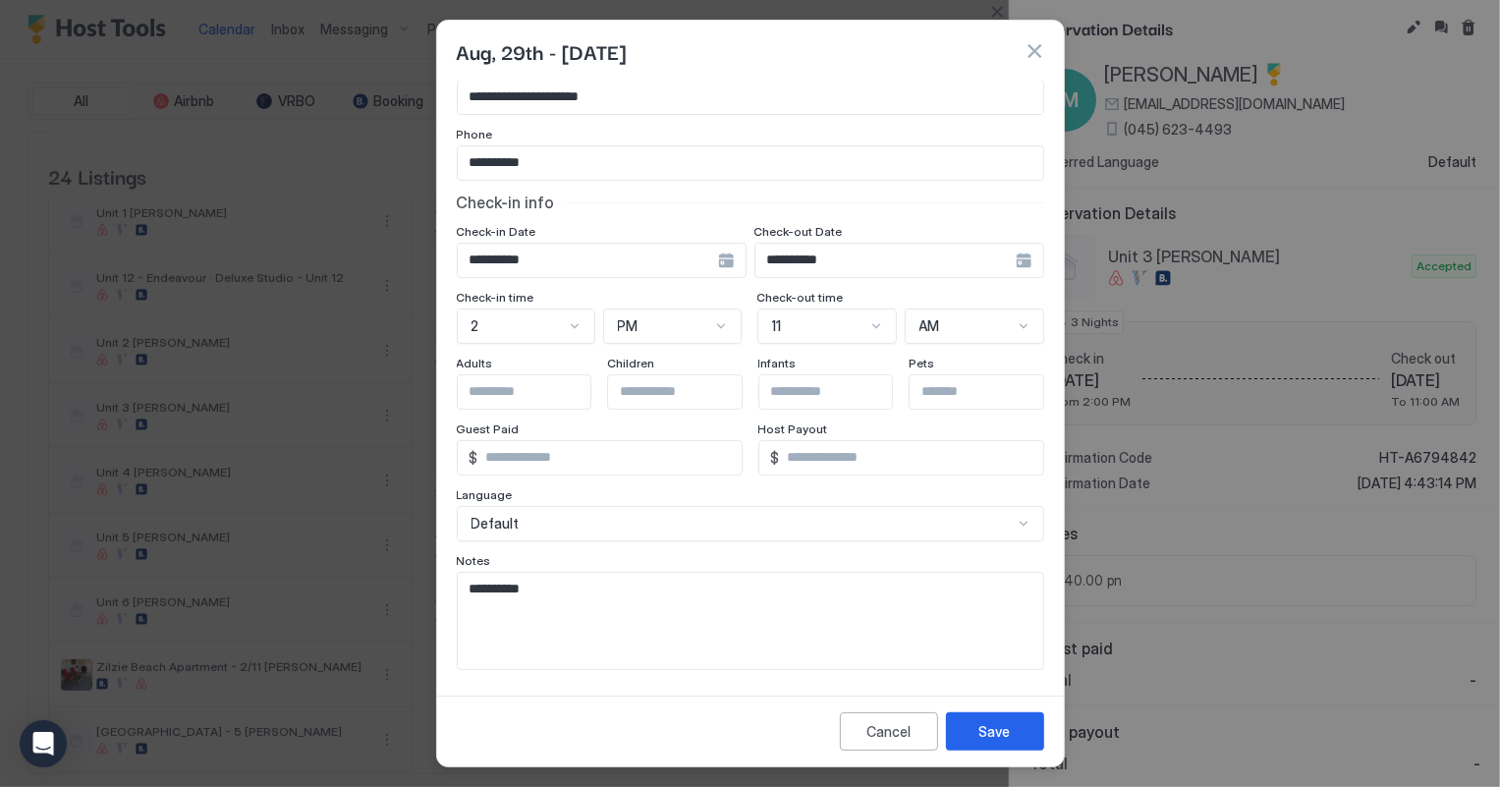
scroll to position [118, 0]
click at [1033, 47] on button "button" at bounding box center [1034, 51] width 20 height 20
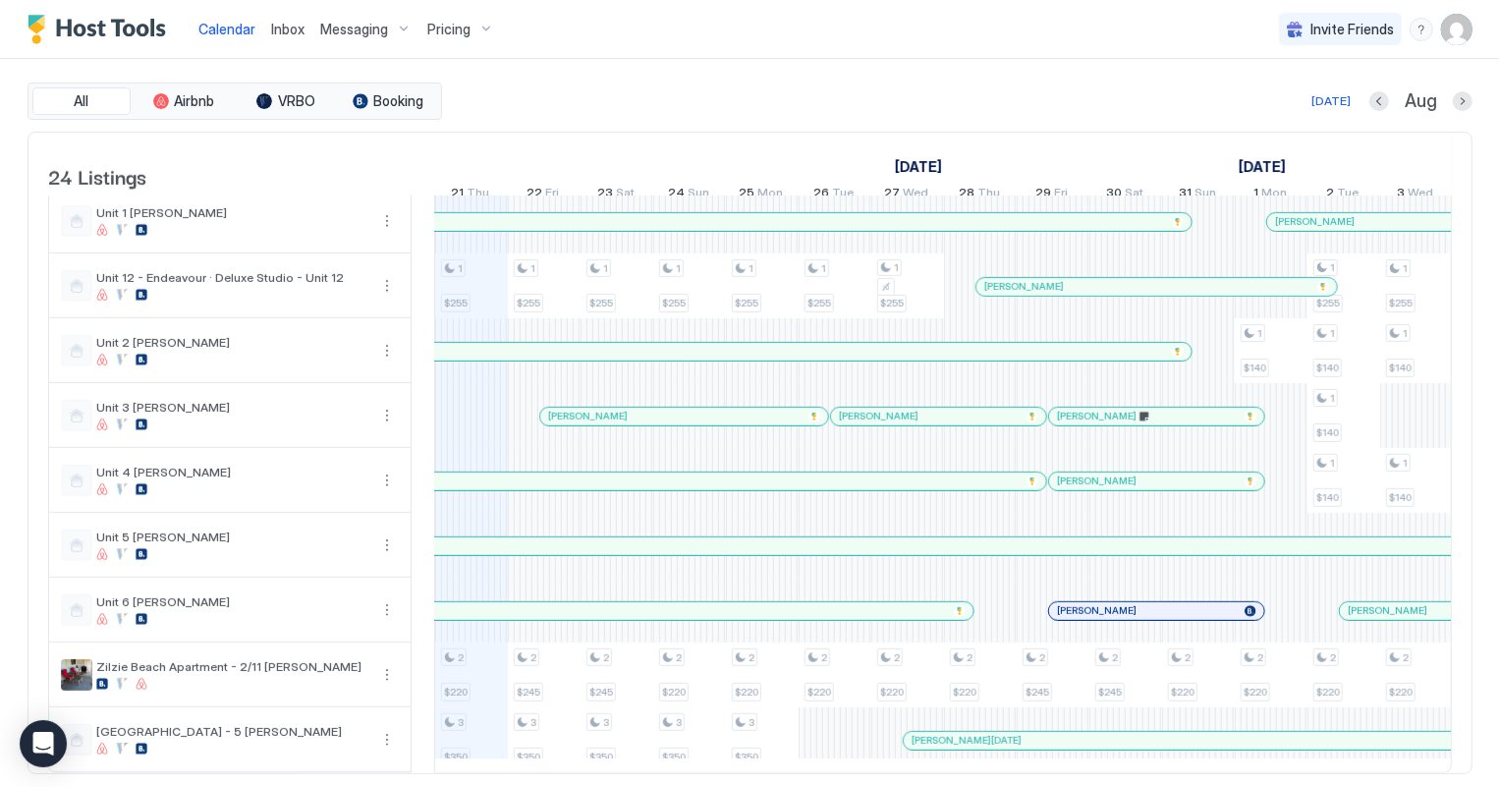
click at [1153, 473] on div at bounding box center [1154, 481] width 16 height 16
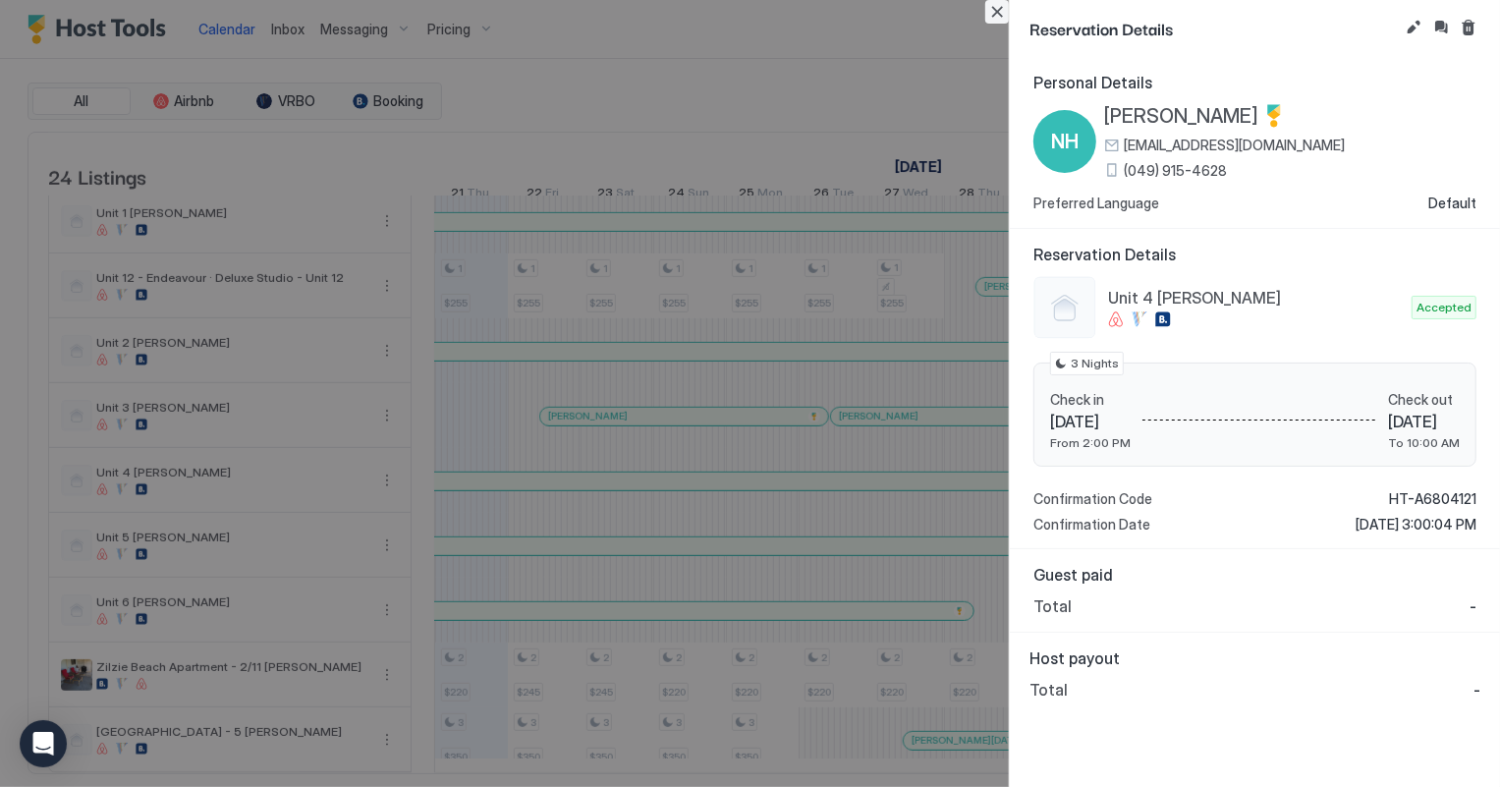
click at [998, 7] on button "Close" at bounding box center [997, 12] width 24 height 24
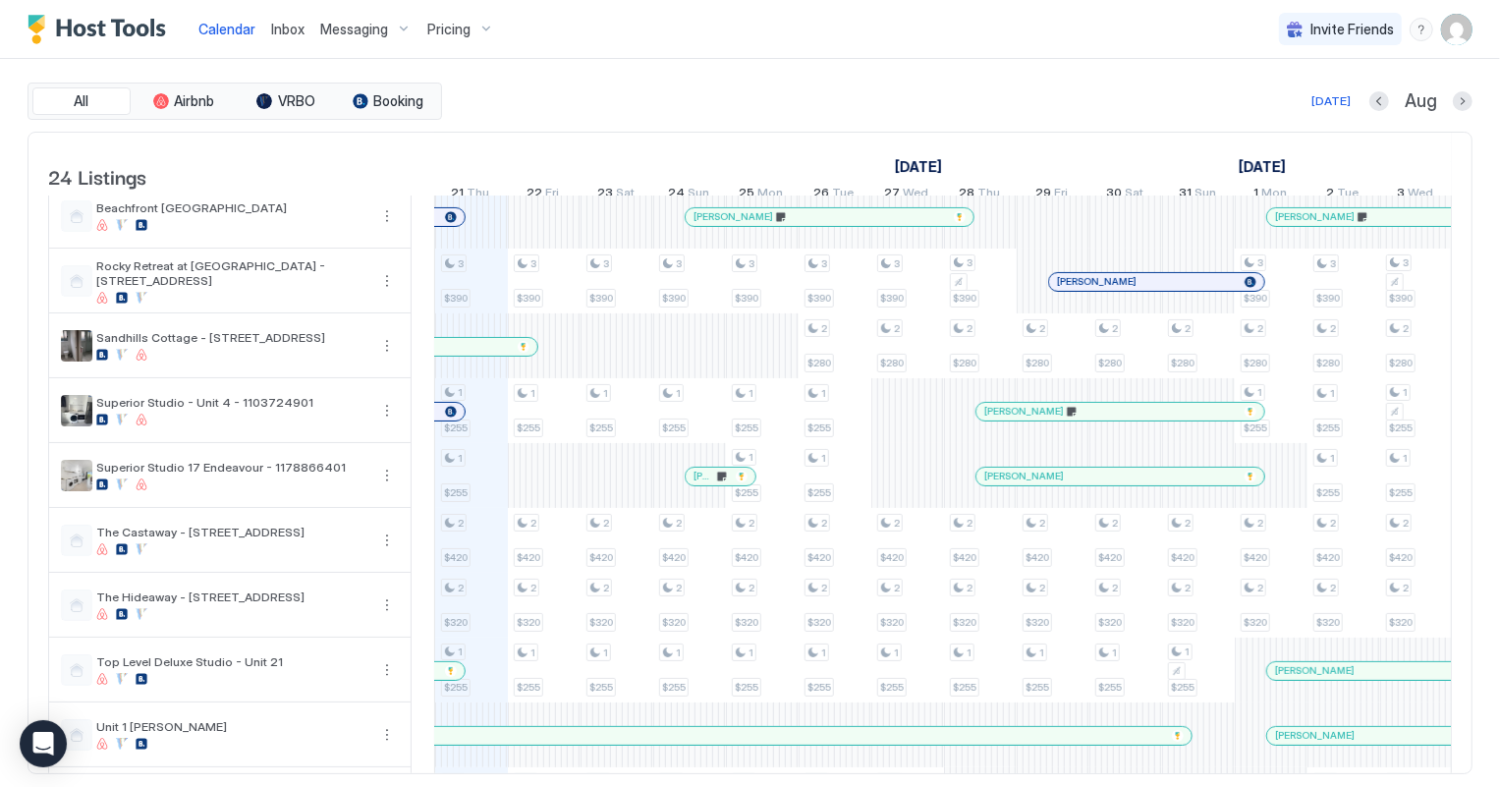
scroll to position [0, 0]
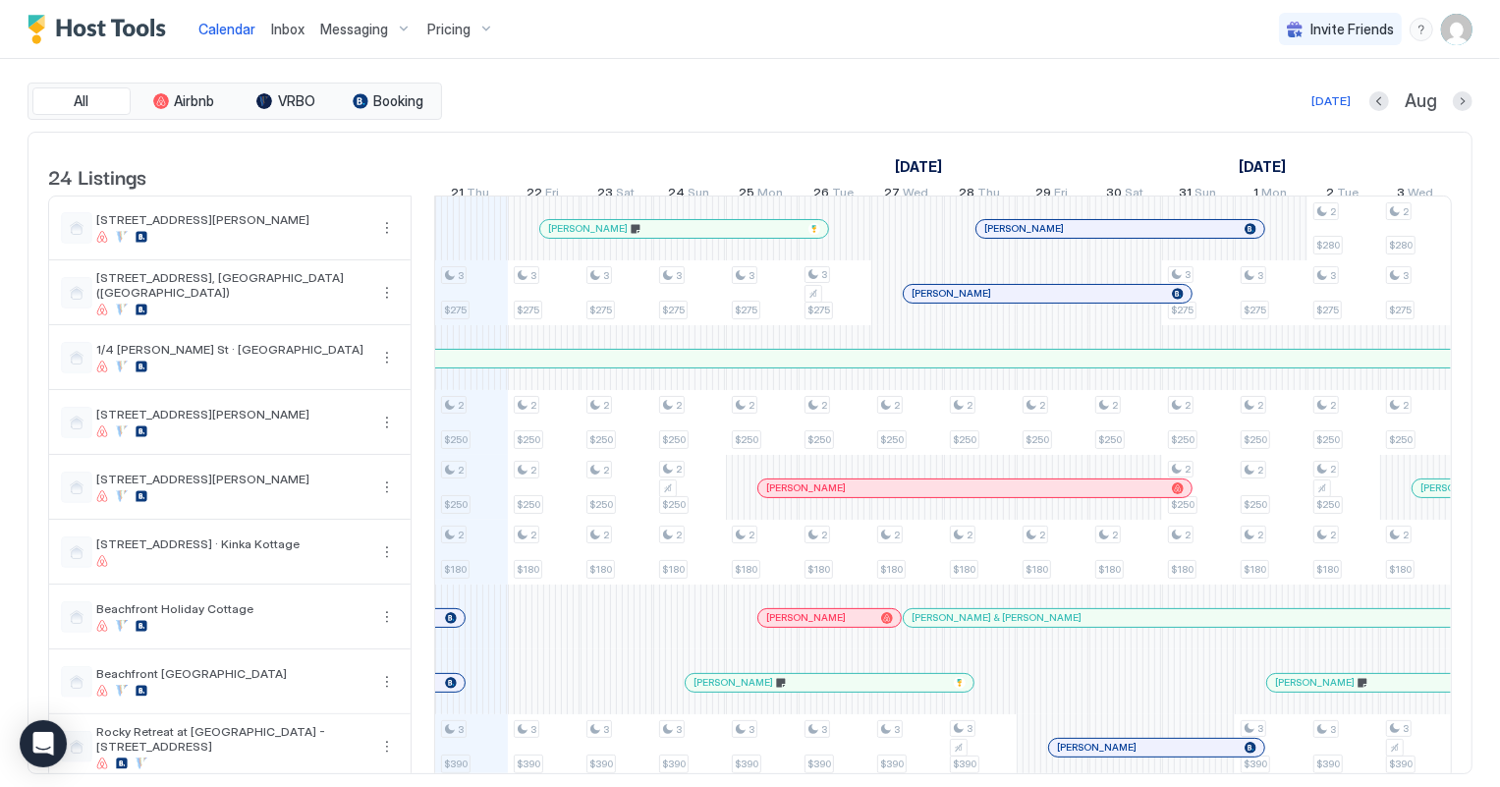
click at [283, 27] on span "Inbox" at bounding box center [287, 29] width 33 height 17
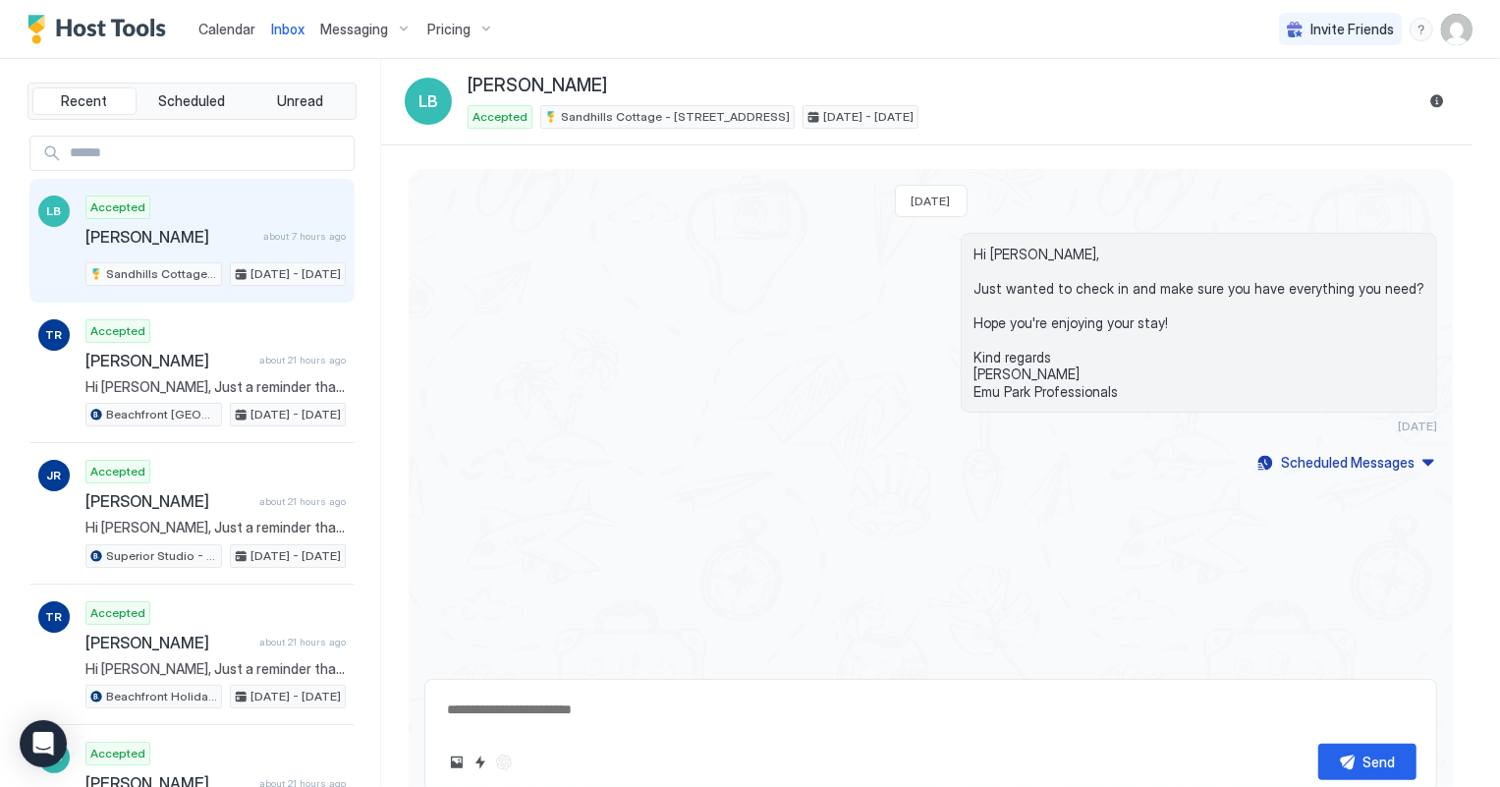
click at [213, 26] on span "Calendar" at bounding box center [226, 29] width 57 height 17
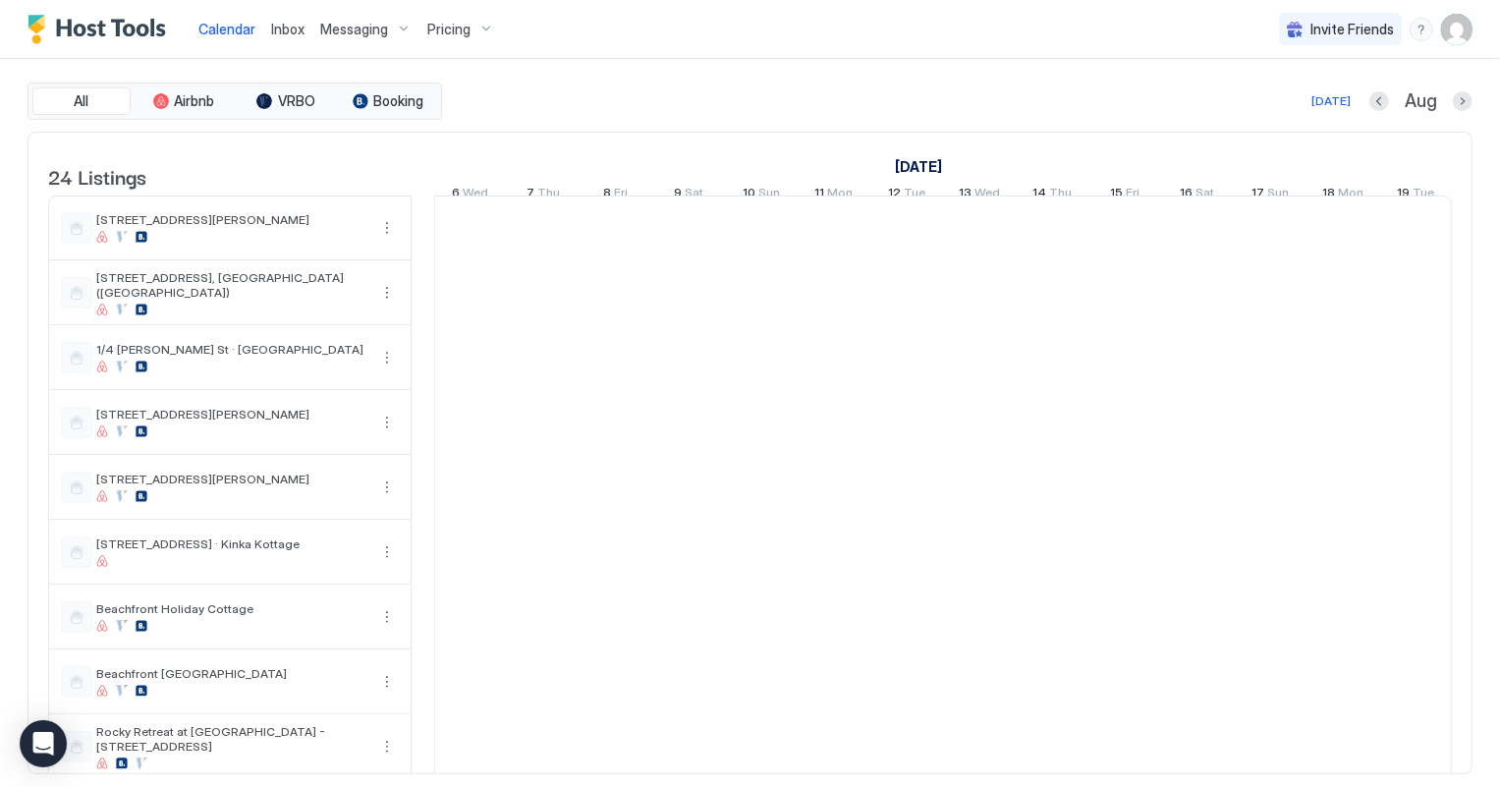
scroll to position [0, 1090]
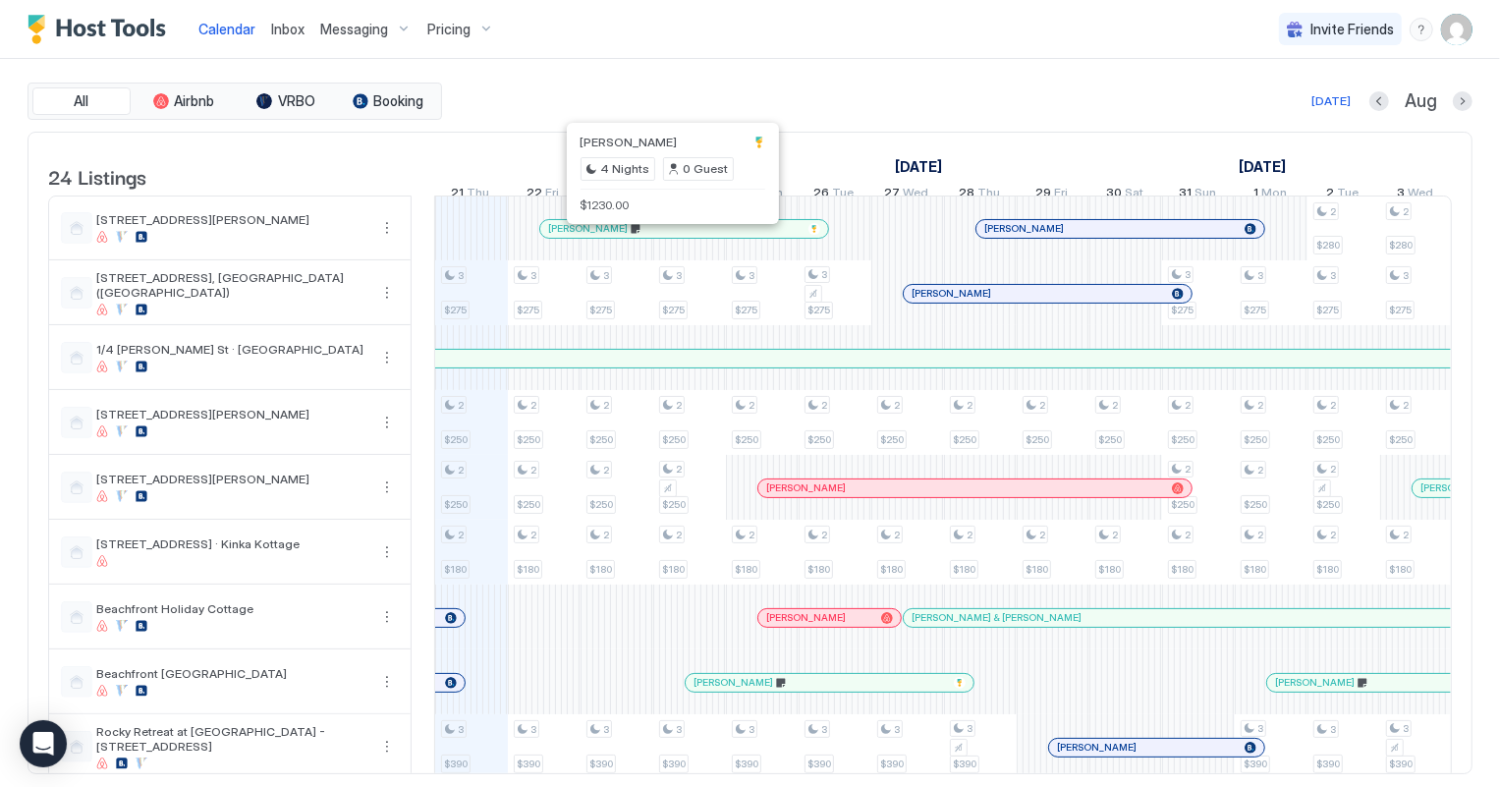
click at [933, 107] on div "Today Aug" at bounding box center [959, 101] width 1026 height 24
click at [295, 28] on span "Inbox" at bounding box center [287, 29] width 33 height 17
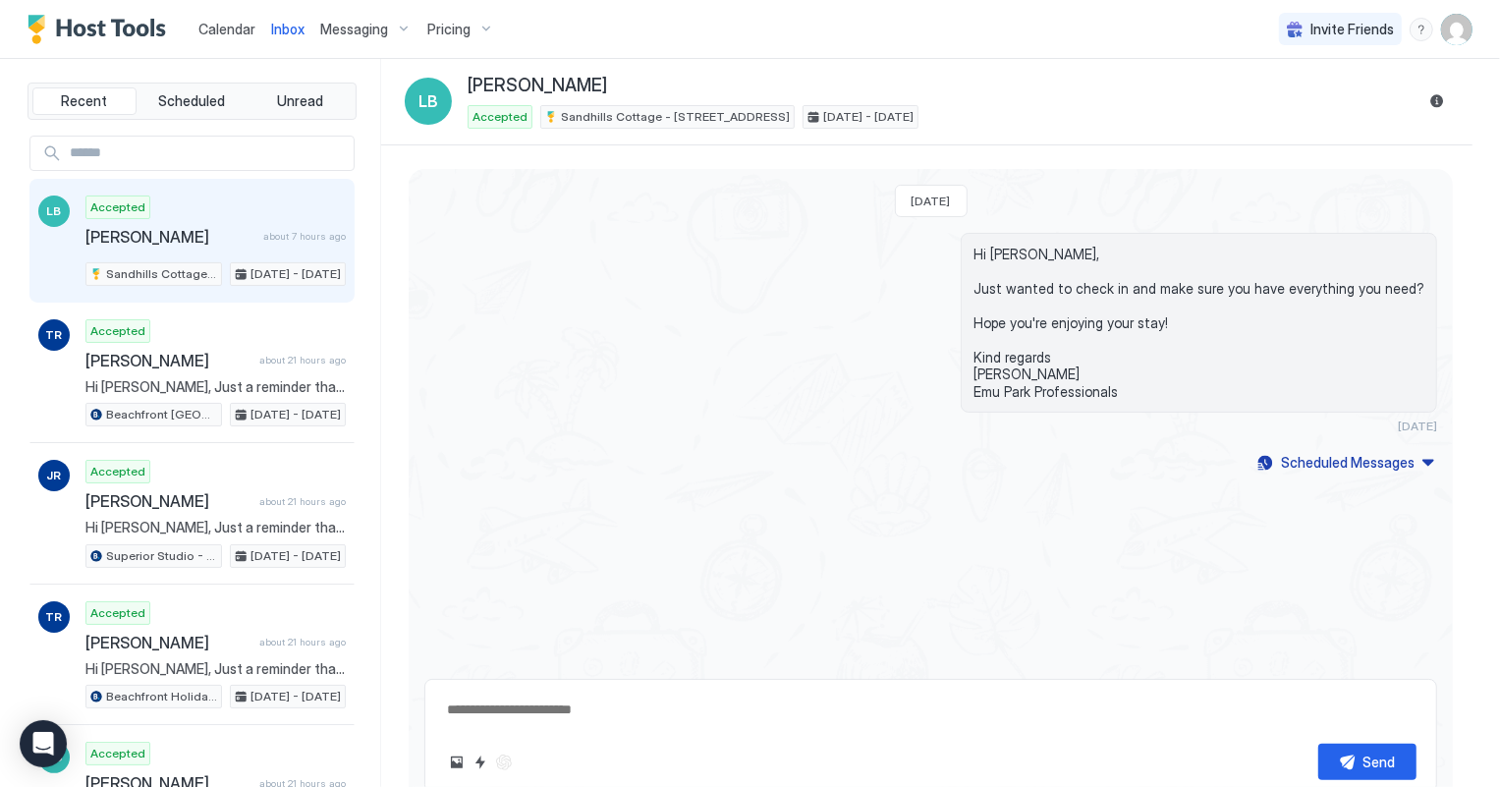
click at [195, 28] on div "Calendar" at bounding box center [227, 29] width 73 height 36
click at [211, 25] on span "Calendar" at bounding box center [226, 29] width 57 height 17
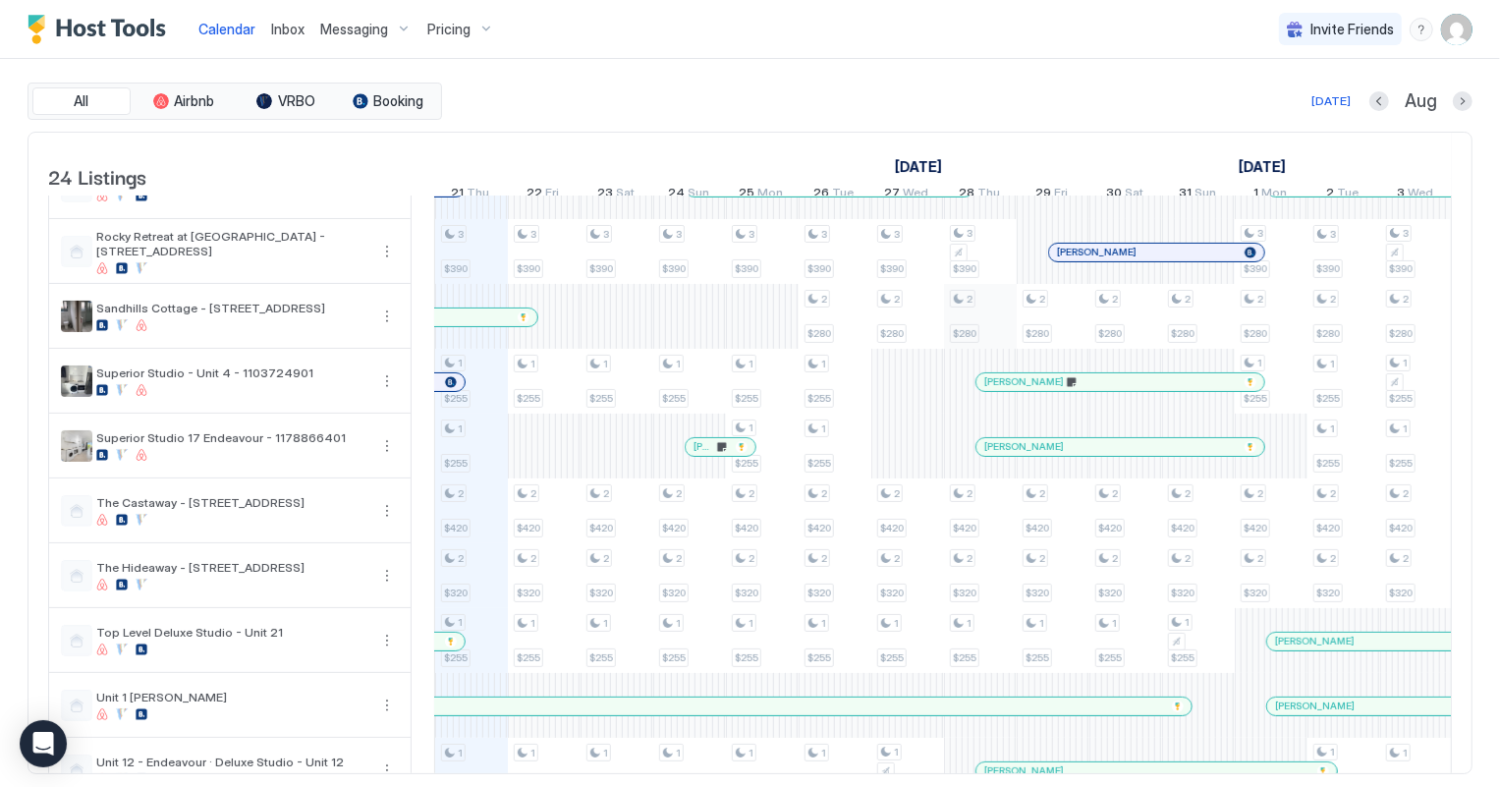
scroll to position [625, 0]
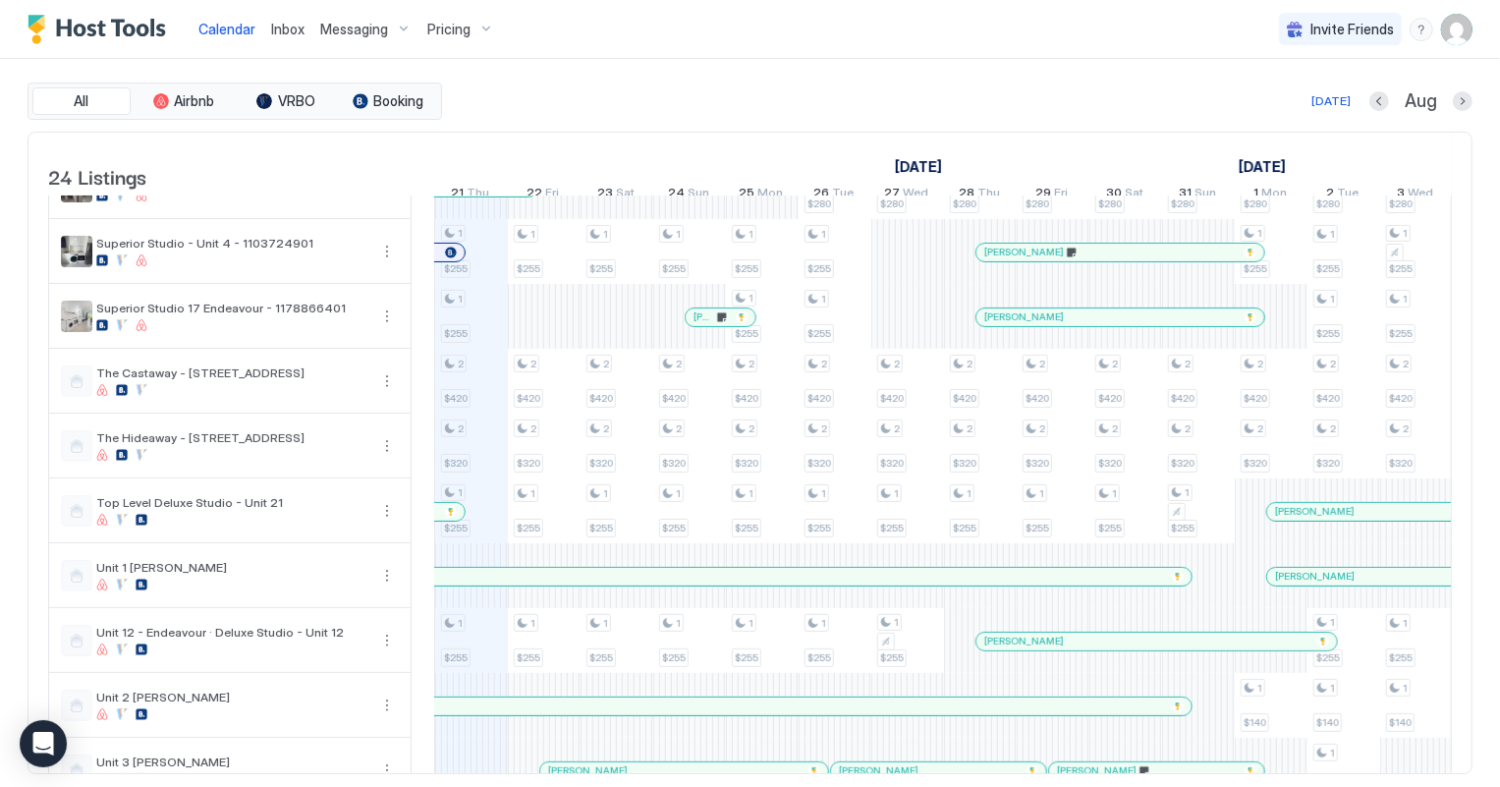
click at [705, 325] on div at bounding box center [706, 317] width 16 height 16
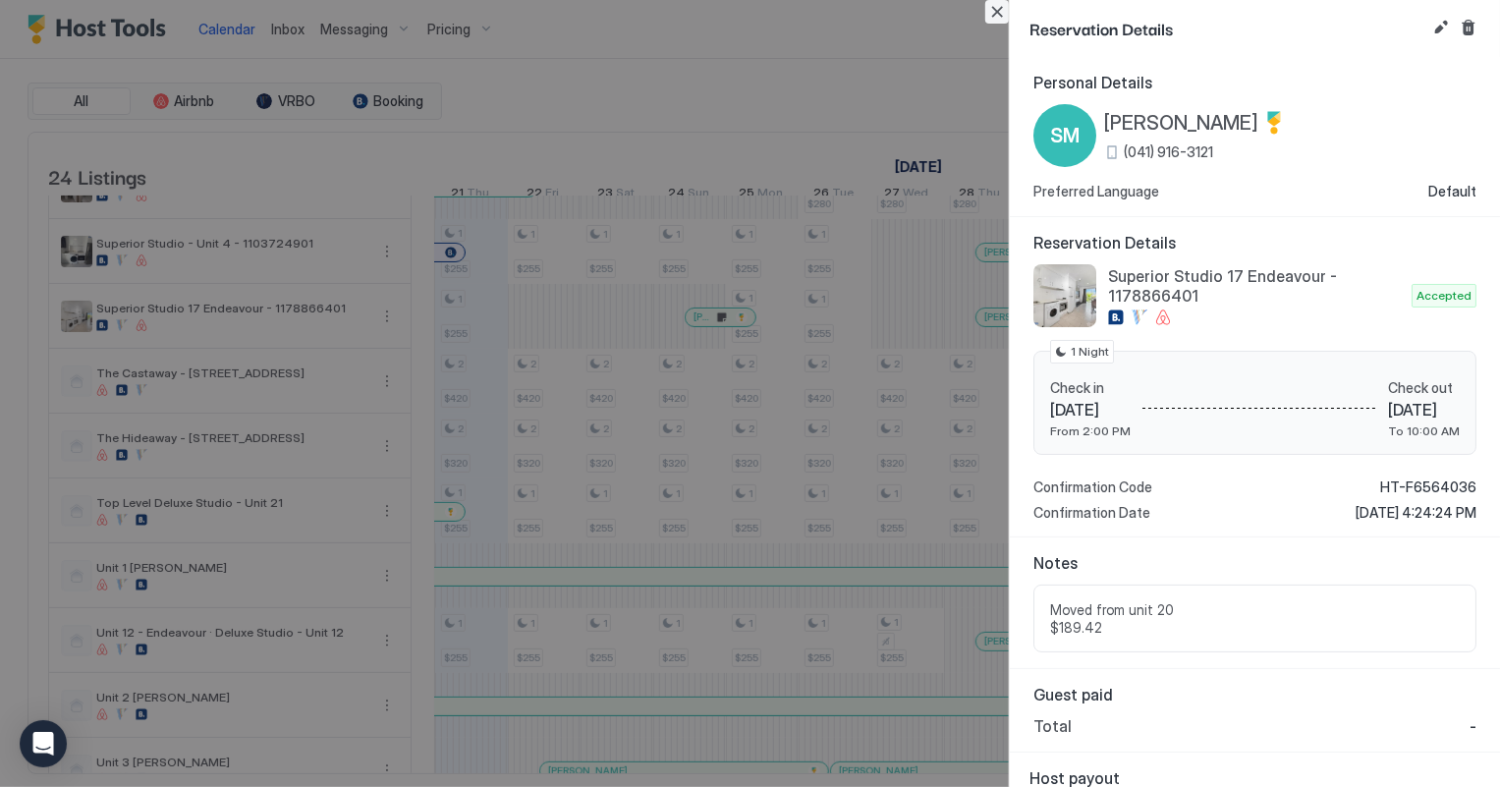
click at [997, 11] on button "Close" at bounding box center [997, 12] width 24 height 24
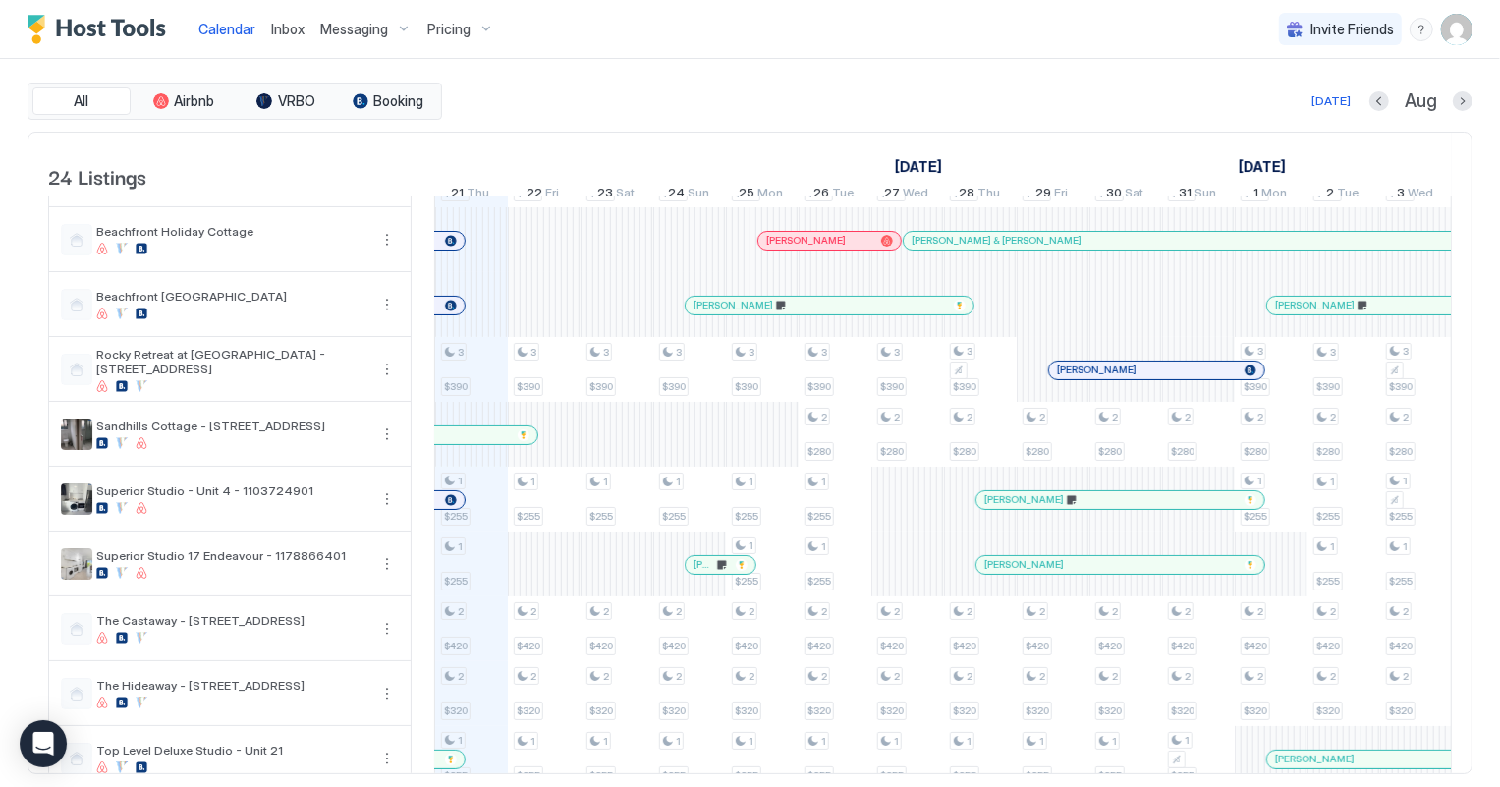
scroll to position [0, 0]
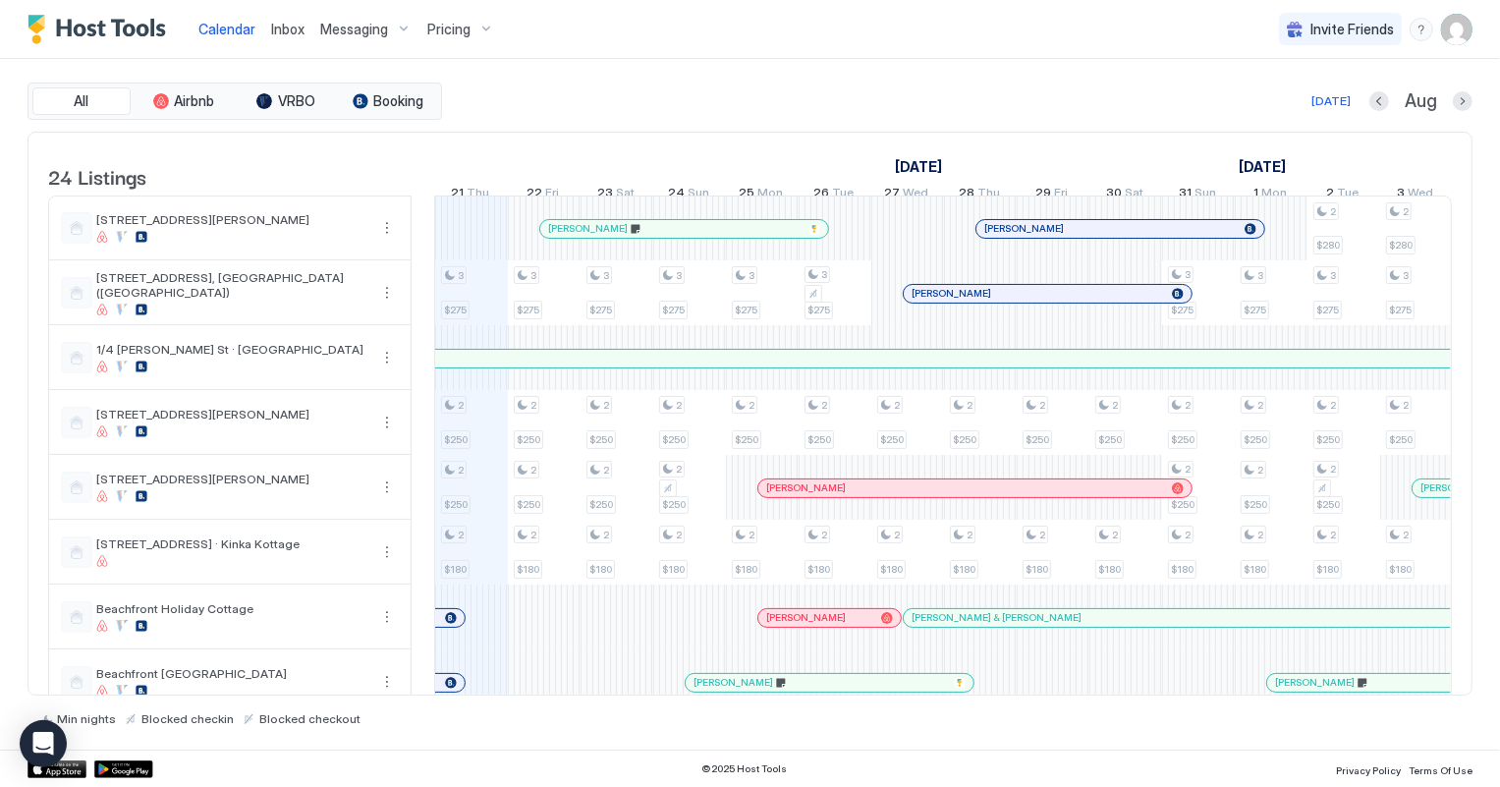
click at [288, 24] on span "Inbox" at bounding box center [287, 29] width 33 height 17
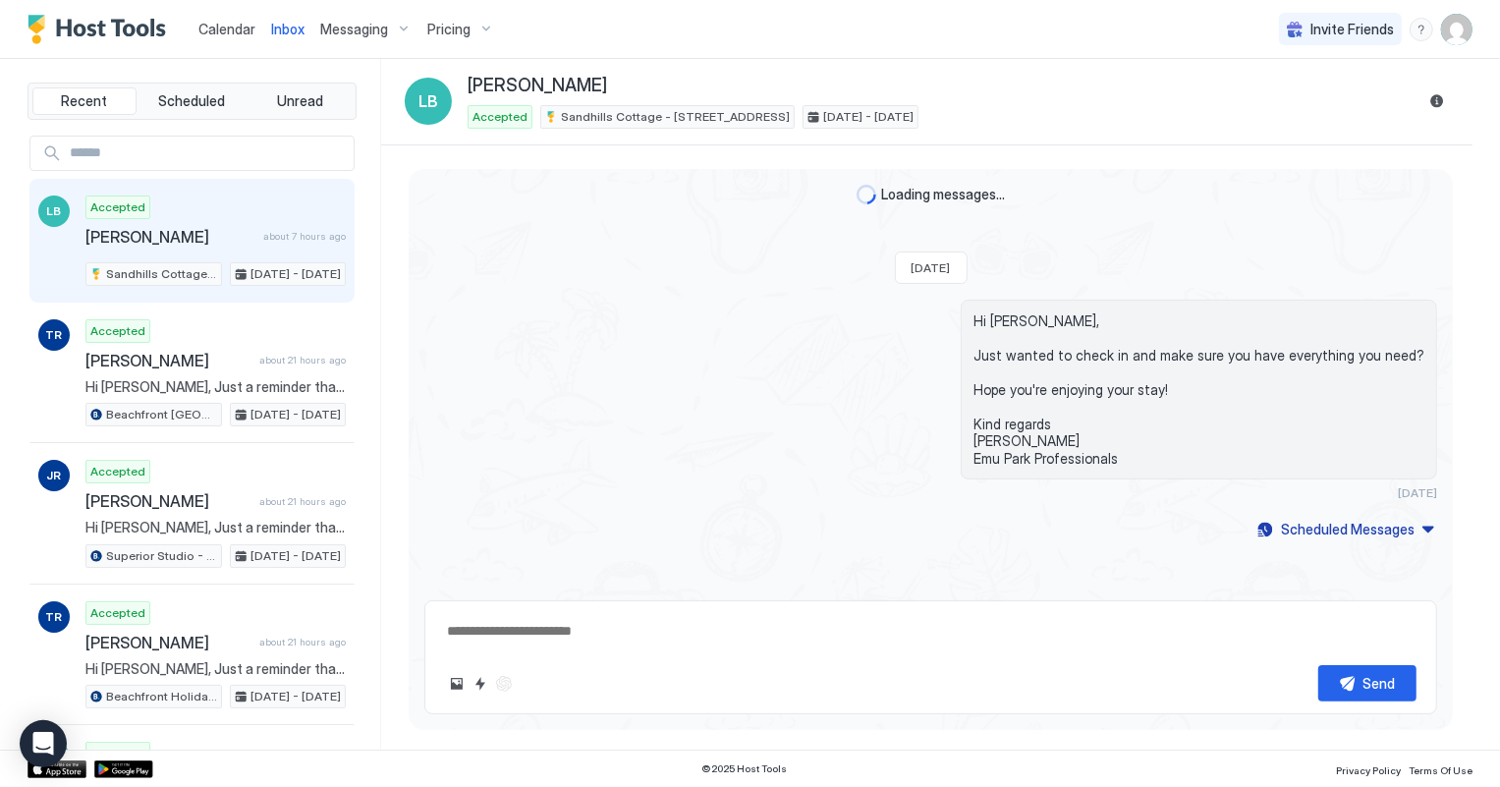
type textarea "*"
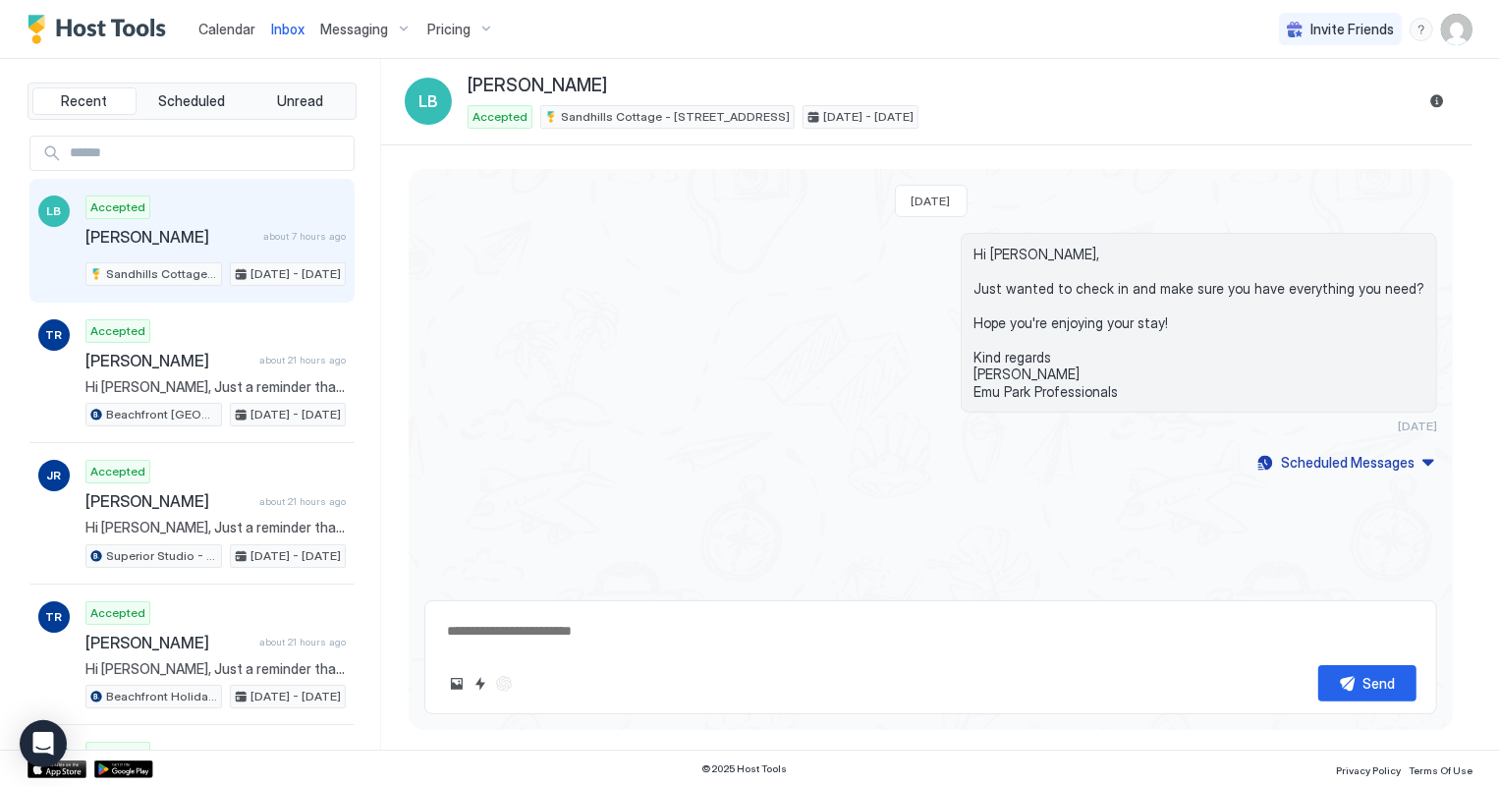
click at [223, 28] on span "Calendar" at bounding box center [226, 29] width 57 height 17
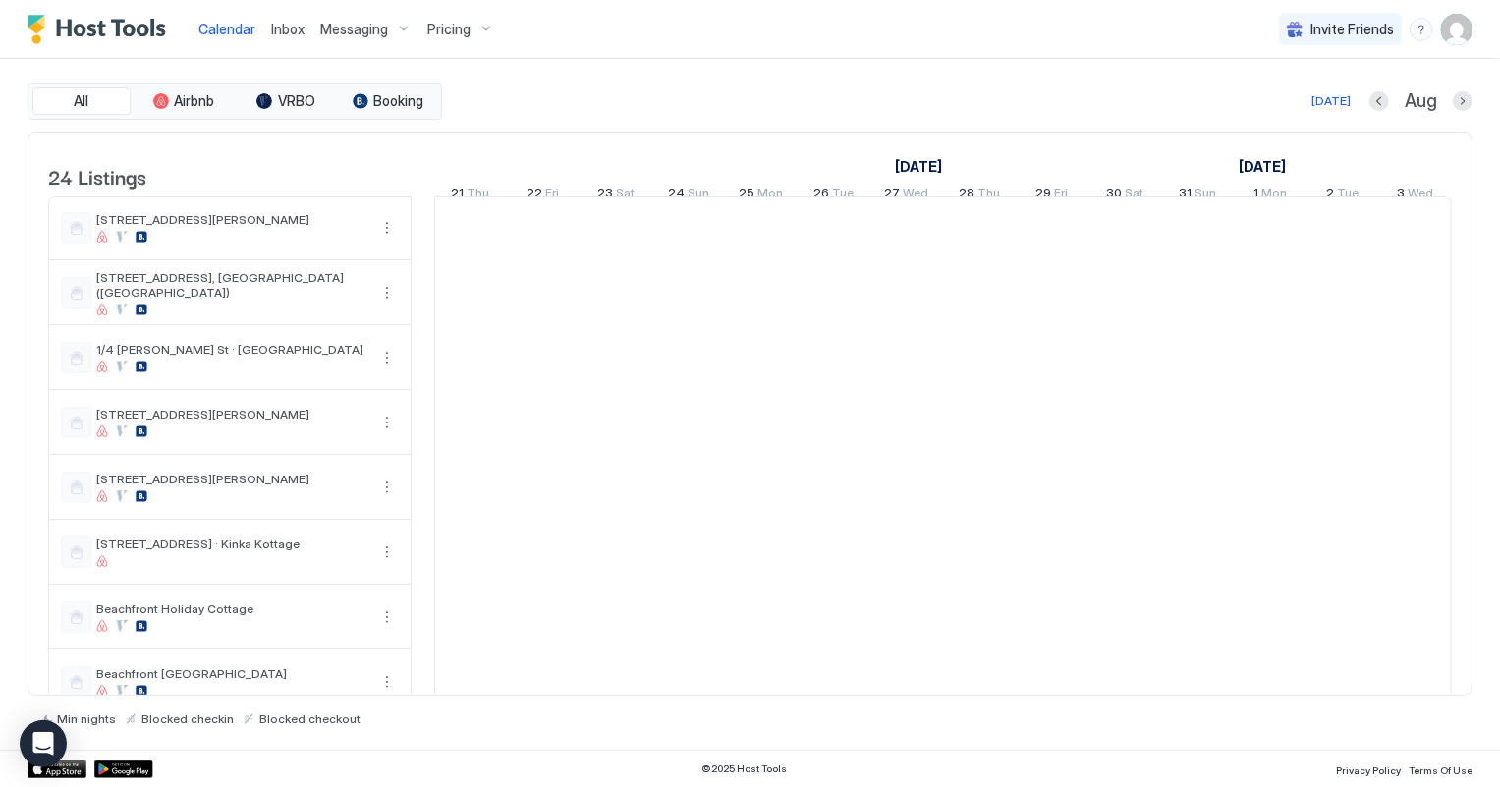
scroll to position [0, 1090]
